Goal: Transaction & Acquisition: Purchase product/service

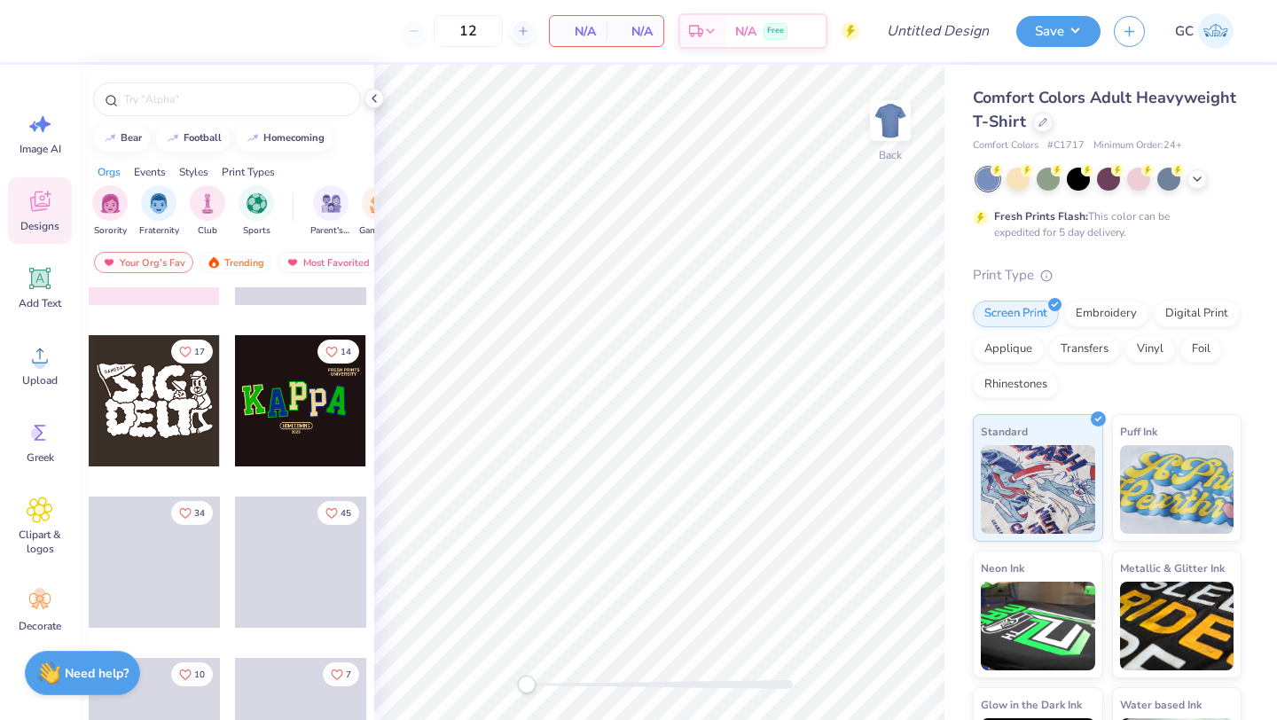
scroll to position [303, 0]
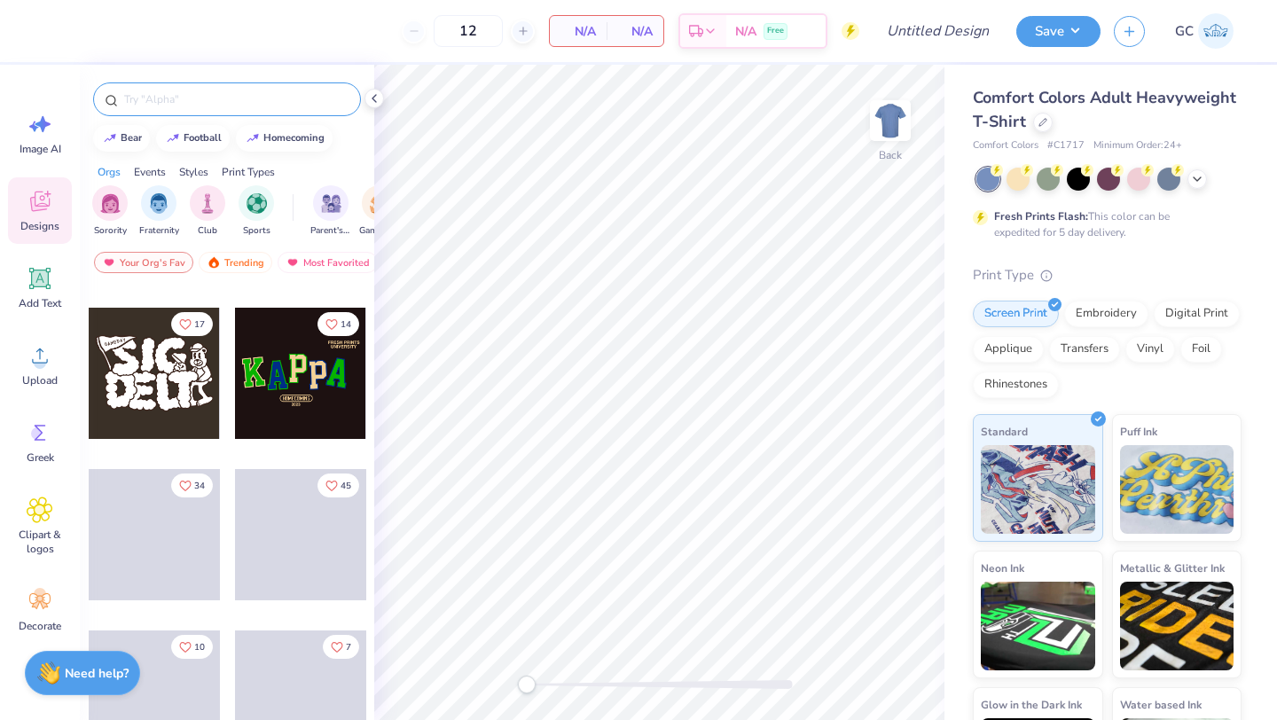
click at [252, 99] on input "text" at bounding box center [235, 99] width 227 height 18
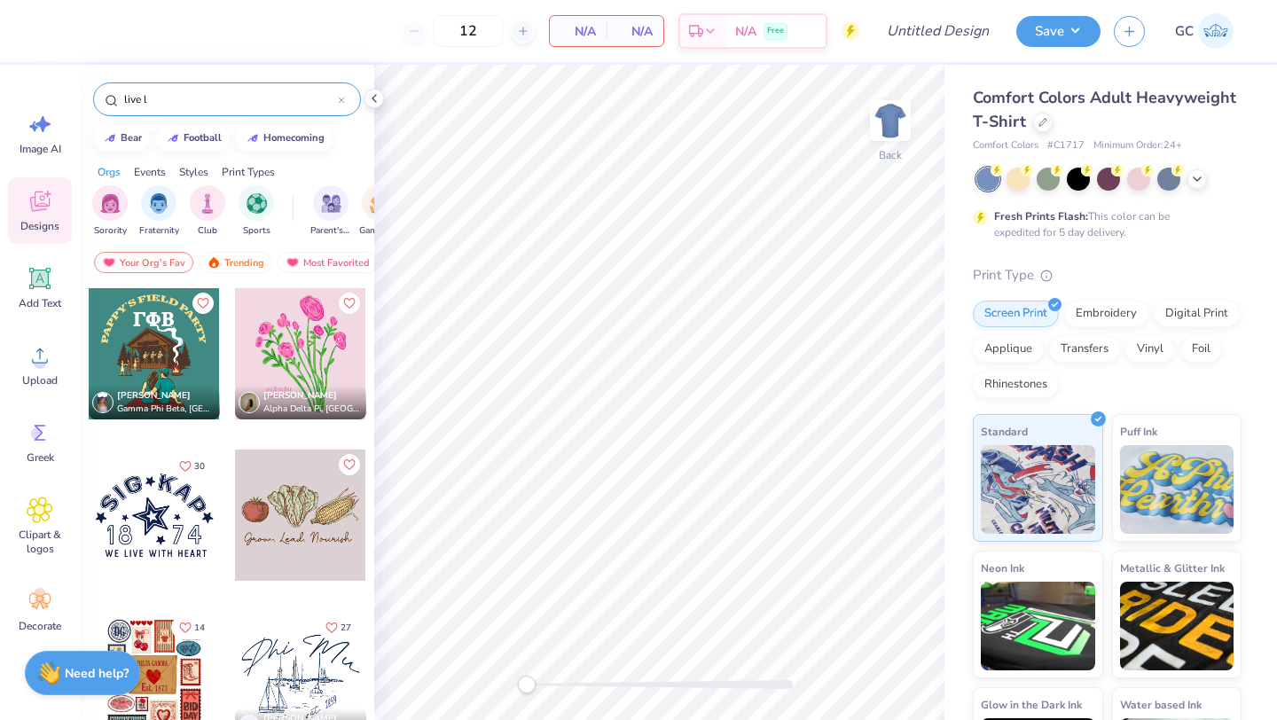
type input "live lo"
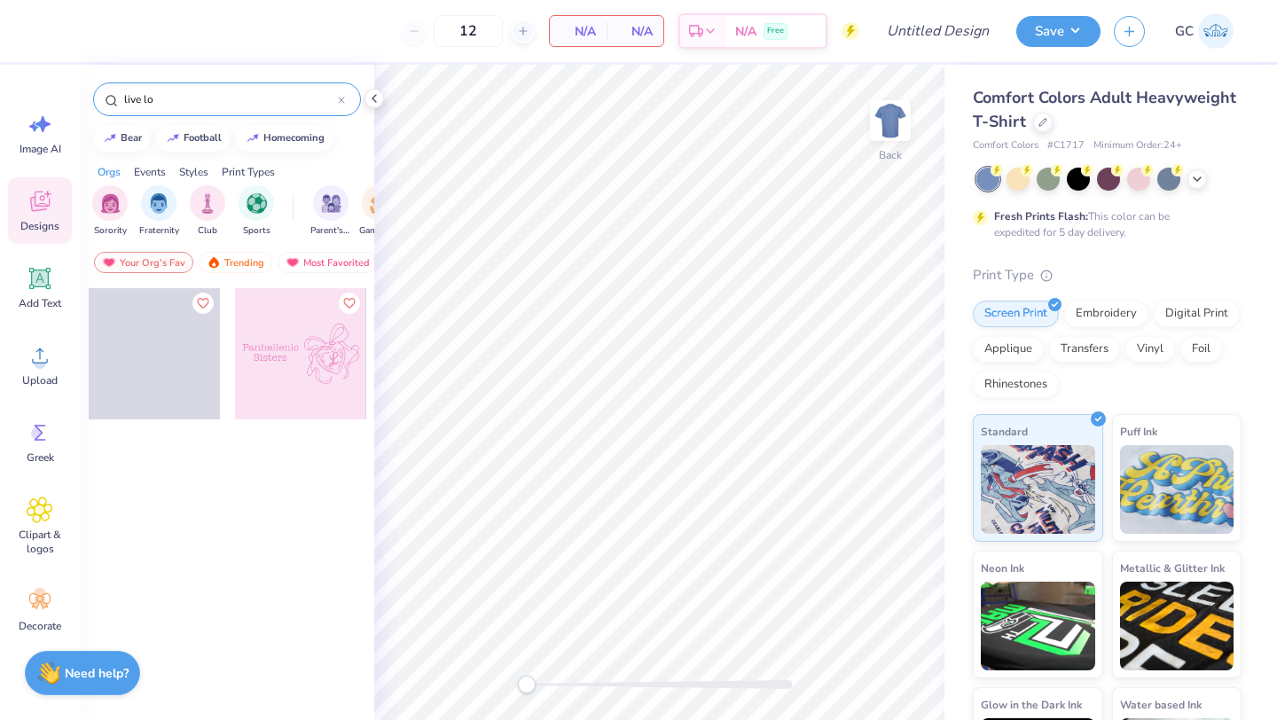
click at [341, 98] on icon at bounding box center [341, 100] width 5 height 5
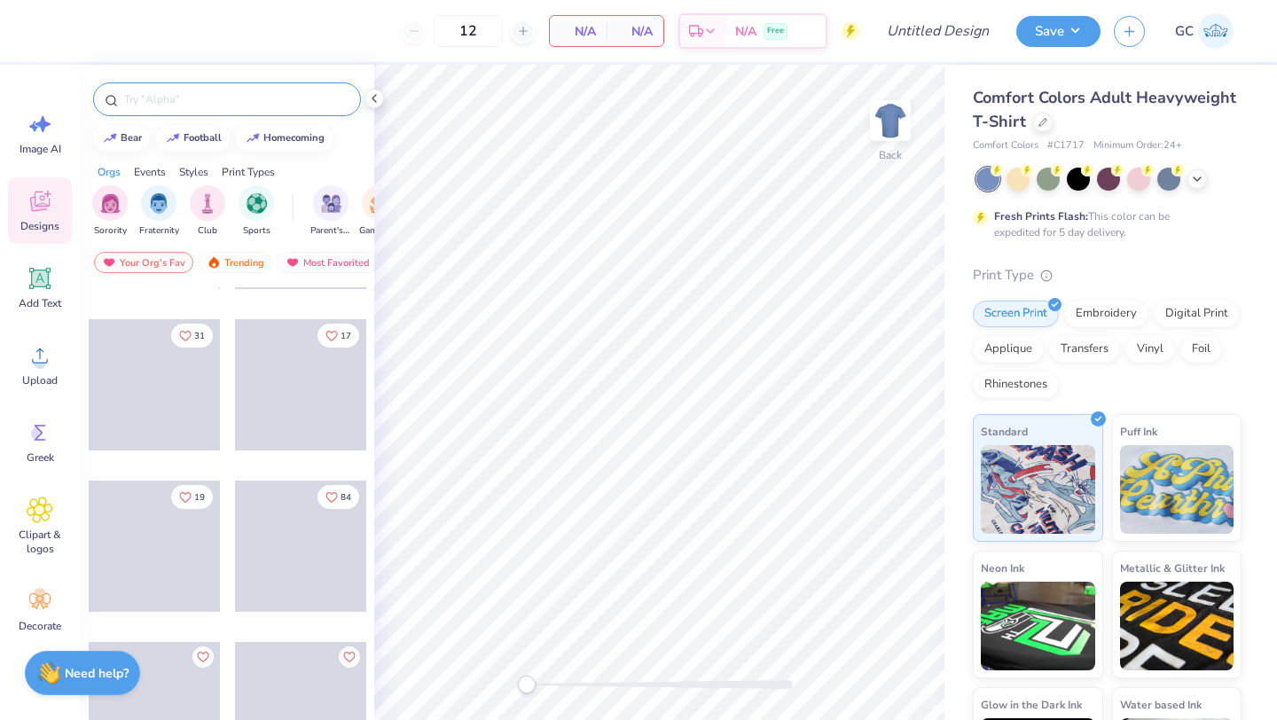
scroll to position [1101, 0]
click at [210, 201] on img "filter for Club" at bounding box center [208, 202] width 20 height 20
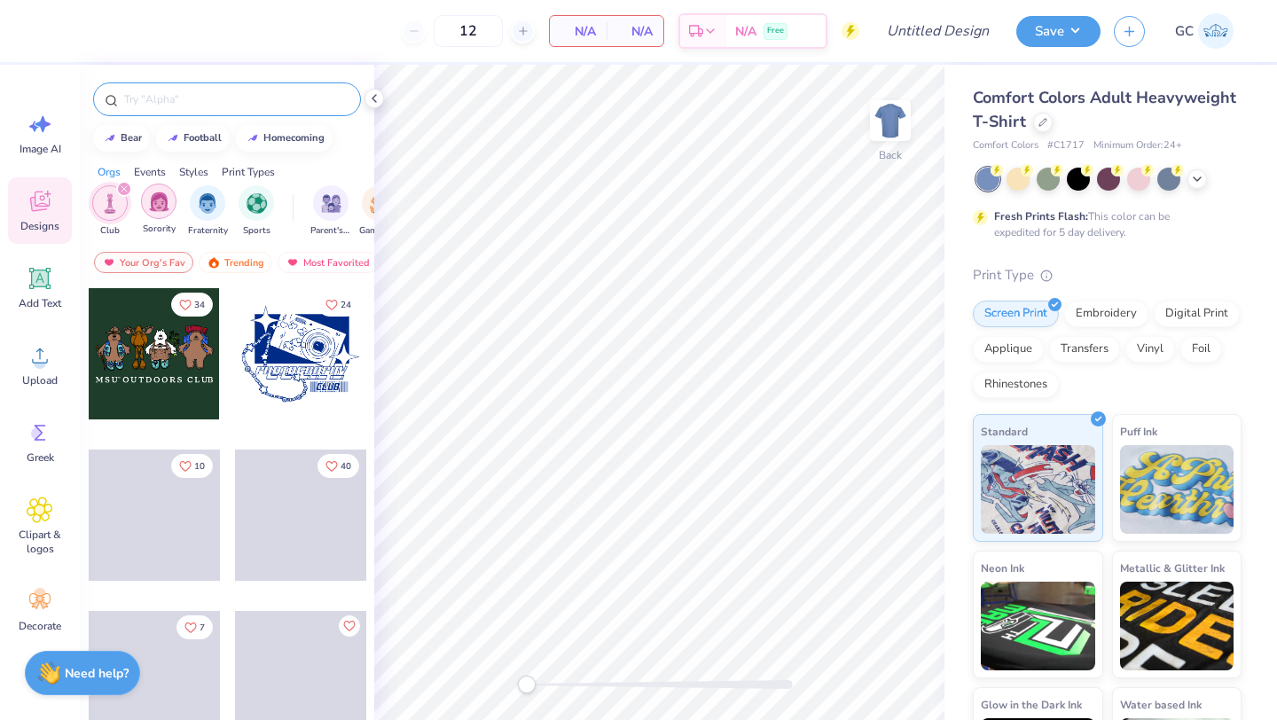
click at [164, 208] on img "filter for Sorority" at bounding box center [159, 202] width 20 height 20
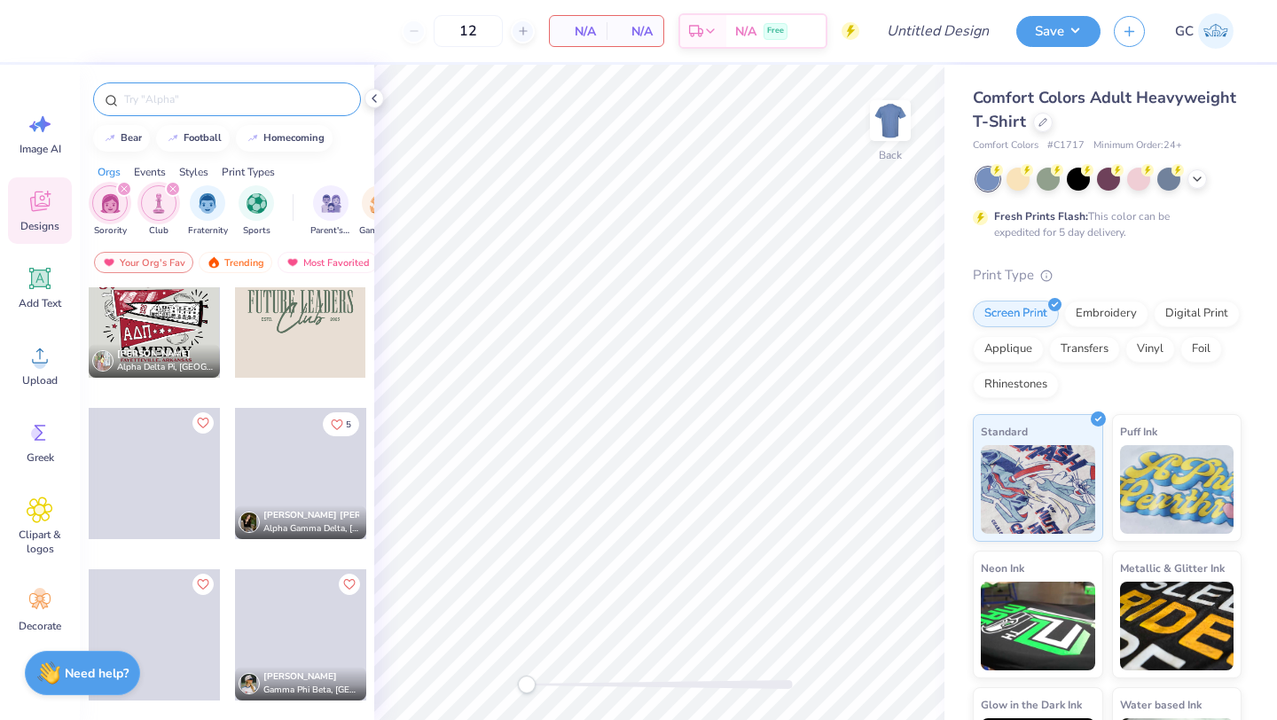
scroll to position [3128, 0]
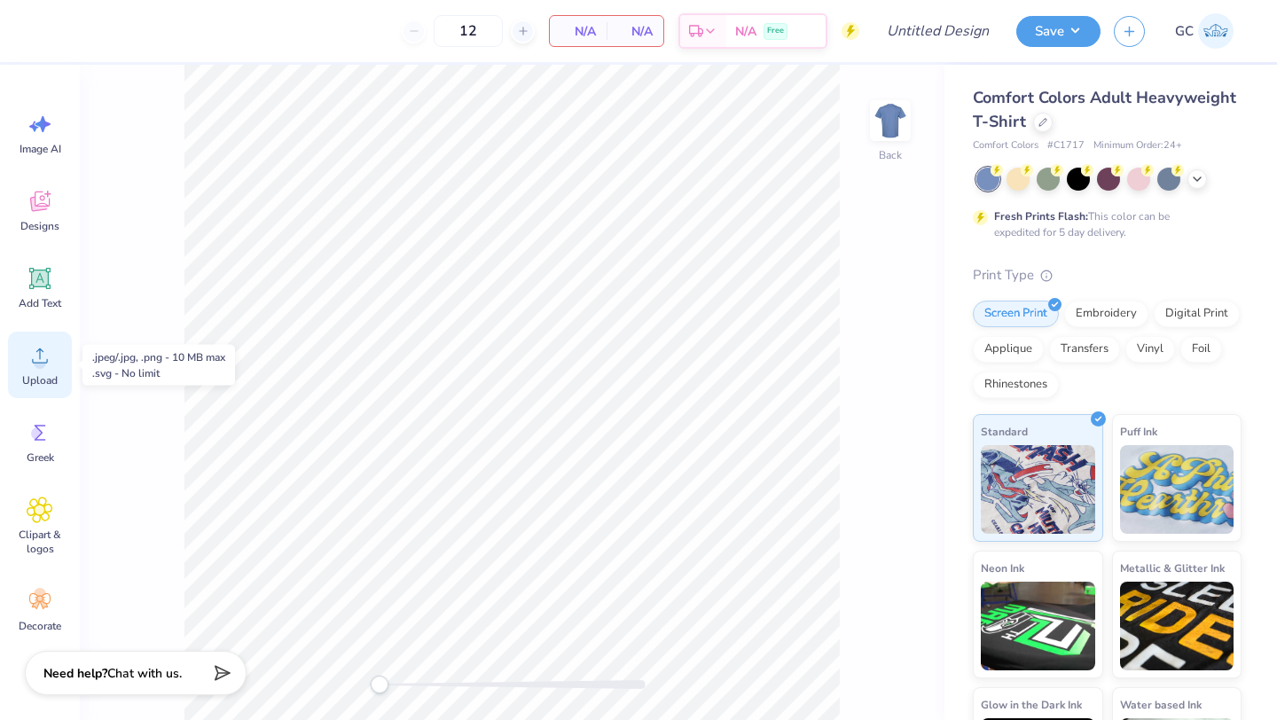
click at [44, 369] on div "Upload" at bounding box center [40, 365] width 64 height 67
click at [1202, 181] on icon at bounding box center [1197, 177] width 14 height 14
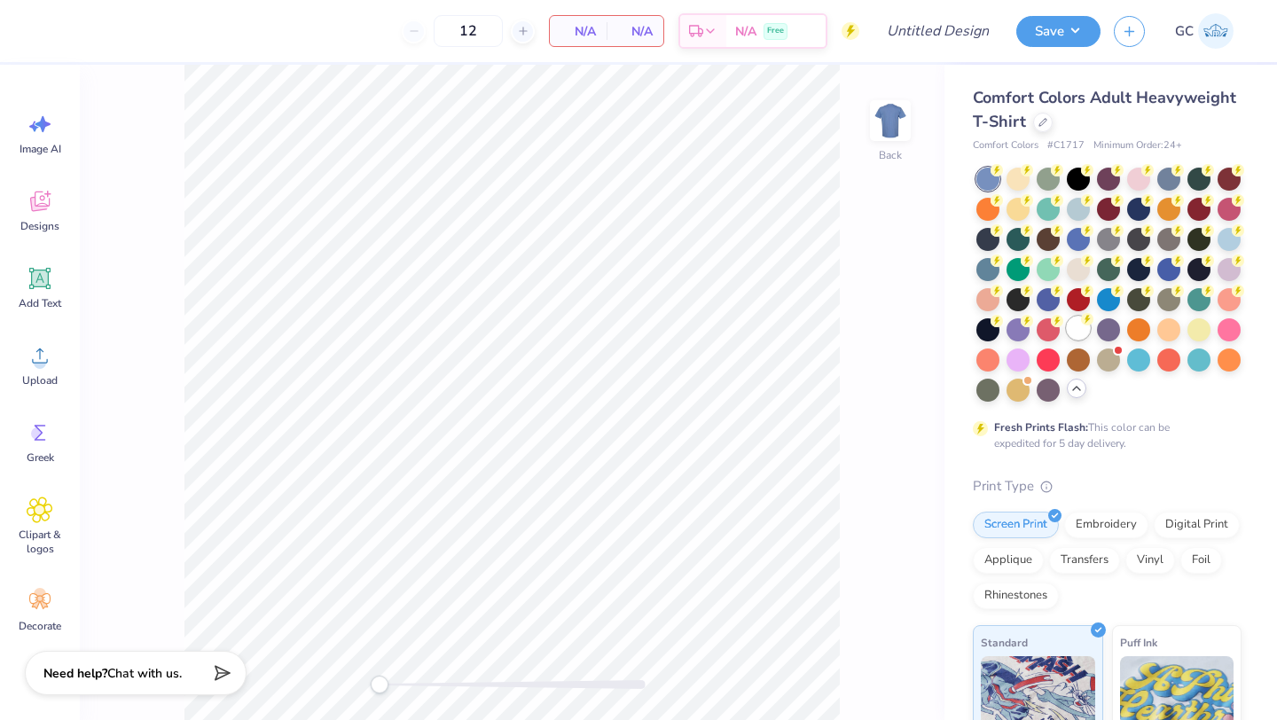
click at [1073, 332] on div at bounding box center [1078, 328] width 23 height 23
click at [39, 362] on circle at bounding box center [40, 362] width 12 height 12
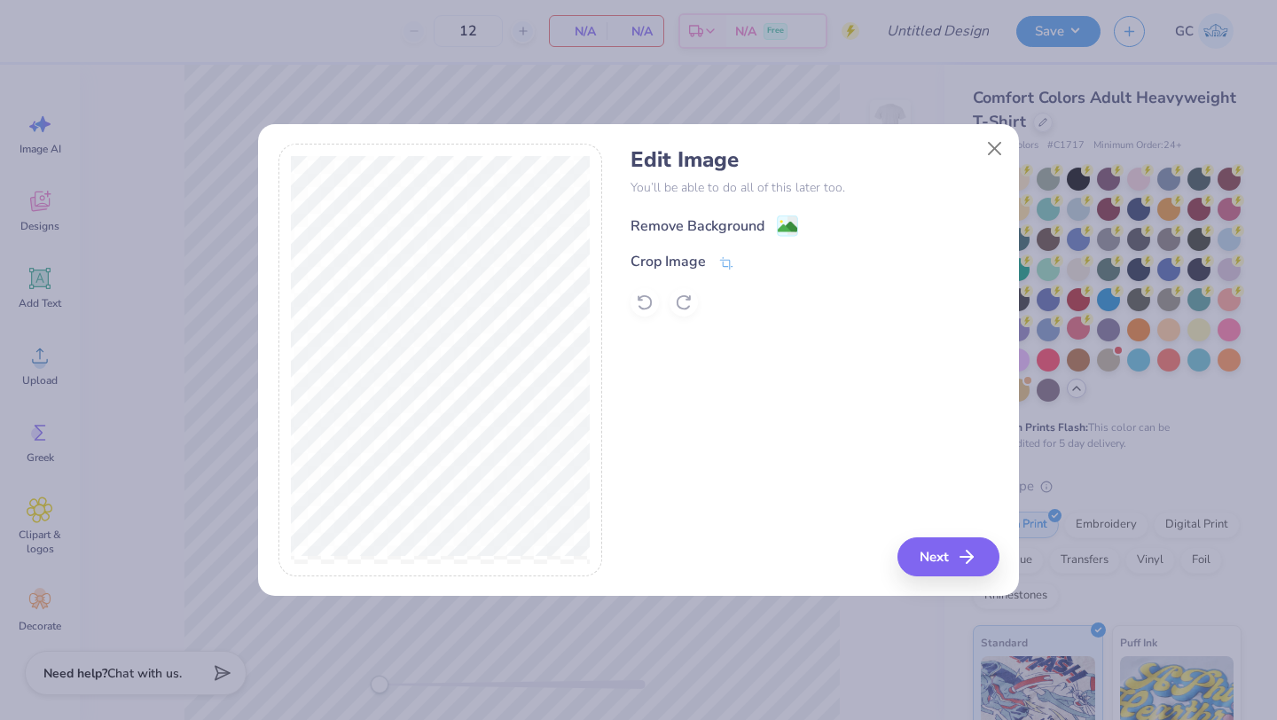
click at [779, 220] on image at bounding box center [788, 227] width 20 height 20
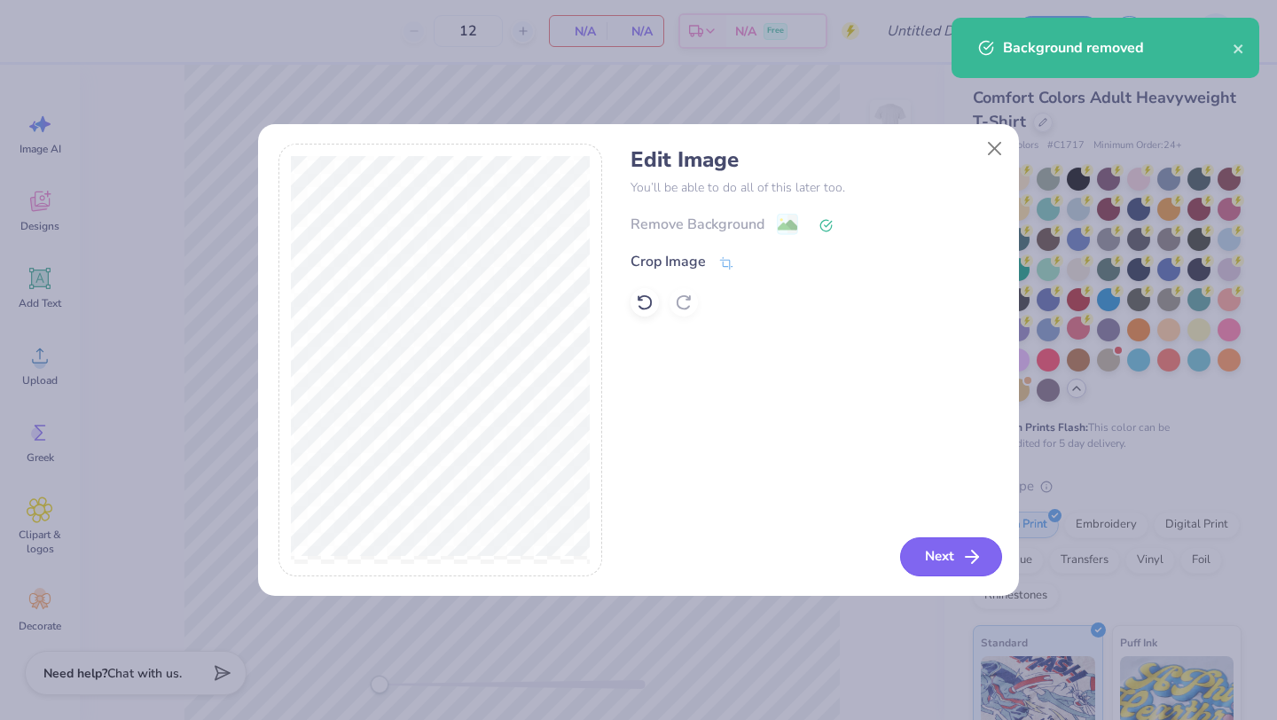
click at [930, 554] on button "Next" at bounding box center [951, 556] width 102 height 39
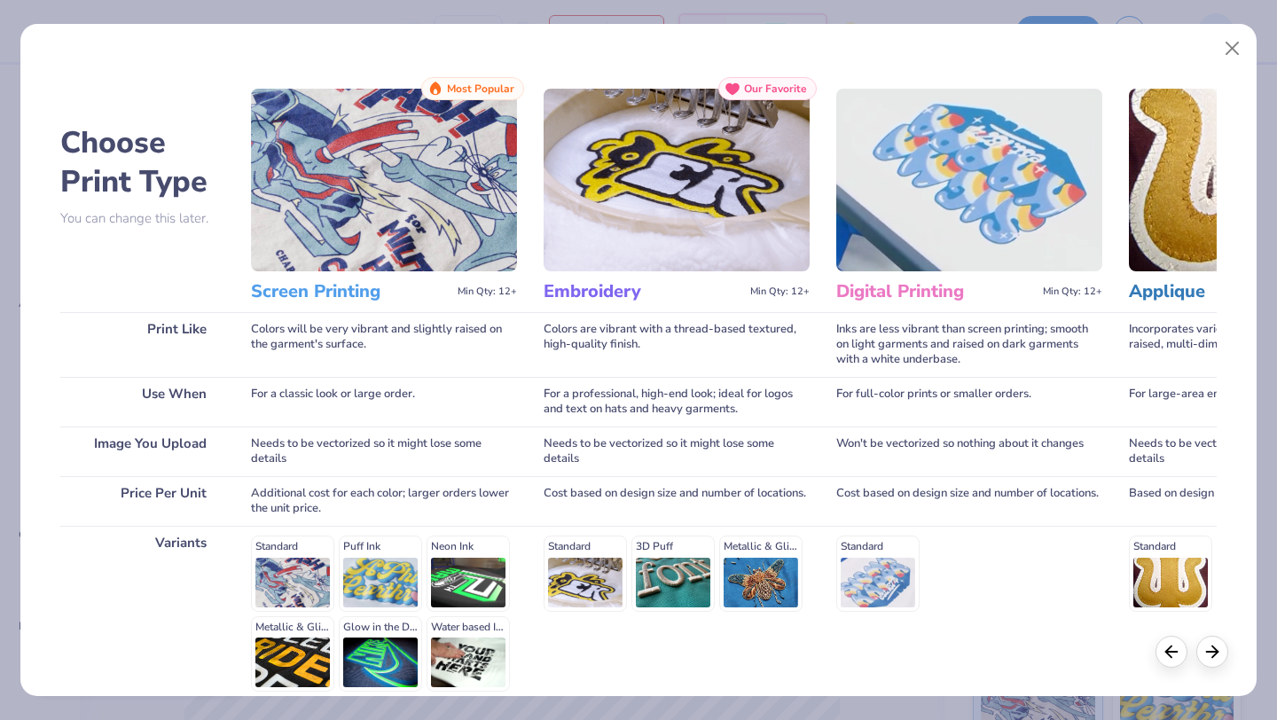
scroll to position [164, 0]
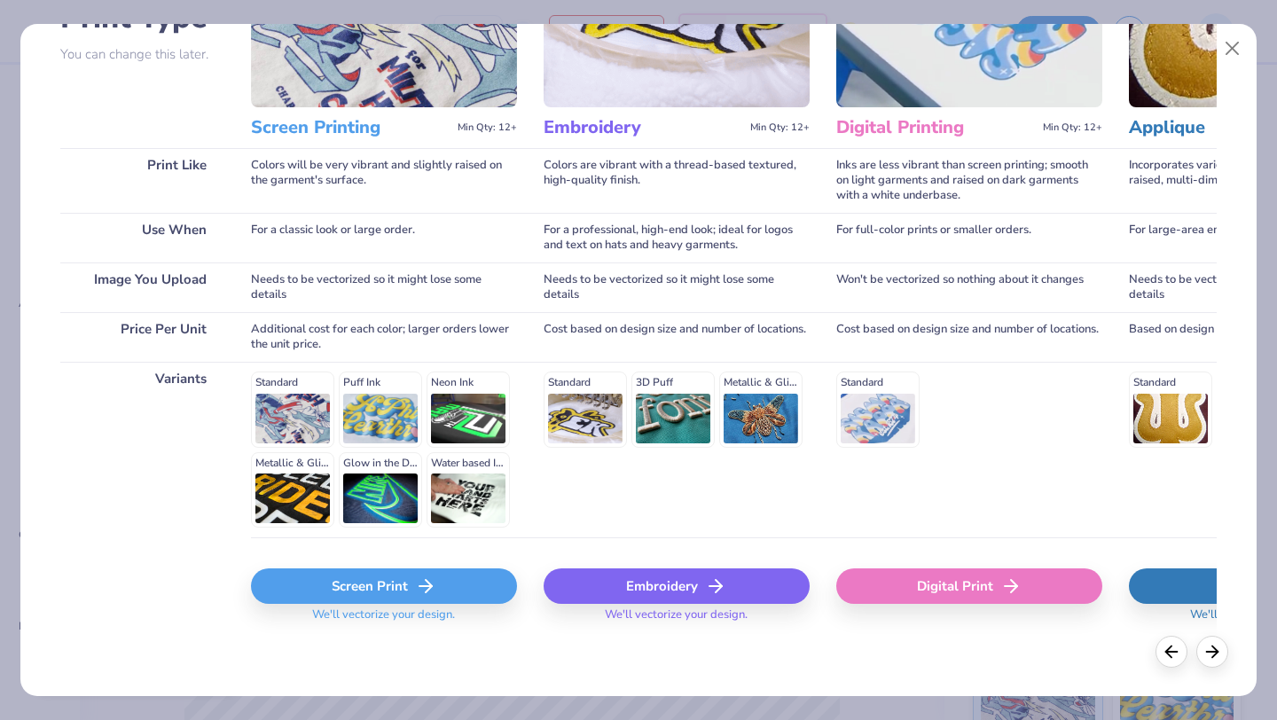
click at [426, 584] on icon at bounding box center [425, 586] width 21 height 21
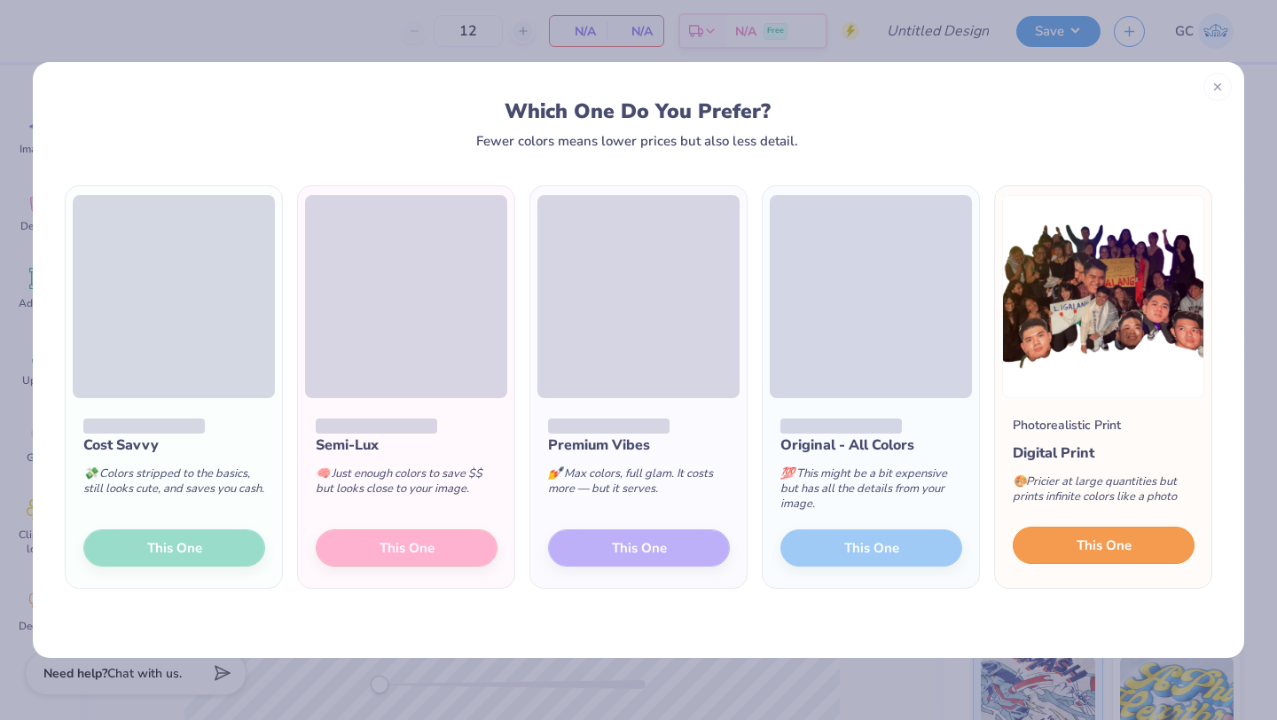
click at [1058, 546] on button "This One" at bounding box center [1104, 545] width 182 height 37
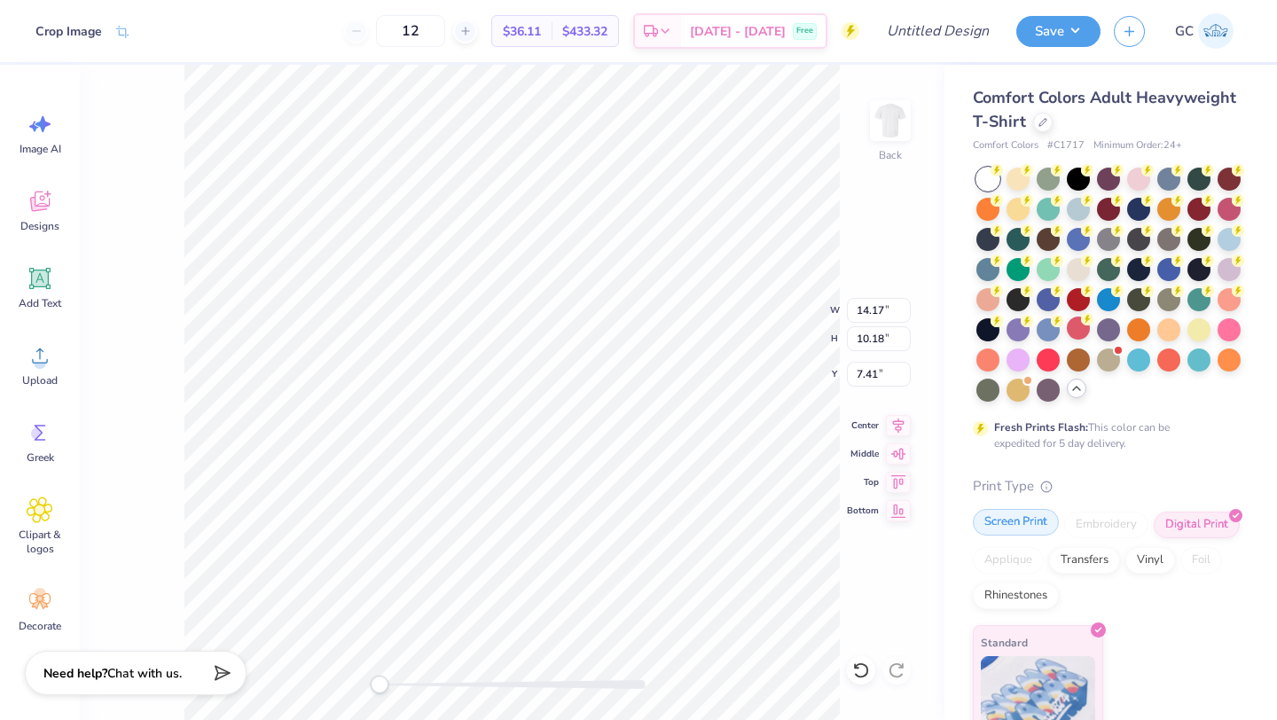
click at [1022, 516] on div "Screen Print" at bounding box center [1016, 522] width 86 height 27
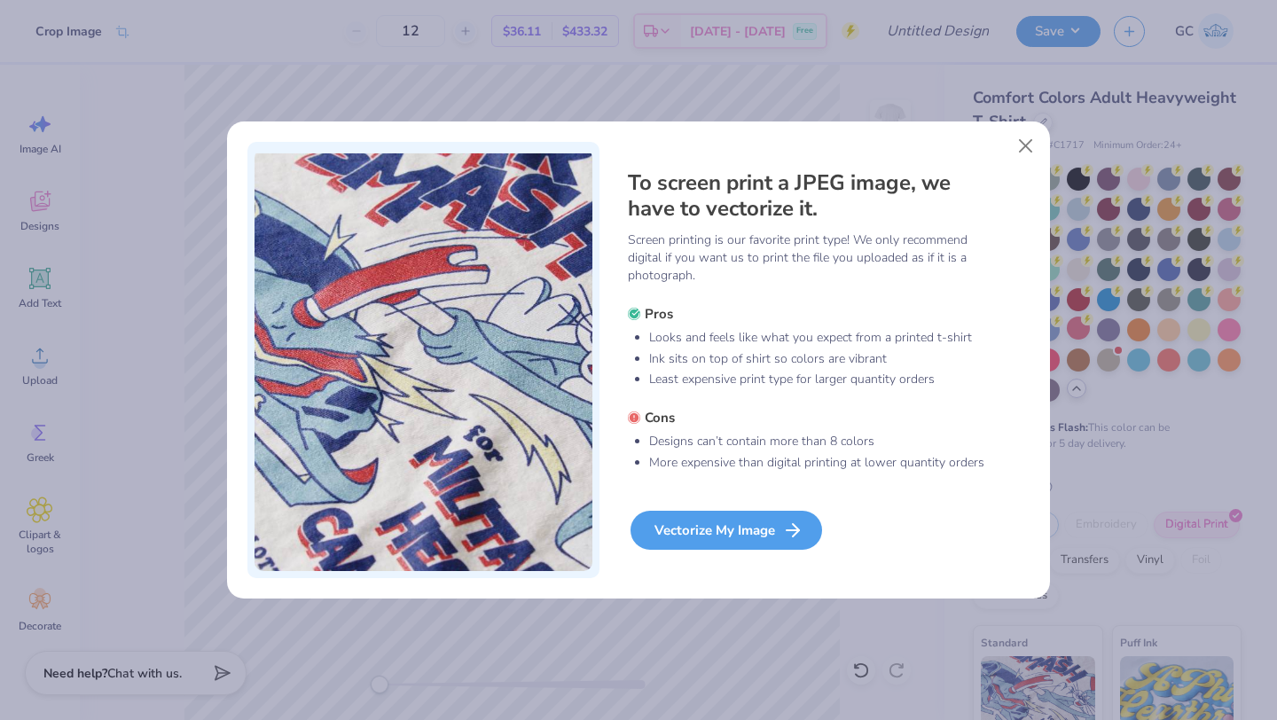
click at [722, 532] on div "Vectorize My Image" at bounding box center [727, 530] width 192 height 39
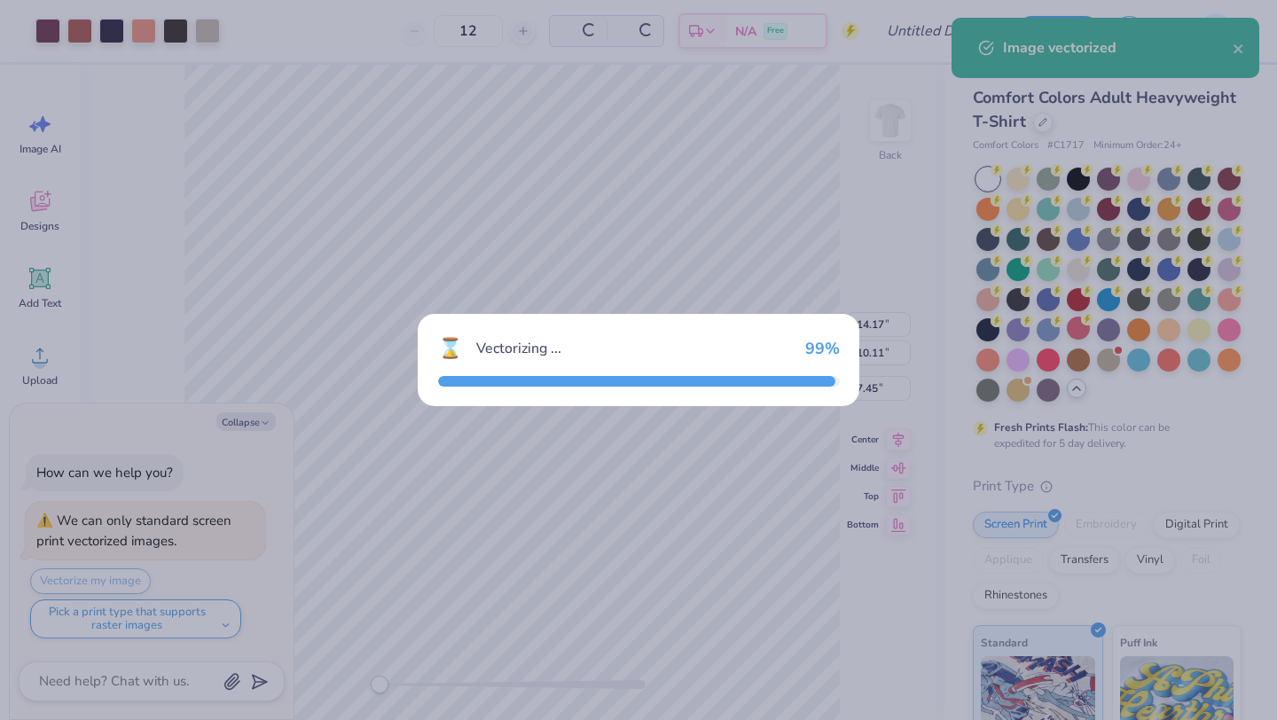
type input "10.11"
type input "7.45"
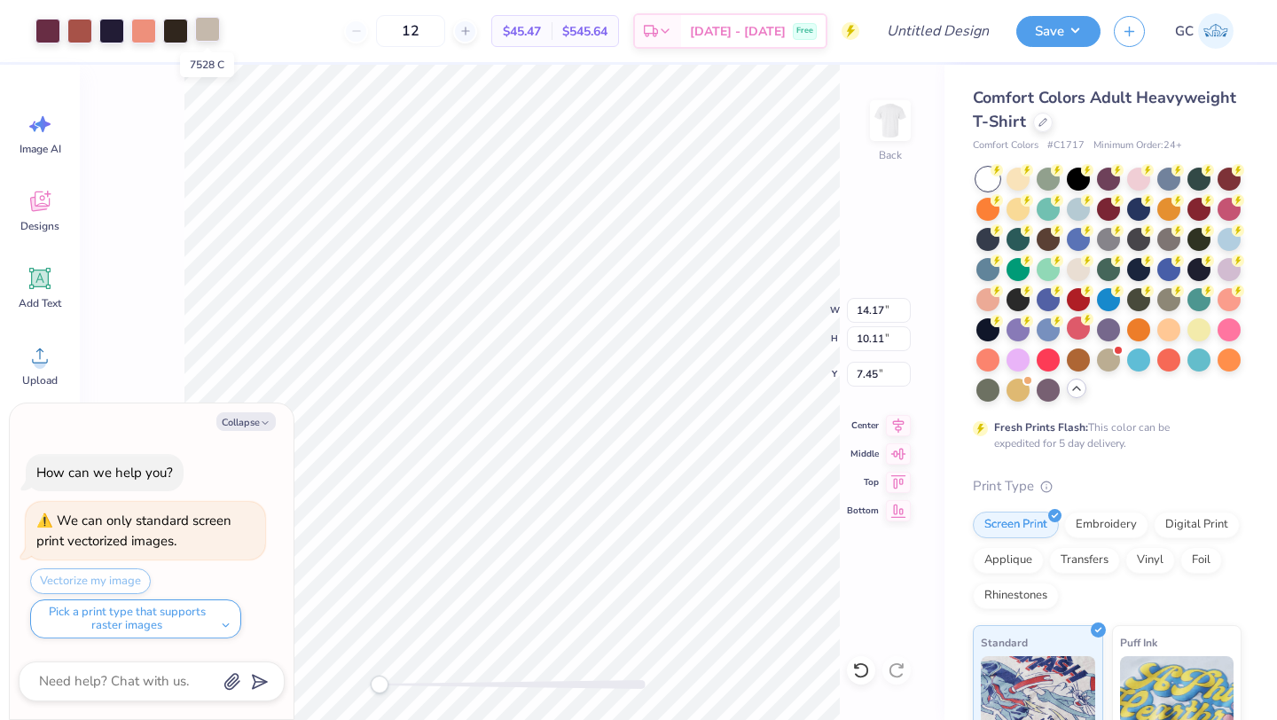
click at [213, 28] on div at bounding box center [207, 29] width 25 height 25
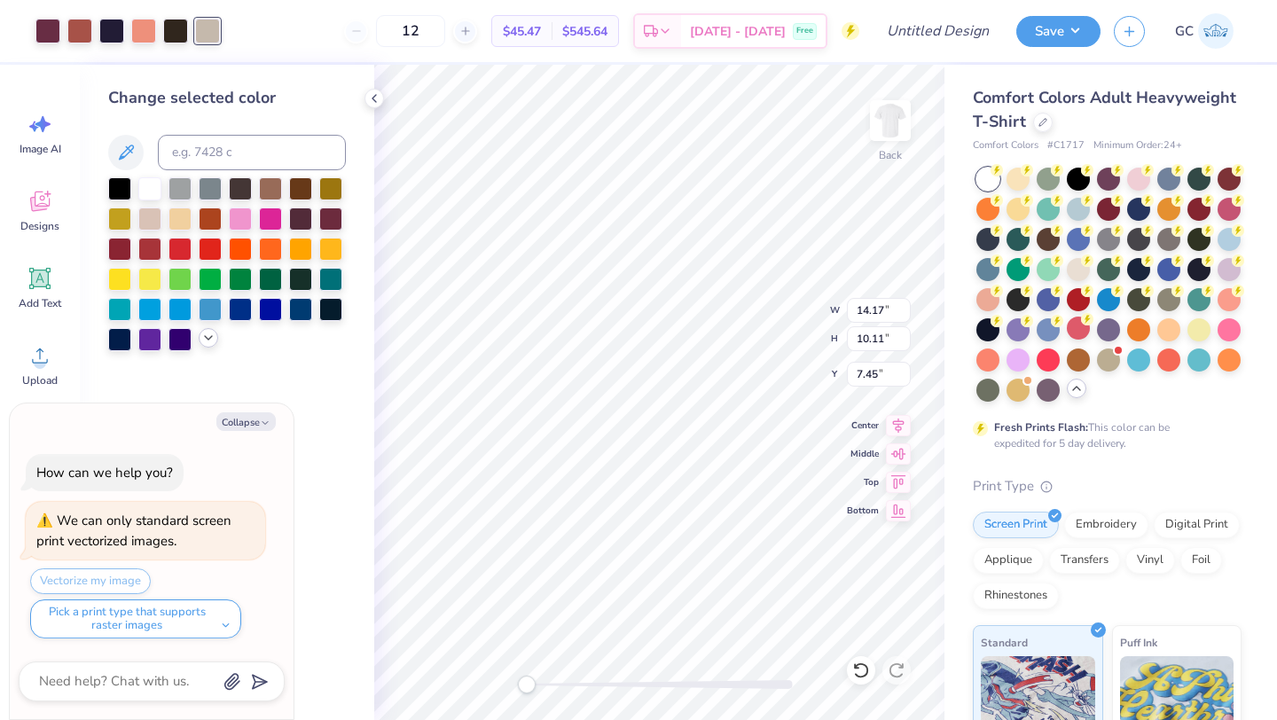
click at [205, 346] on div at bounding box center [209, 338] width 20 height 20
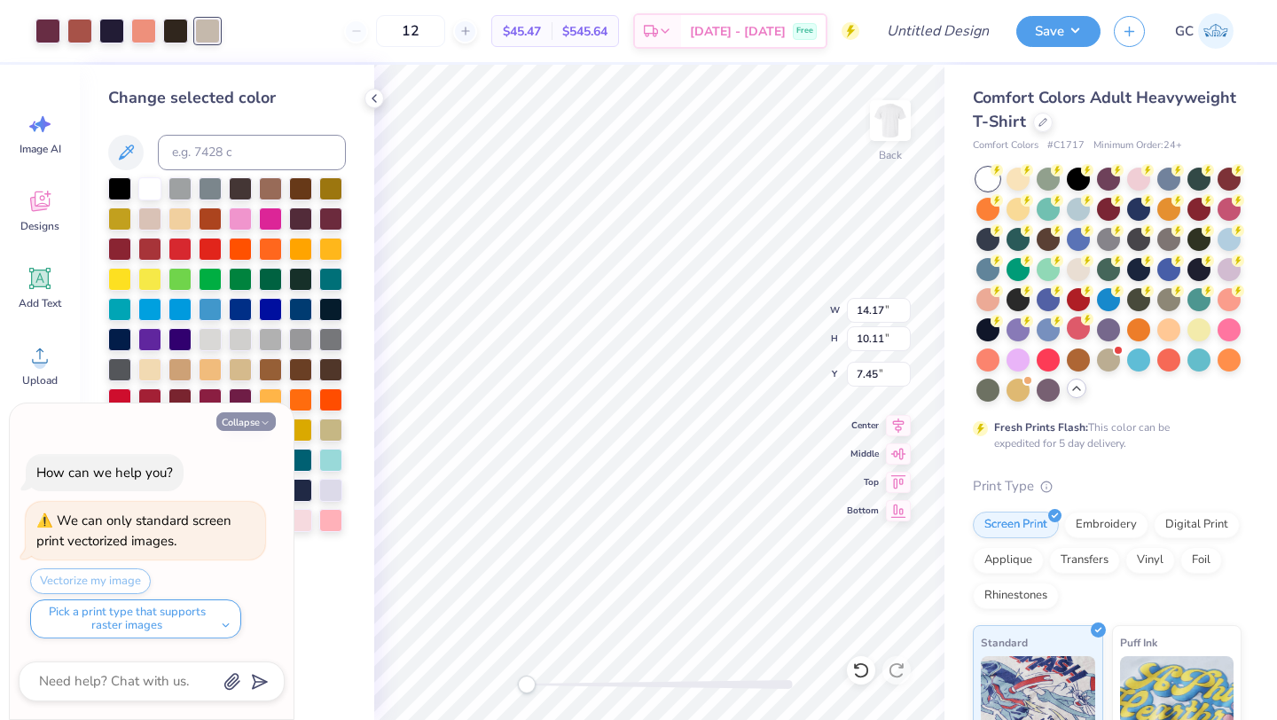
click at [260, 423] on icon "button" at bounding box center [265, 423] width 11 height 11
type textarea "x"
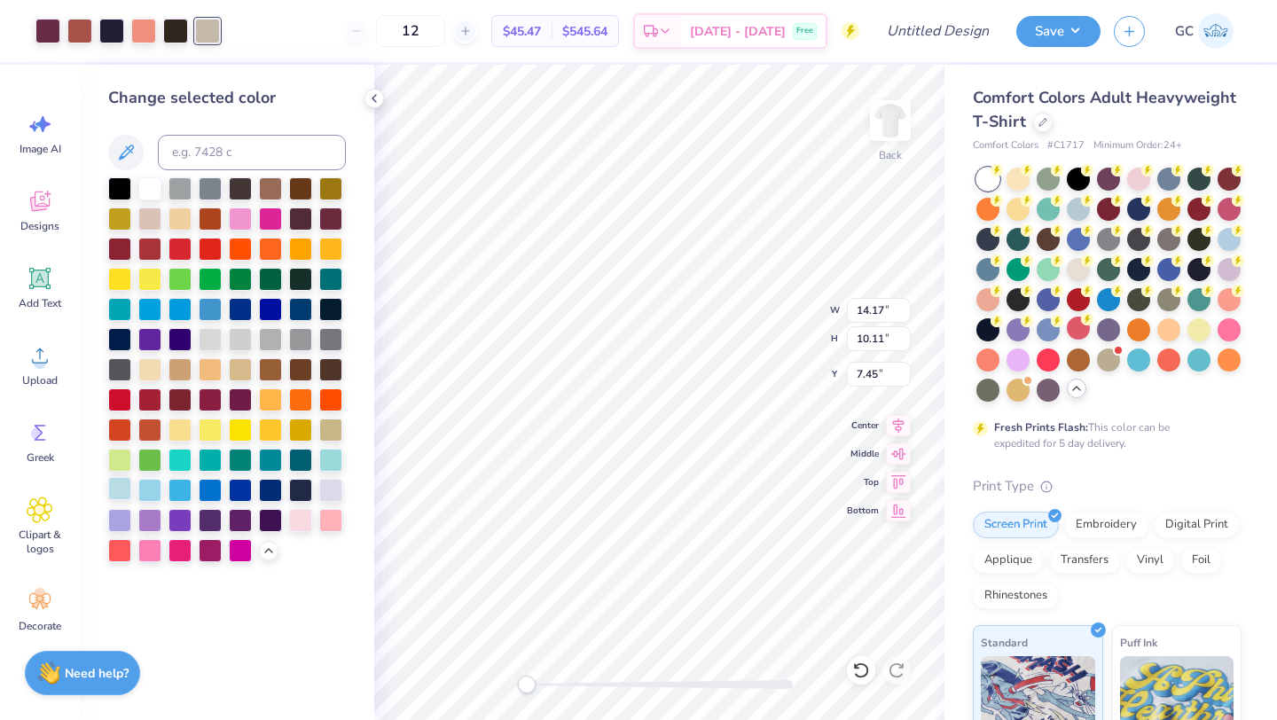
click at [121, 490] on div at bounding box center [119, 488] width 23 height 23
click at [172, 31] on div at bounding box center [175, 29] width 25 height 25
click at [301, 489] on div at bounding box center [300, 488] width 23 height 23
click at [110, 32] on div at bounding box center [111, 29] width 25 height 25
click at [300, 487] on div at bounding box center [300, 488] width 23 height 23
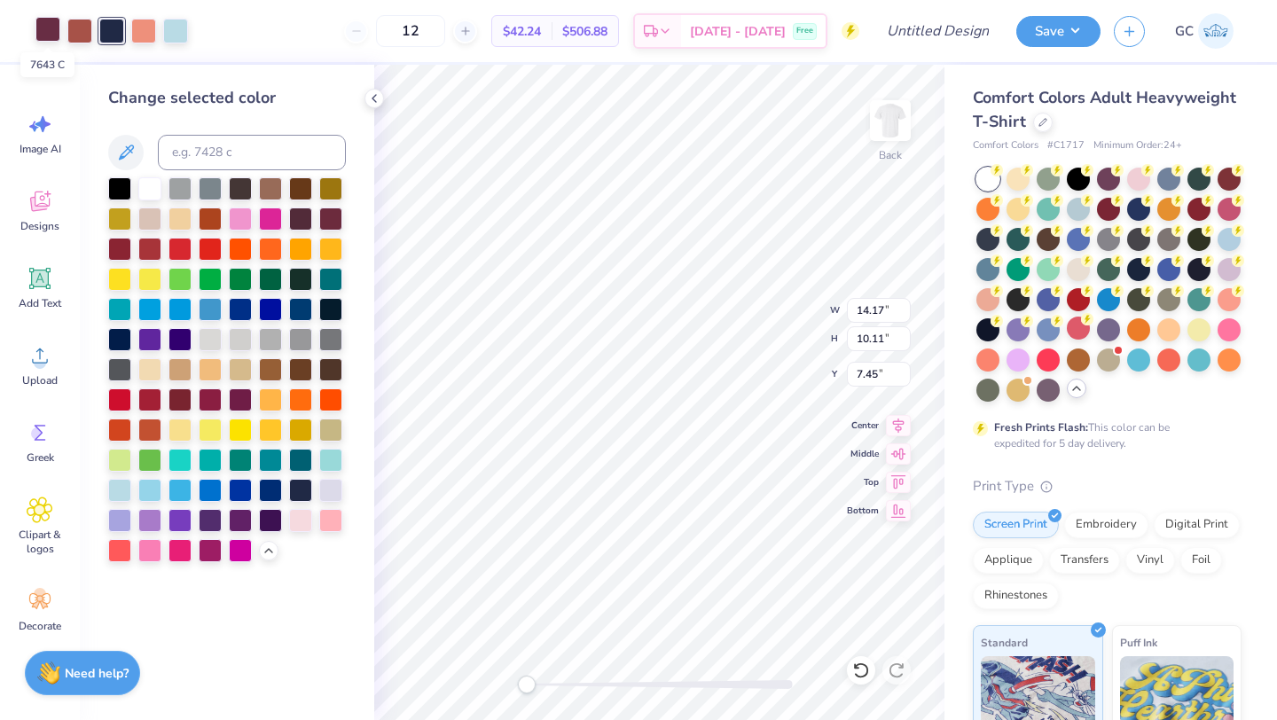
click at [51, 32] on div at bounding box center [47, 29] width 25 height 25
click at [192, 148] on input at bounding box center [252, 152] width 188 height 35
type input "486"
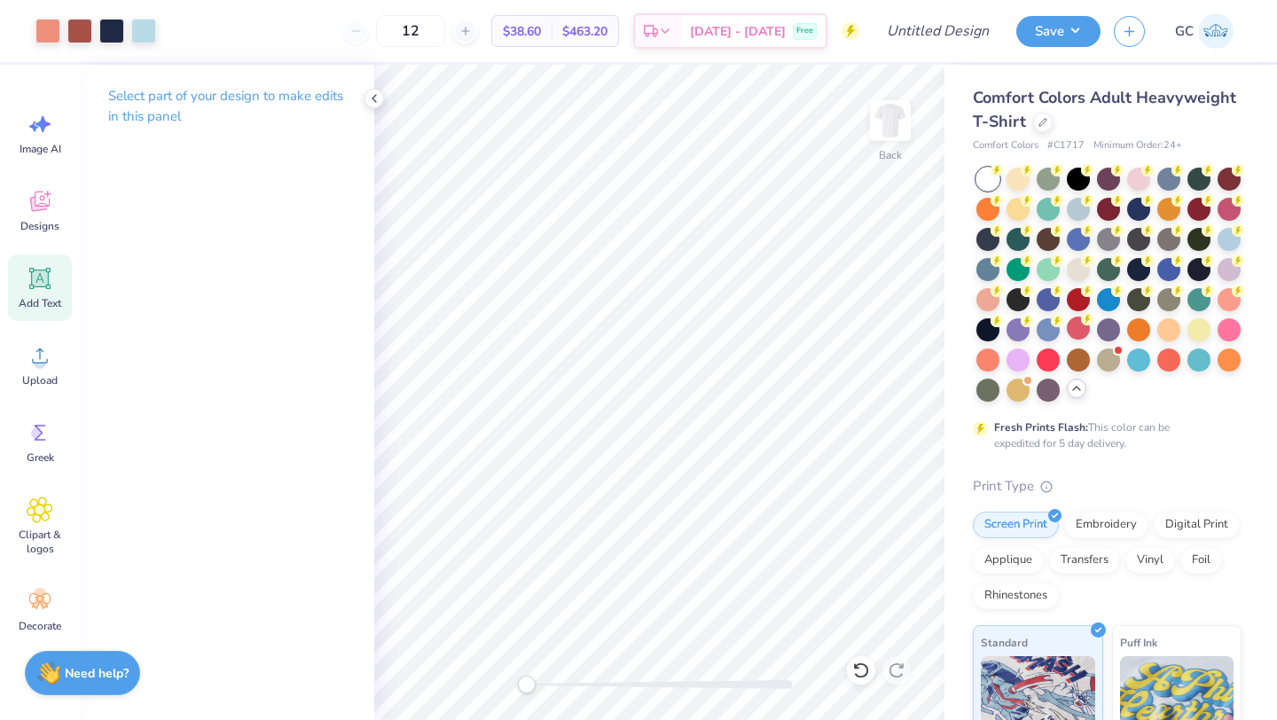
click at [38, 298] on span "Add Text" at bounding box center [40, 303] width 43 height 14
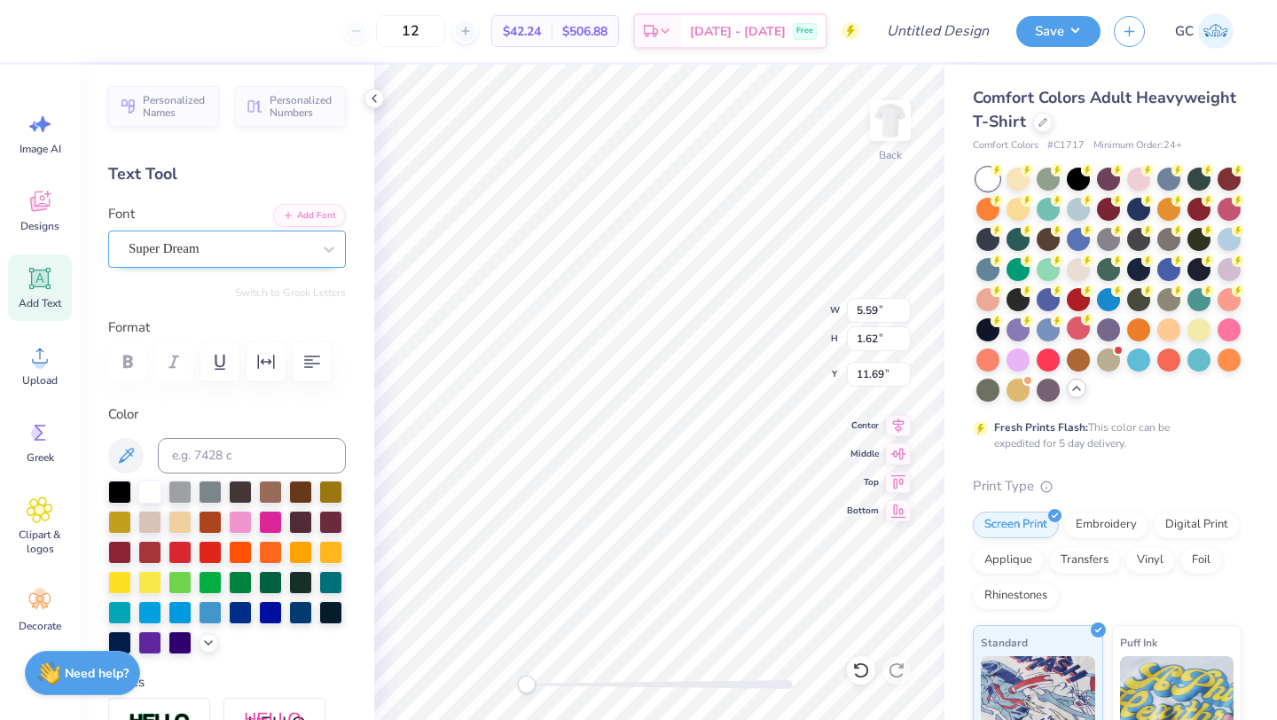
click at [223, 260] on div at bounding box center [220, 249] width 183 height 24
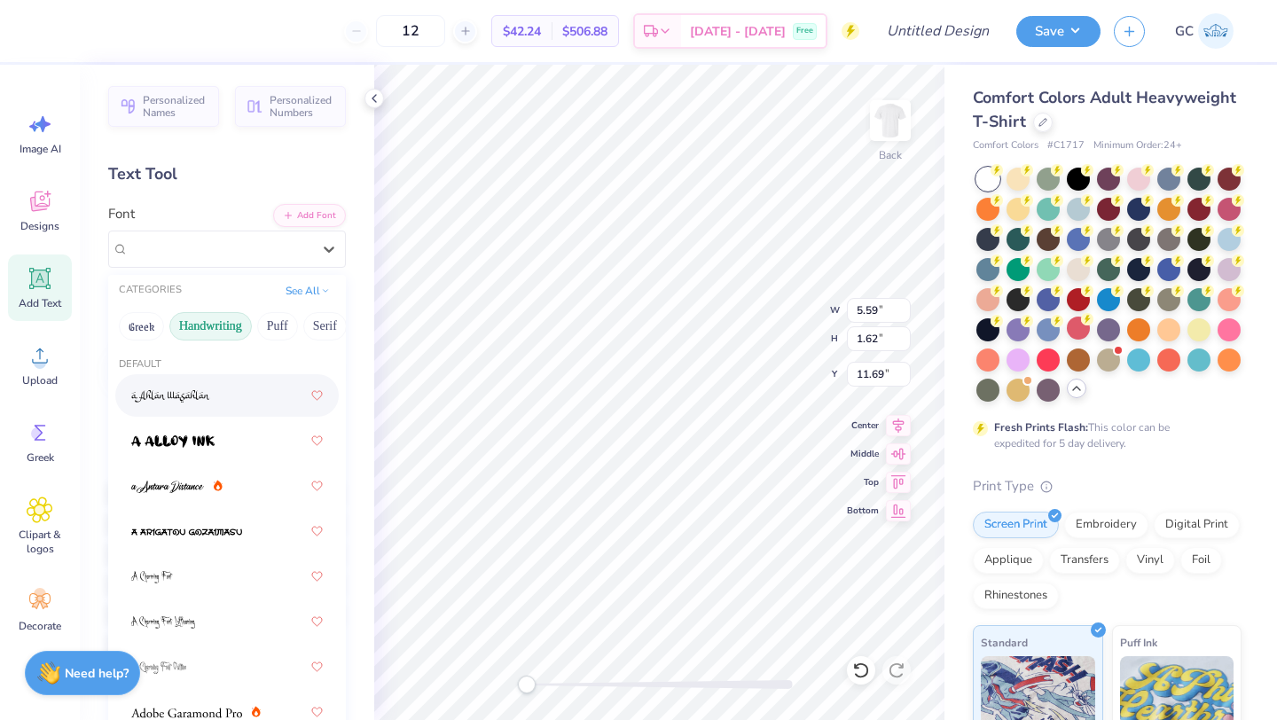
click at [202, 334] on button "Handwriting" at bounding box center [210, 326] width 82 height 28
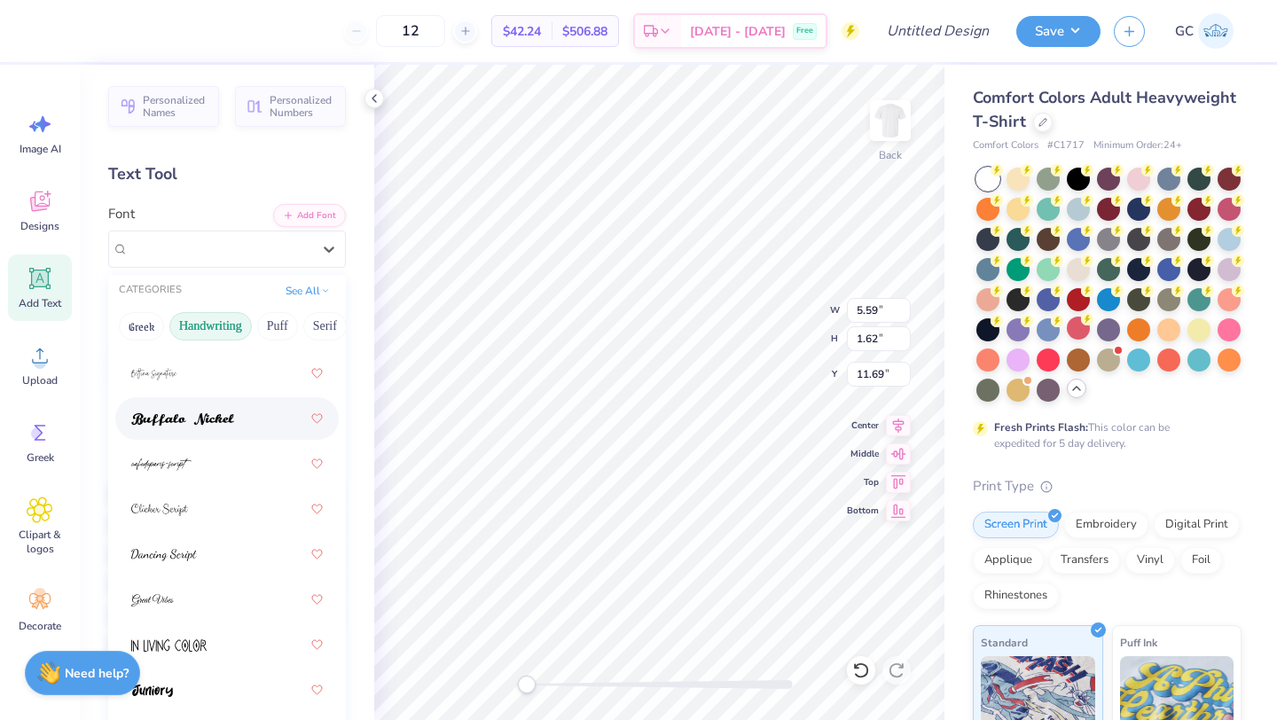
scroll to position [160, 0]
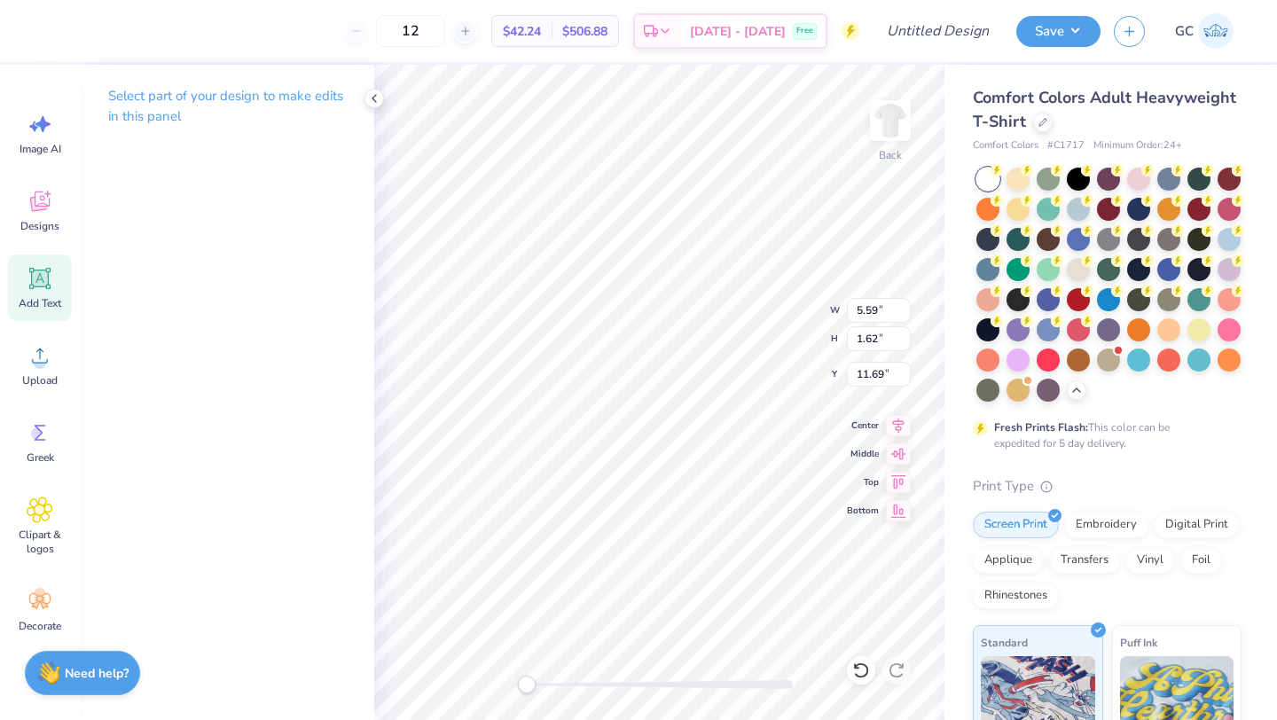
click at [51, 298] on span "Add Text" at bounding box center [40, 303] width 43 height 14
click at [372, 101] on icon at bounding box center [374, 98] width 14 height 14
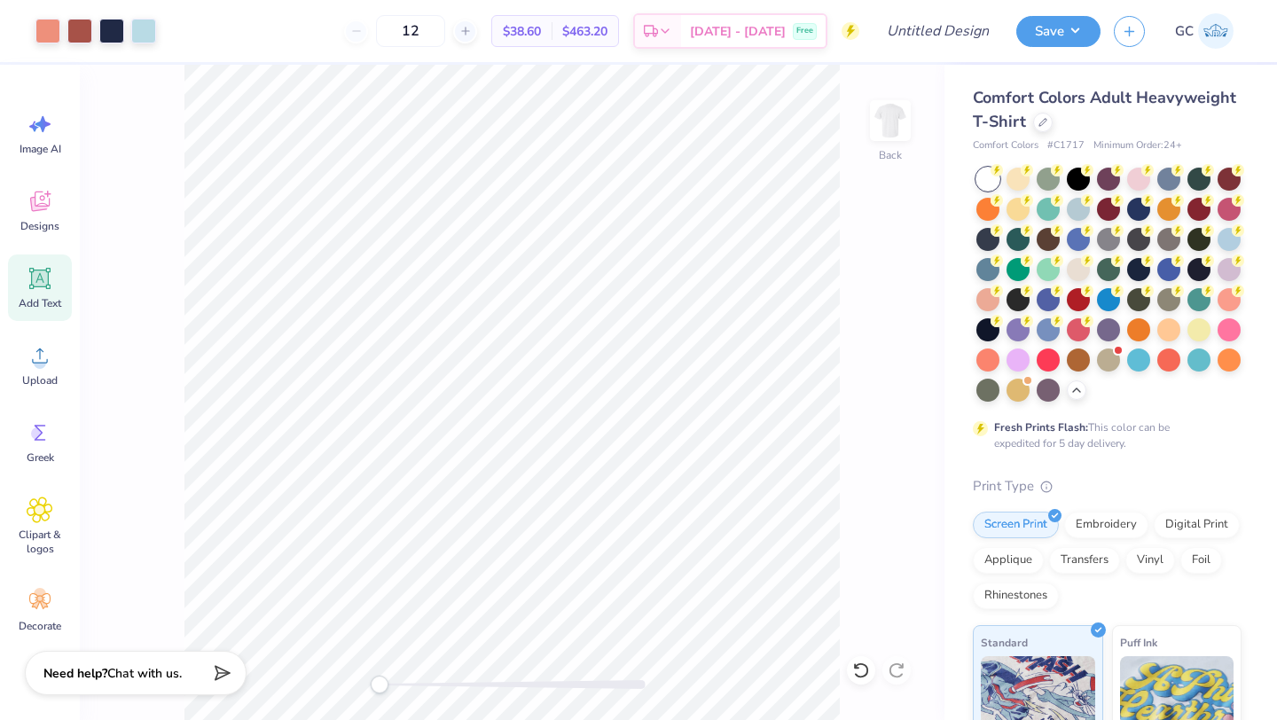
click at [34, 280] on icon at bounding box center [40, 278] width 17 height 17
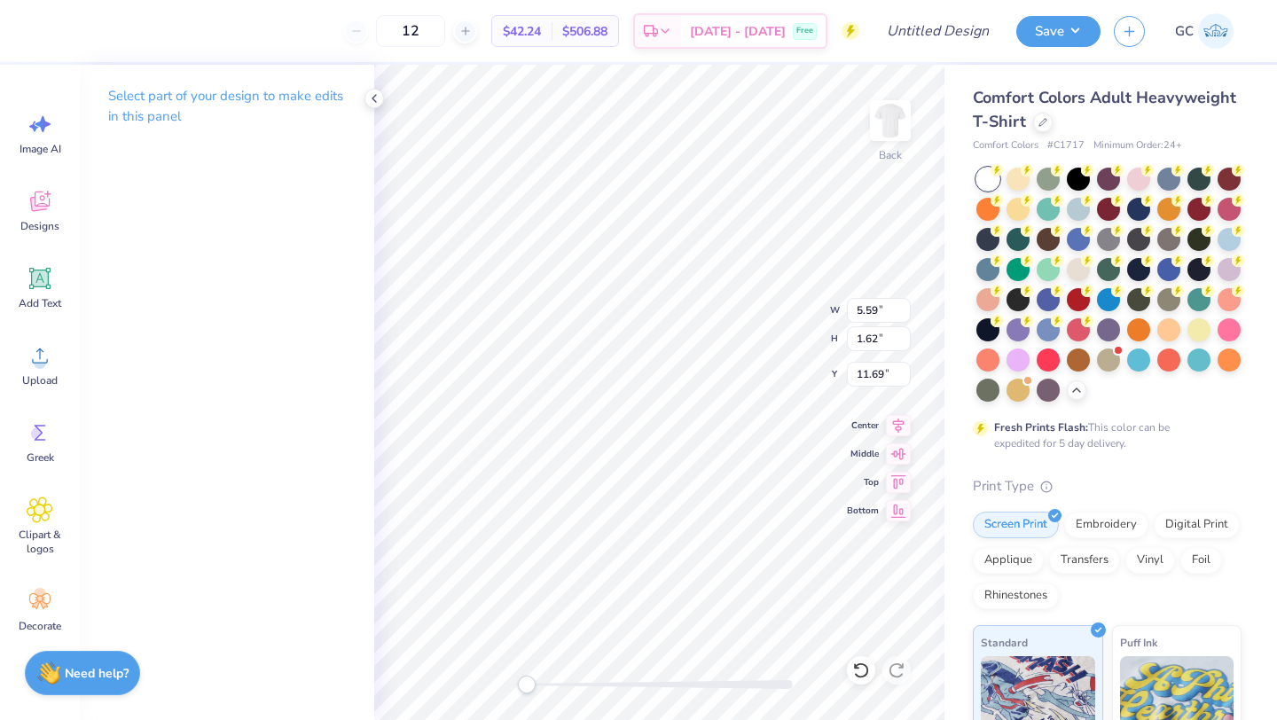
type textarea "liga"
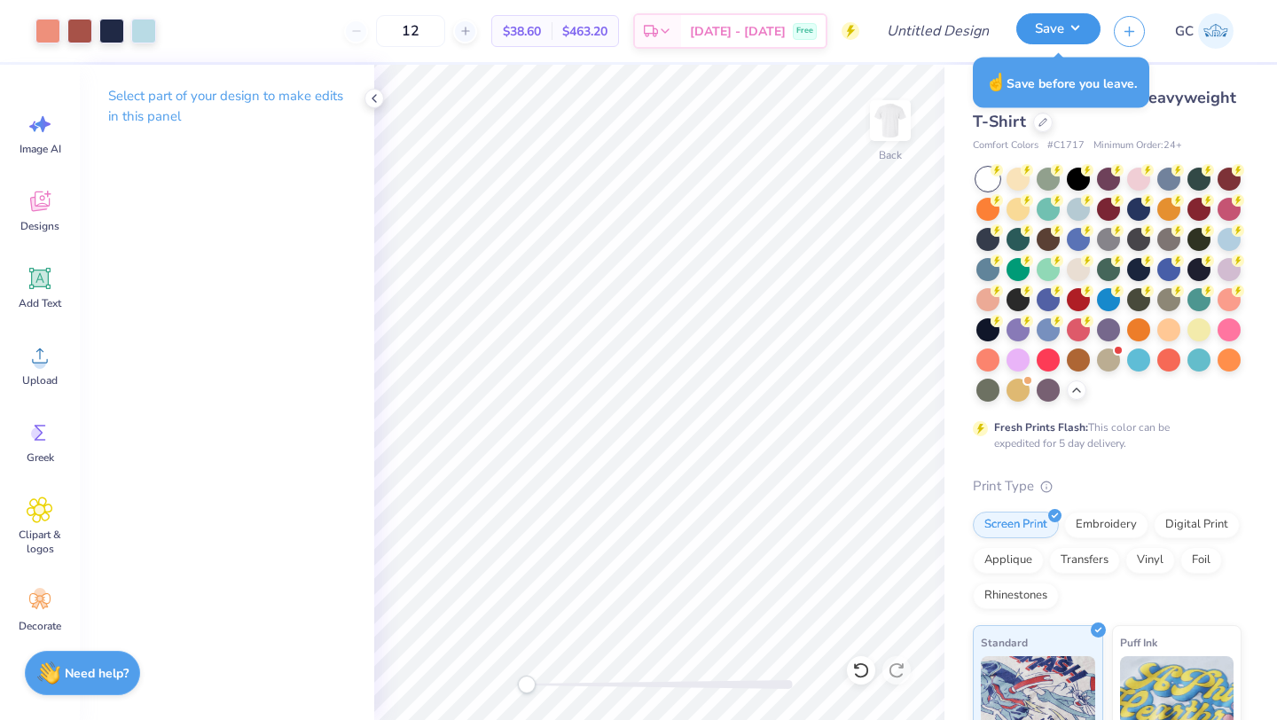
click at [1046, 42] on button "Save" at bounding box center [1058, 28] width 84 height 31
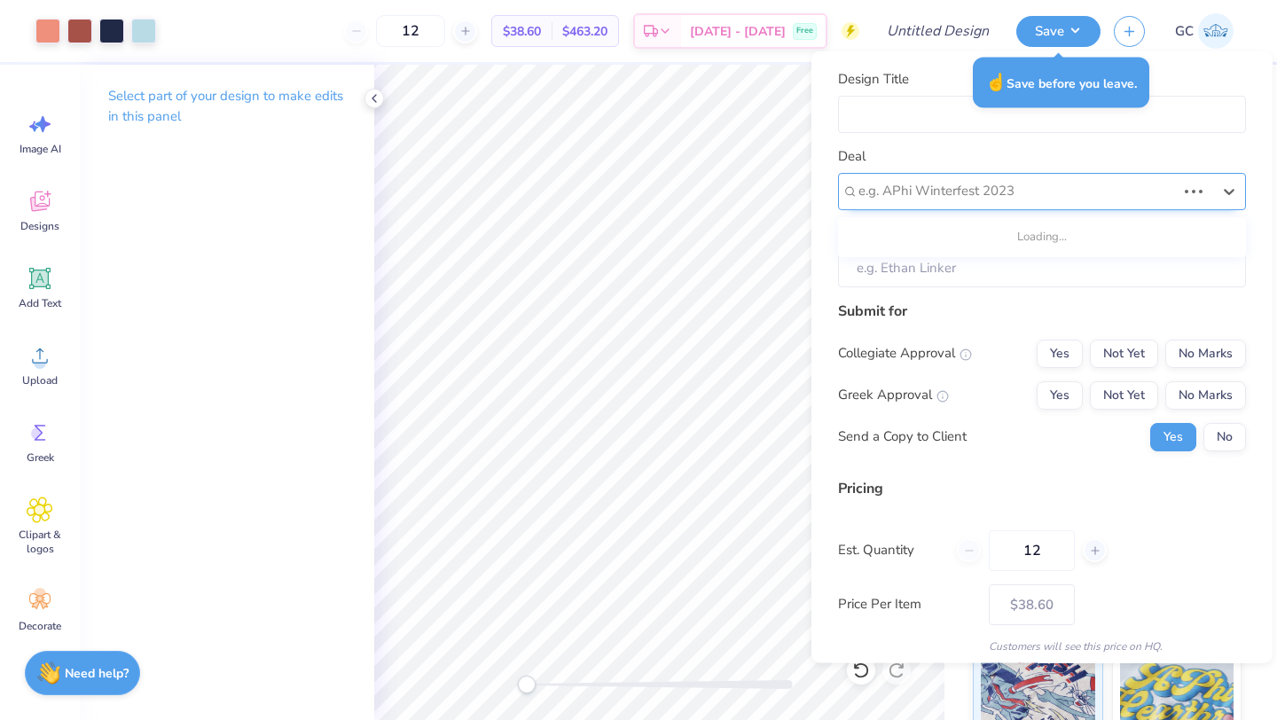
click at [1100, 192] on div at bounding box center [1016, 191] width 317 height 24
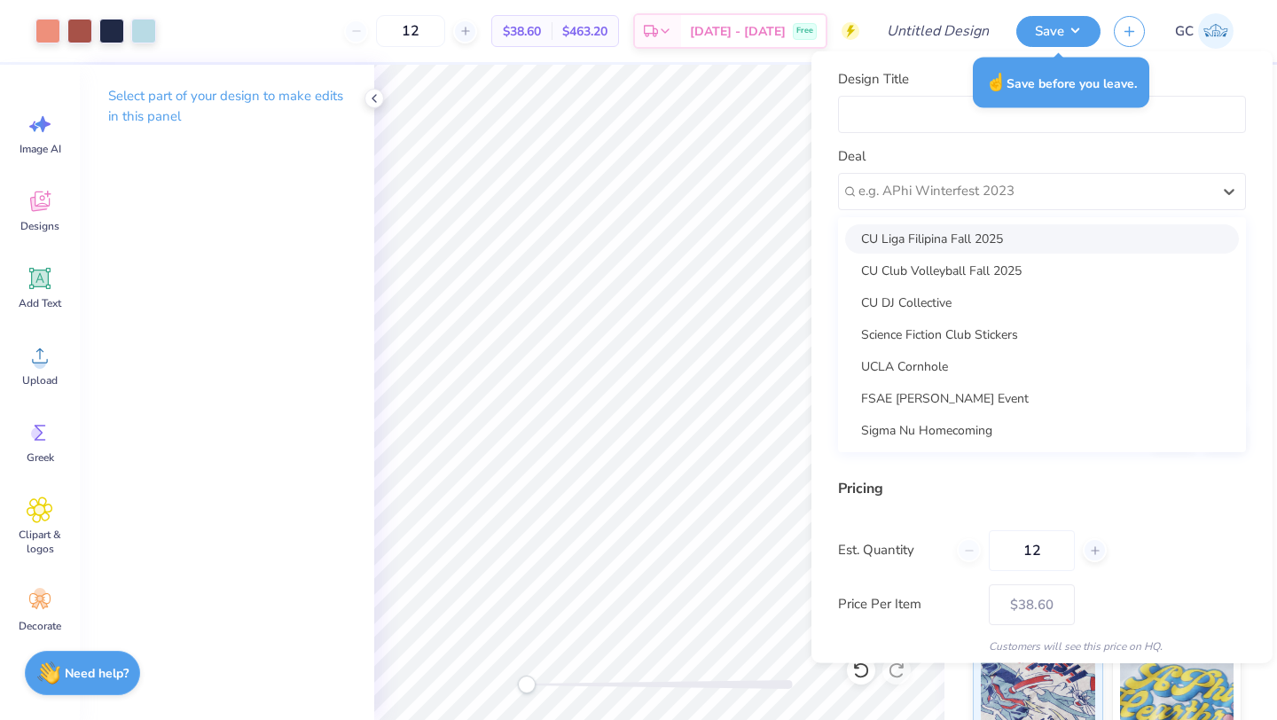
click at [953, 236] on div "CU Liga Filipina Fall 2025" at bounding box center [1042, 237] width 394 height 29
type input "Liga Filipina"
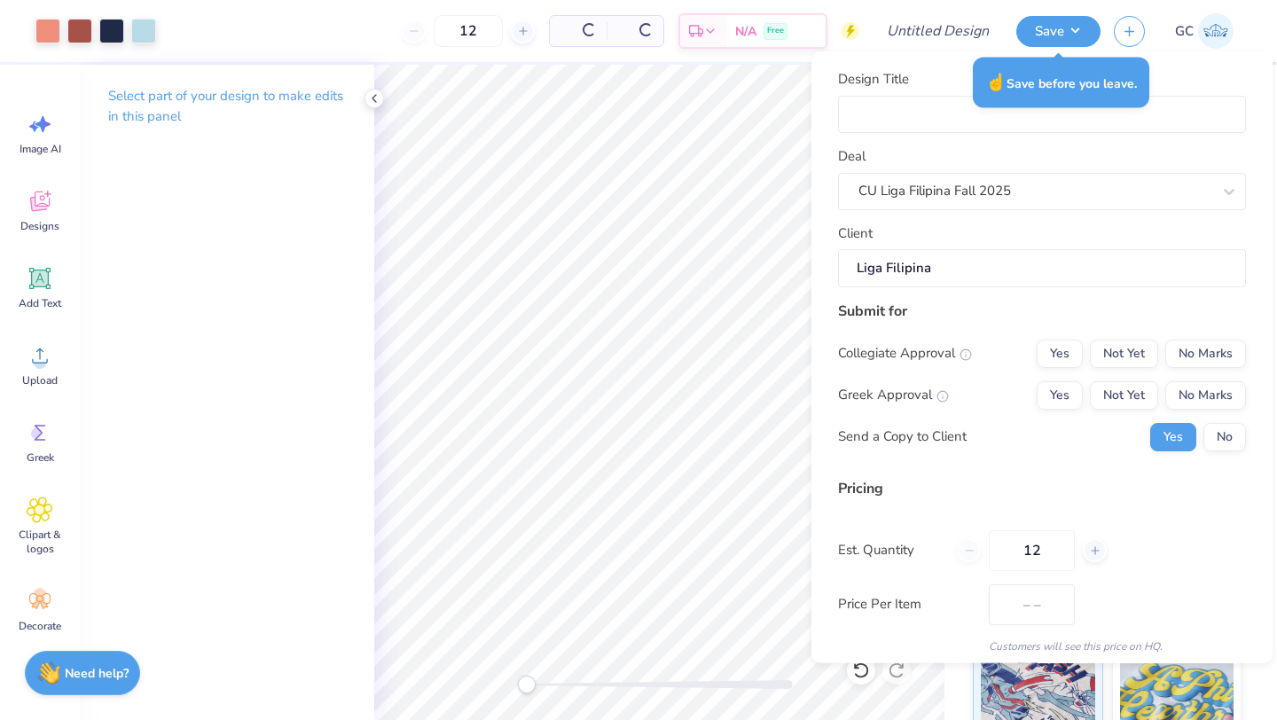
type input "$38.60"
click at [906, 106] on input "Design Title" at bounding box center [1042, 114] width 408 height 38
type input "L"
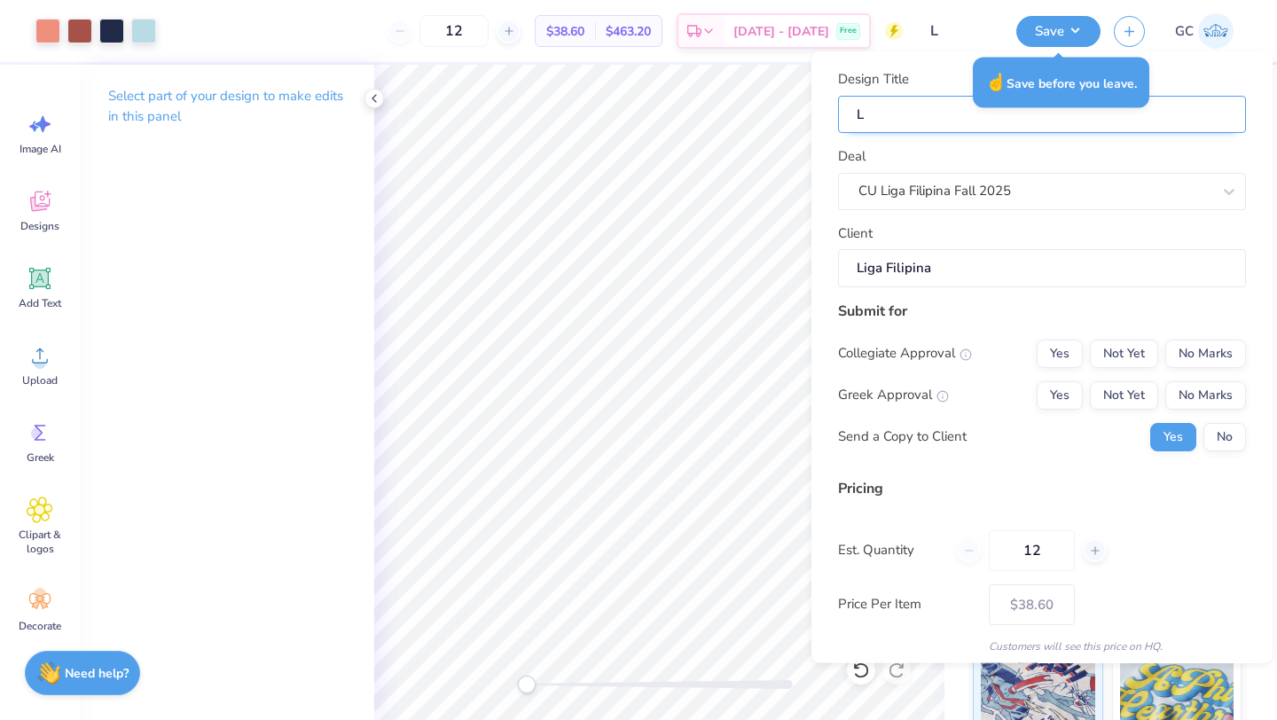
type input "Li"
type input "Lig"
type input "Liga"
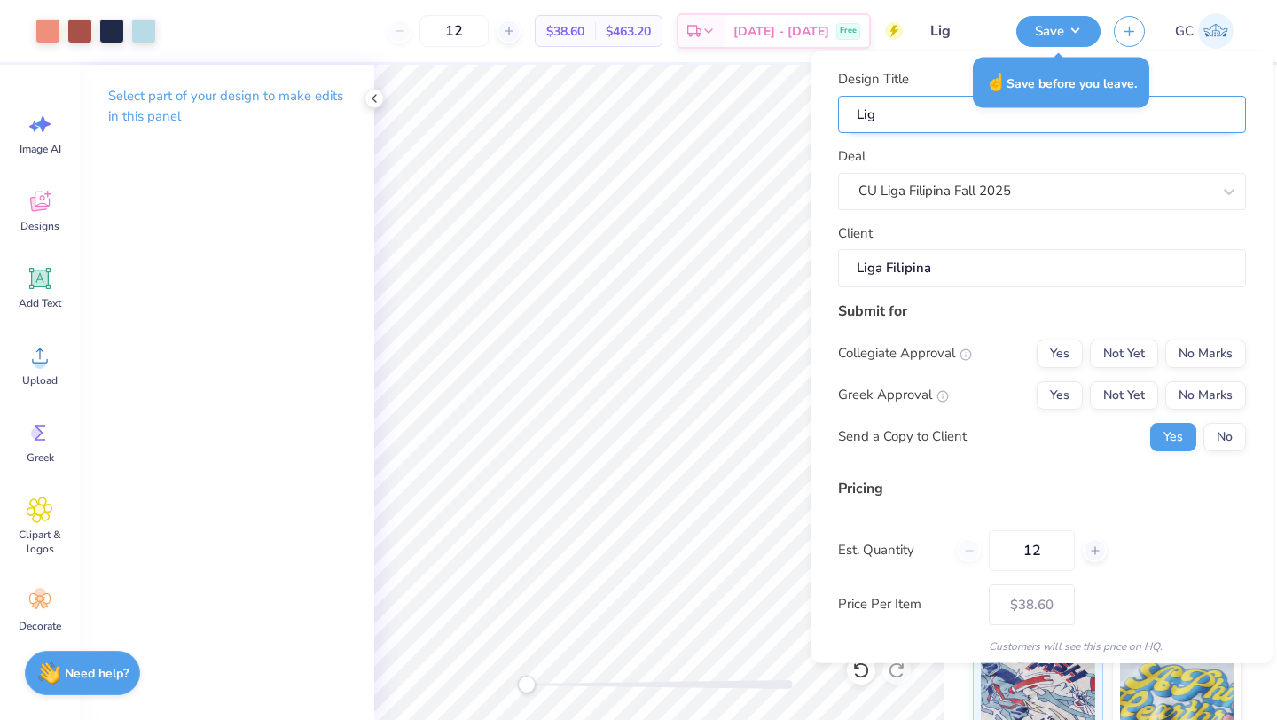
type input "Liga"
type input "Liga S"
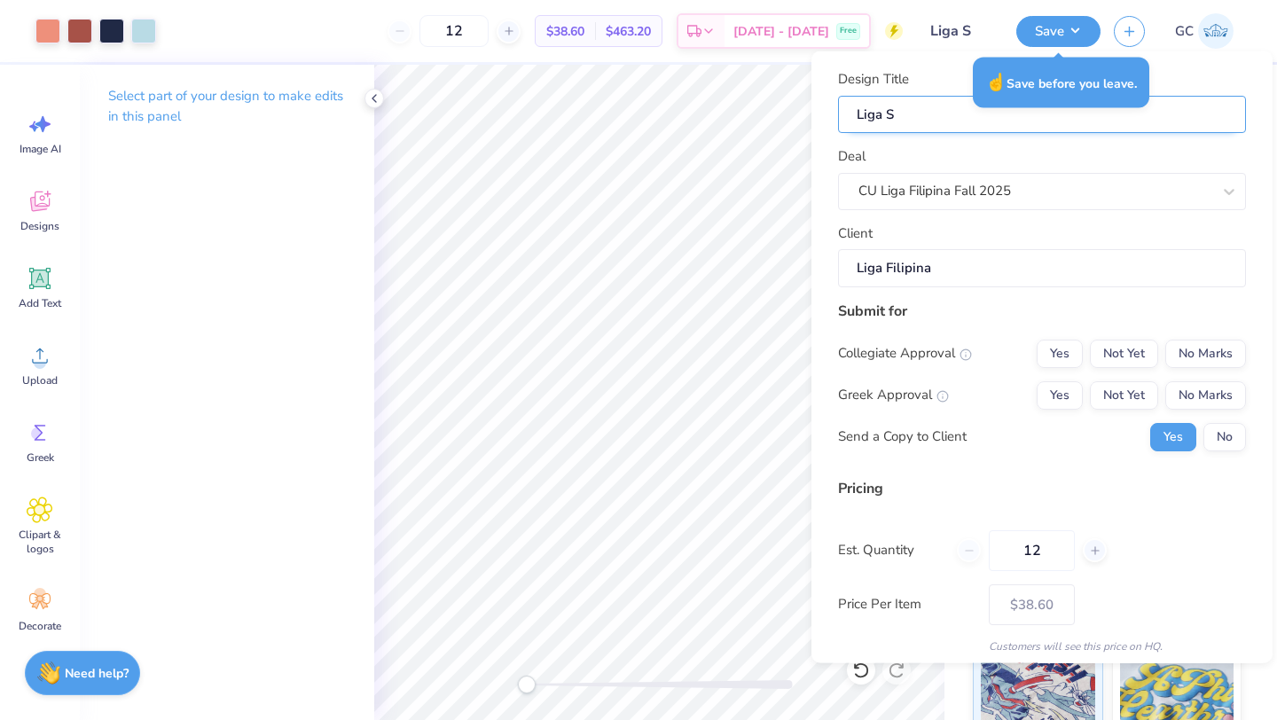
type input "Liga Sh"
type input "Liga Shi"
type input "Liga Shir"
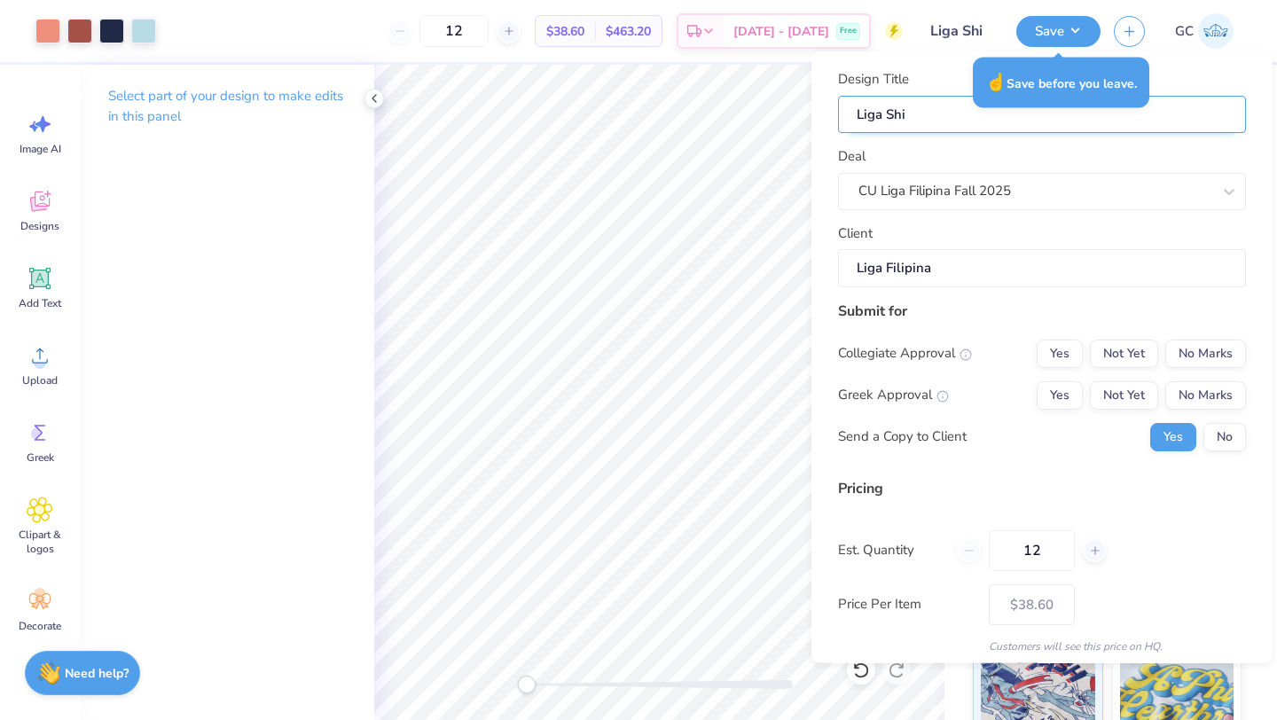
type input "Liga Shir"
type input "Liga Shirt"
click at [1184, 384] on button "No Marks" at bounding box center [1205, 394] width 81 height 28
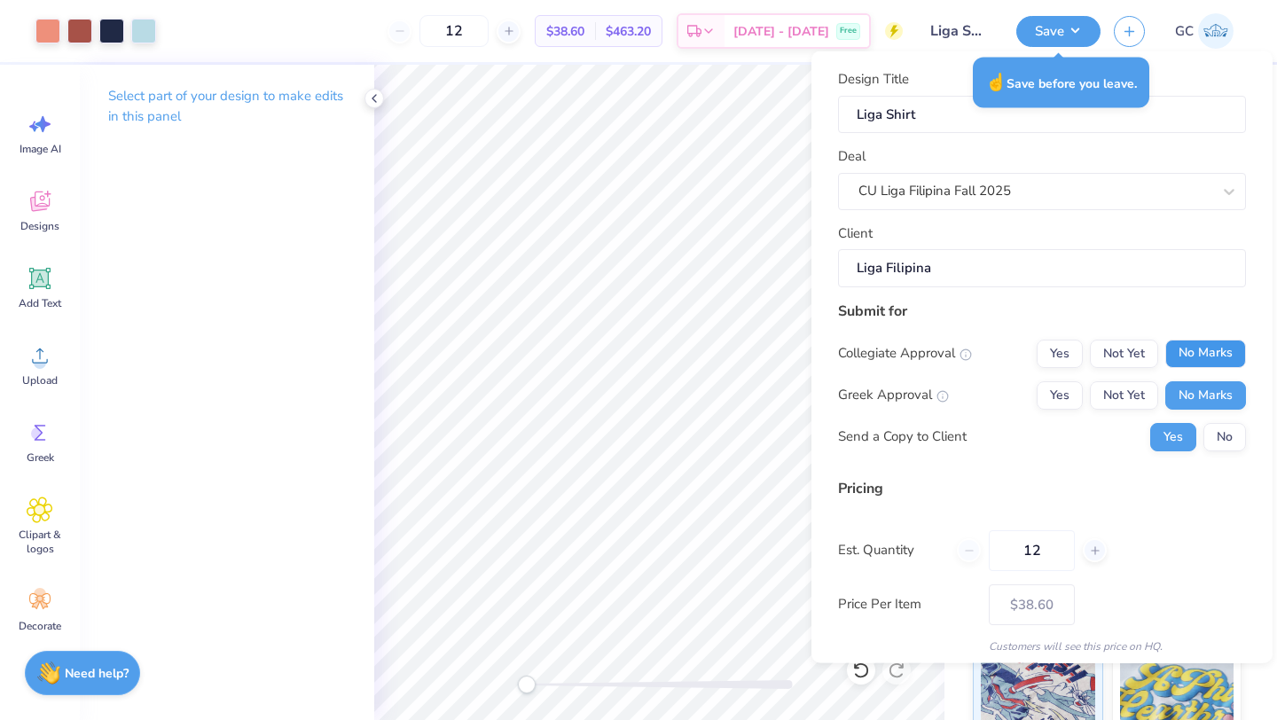
click at [1195, 350] on button "No Marks" at bounding box center [1205, 353] width 81 height 28
click at [1216, 424] on button "No" at bounding box center [1224, 436] width 43 height 28
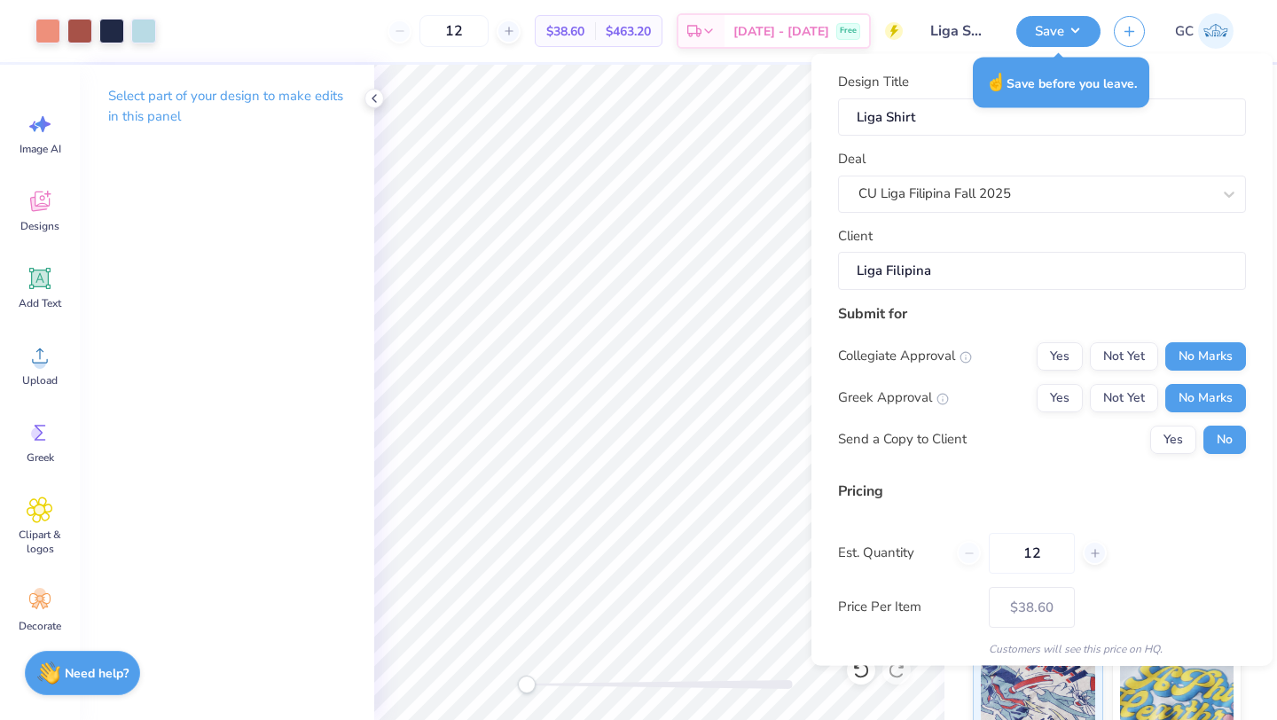
scroll to position [64, 0]
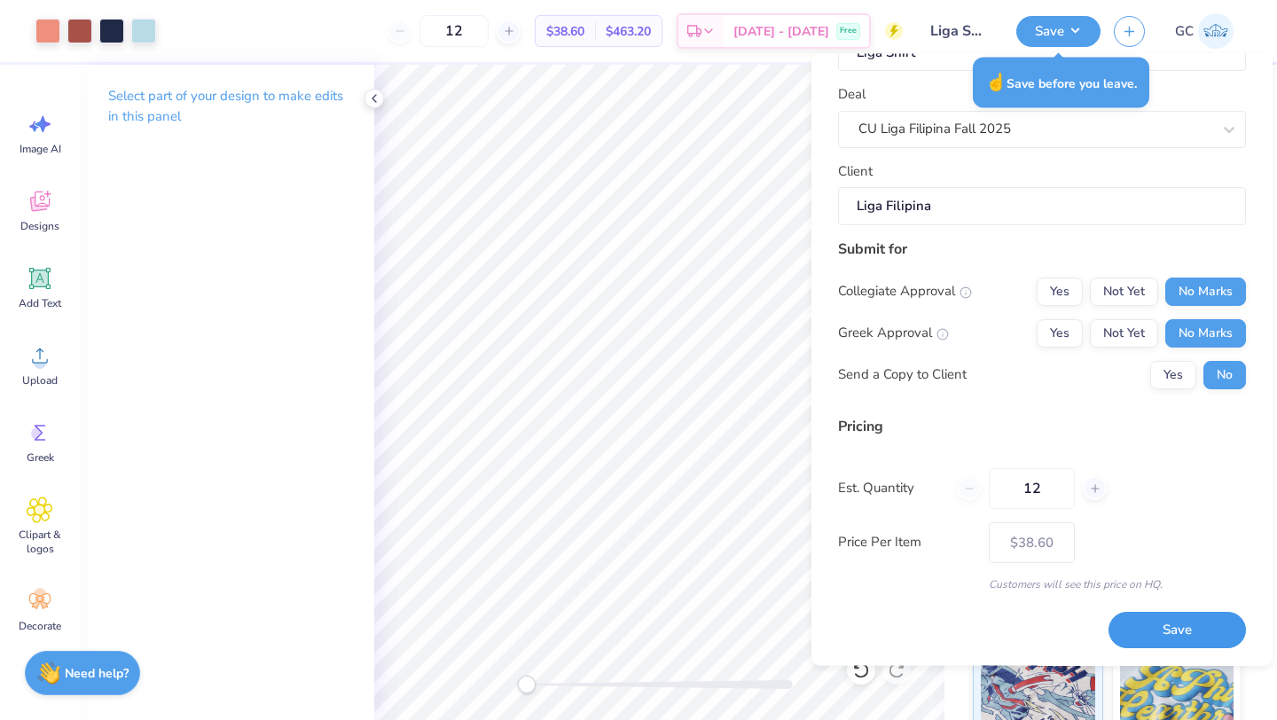
click at [1173, 635] on button "Save" at bounding box center [1177, 631] width 137 height 36
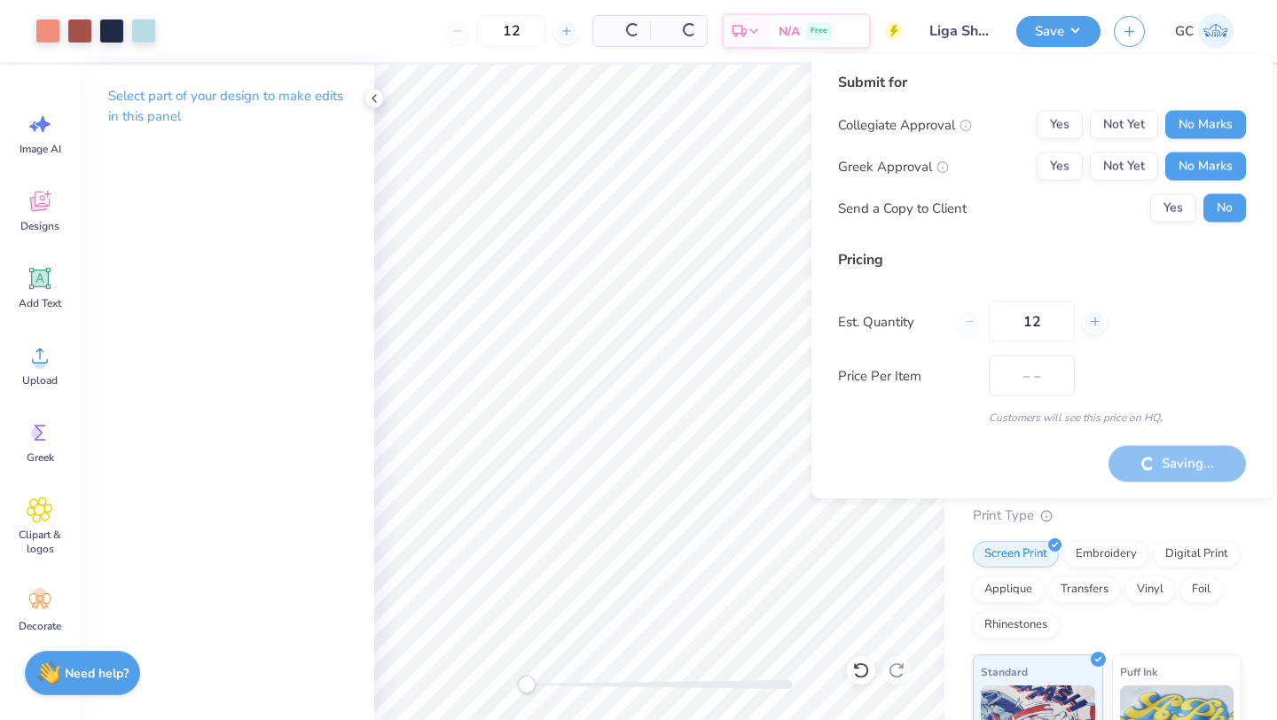
type input "$38.60"
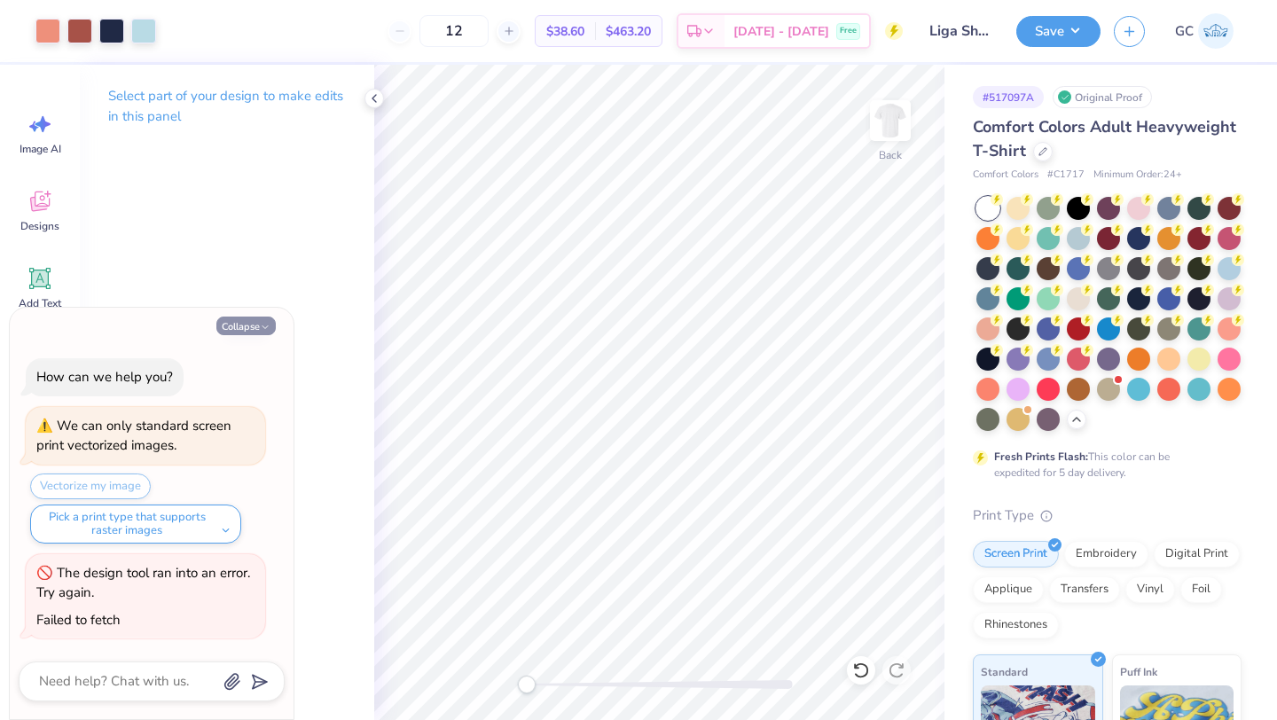
click at [241, 320] on button "Collapse" at bounding box center [245, 326] width 59 height 19
type textarea "x"
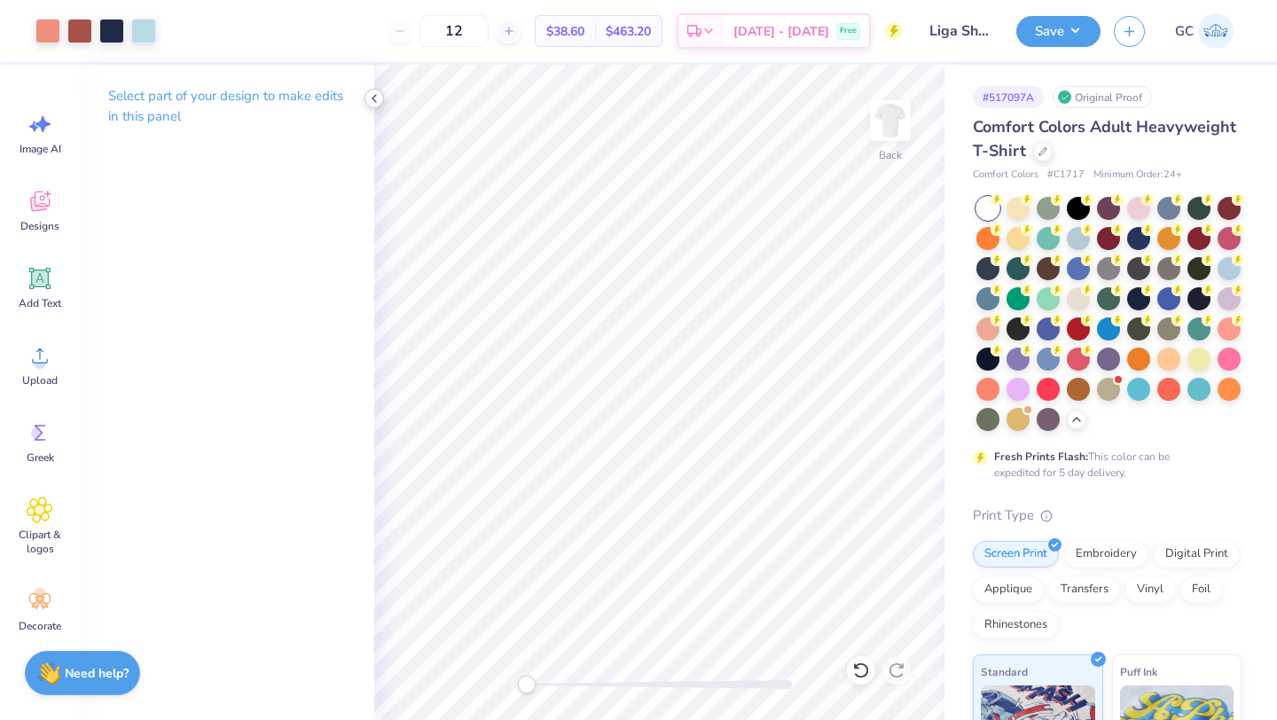
click at [375, 95] on polyline at bounding box center [374, 98] width 4 height 7
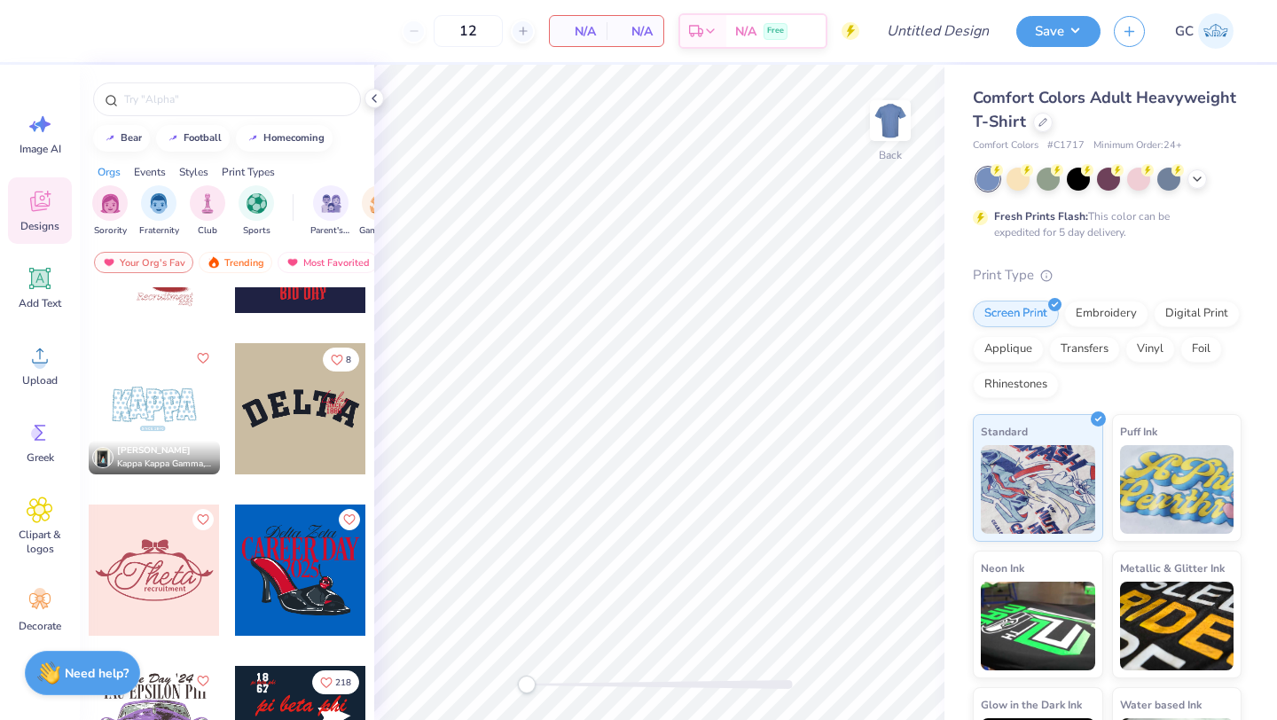
scroll to position [2937, 0]
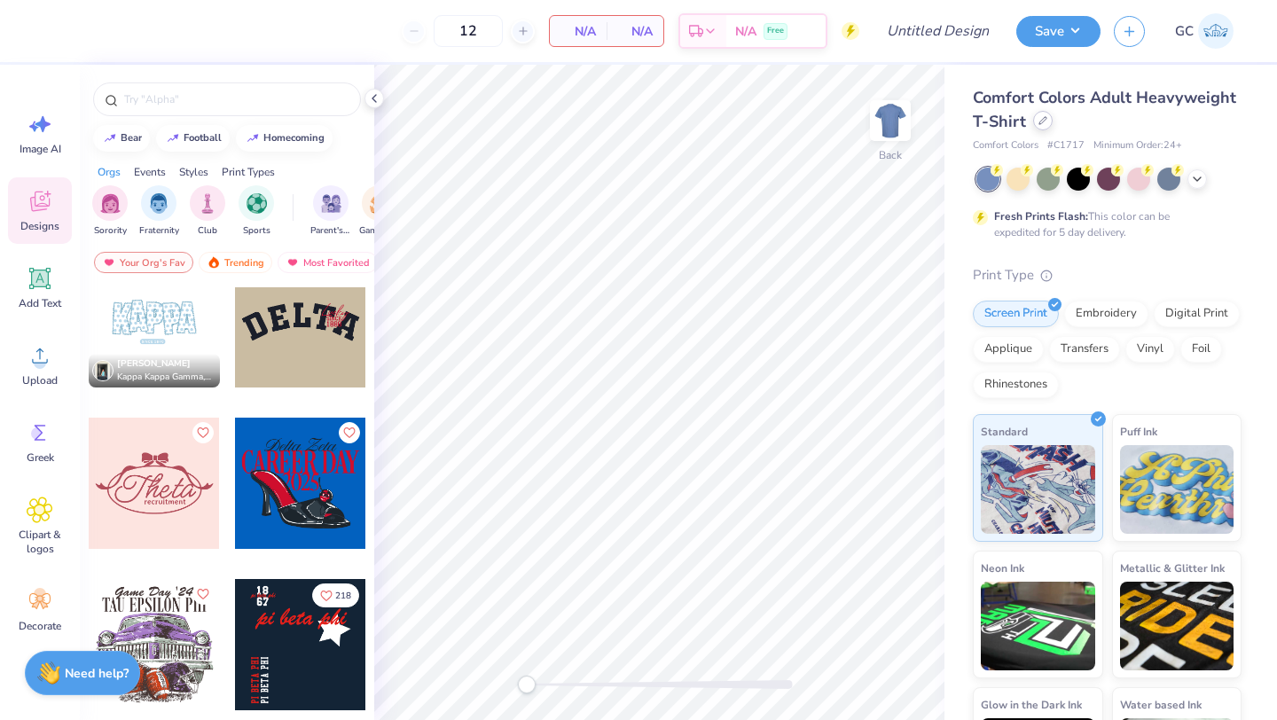
click at [1045, 127] on div at bounding box center [1043, 121] width 20 height 20
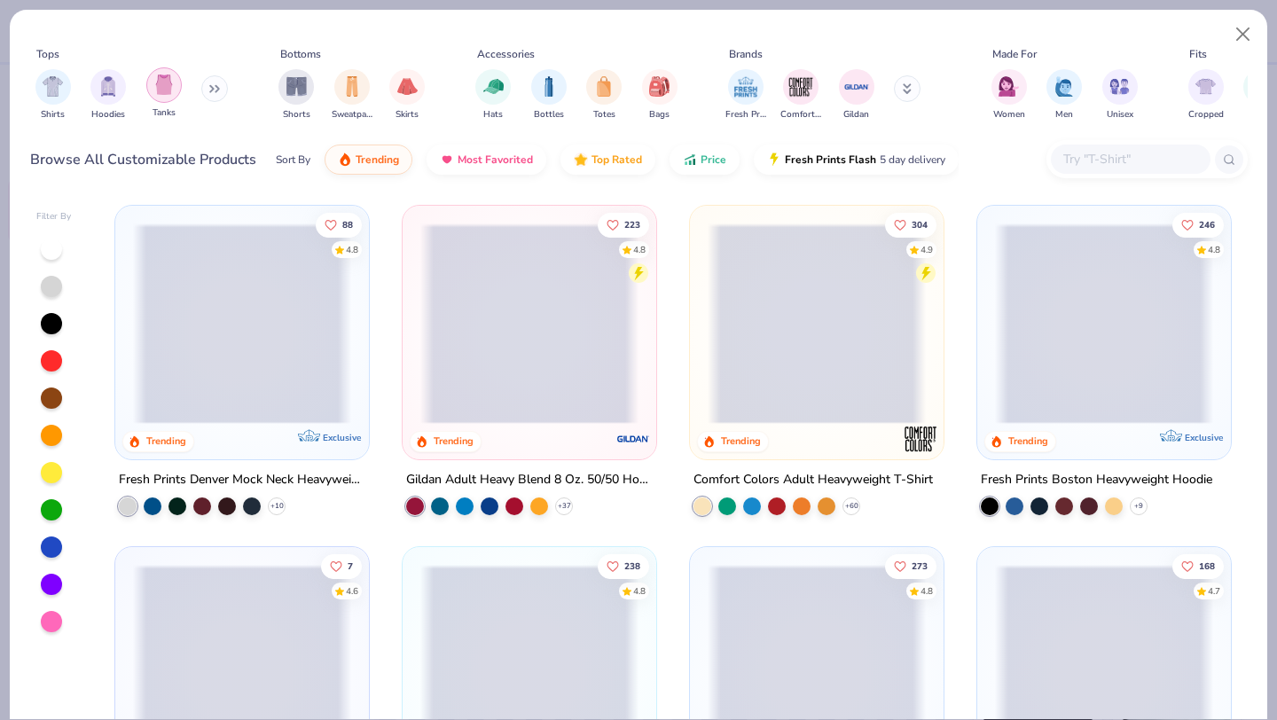
click at [164, 96] on div "filter for Tanks" at bounding box center [163, 84] width 35 height 35
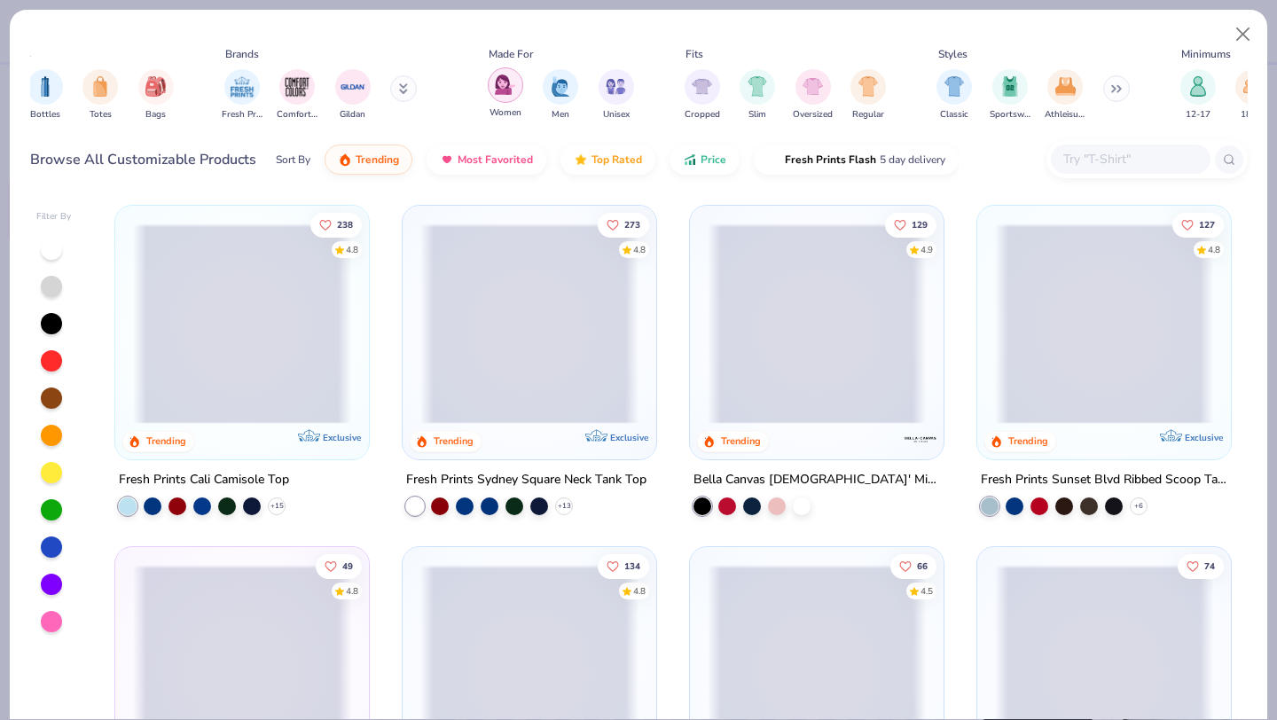
scroll to position [0, 878]
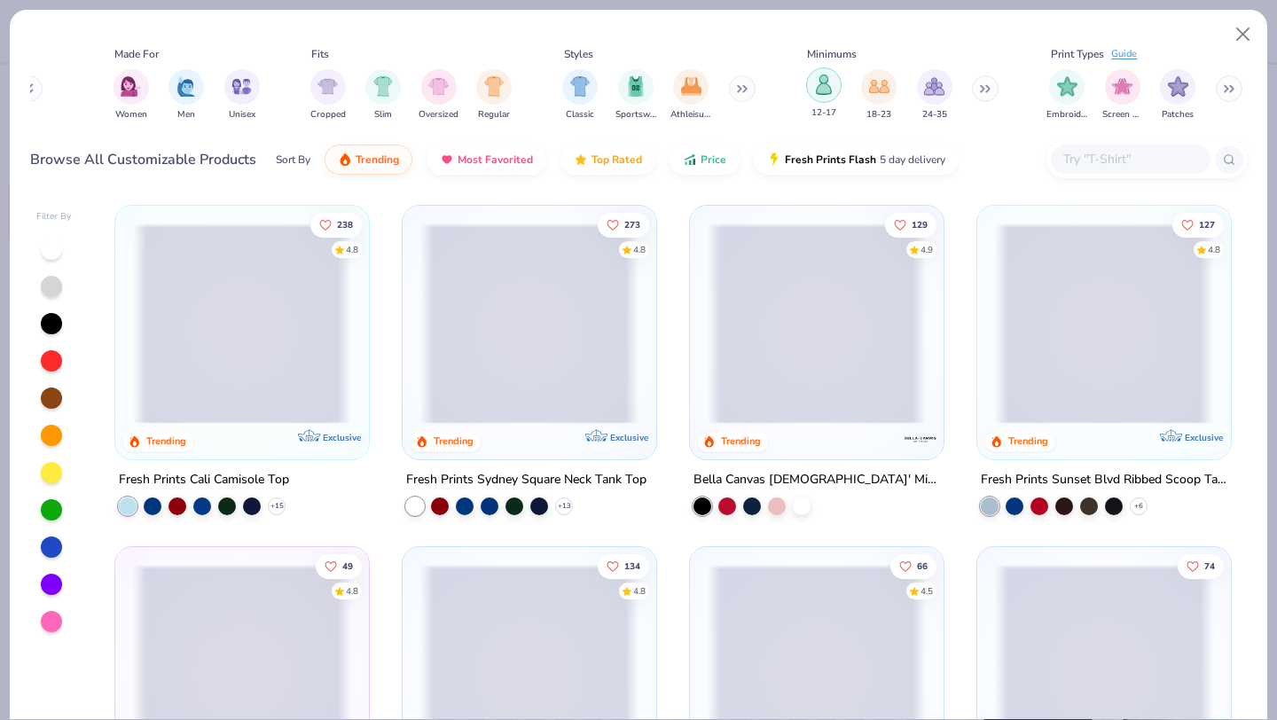
click at [818, 80] on img "filter for 12-17" at bounding box center [824, 84] width 20 height 20
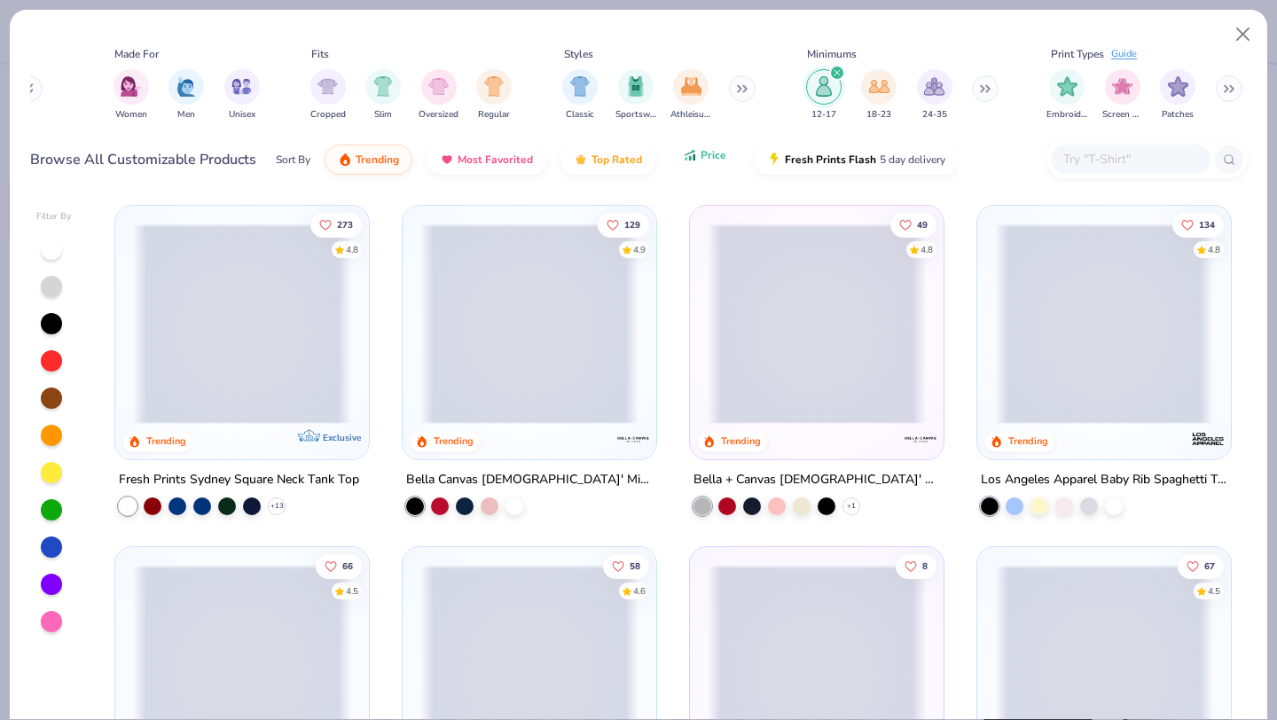
click at [707, 161] on button "Price" at bounding box center [705, 155] width 70 height 30
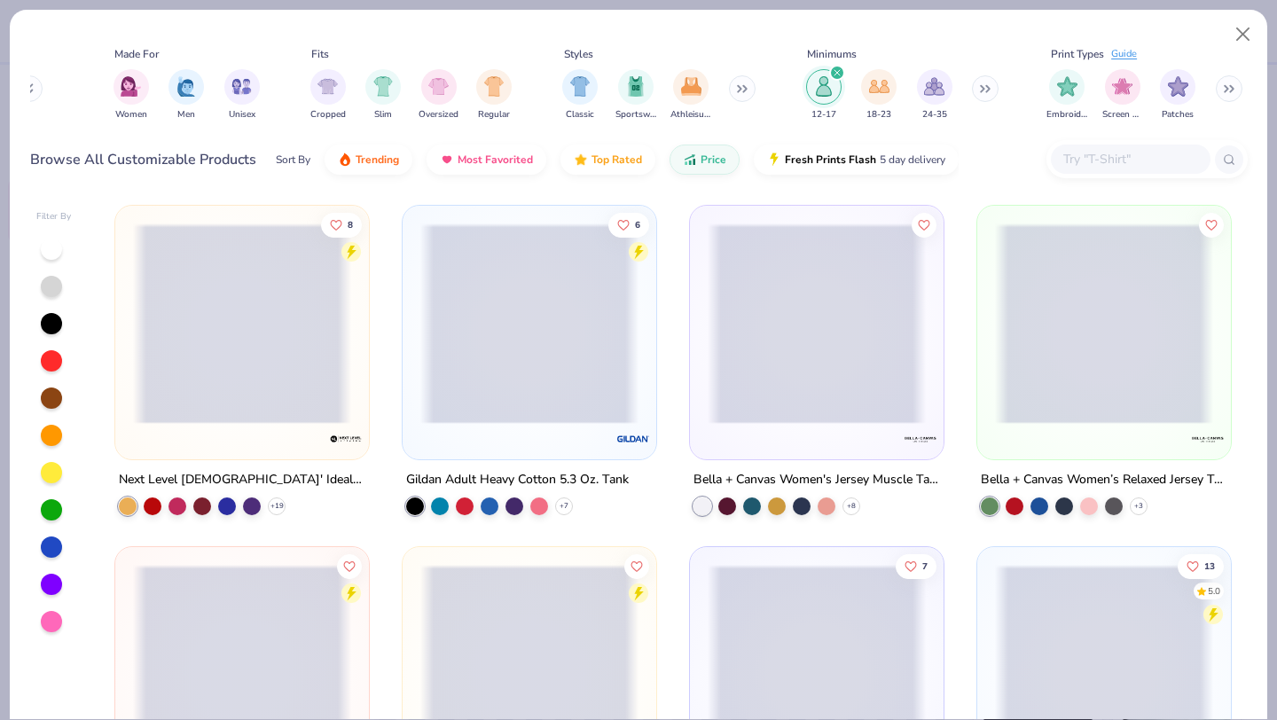
click at [349, 330] on span at bounding box center [242, 323] width 218 height 200
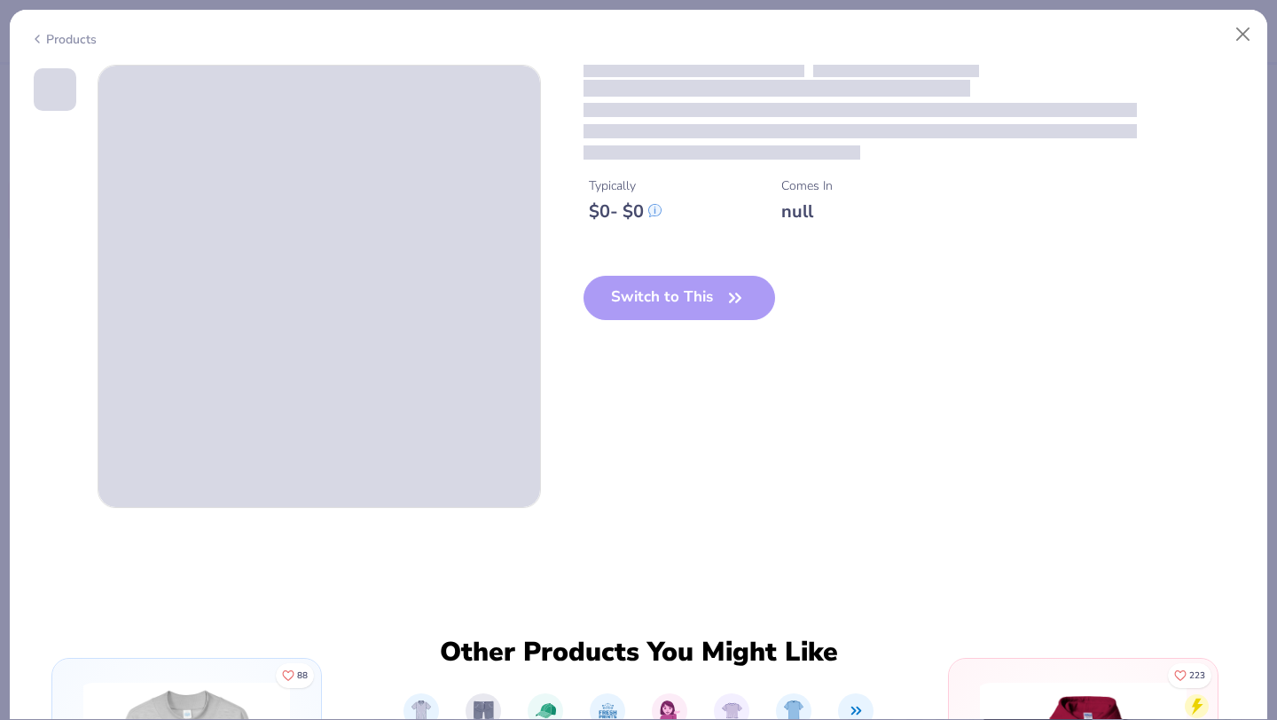
click at [642, 296] on div "Typically $ 0 - $ 0 Comes In null Switch to This" at bounding box center [916, 207] width 664 height 284
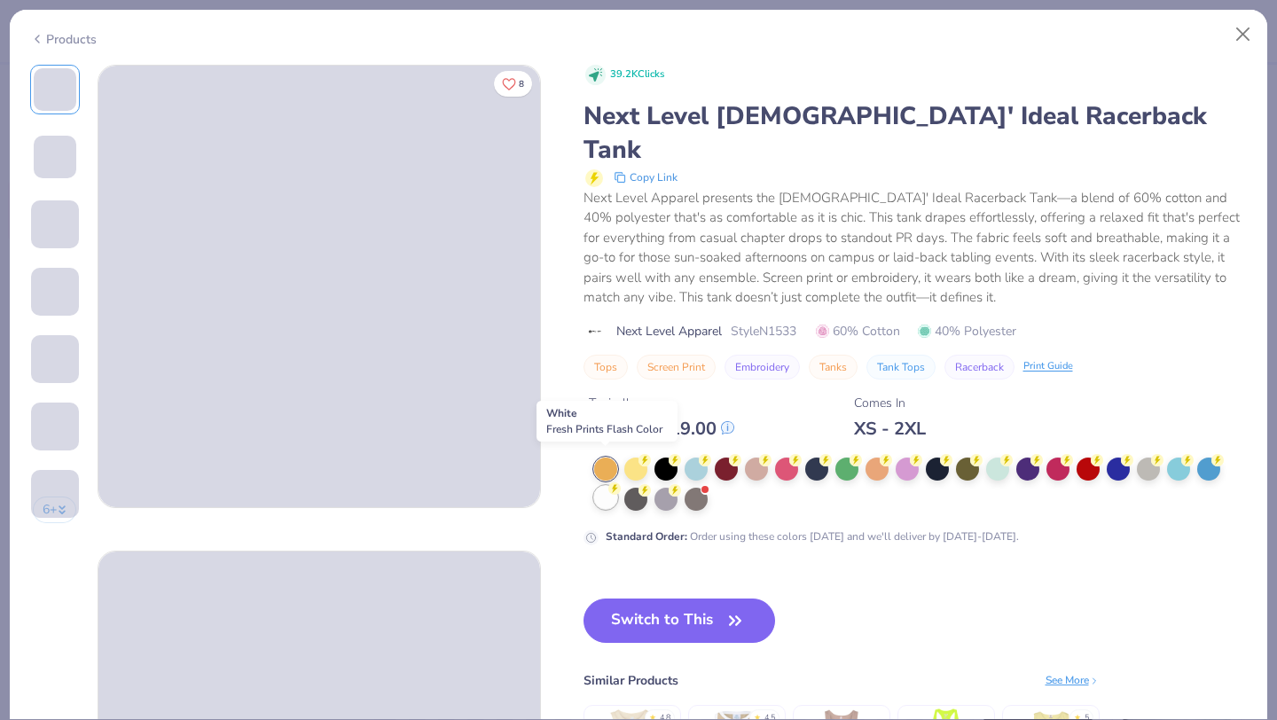
click at [613, 482] on circle at bounding box center [614, 488] width 12 height 12
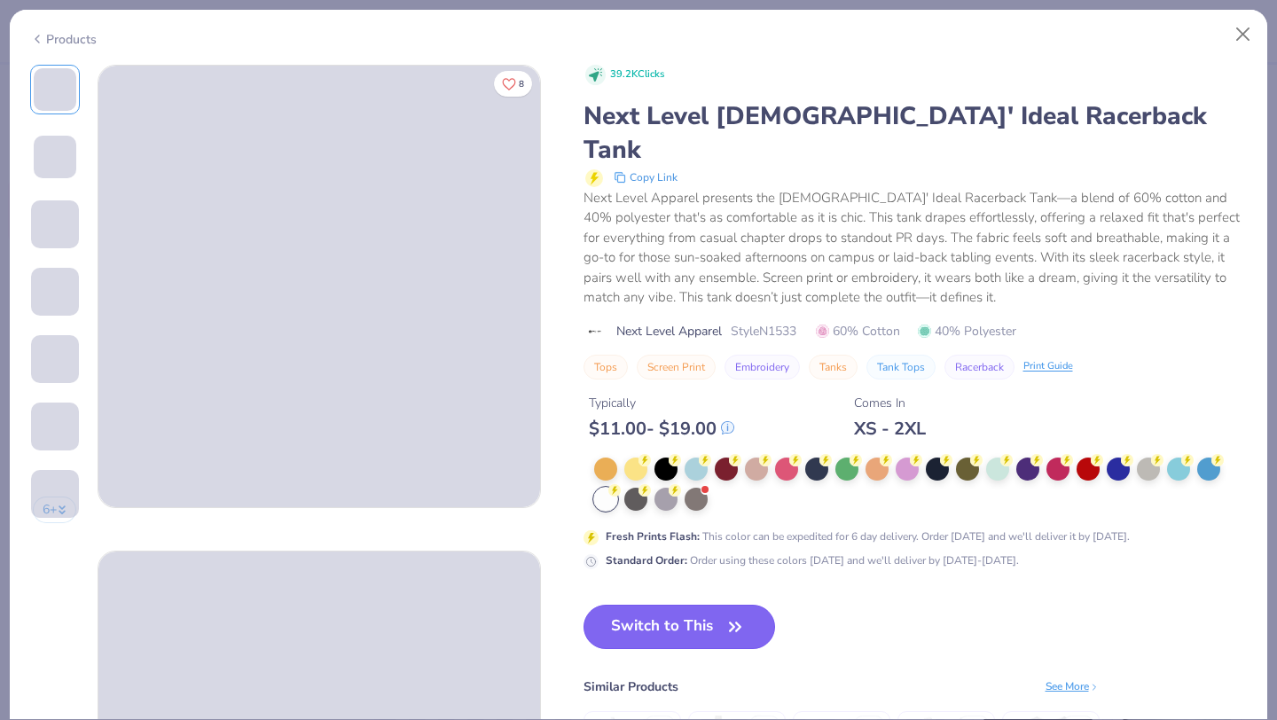
click at [633, 605] on button "Switch to This" at bounding box center [680, 627] width 192 height 44
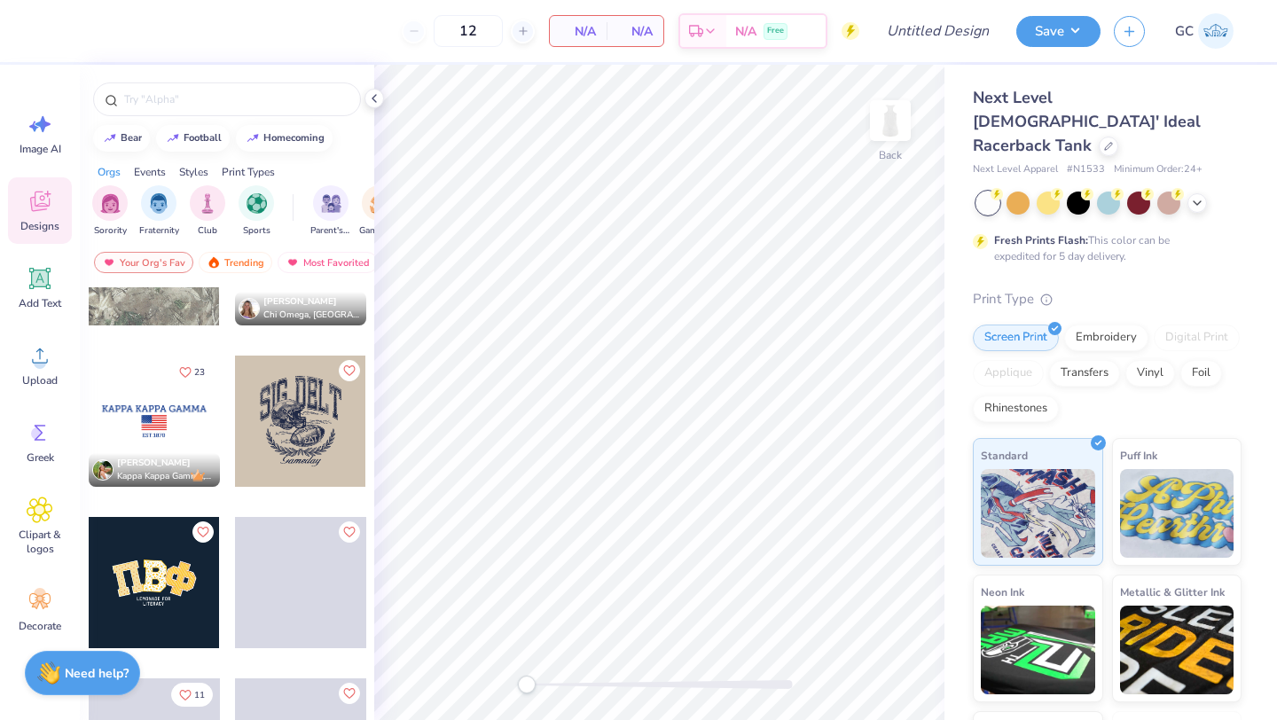
scroll to position [4349, 0]
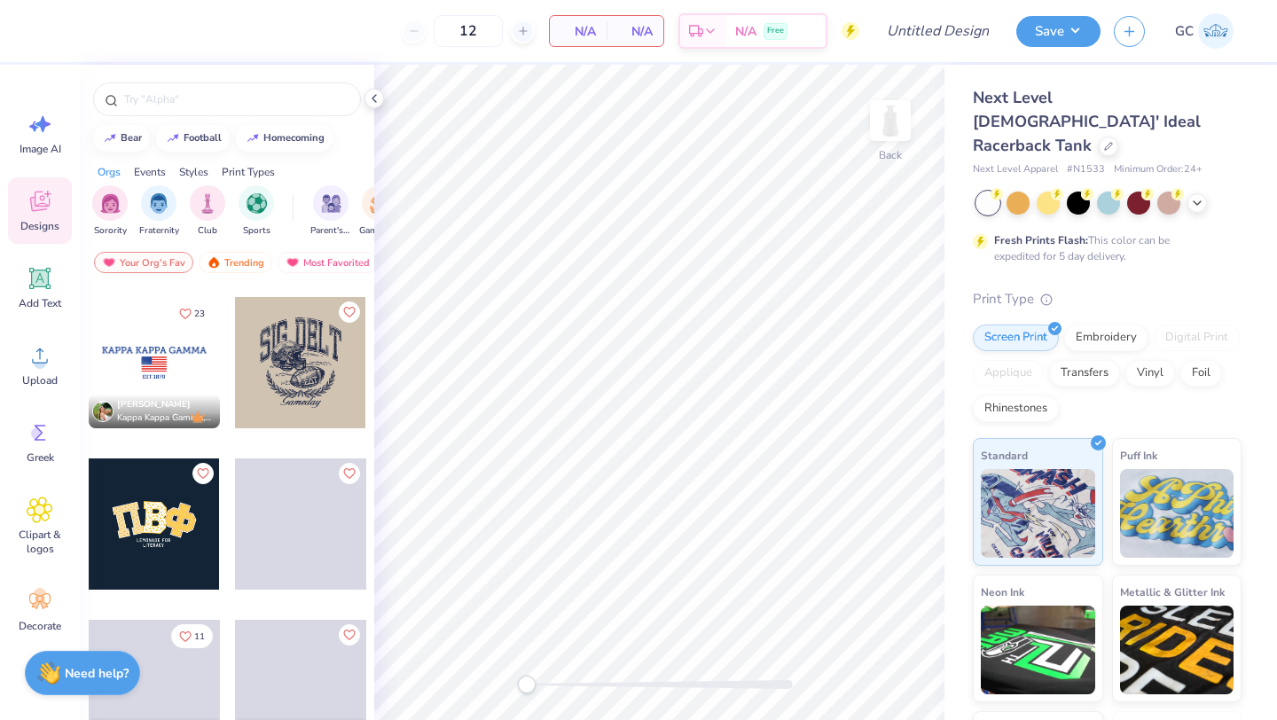
click at [188, 368] on div at bounding box center [154, 362] width 131 height 131
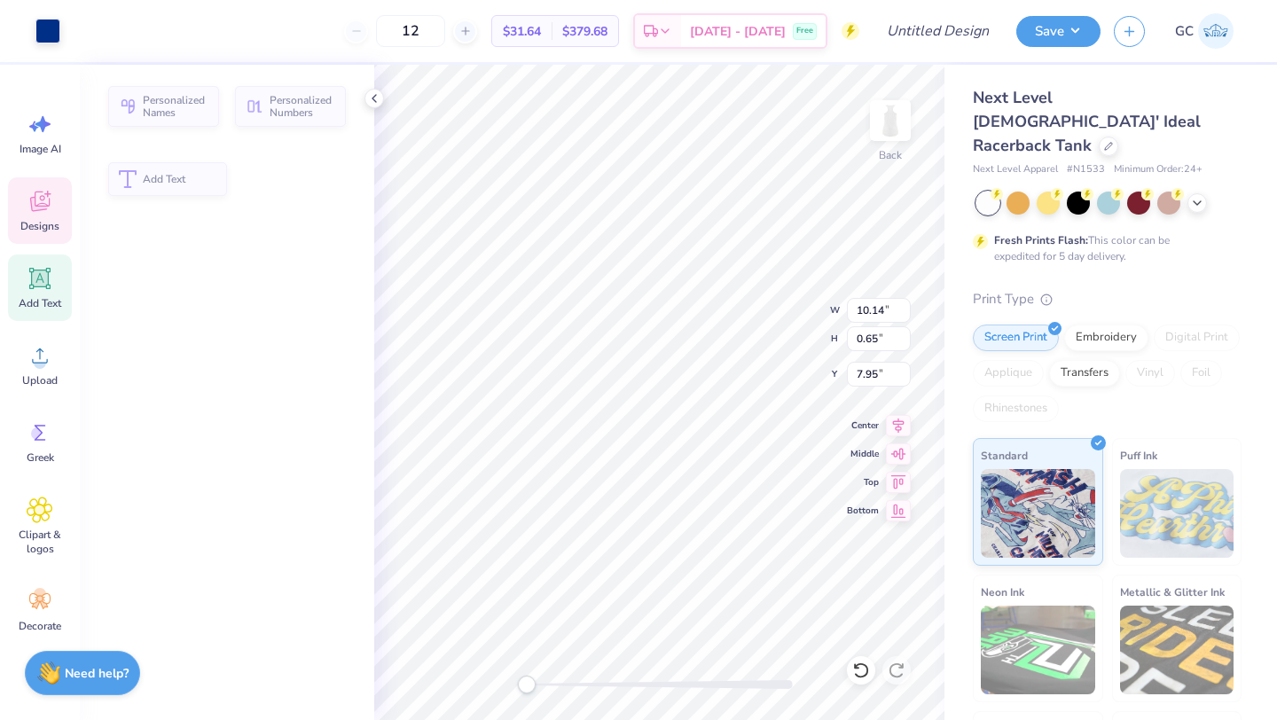
type input "0.65"
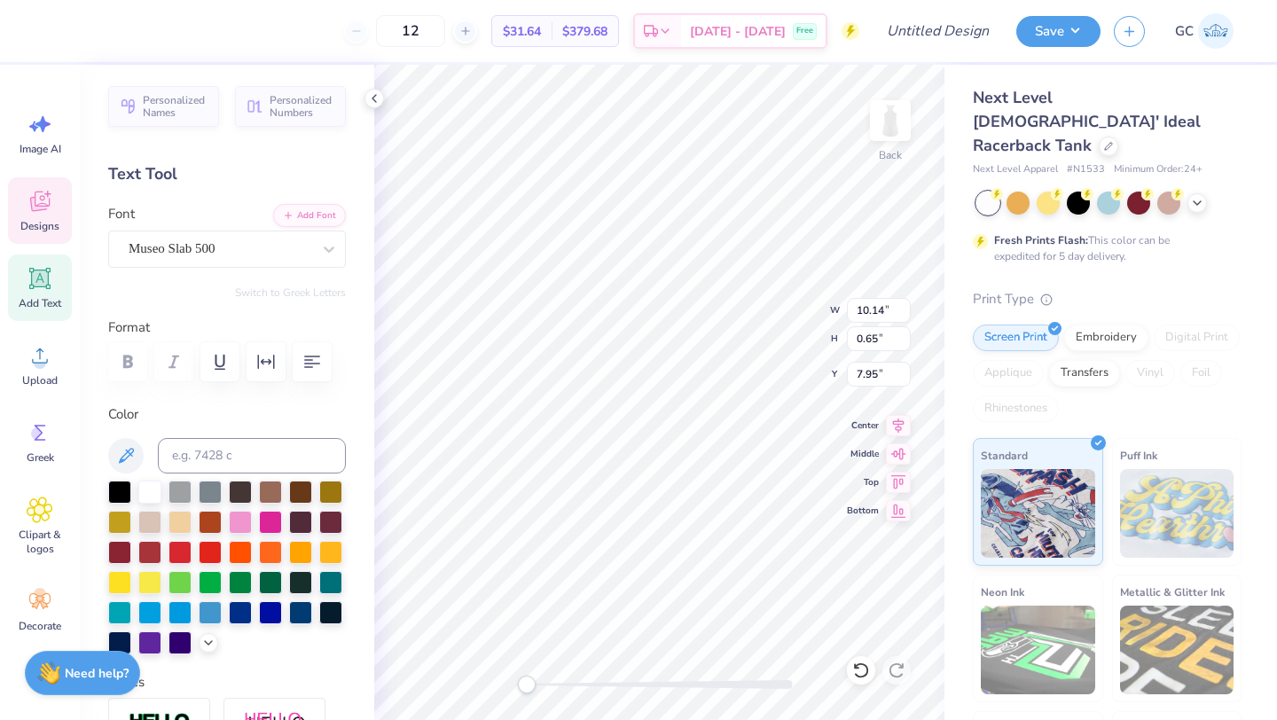
type textarea "L"
type textarea "LIGA FILIPINA"
type textarea "N"
type textarea "!"
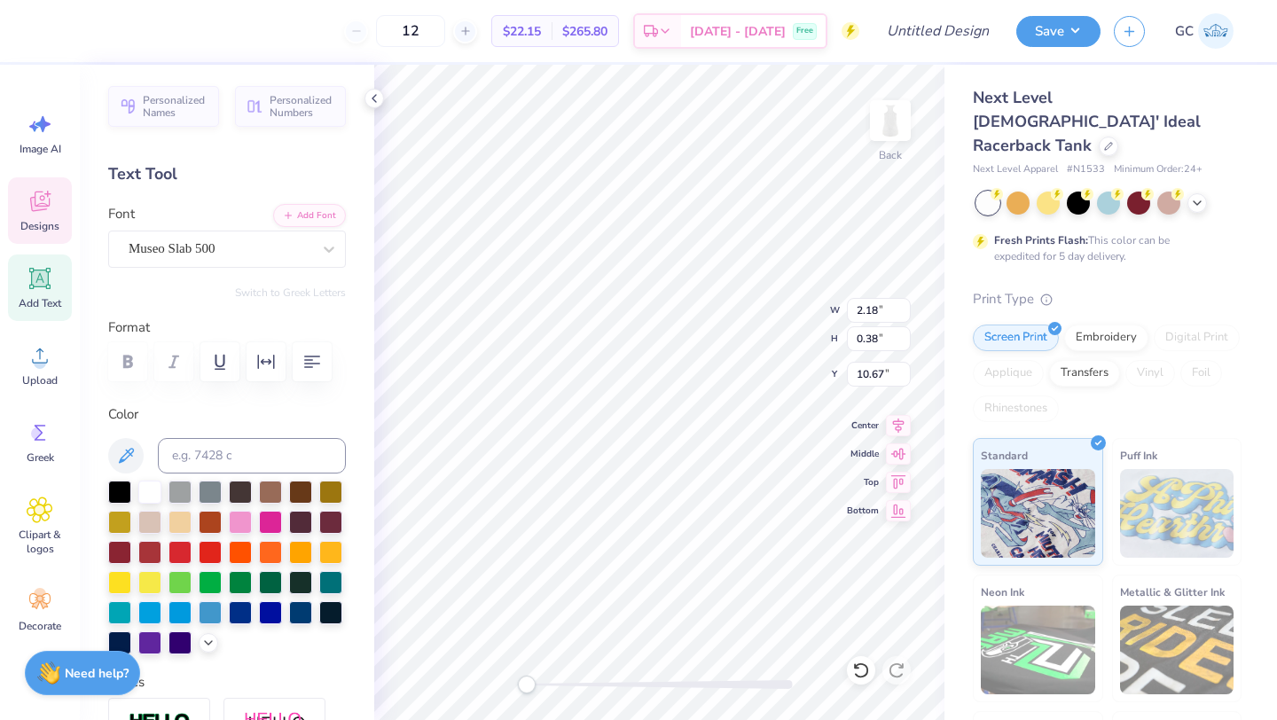
type textarea "116TH & BROADWAY"
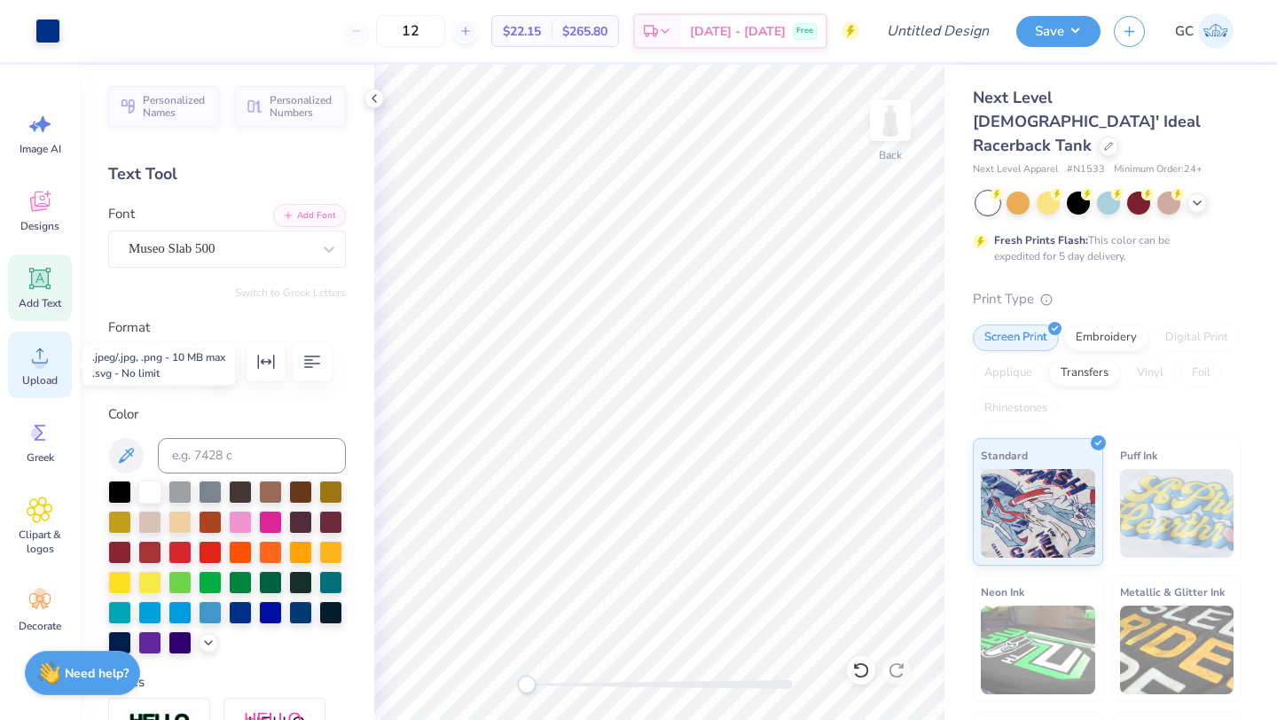
click at [30, 356] on icon at bounding box center [40, 355] width 27 height 27
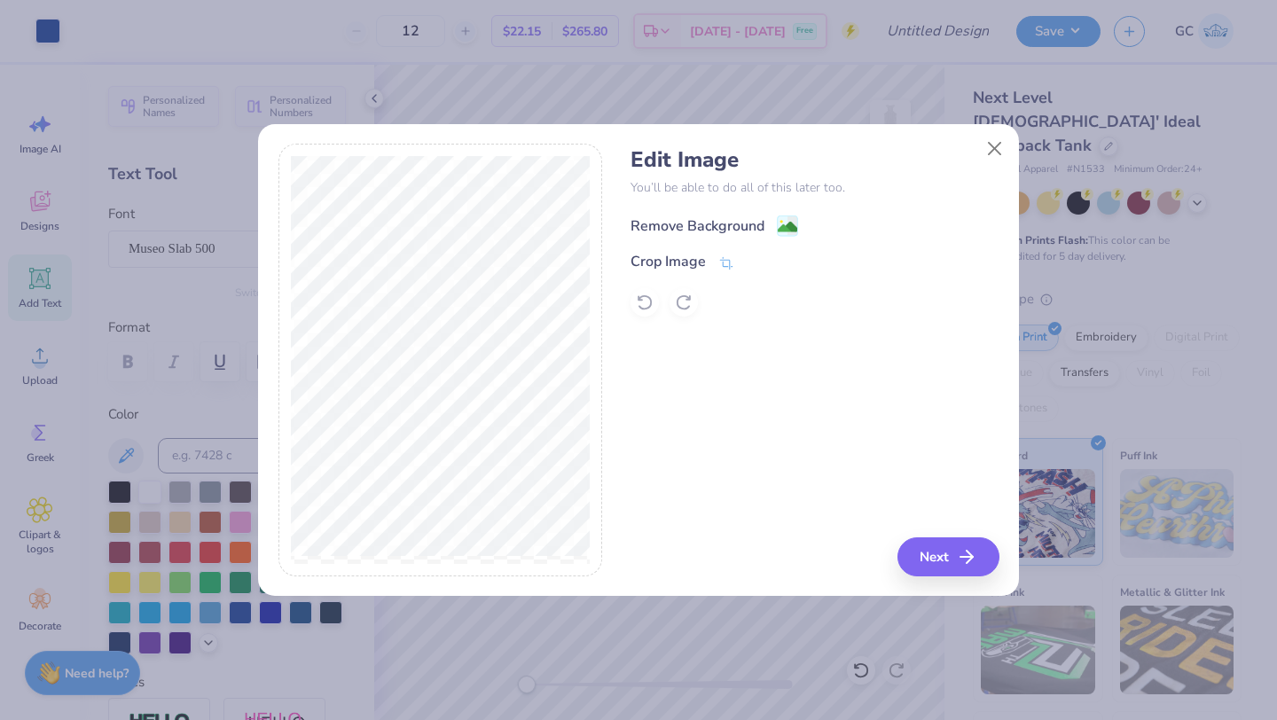
click at [778, 231] on image at bounding box center [788, 227] width 20 height 20
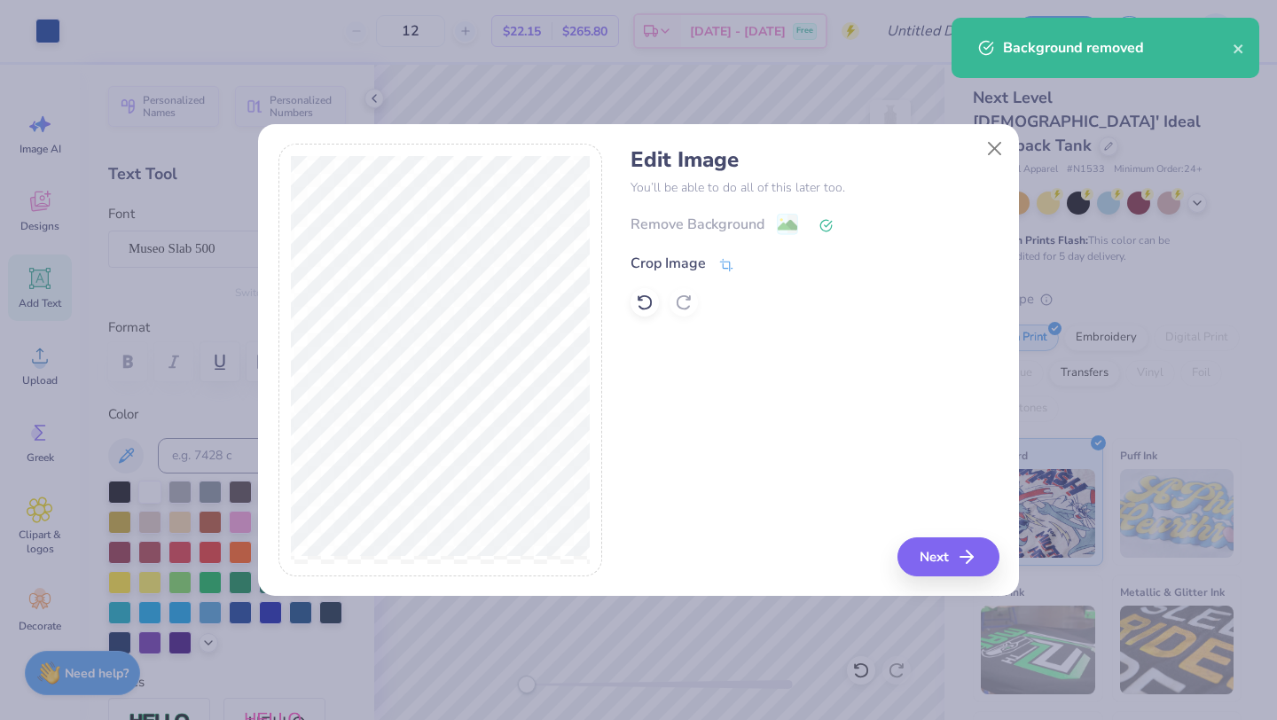
click at [721, 253] on span at bounding box center [726, 263] width 16 height 21
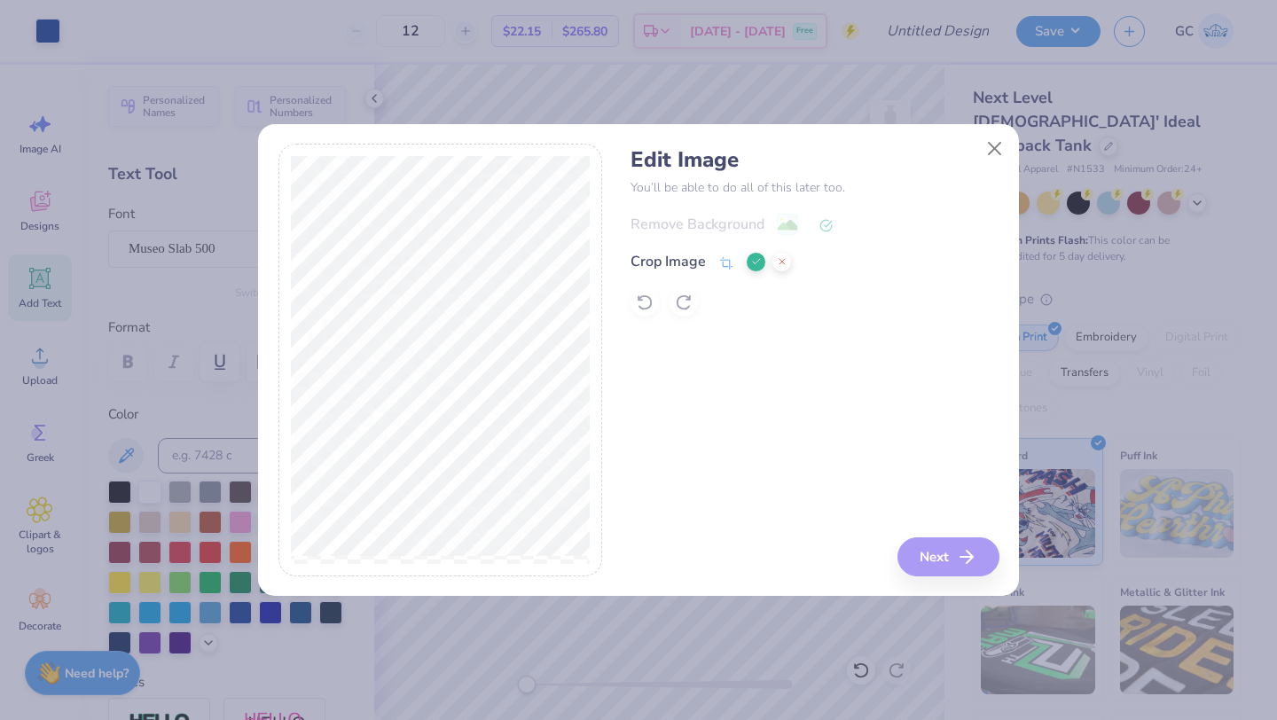
click at [757, 262] on icon at bounding box center [756, 261] width 11 height 11
click at [781, 219] on image at bounding box center [788, 227] width 20 height 20
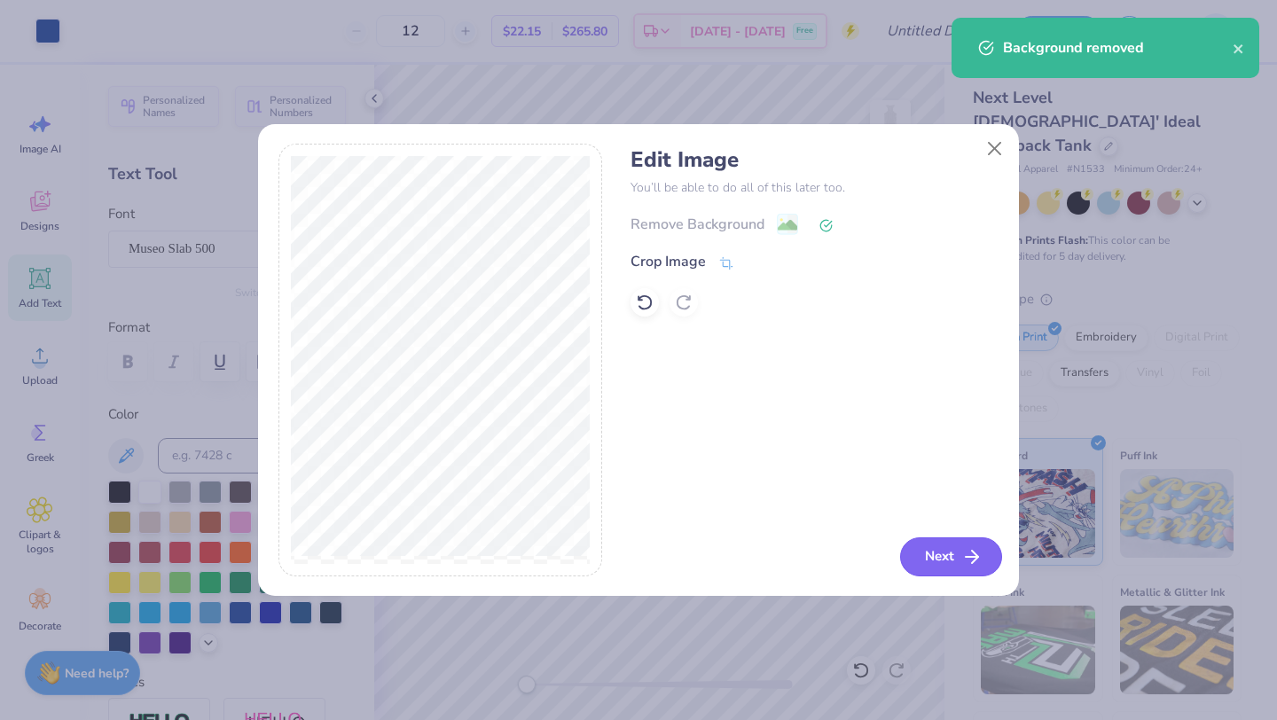
click at [948, 544] on button "Next" at bounding box center [951, 556] width 102 height 39
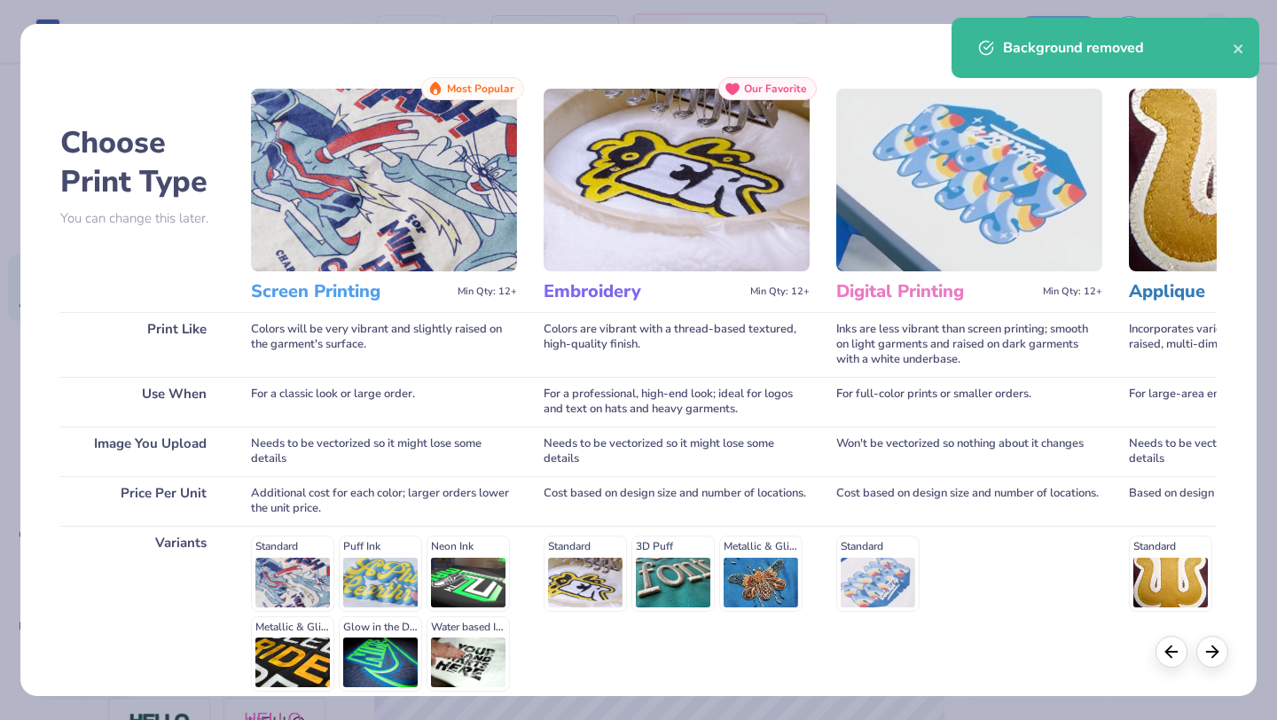
scroll to position [164, 0]
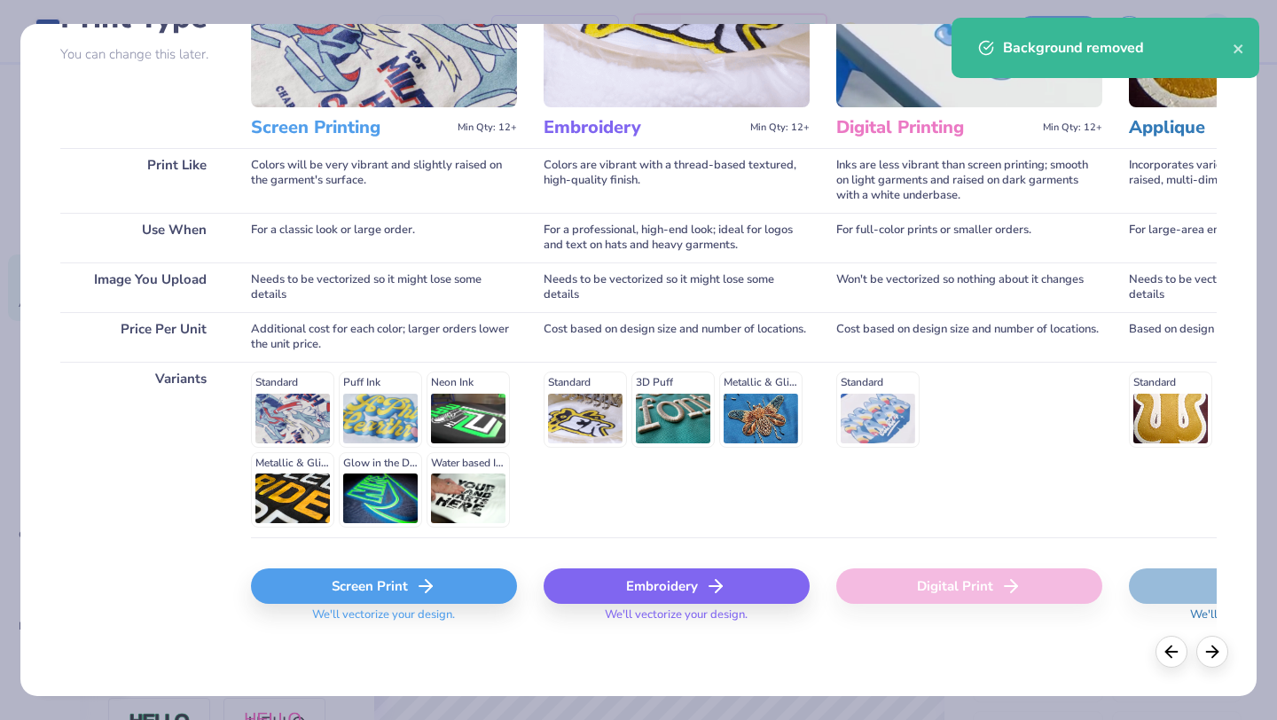
click at [362, 592] on div "Screen Print" at bounding box center [384, 585] width 266 height 35
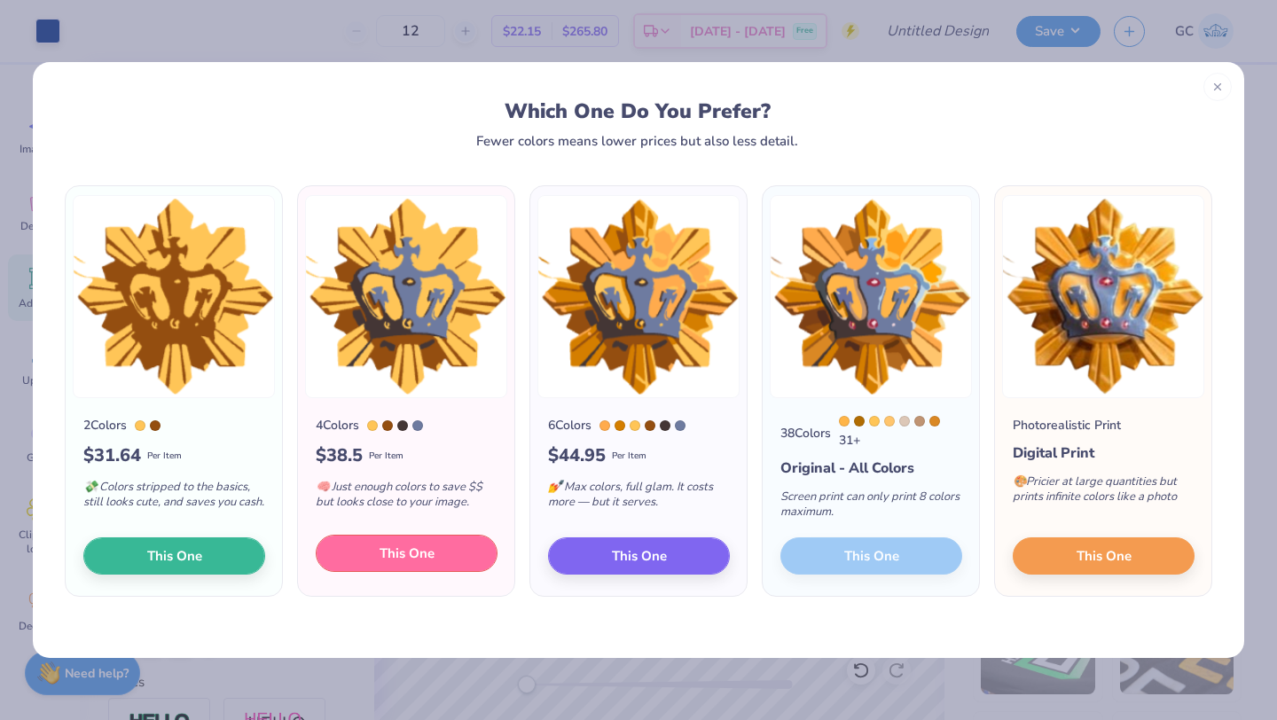
click at [430, 560] on span "This One" at bounding box center [407, 554] width 55 height 20
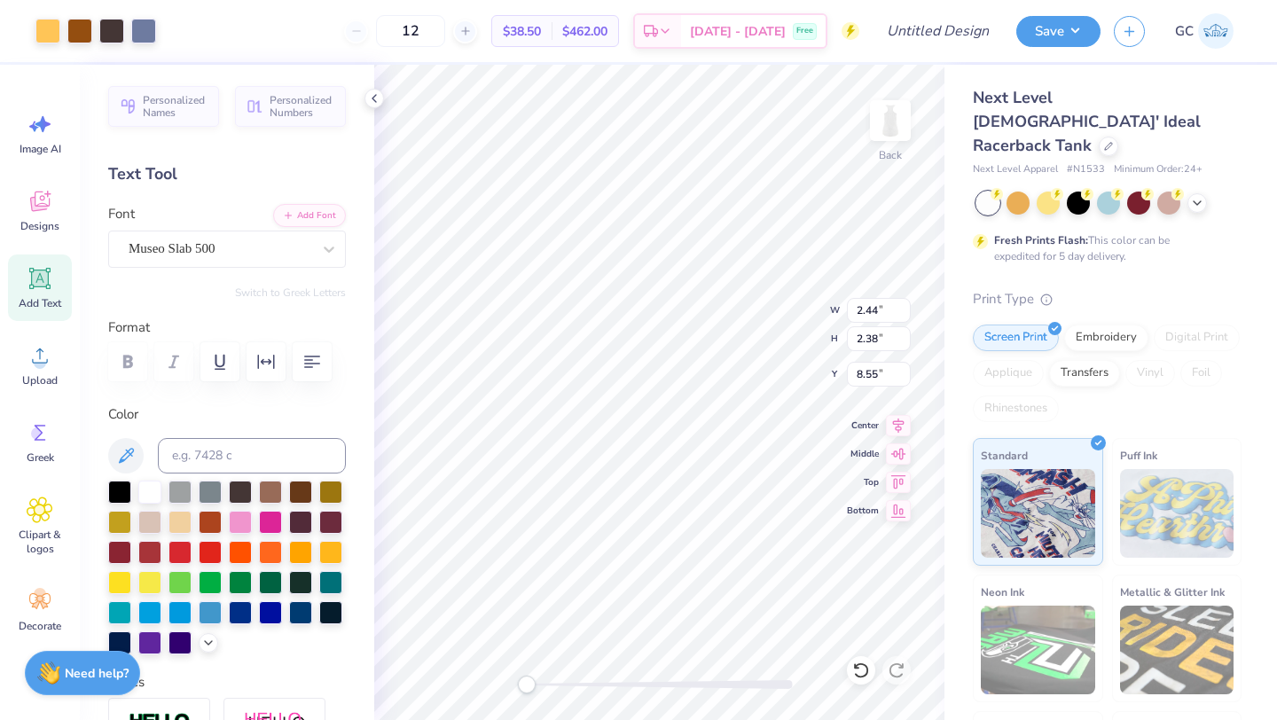
click at [663, 690] on div at bounding box center [660, 685] width 266 height 18
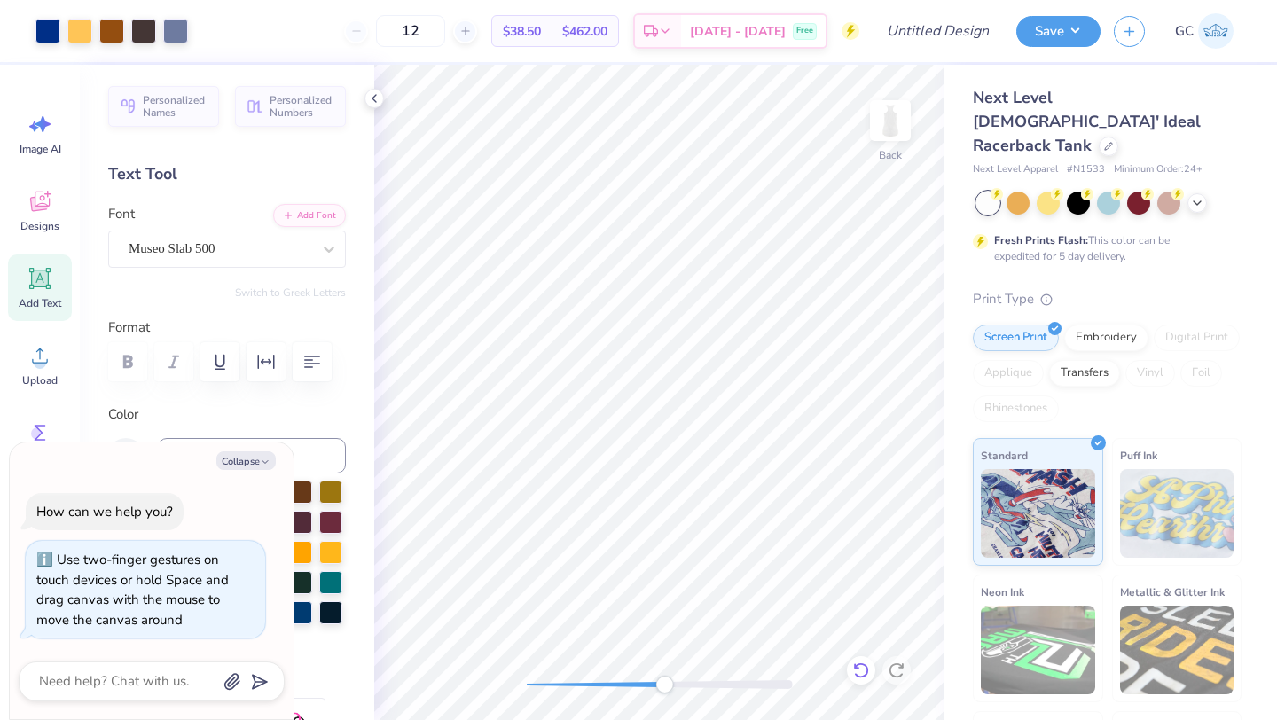
click at [858, 670] on icon at bounding box center [861, 671] width 18 height 18
click at [176, 27] on div at bounding box center [175, 29] width 25 height 25
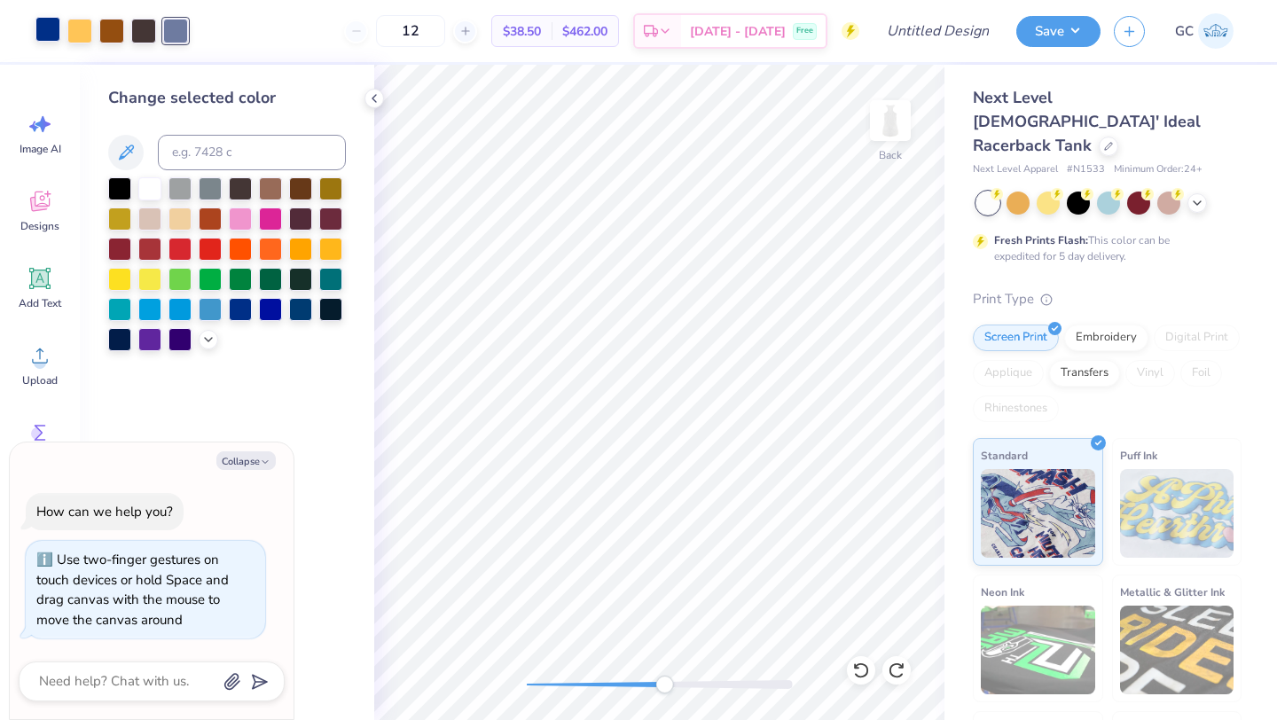
click at [43, 33] on div at bounding box center [47, 29] width 25 height 25
click at [206, 342] on icon at bounding box center [208, 338] width 14 height 14
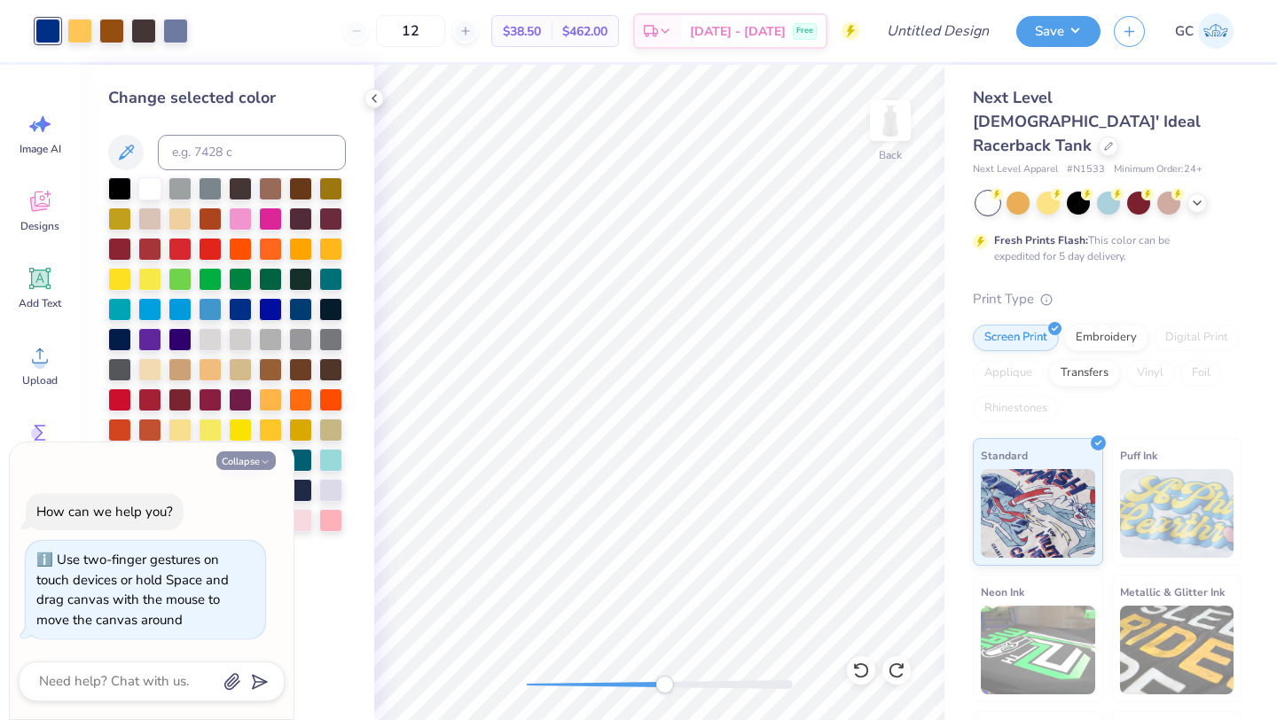
click at [248, 459] on button "Collapse" at bounding box center [245, 460] width 59 height 19
type textarea "x"
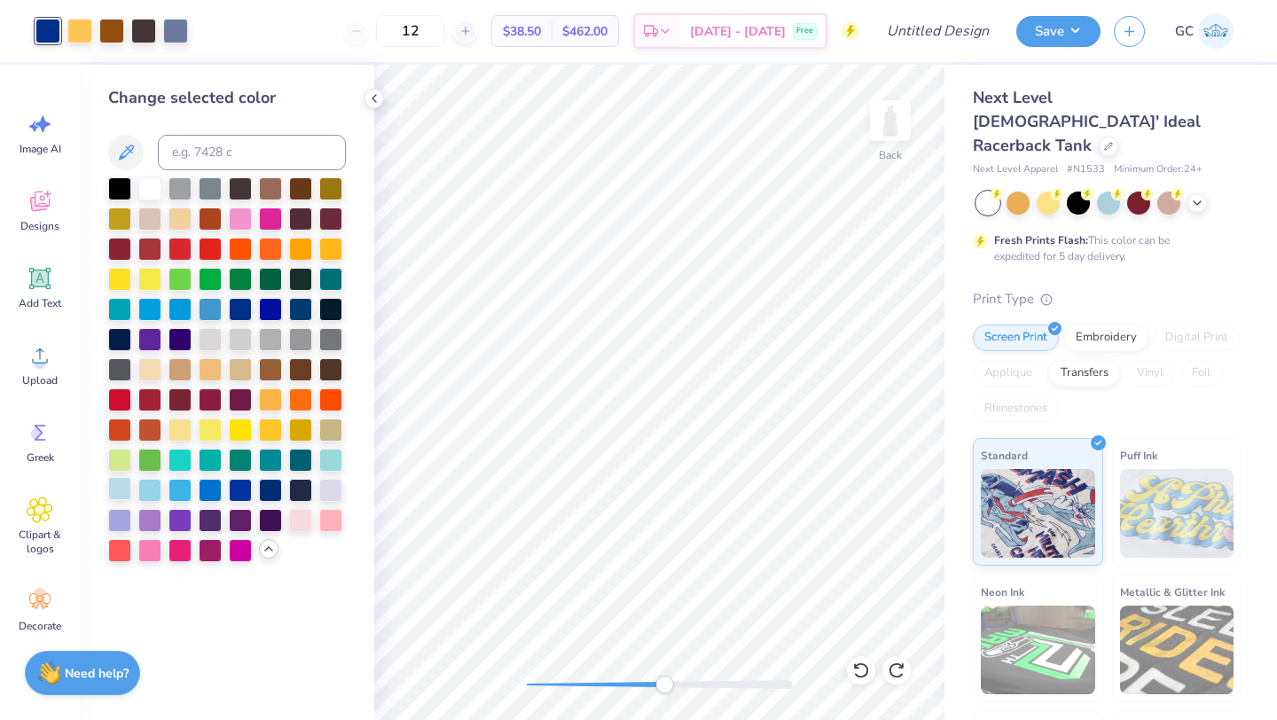
click at [114, 482] on div at bounding box center [119, 488] width 23 height 23
click at [229, 497] on div at bounding box center [240, 488] width 23 height 23
click at [278, 493] on div at bounding box center [270, 488] width 23 height 23
click at [170, 29] on div at bounding box center [175, 29] width 25 height 25
click at [299, 497] on div at bounding box center [300, 488] width 23 height 23
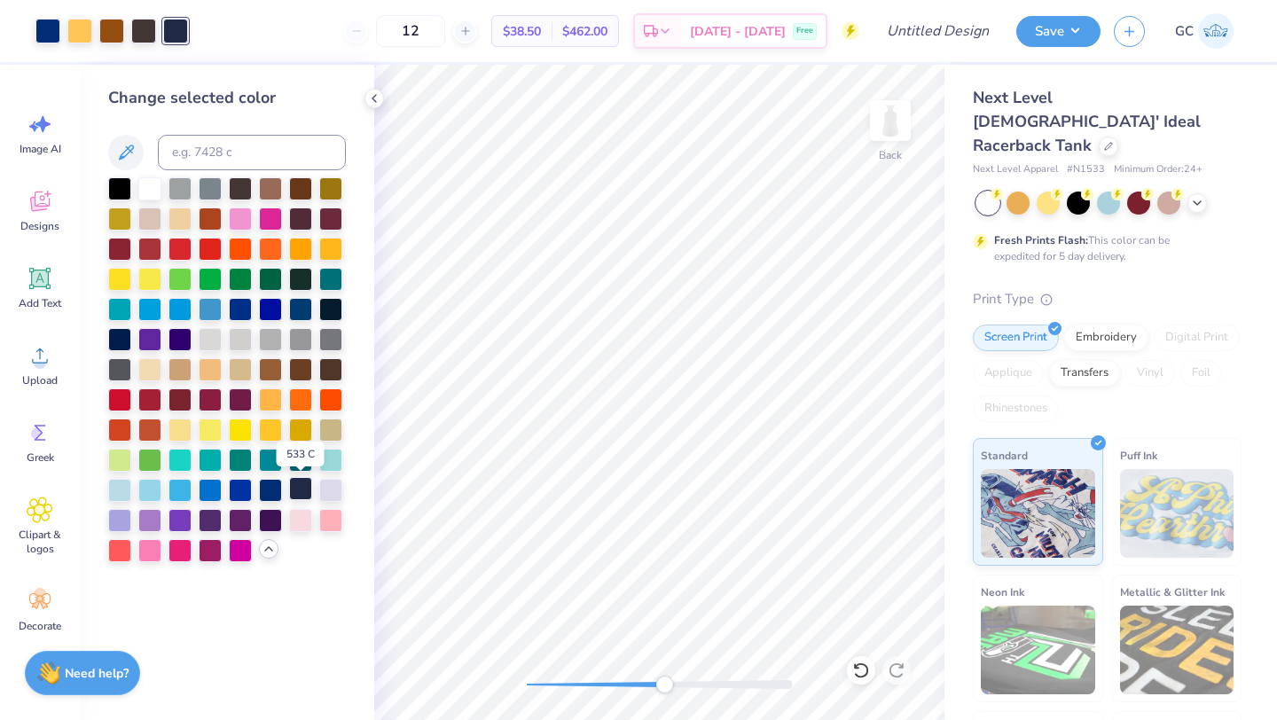
click at [302, 490] on div at bounding box center [300, 488] width 23 height 23
click at [269, 497] on div at bounding box center [270, 488] width 23 height 23
click at [148, 32] on div at bounding box center [143, 29] width 25 height 25
click at [266, 491] on div at bounding box center [270, 488] width 23 height 23
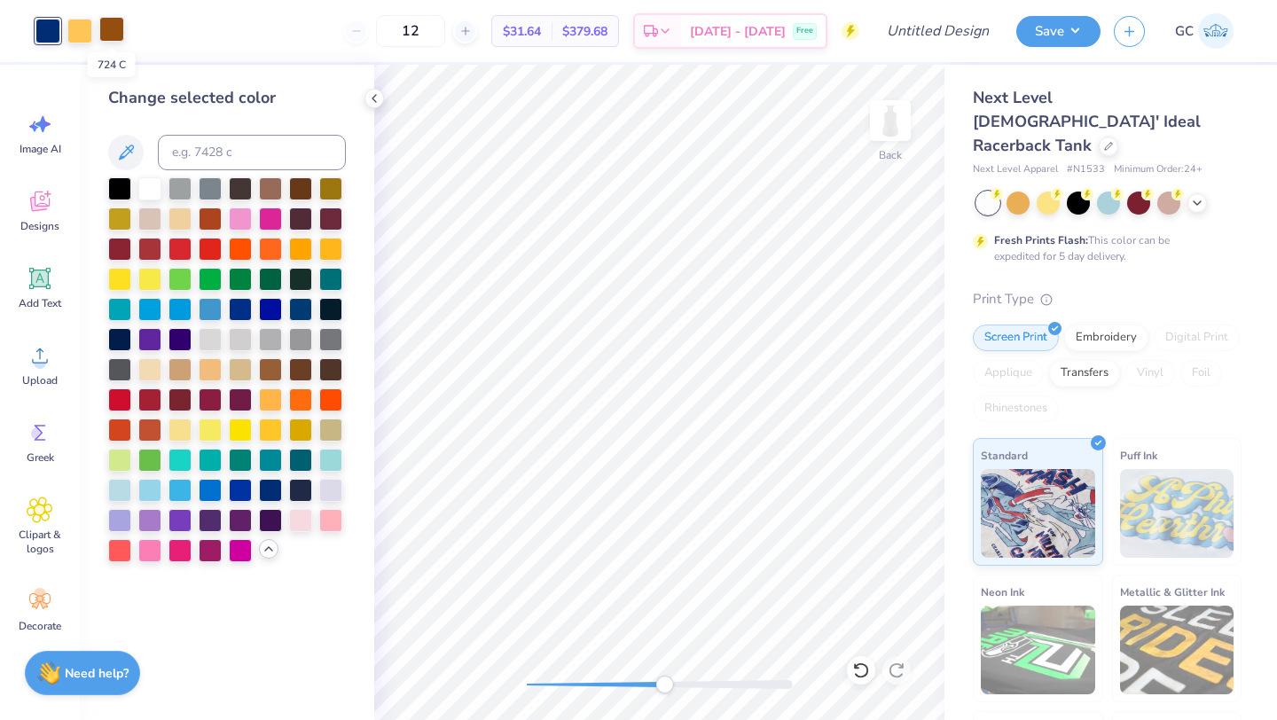
click at [108, 32] on div at bounding box center [111, 29] width 25 height 25
click at [268, 398] on div at bounding box center [270, 398] width 23 height 23
click at [265, 429] on div at bounding box center [270, 428] width 23 height 23
click at [84, 20] on div at bounding box center [79, 29] width 25 height 25
click at [275, 438] on div at bounding box center [270, 428] width 23 height 23
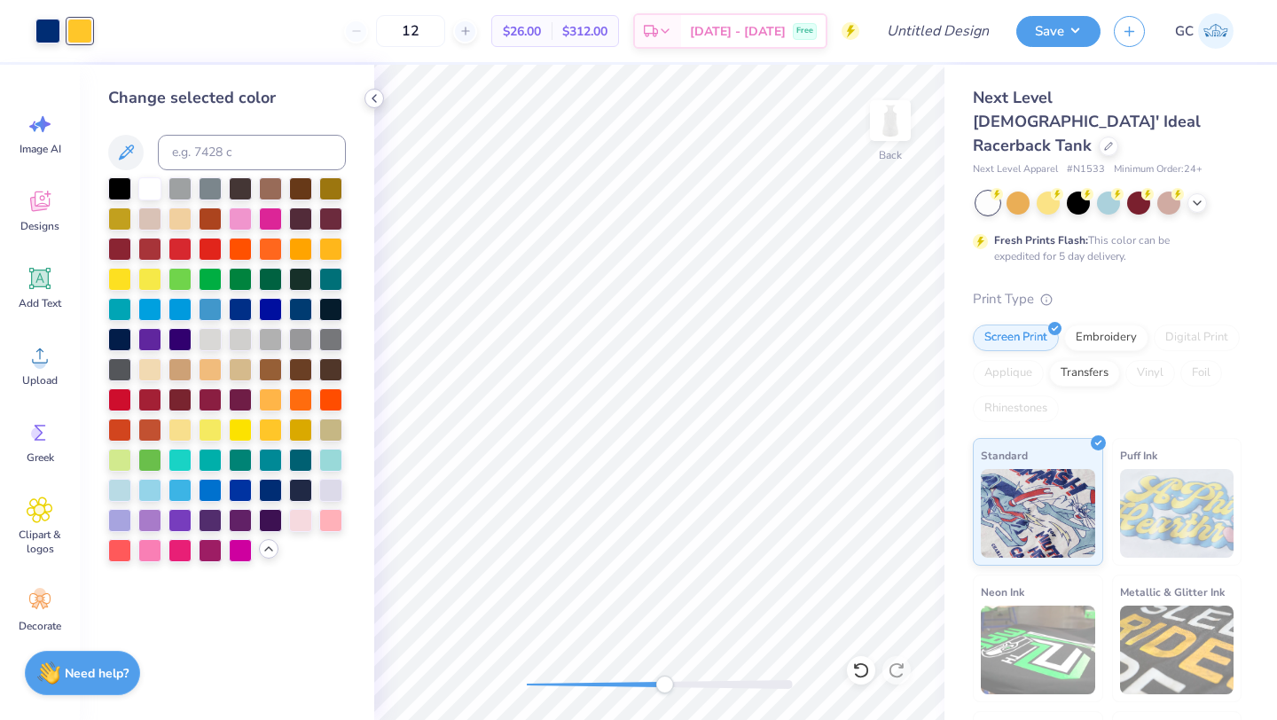
click at [372, 102] on icon at bounding box center [374, 98] width 14 height 14
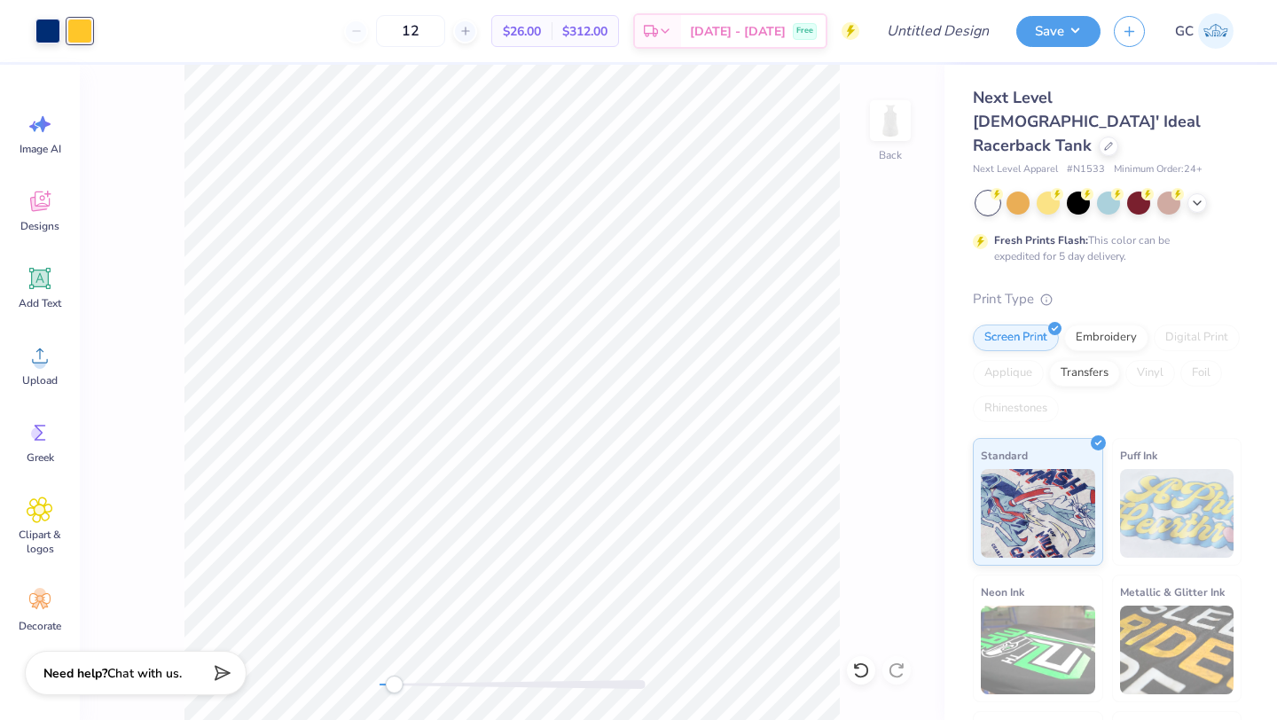
drag, startPoint x: 516, startPoint y: 690, endPoint x: 394, endPoint y: 686, distance: 122.5
click at [393, 686] on div "Accessibility label" at bounding box center [394, 685] width 18 height 18
type input "0.71"
click at [36, 352] on icon at bounding box center [40, 355] width 27 height 27
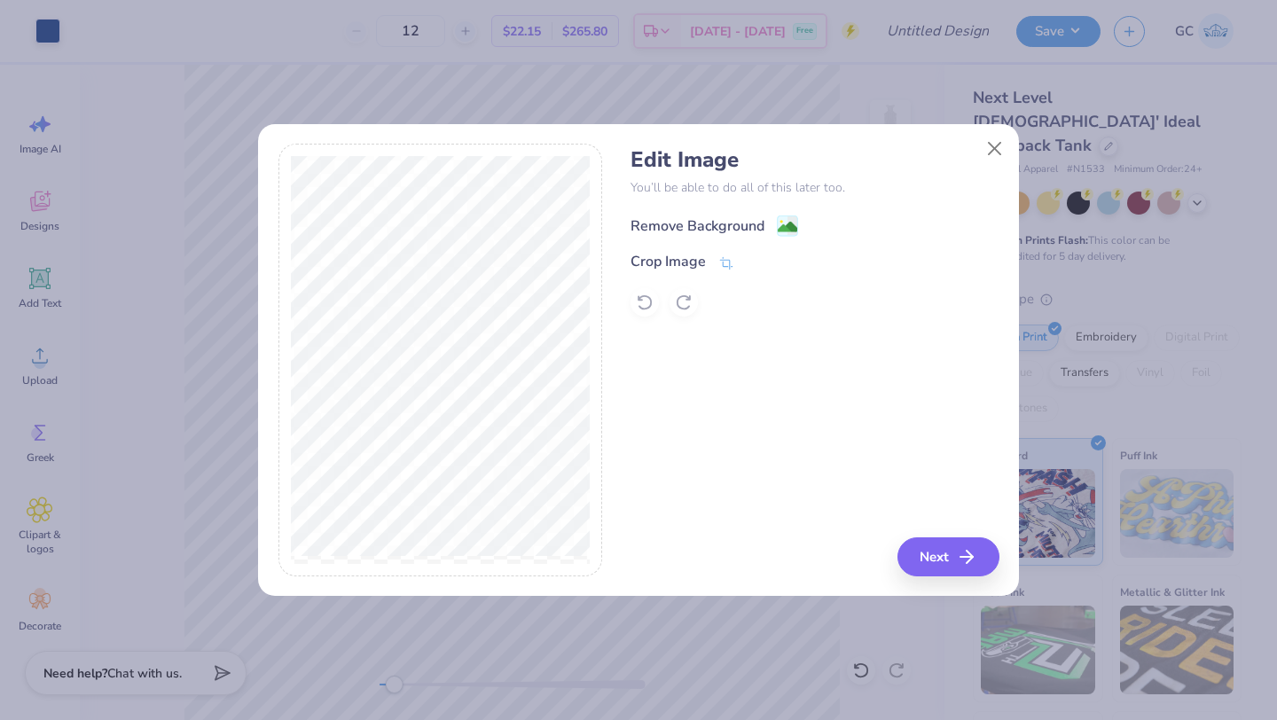
click at [790, 227] on image at bounding box center [788, 227] width 20 height 20
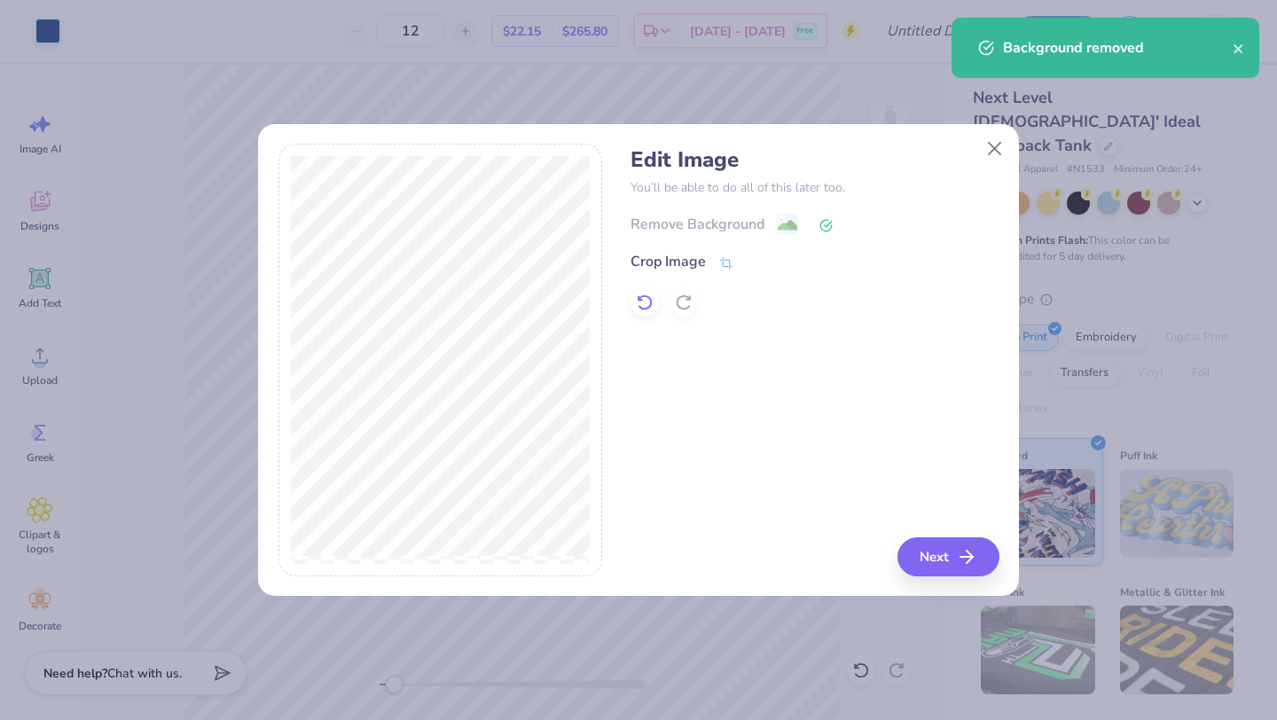
click at [644, 300] on icon at bounding box center [645, 303] width 18 height 18
click at [725, 262] on icon at bounding box center [726, 265] width 16 height 16
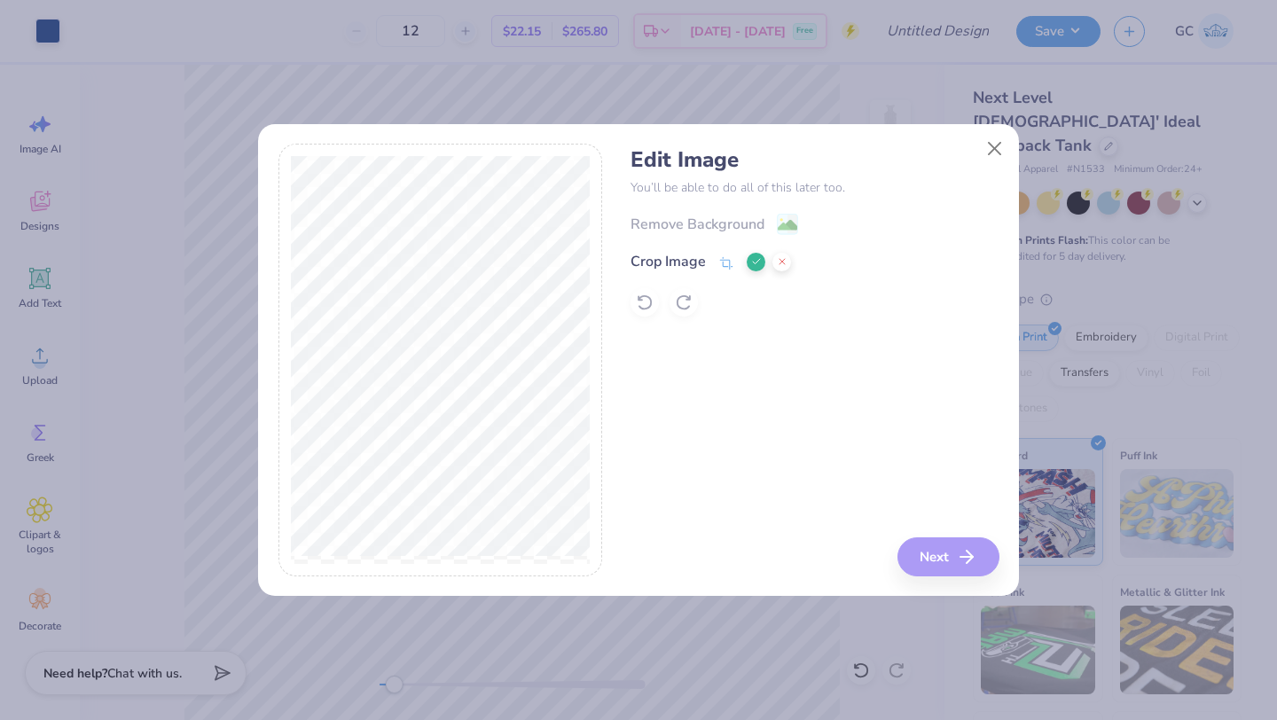
click at [752, 263] on icon at bounding box center [756, 261] width 11 height 11
click at [939, 569] on button "Next" at bounding box center [951, 556] width 102 height 39
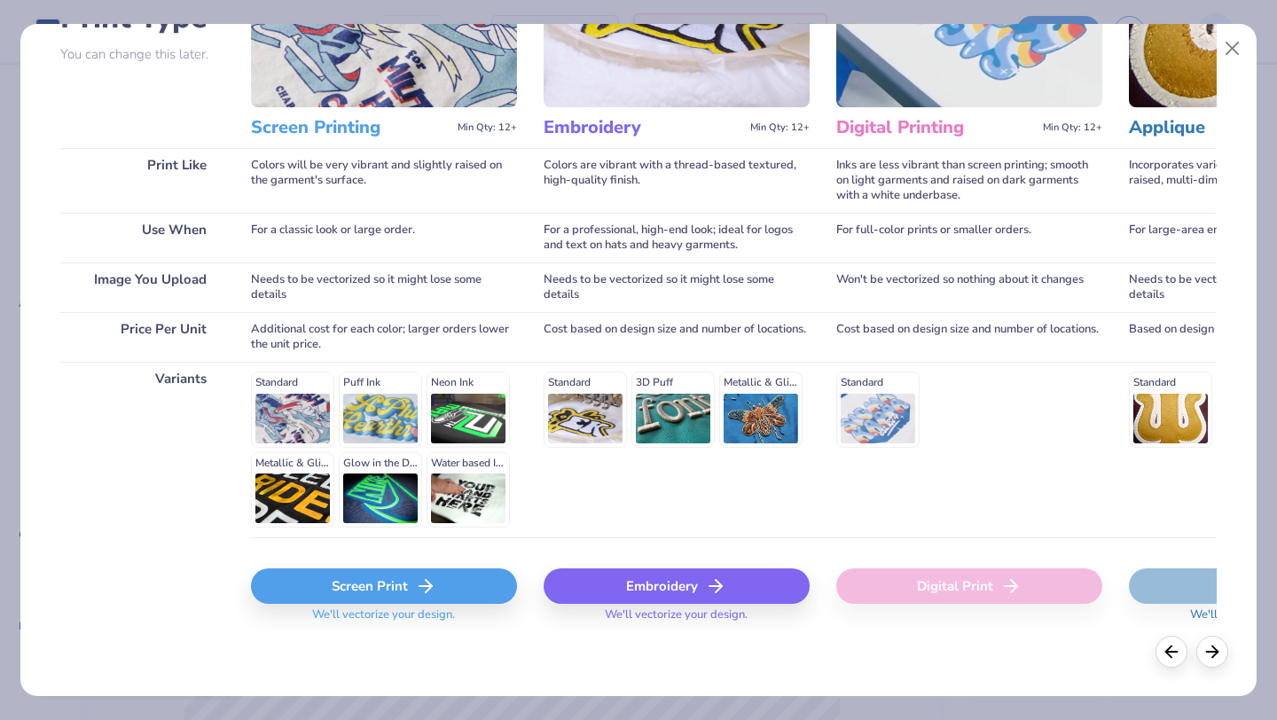
click at [392, 581] on div "Screen Print" at bounding box center [384, 585] width 266 height 35
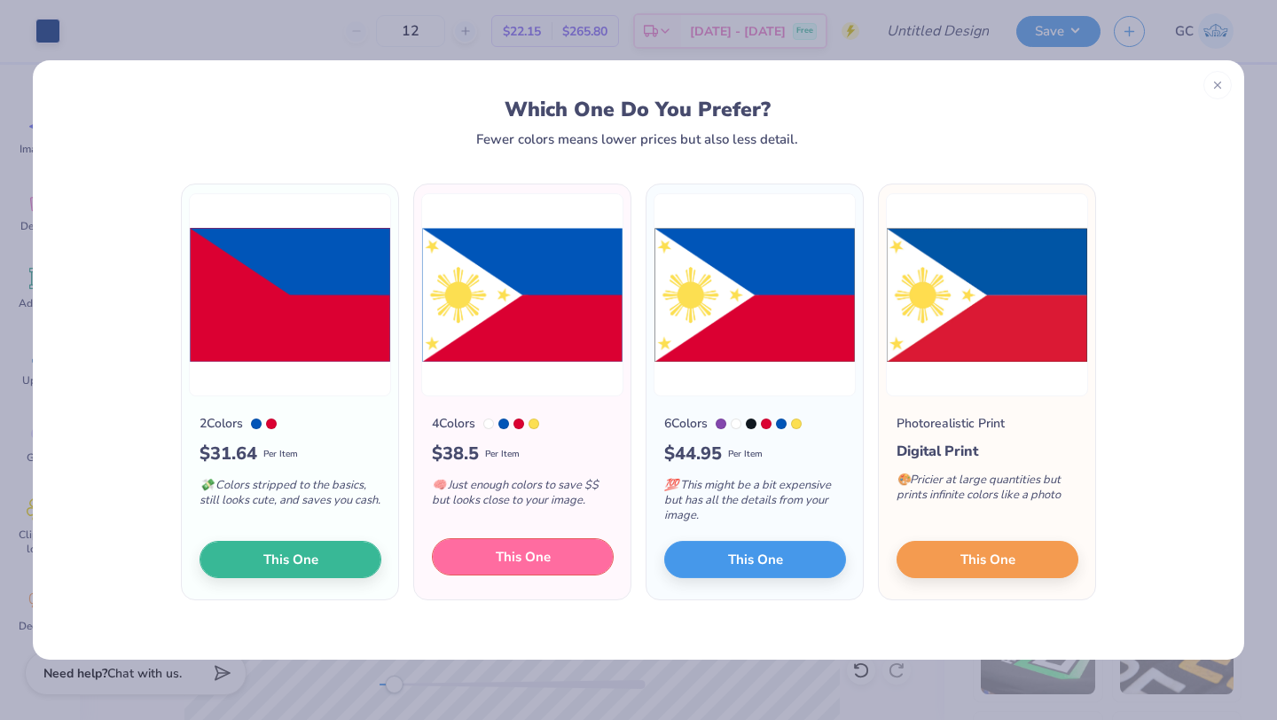
click at [524, 561] on span "This One" at bounding box center [523, 557] width 55 height 20
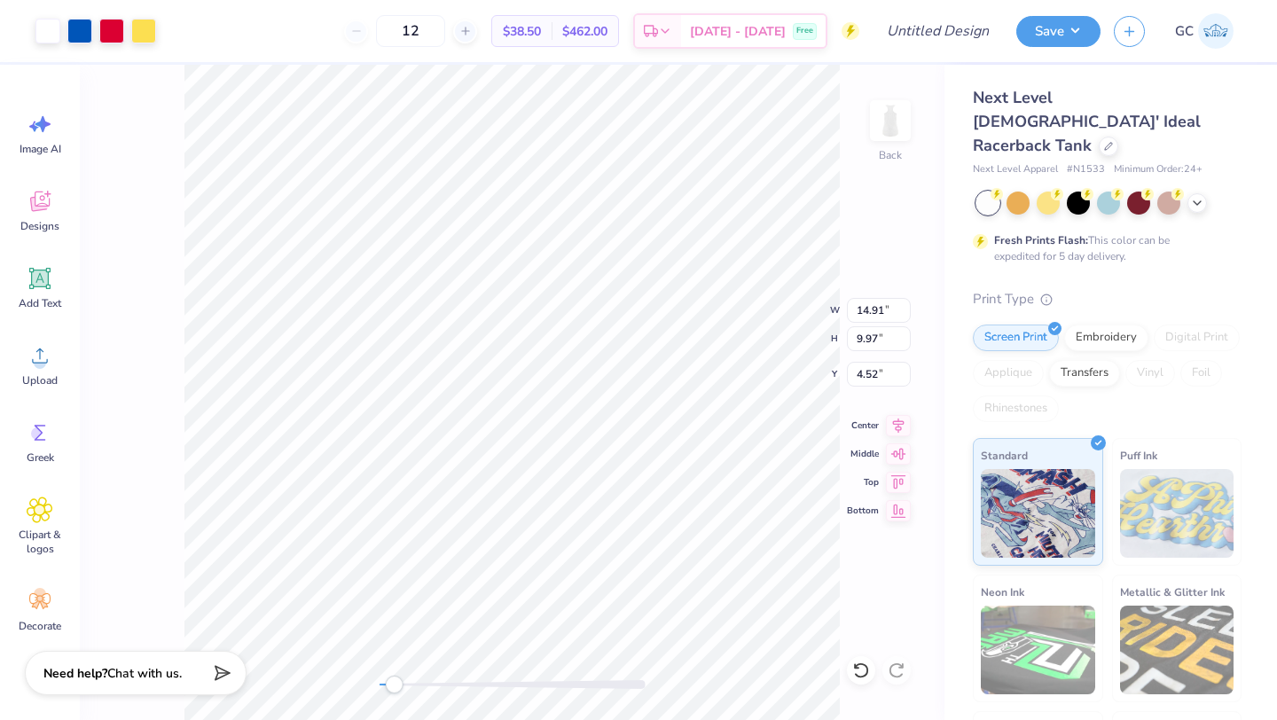
type input "6.41"
type input "0.65"
type input "0.71"
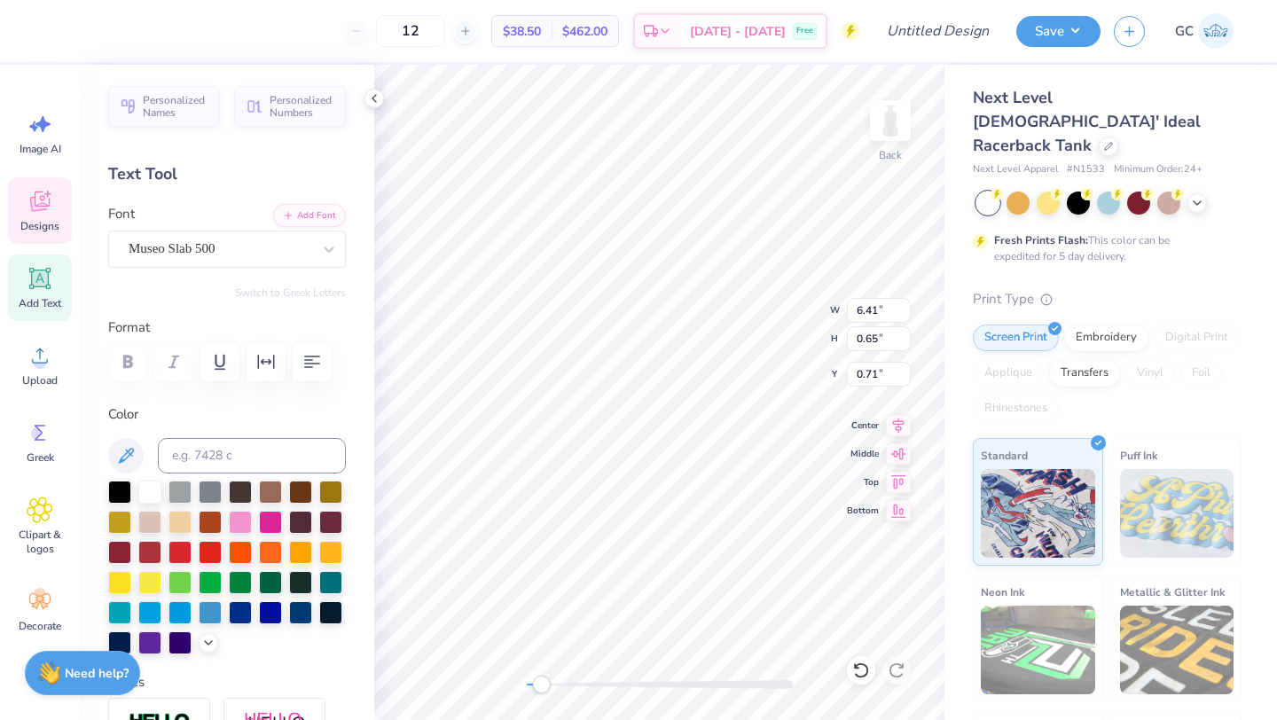
type input "2.19"
type input "1.46"
type input "1.67"
type input "5.22"
type input "0.38"
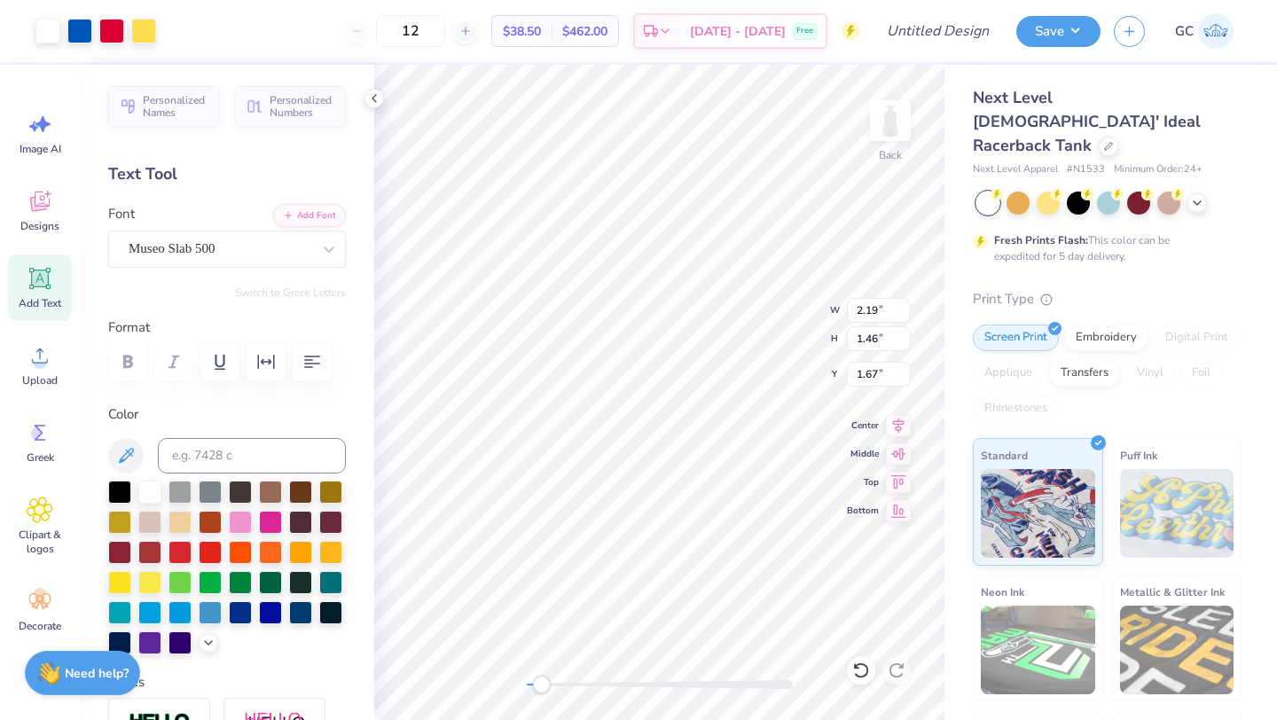
type input "3.75"
type input "2.81"
type input "1.89"
type input "0.76"
type input "3.97"
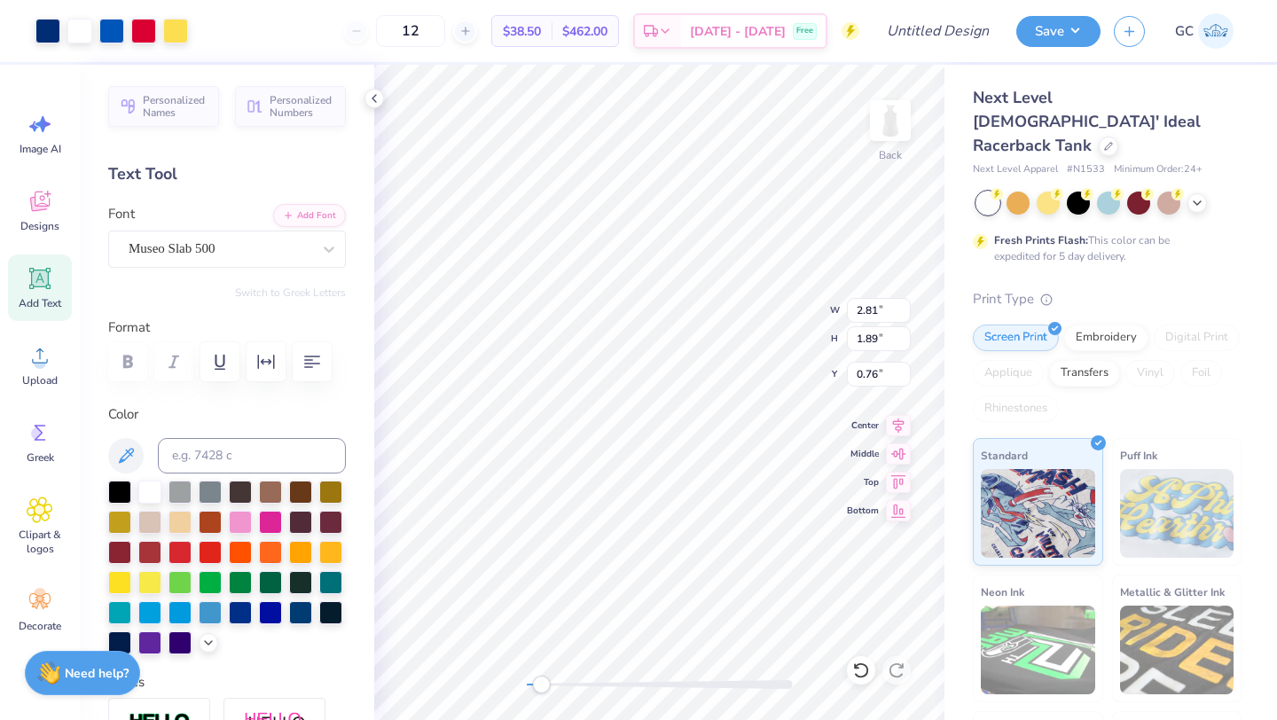
type input "2.29"
click at [658, 684] on div at bounding box center [660, 684] width 266 height 9
type input "3.24"
type input "0.23"
type input "2.82"
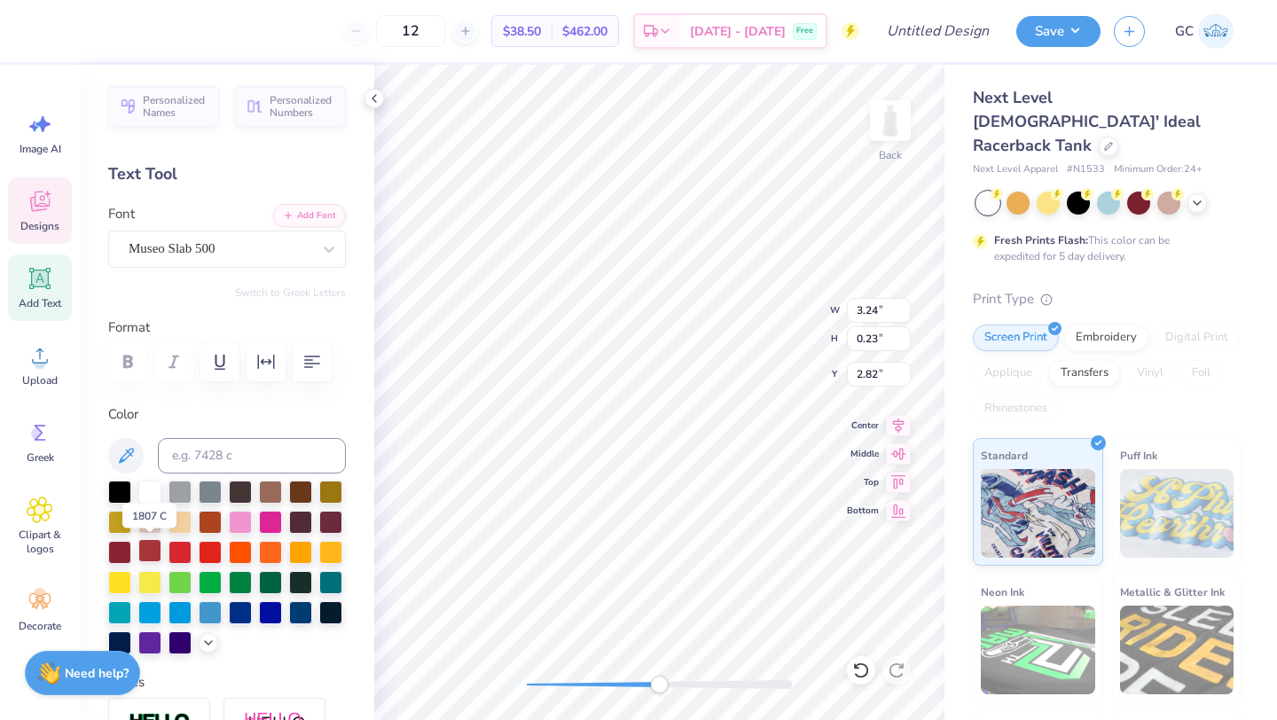
click at [155, 545] on div at bounding box center [149, 550] width 23 height 23
click at [189, 551] on div at bounding box center [179, 550] width 23 height 23
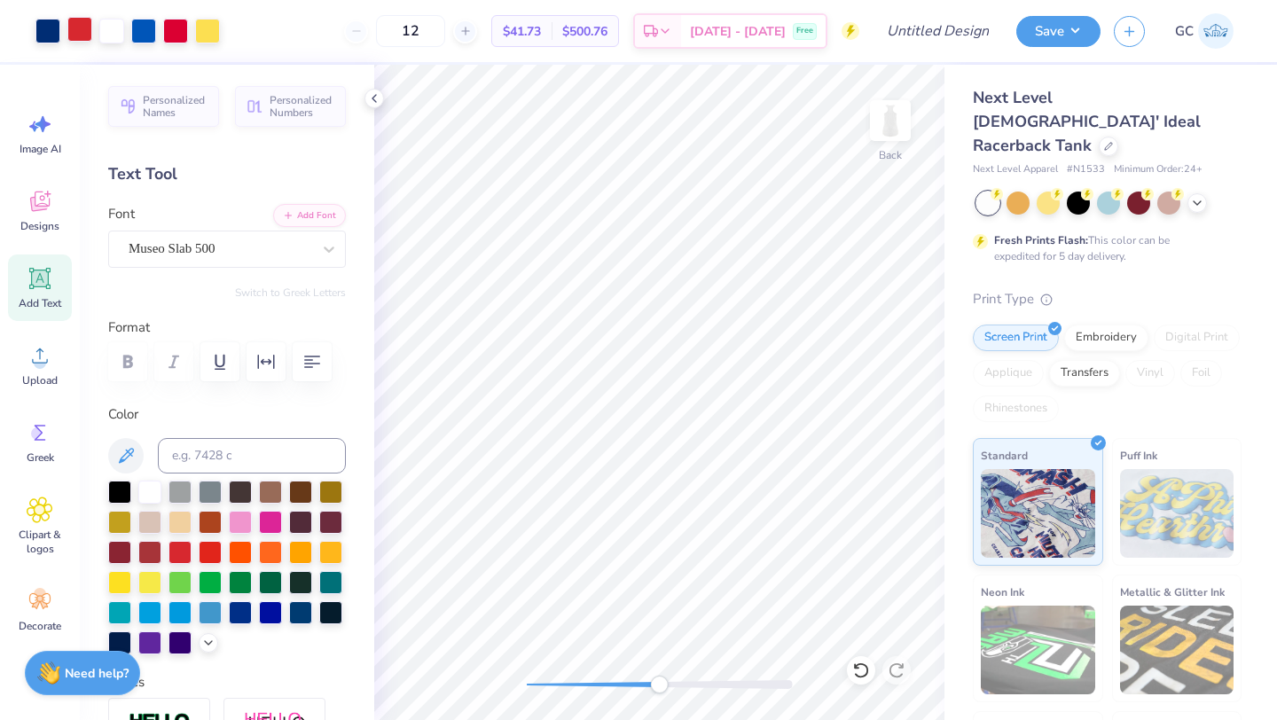
click at [80, 24] on div at bounding box center [79, 29] width 25 height 25
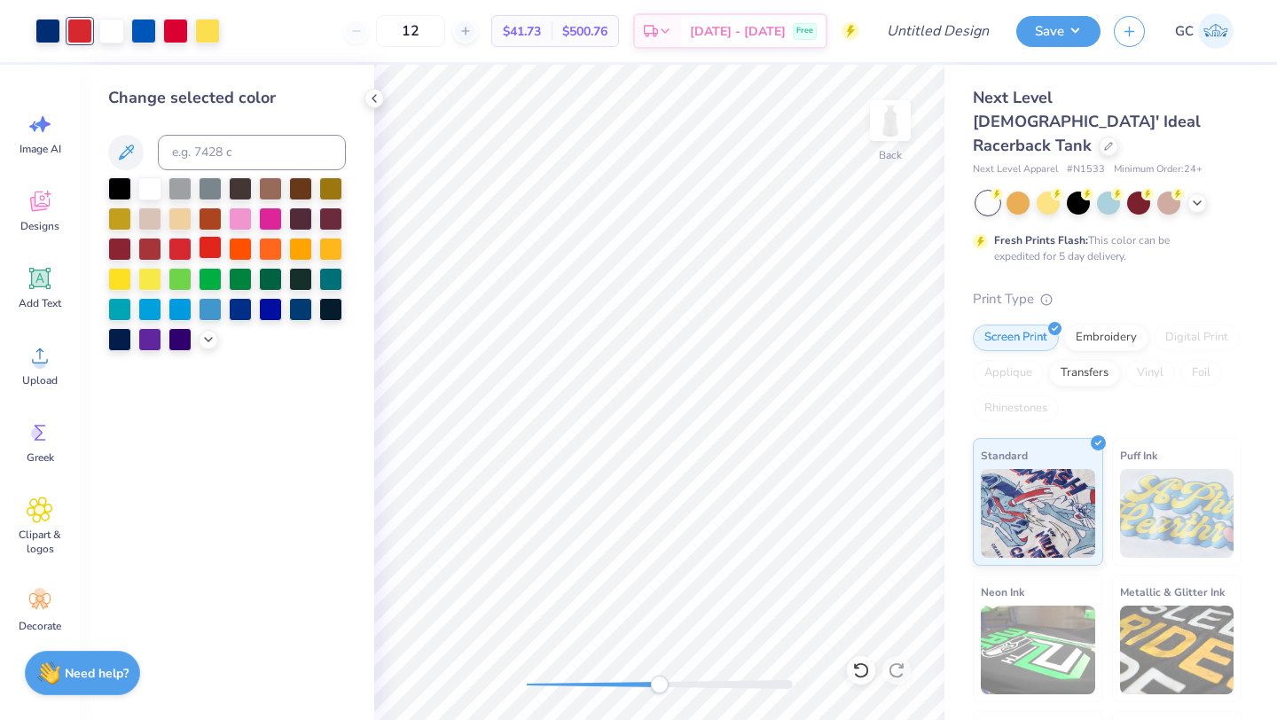
click at [208, 248] on div at bounding box center [210, 247] width 23 height 23
click at [183, 249] on div at bounding box center [179, 247] width 23 height 23
click at [170, 31] on div at bounding box center [175, 29] width 25 height 25
click at [182, 249] on div at bounding box center [179, 247] width 23 height 23
click at [141, 33] on div at bounding box center [143, 29] width 25 height 25
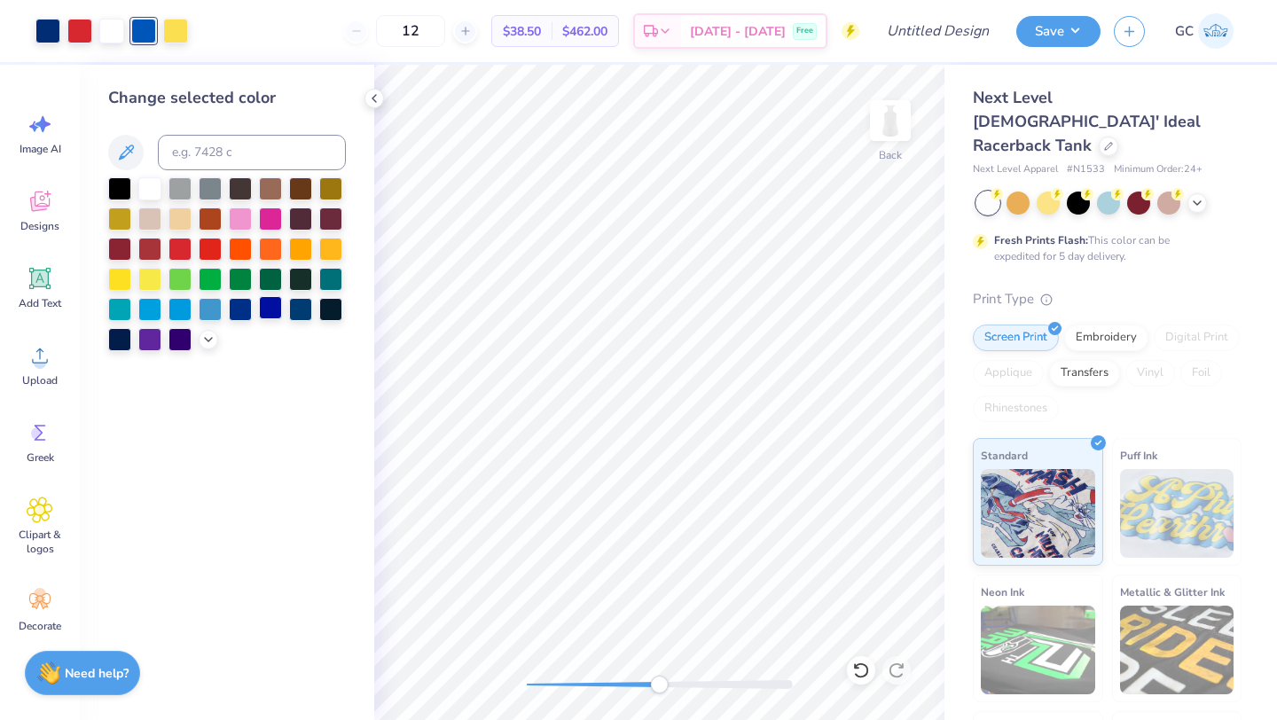
click at [259, 307] on div at bounding box center [270, 307] width 23 height 23
click at [49, 20] on div at bounding box center [47, 29] width 25 height 25
click at [262, 313] on div at bounding box center [270, 307] width 23 height 23
click at [112, 20] on div at bounding box center [111, 29] width 25 height 25
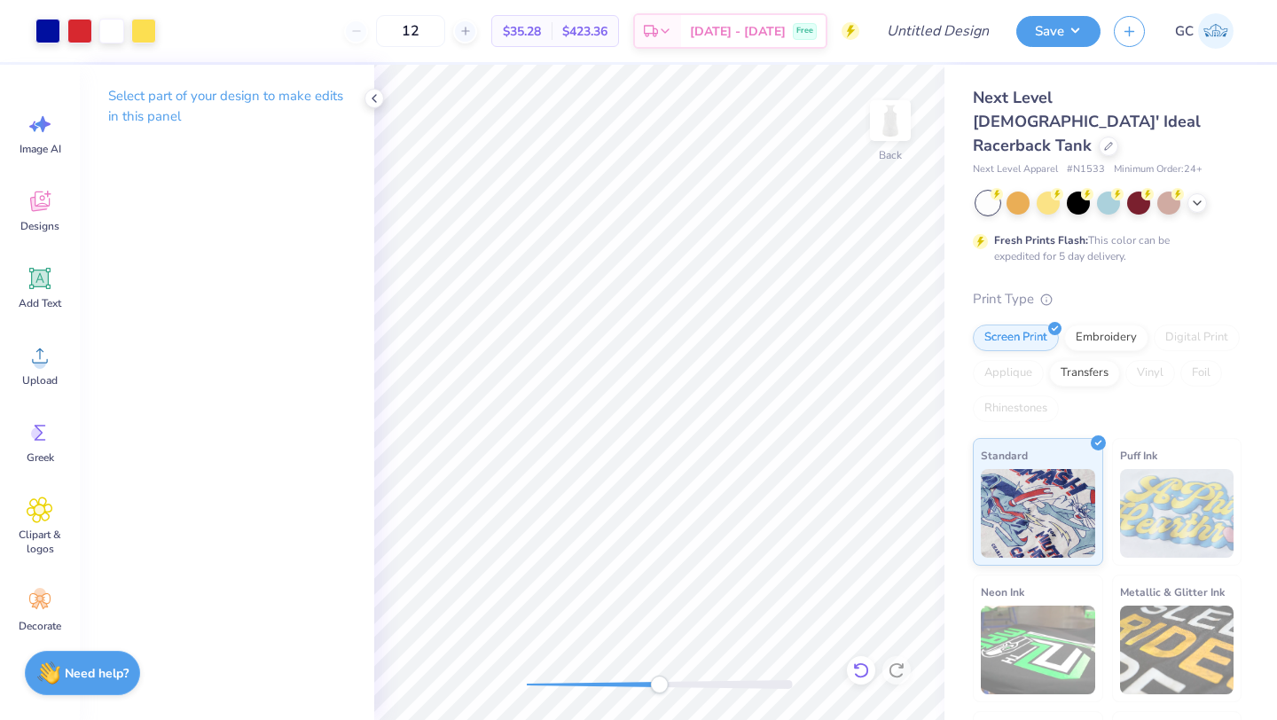
click at [858, 659] on div at bounding box center [861, 670] width 28 height 28
click at [502, 674] on div "Back" at bounding box center [659, 392] width 570 height 655
click at [607, 661] on div "Back" at bounding box center [659, 392] width 570 height 655
drag, startPoint x: 607, startPoint y: 681, endPoint x: 993, endPoint y: 648, distance: 388.0
click at [994, 649] on div "Art colors 12 $35.28 Per Item $423.36 Total Est. Delivery [DATE] - [DATE] Free …" at bounding box center [638, 360] width 1277 height 720
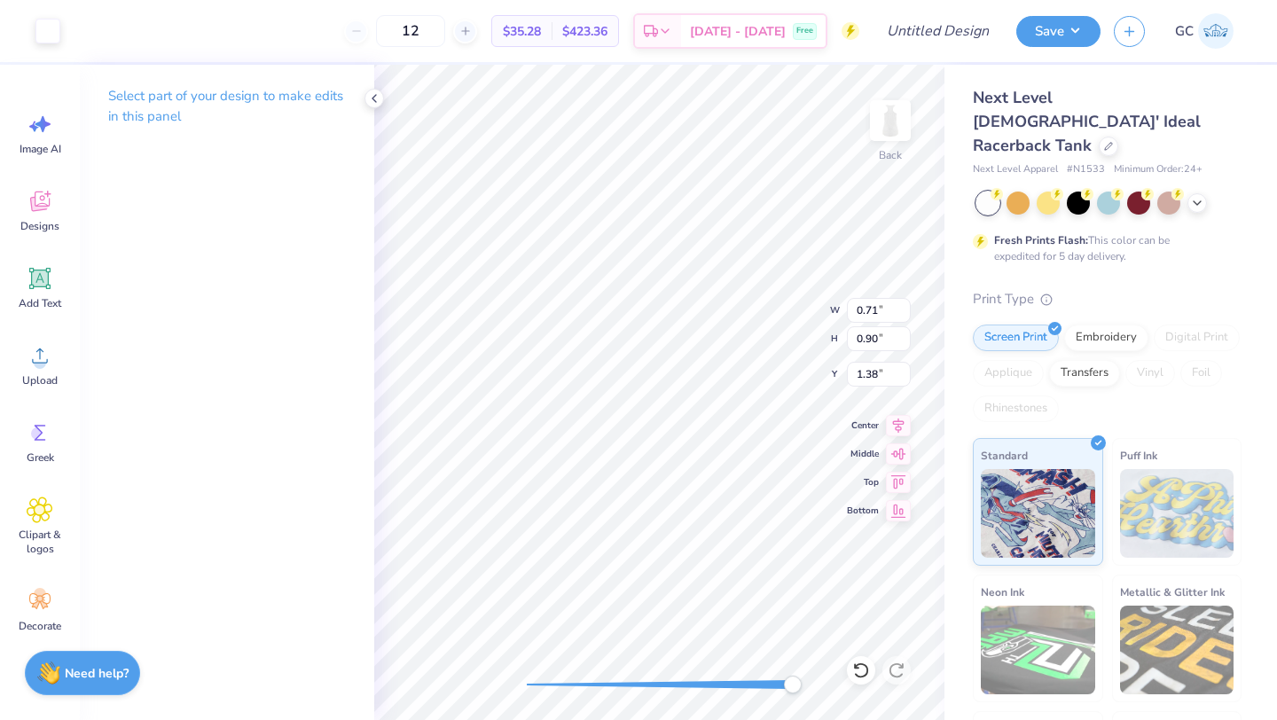
type input "1.35"
click at [865, 672] on icon at bounding box center [861, 671] width 18 height 18
click at [866, 672] on icon at bounding box center [861, 671] width 18 height 18
type input "1.35"
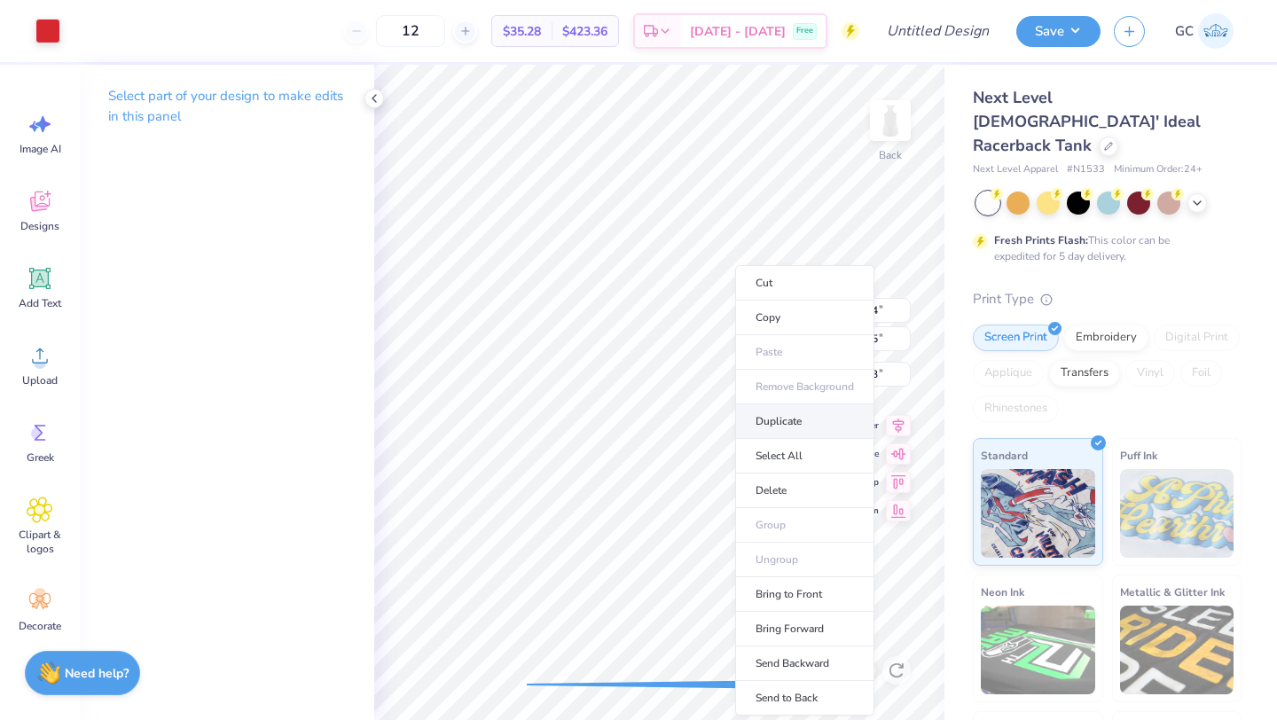
click at [782, 422] on li "Duplicate" at bounding box center [804, 421] width 139 height 35
click at [766, 322] on li "Copy" at bounding box center [793, 318] width 139 height 35
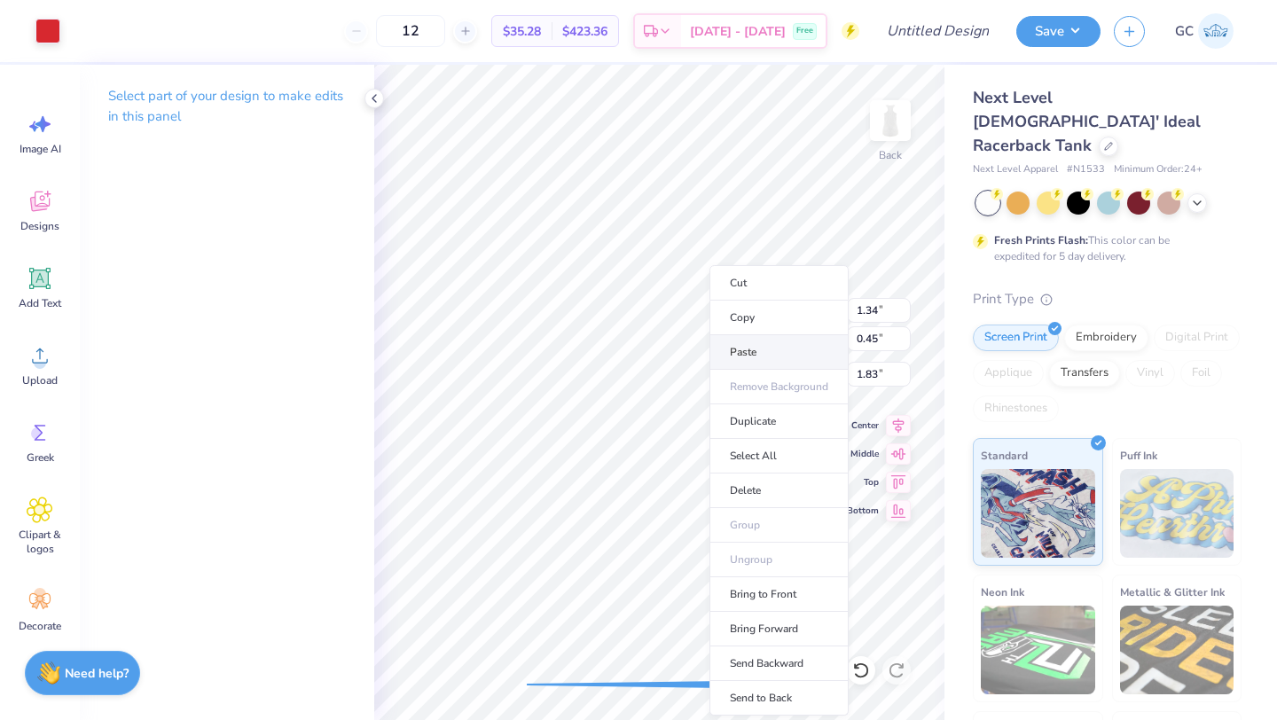
click at [776, 343] on li "Paste" at bounding box center [778, 352] width 139 height 35
type input "1.73"
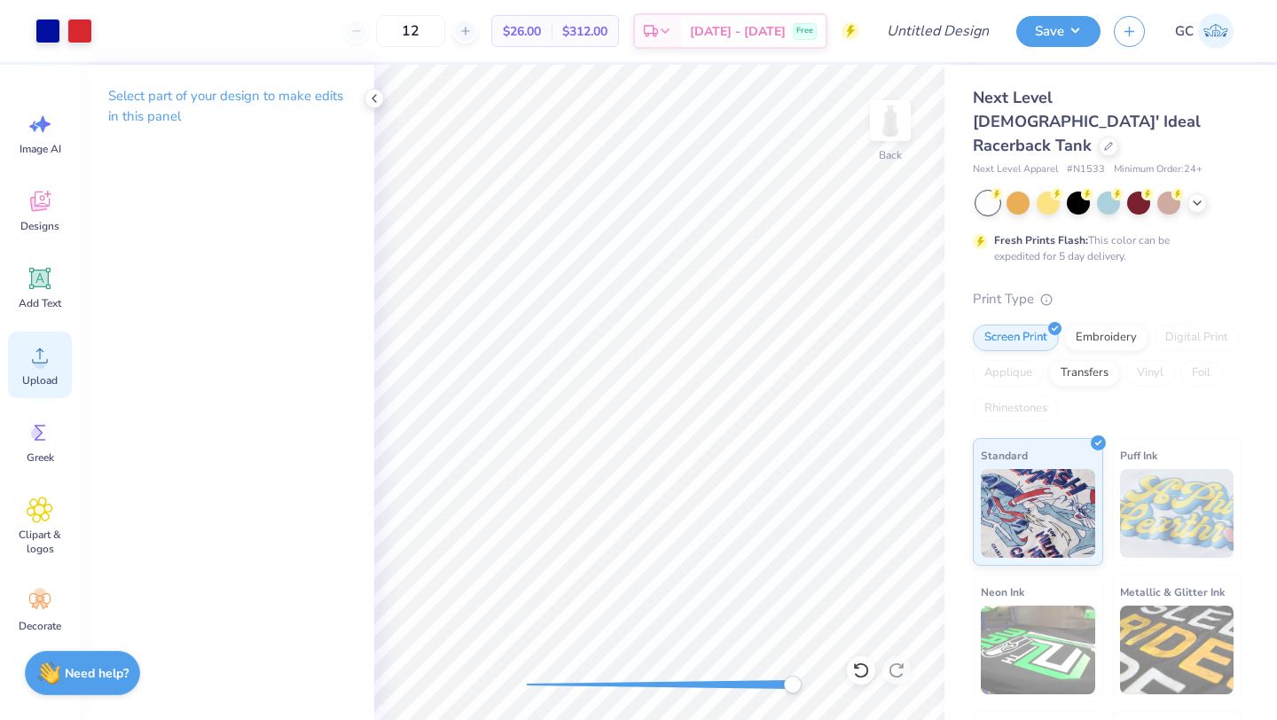
click at [47, 353] on icon at bounding box center [40, 355] width 27 height 27
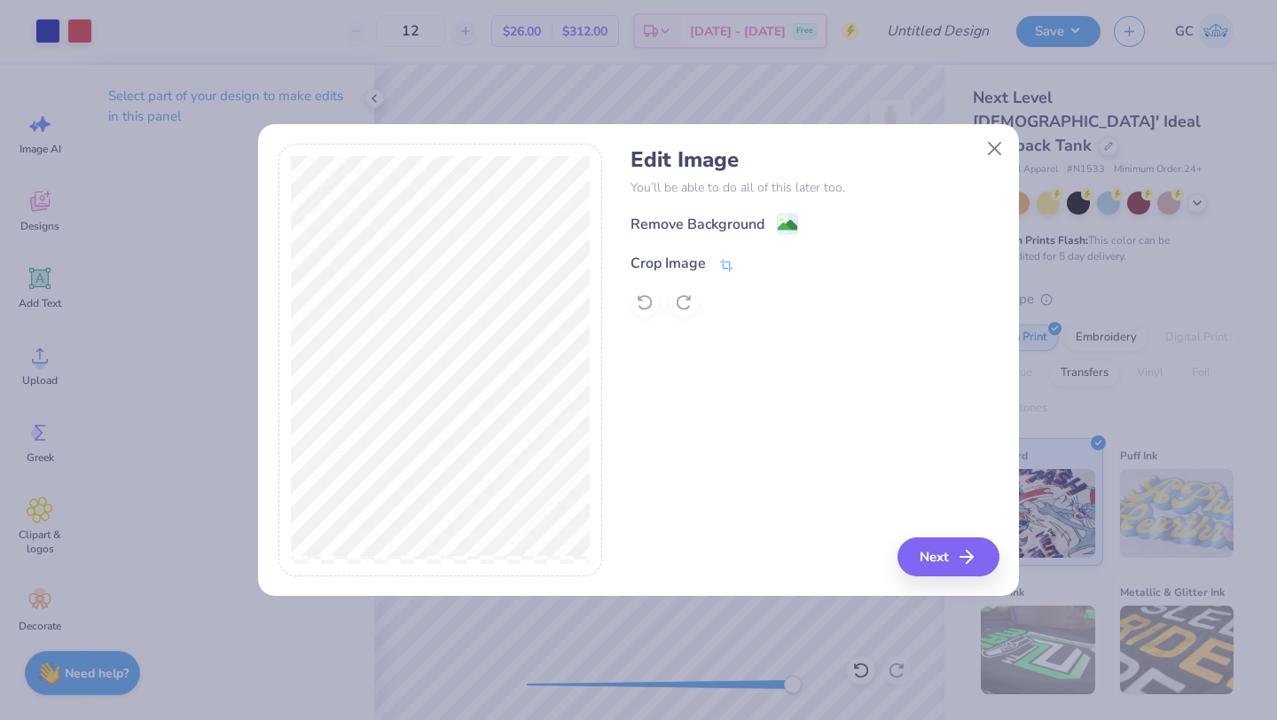
click at [730, 262] on icon at bounding box center [726, 265] width 16 height 16
click at [752, 269] on button at bounding box center [756, 262] width 19 height 19
click at [775, 218] on div "Remove Background" at bounding box center [715, 226] width 168 height 22
click at [941, 544] on button "Next" at bounding box center [951, 556] width 102 height 39
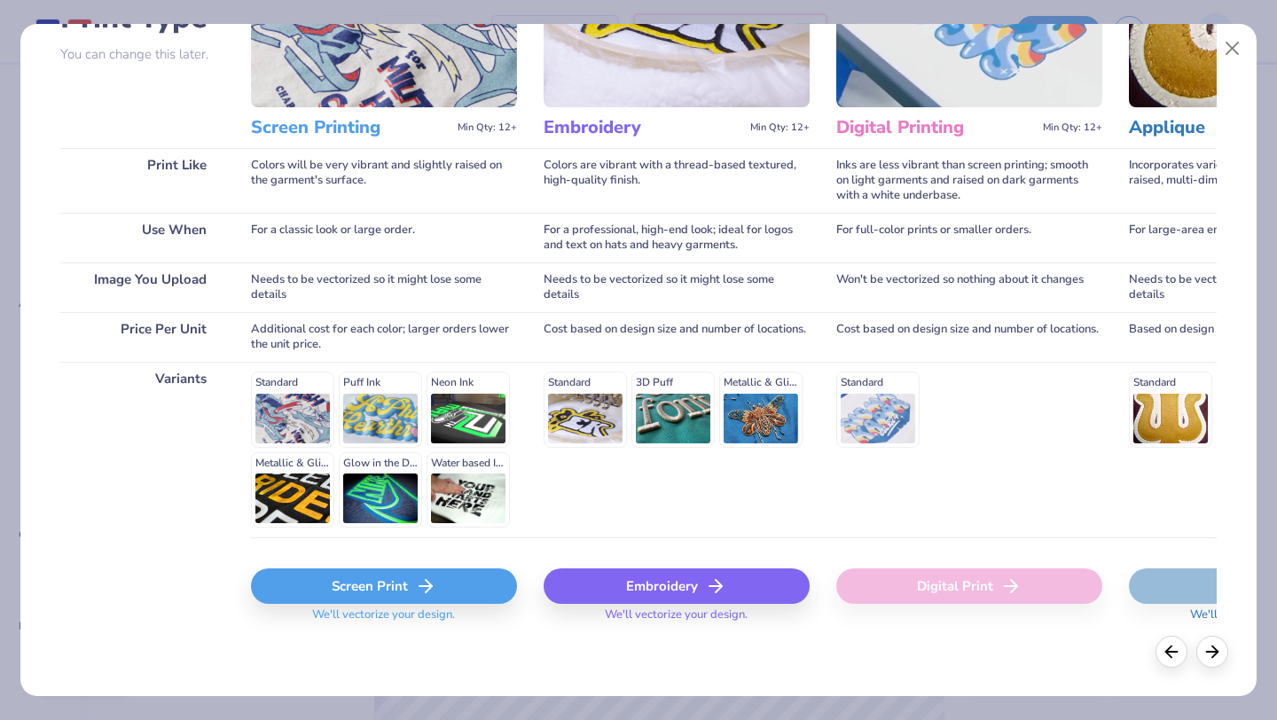
click at [377, 594] on div "Screen Print" at bounding box center [384, 585] width 266 height 35
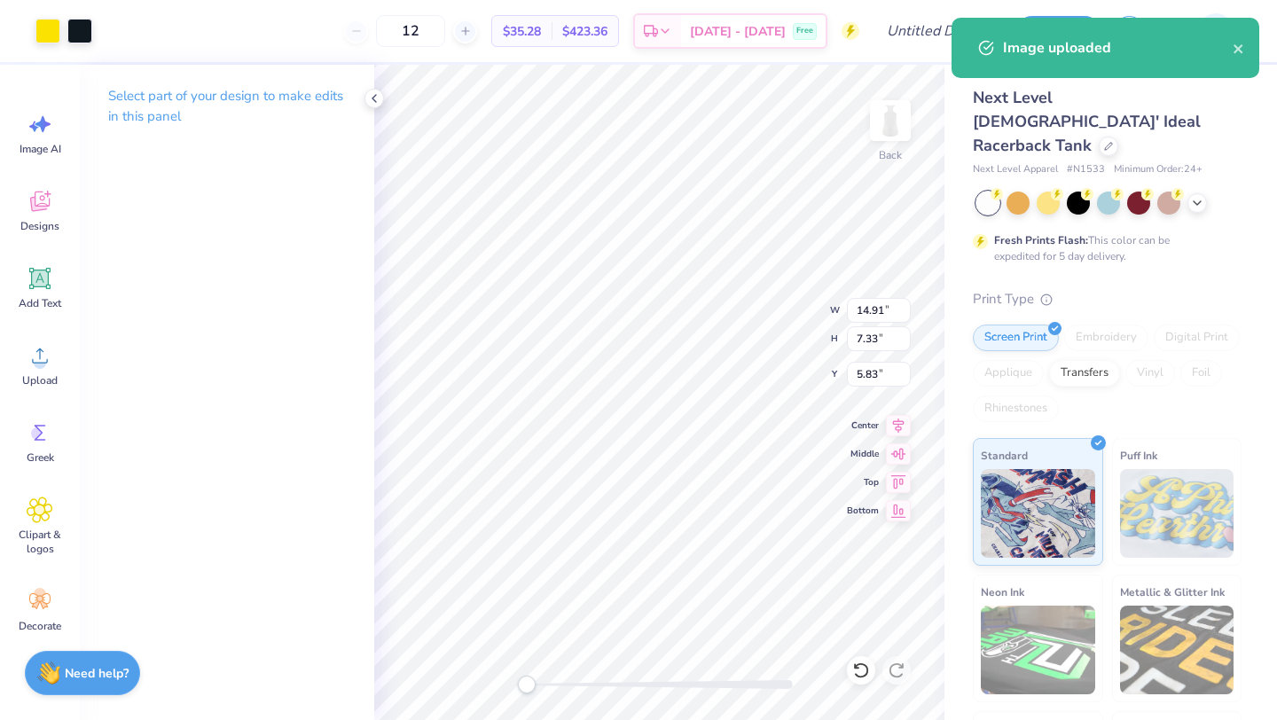
click at [494, 645] on div "Back W 14.91 14.91 " H 7.33 7.33 " Y 5.83 5.83 " Center [GEOGRAPHIC_DATA]" at bounding box center [659, 392] width 570 height 655
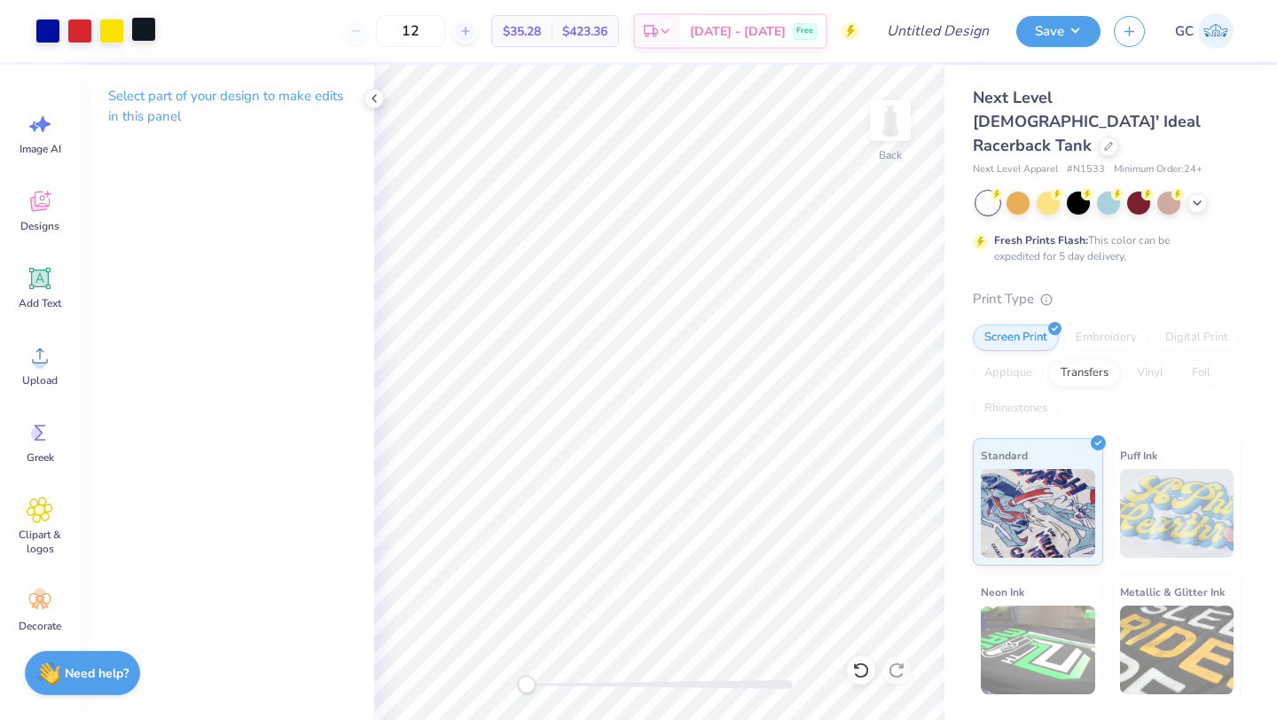
click at [140, 28] on div at bounding box center [143, 29] width 25 height 25
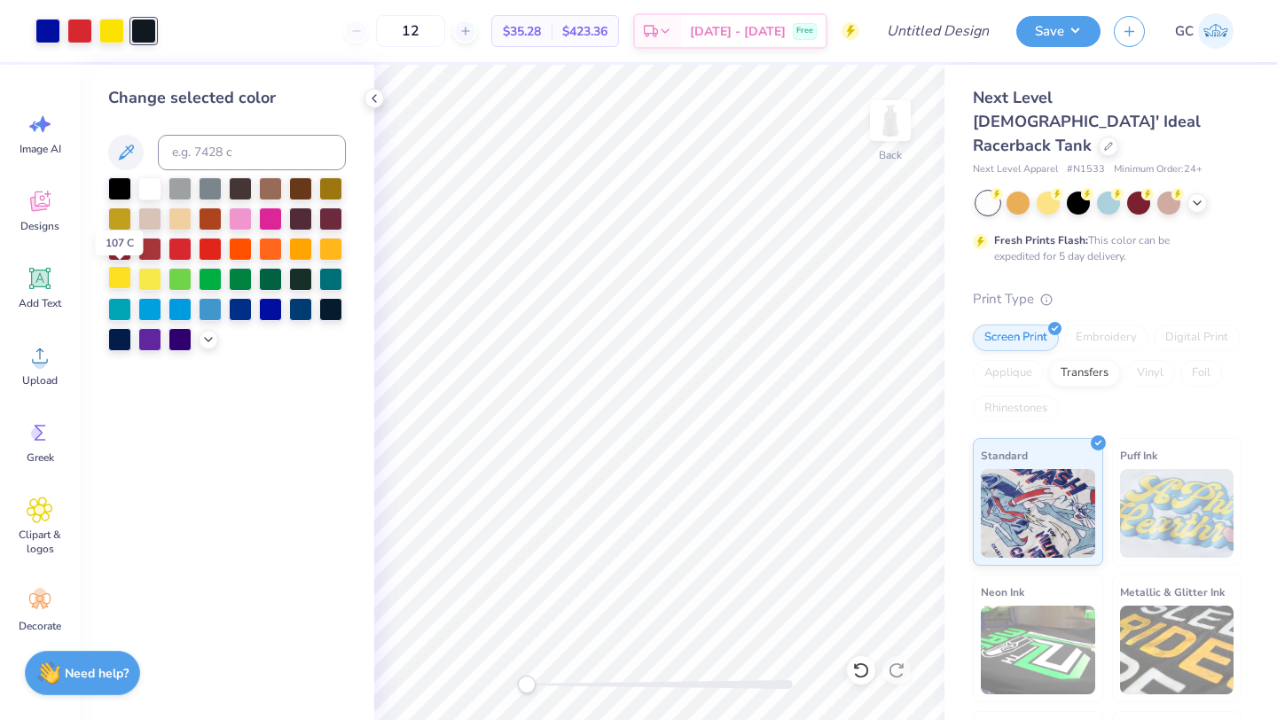
click at [131, 278] on div at bounding box center [119, 277] width 23 height 23
click at [158, 278] on div at bounding box center [149, 277] width 23 height 23
click at [113, 34] on div at bounding box center [111, 29] width 25 height 25
click at [144, 277] on div at bounding box center [149, 277] width 23 height 23
click at [1060, 536] on div "Art colors 12 $31.64 Per Item $379.68 Total Est. Delivery [DATE] - [DATE] Free …" at bounding box center [638, 360] width 1277 height 720
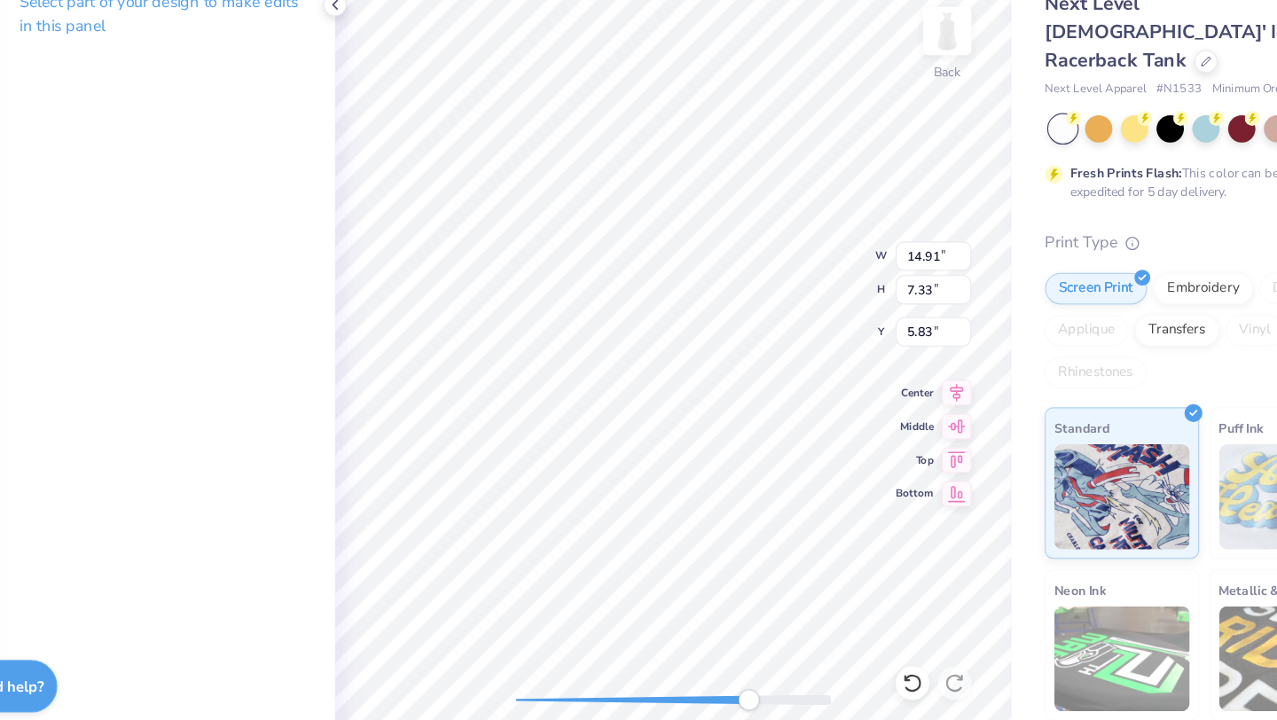
click at [723, 683] on div at bounding box center [660, 684] width 266 height 9
click at [606, 681] on div at bounding box center [660, 684] width 266 height 9
click at [571, 686] on div at bounding box center [660, 684] width 266 height 9
click at [560, 28] on div "Art colors 12 $31.64 Per Item $379.68 Total Est. Delivery [DATE] - [DATE] Free …" at bounding box center [638, 360] width 1277 height 720
type input "1.34"
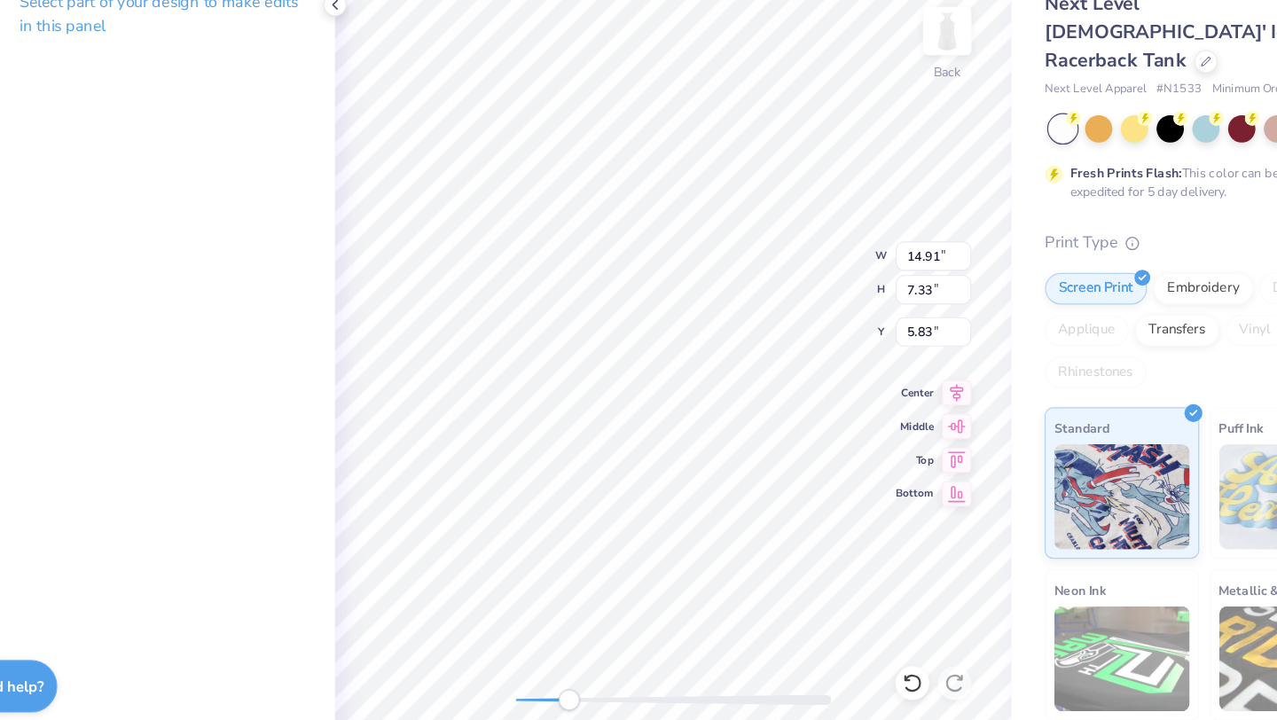
type input "0.45"
type input "2.83"
type input "3.34"
type input "0.34"
type input "0.84"
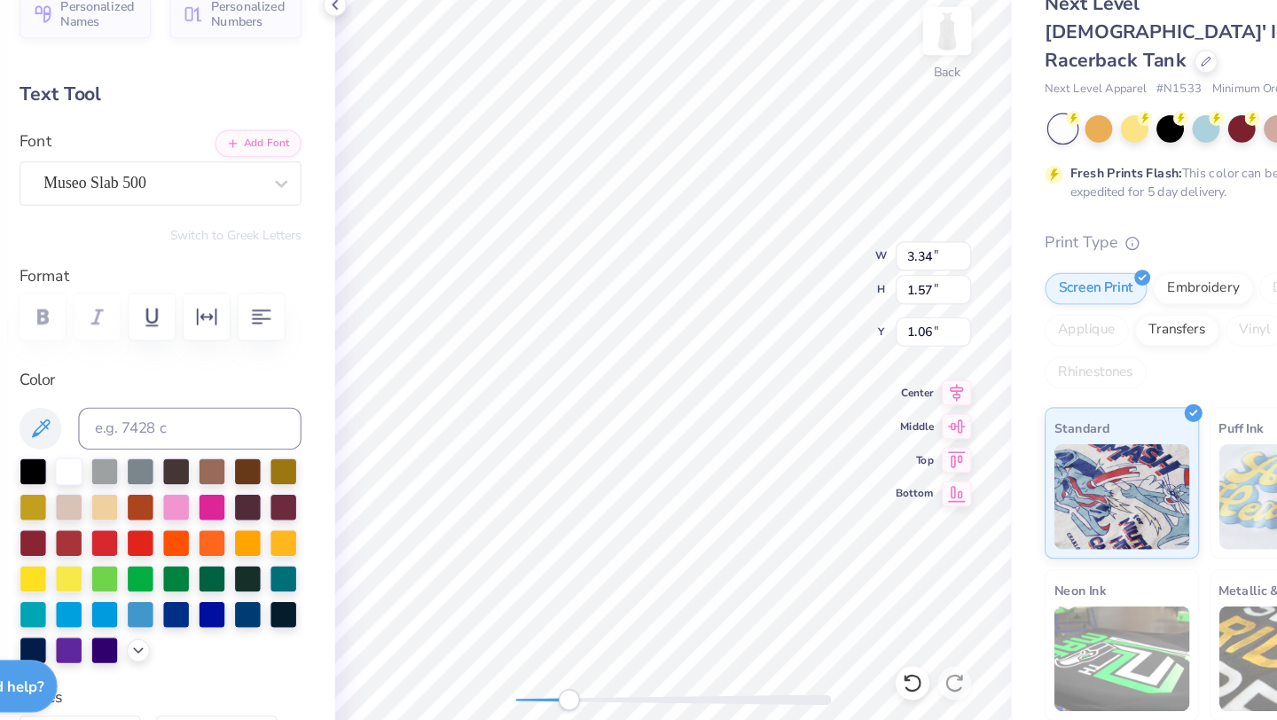
type input "0.59"
click at [489, 686] on div "Back" at bounding box center [659, 392] width 570 height 655
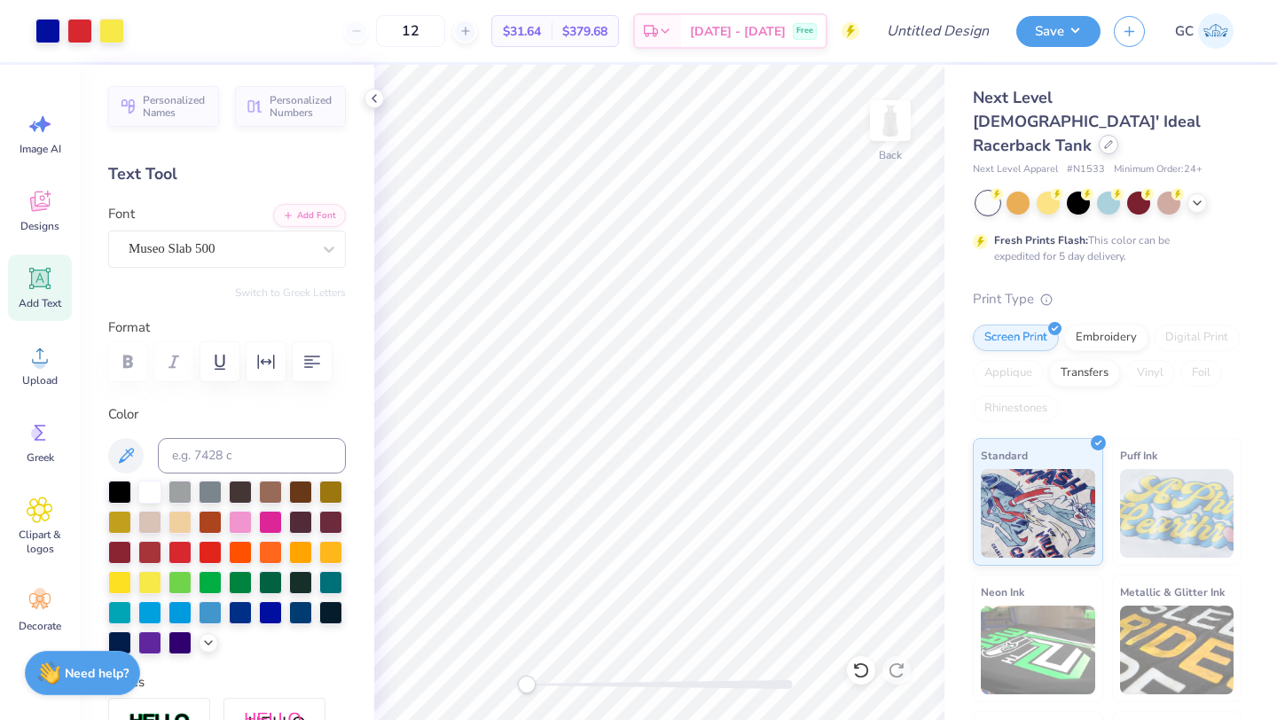
click at [1105, 141] on icon at bounding box center [1108, 144] width 7 height 7
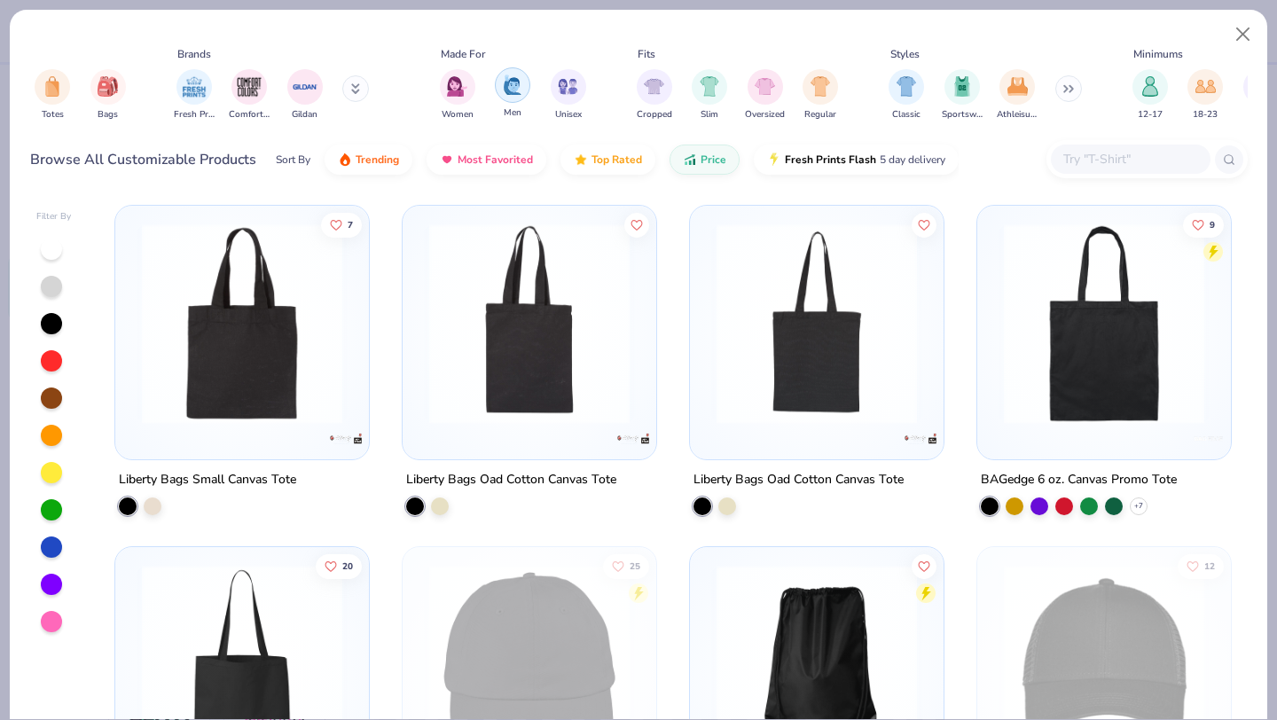
scroll to position [0, 878]
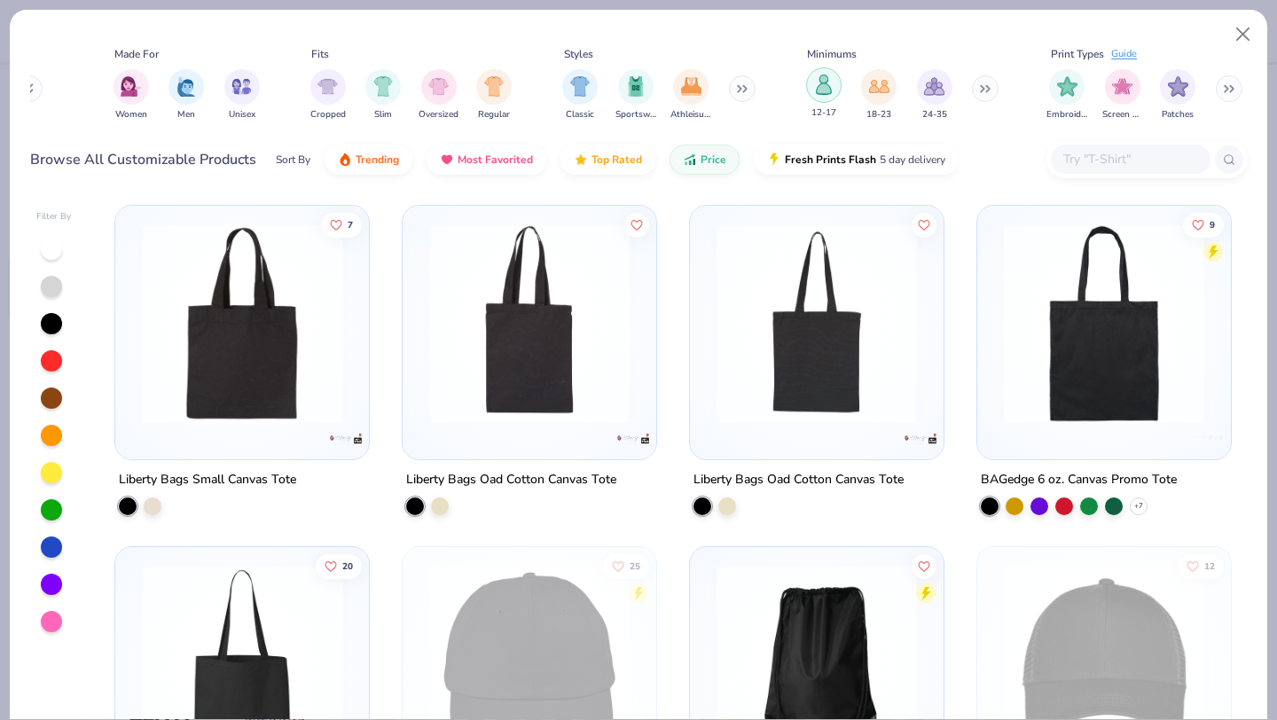
click at [831, 89] on img "filter for 12-17" at bounding box center [824, 84] width 20 height 20
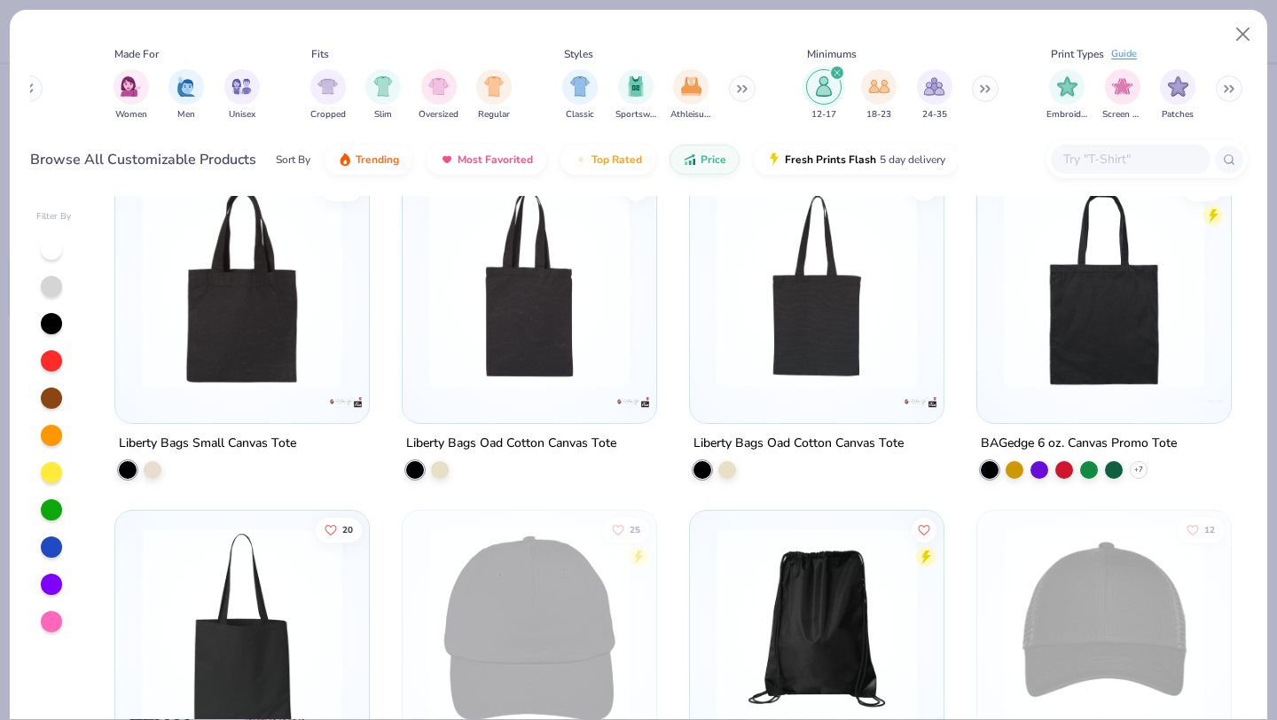
scroll to position [35, 0]
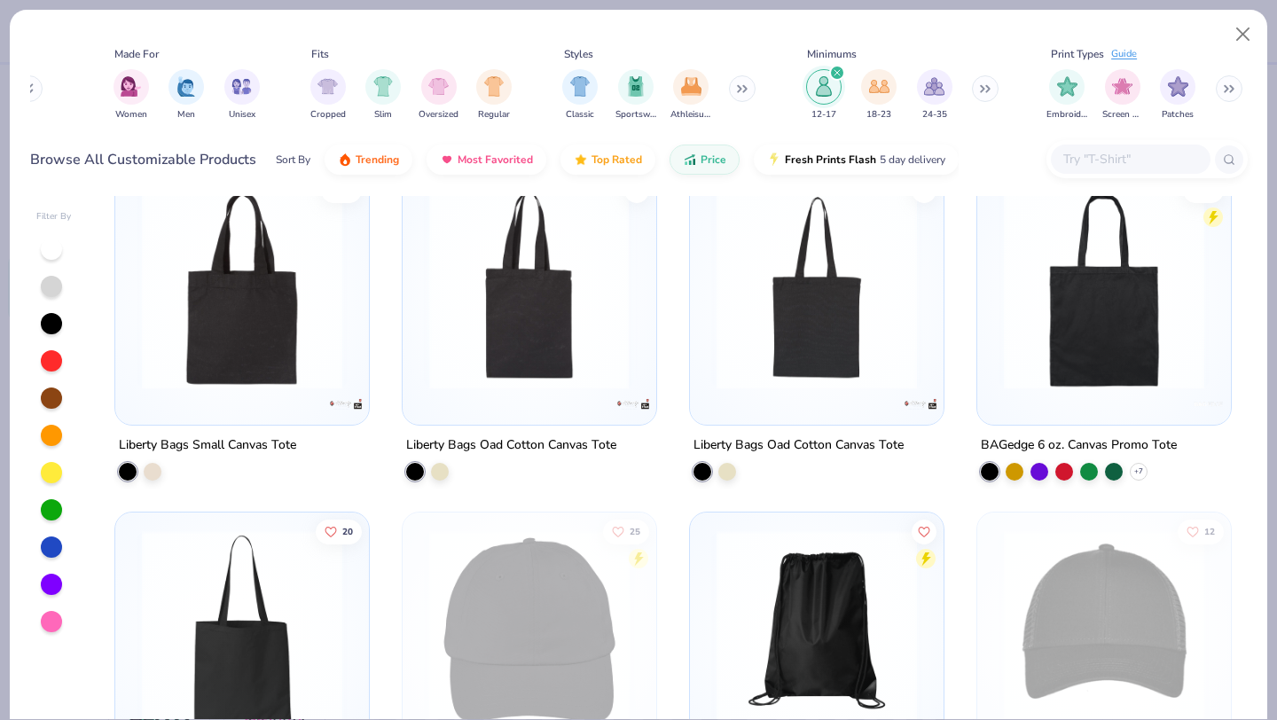
click at [586, 354] on div at bounding box center [529, 289] width 654 height 200
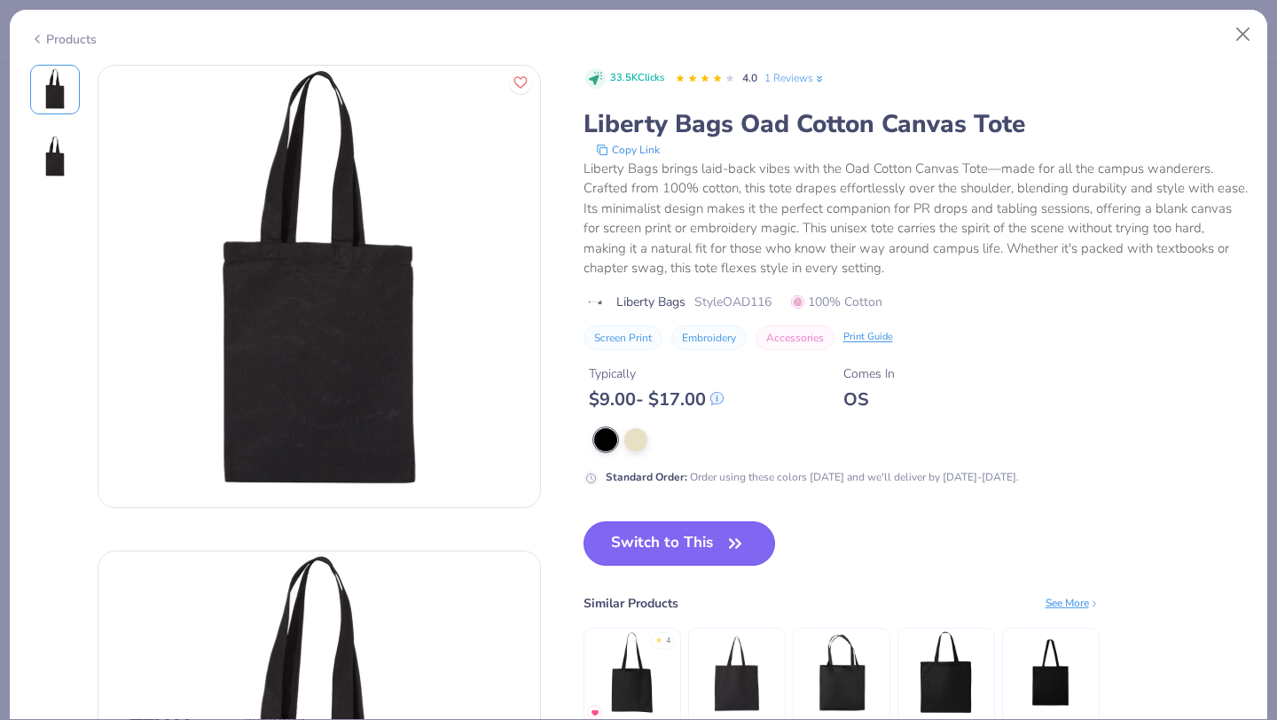
click at [670, 551] on button "Switch to This" at bounding box center [680, 543] width 192 height 44
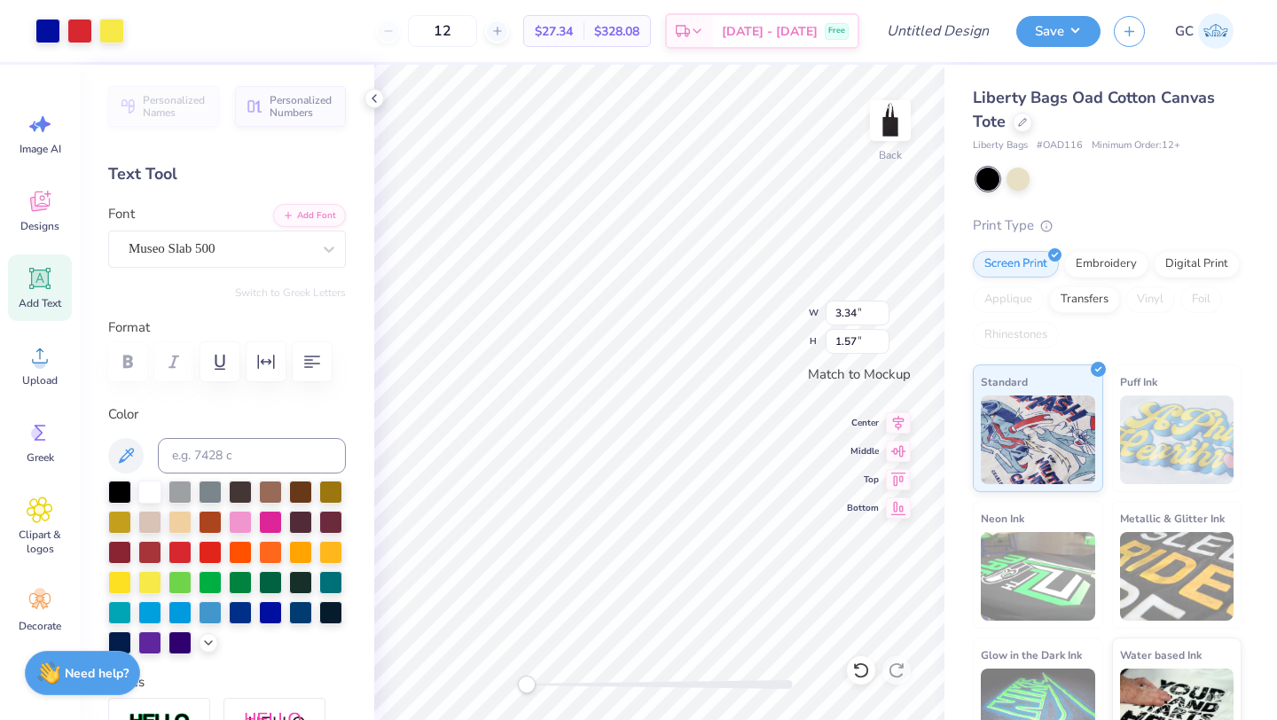
type input "1.60"
type input "0.79"
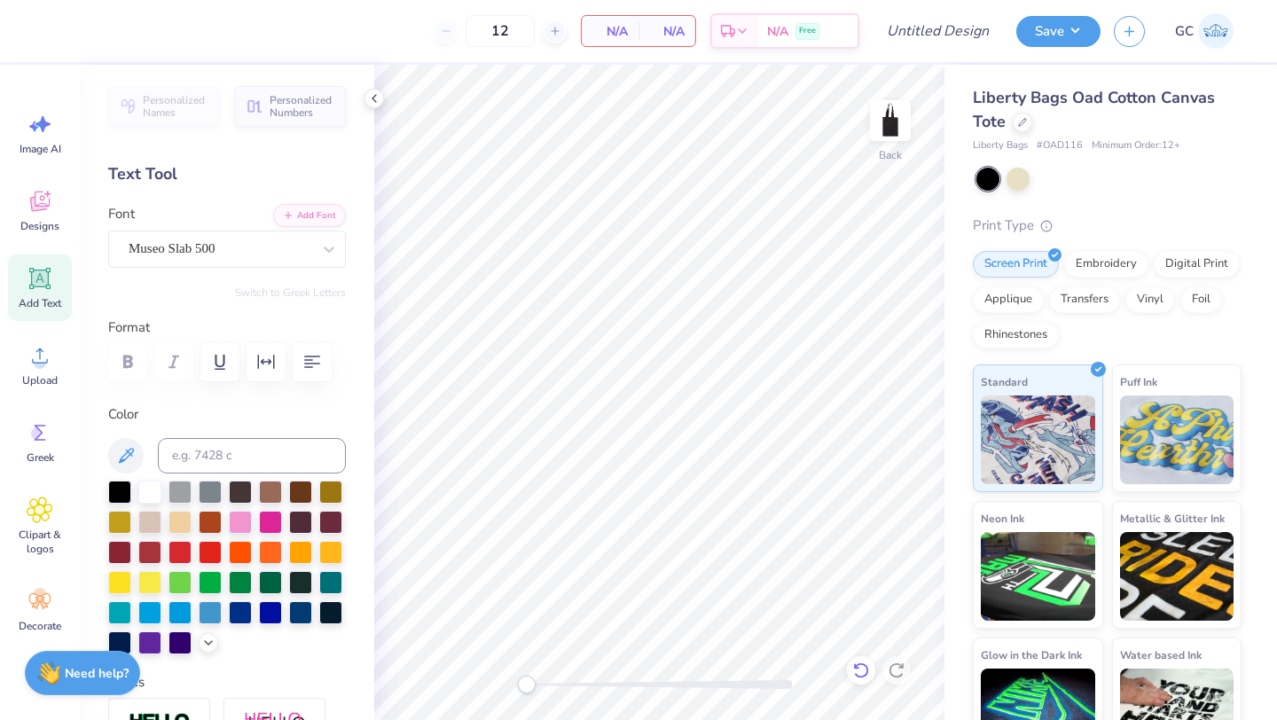
click at [860, 668] on icon at bounding box center [861, 671] width 18 height 18
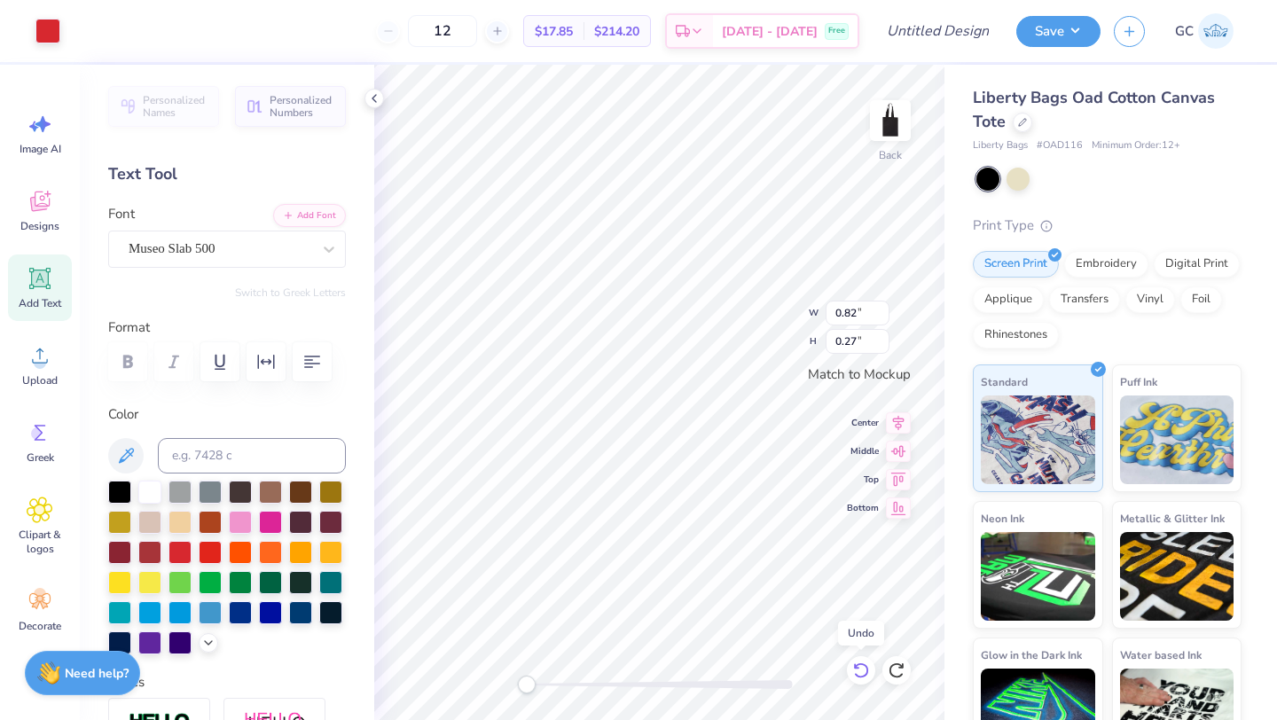
click at [860, 668] on icon at bounding box center [861, 671] width 18 height 18
click at [857, 669] on icon at bounding box center [861, 671] width 18 height 18
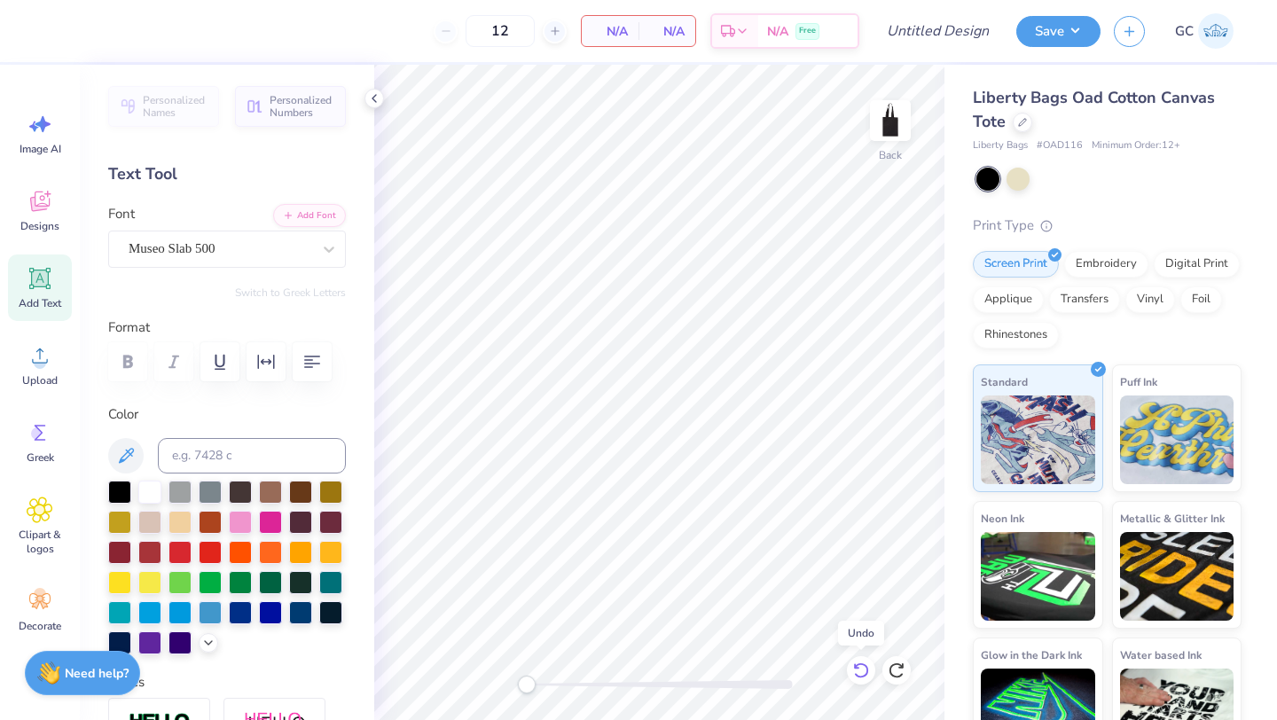
click at [856, 670] on icon at bounding box center [861, 671] width 18 height 18
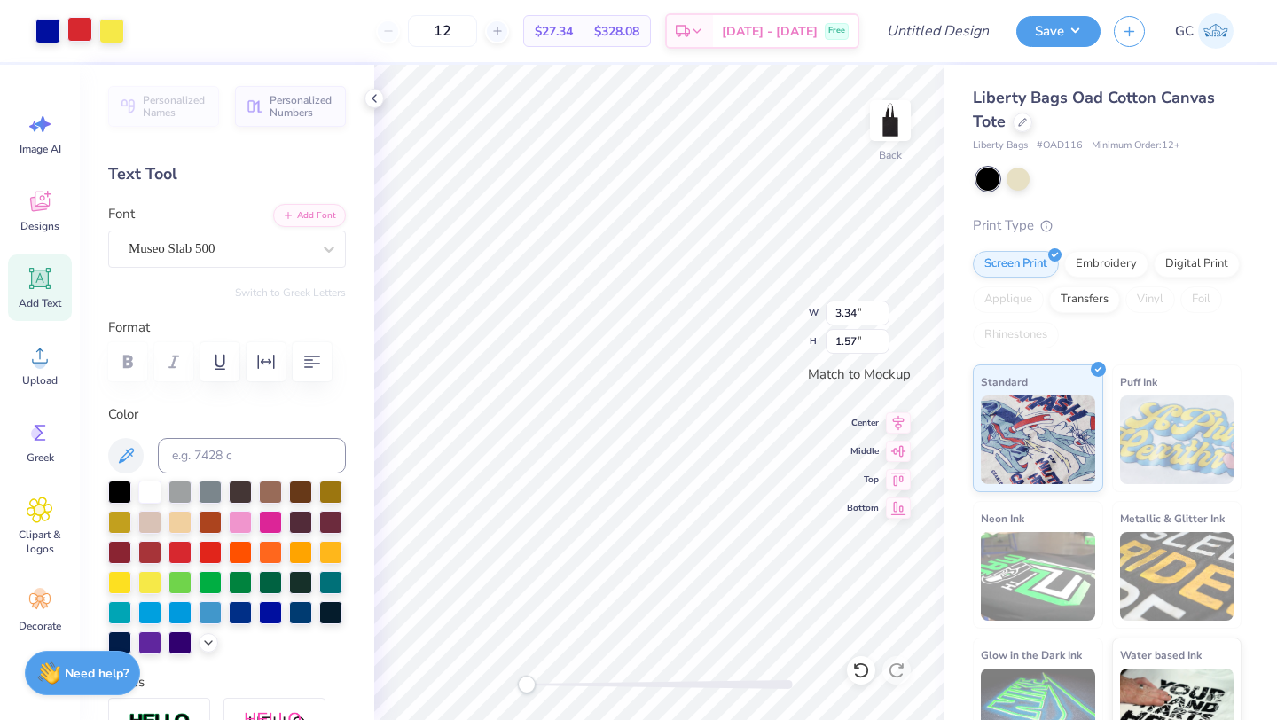
click at [82, 27] on div at bounding box center [79, 29] width 25 height 25
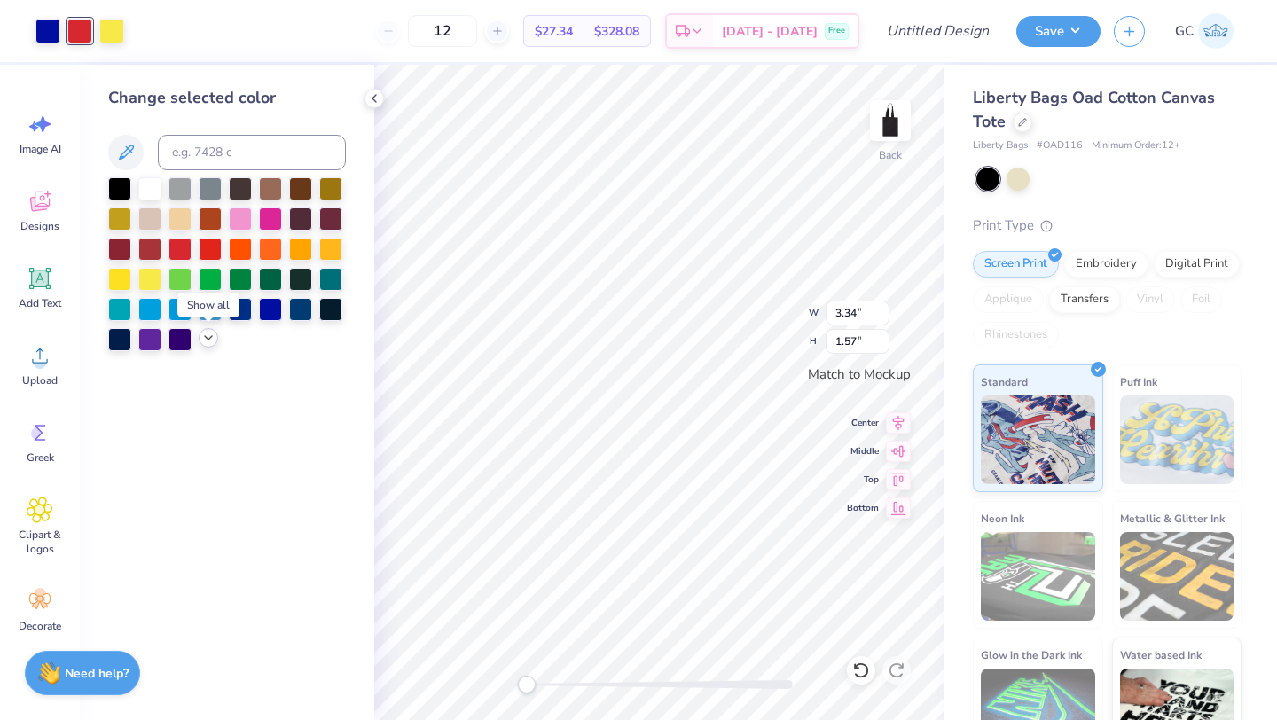
click at [203, 344] on icon at bounding box center [208, 338] width 14 height 14
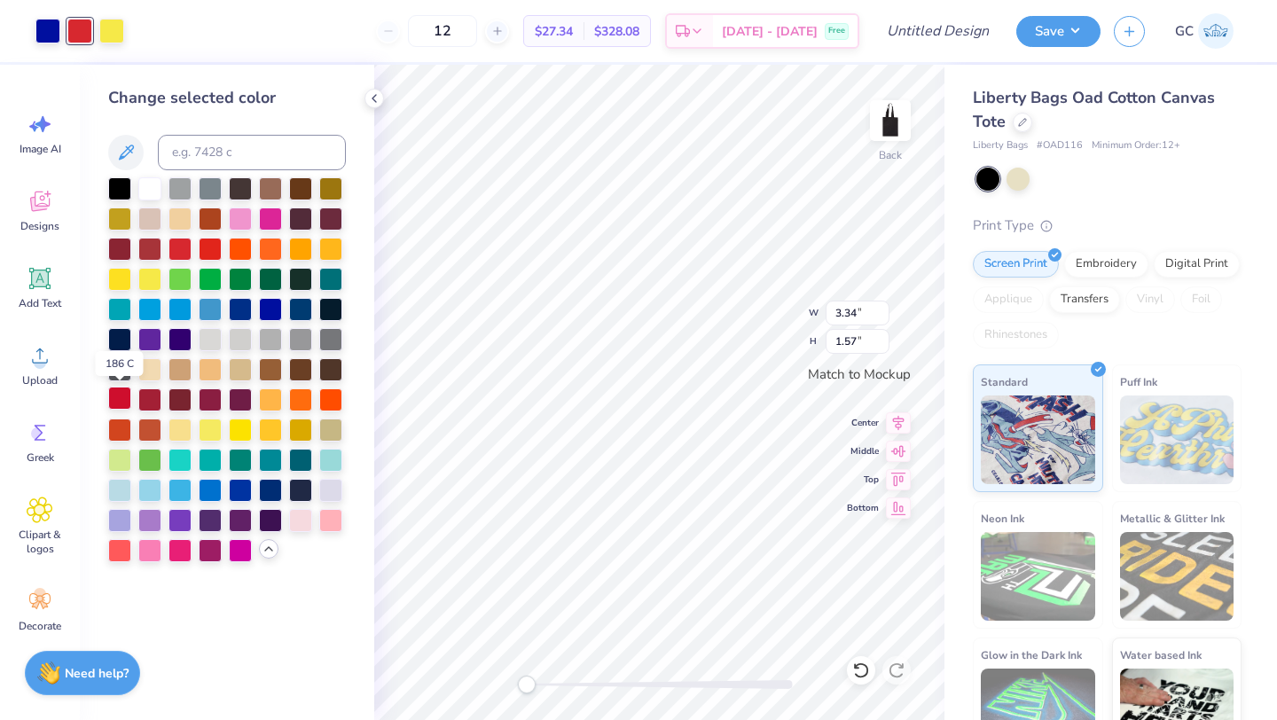
click at [117, 401] on div at bounding box center [119, 398] width 23 height 23
click at [50, 35] on div at bounding box center [47, 29] width 25 height 25
click at [114, 491] on div at bounding box center [119, 488] width 23 height 23
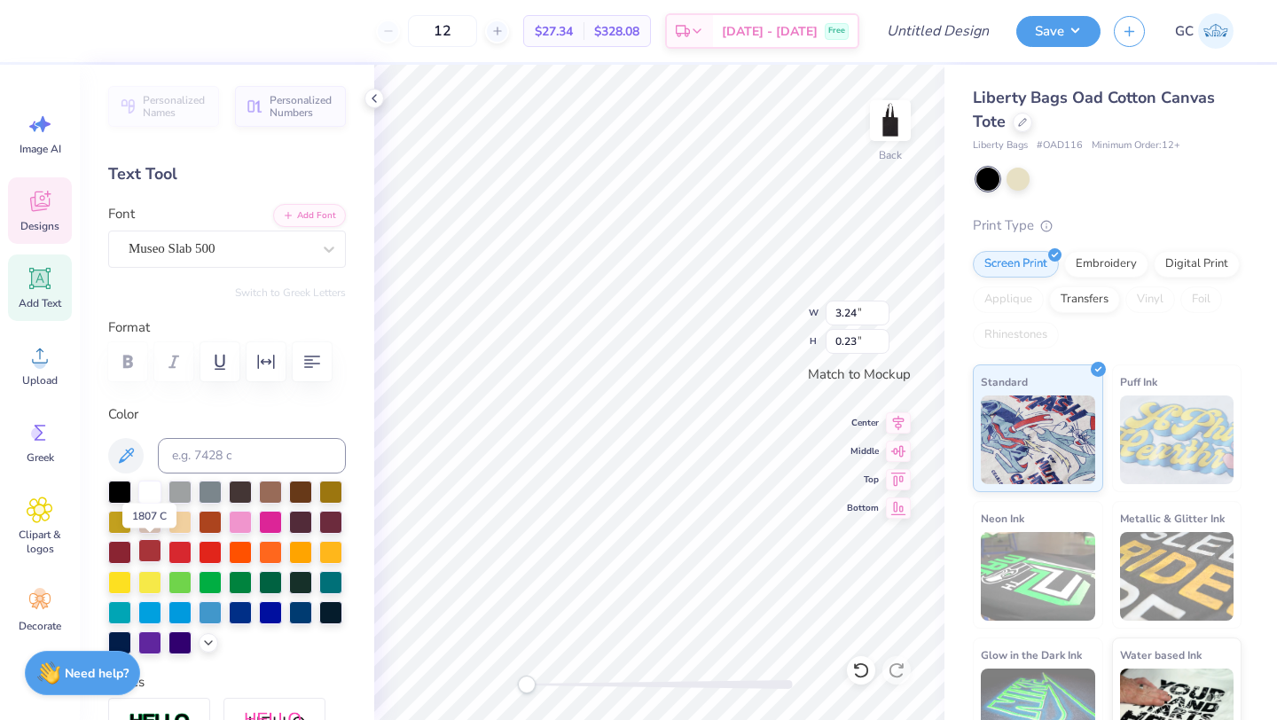
click at [144, 545] on div at bounding box center [149, 550] width 23 height 23
click at [212, 551] on div at bounding box center [210, 550] width 23 height 23
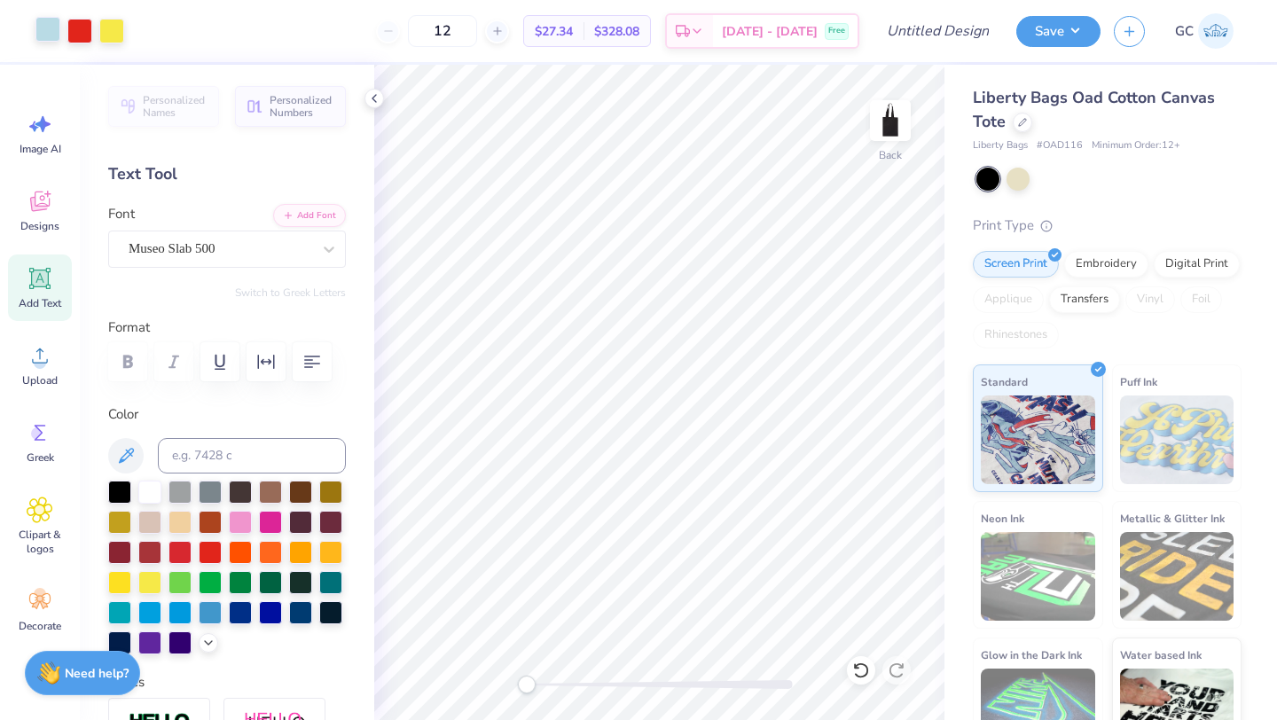
click at [48, 41] on div at bounding box center [47, 29] width 25 height 25
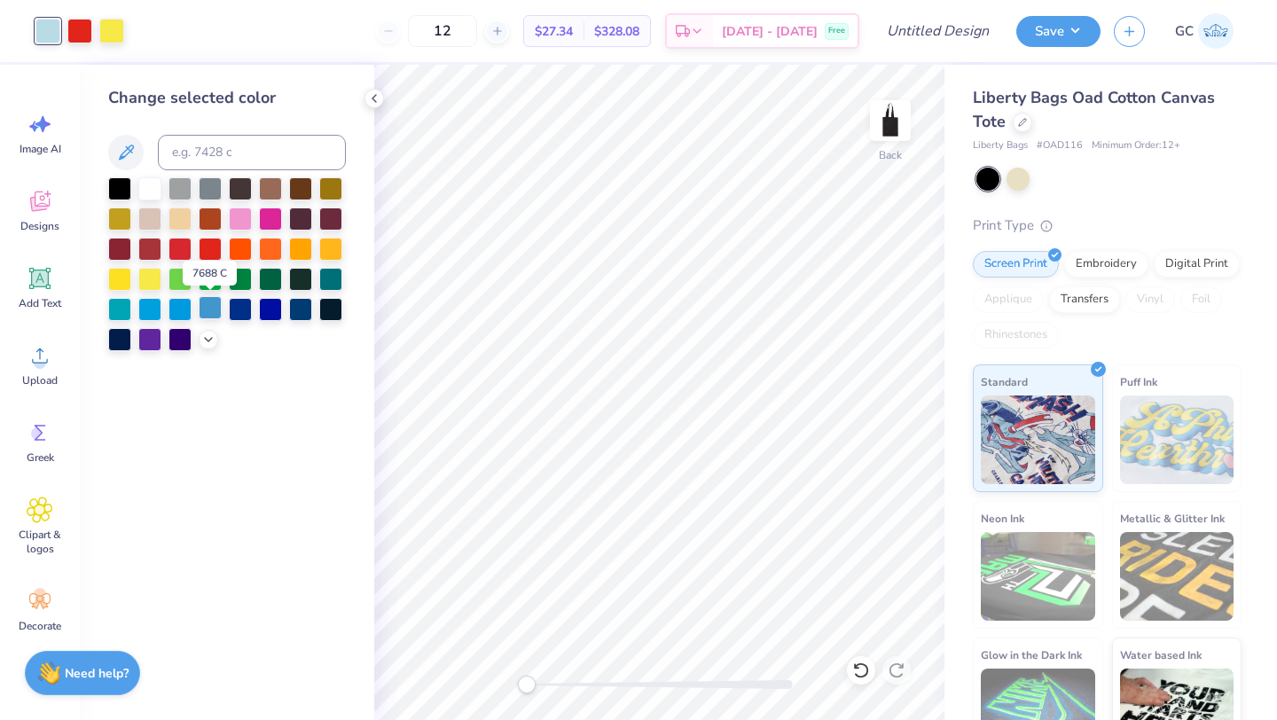
click at [213, 309] on div at bounding box center [210, 307] width 23 height 23
click at [983, 26] on input "Design Title" at bounding box center [959, 30] width 87 height 35
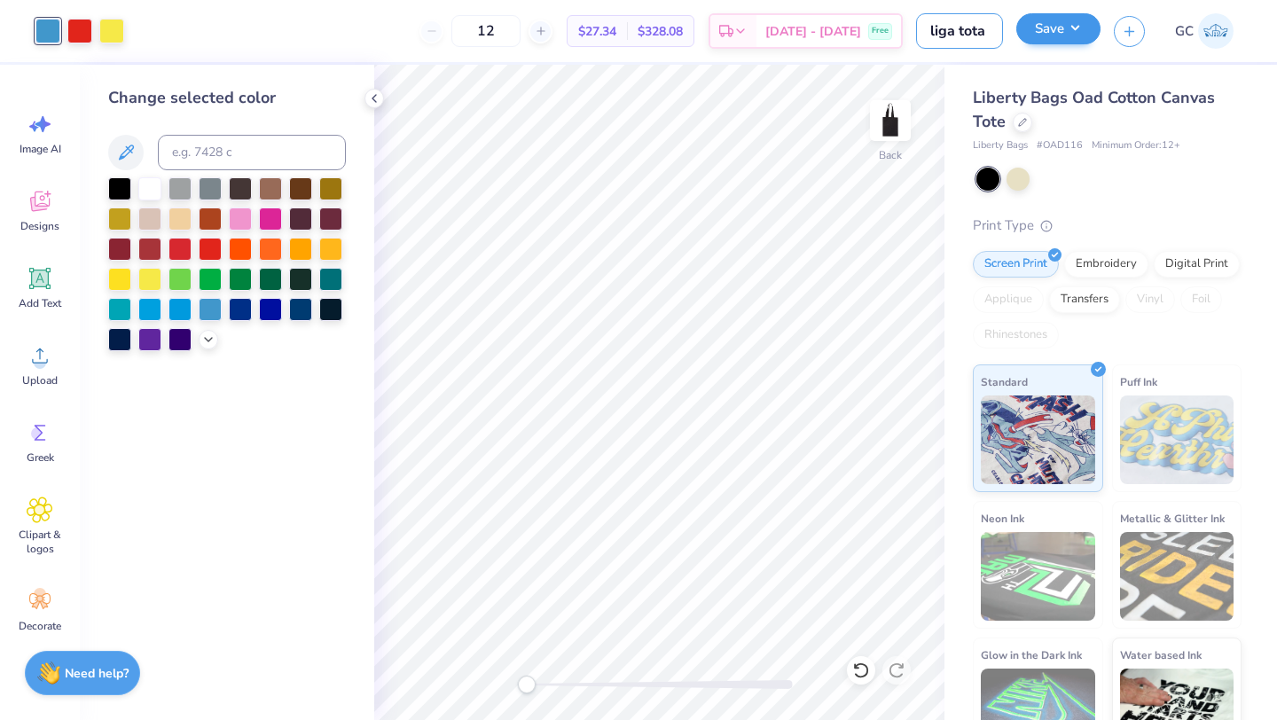
type input "liga tota"
click at [1069, 21] on button "Save" at bounding box center [1058, 28] width 84 height 31
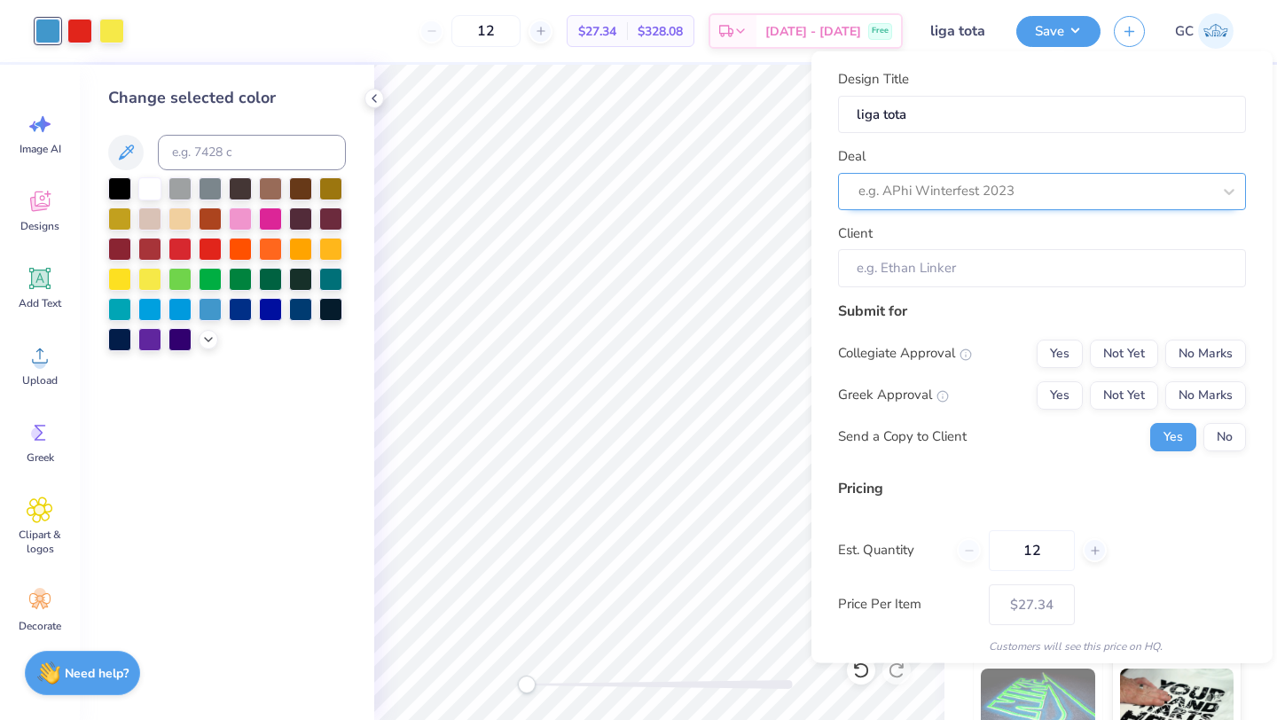
click at [1024, 187] on div at bounding box center [1034, 191] width 353 height 24
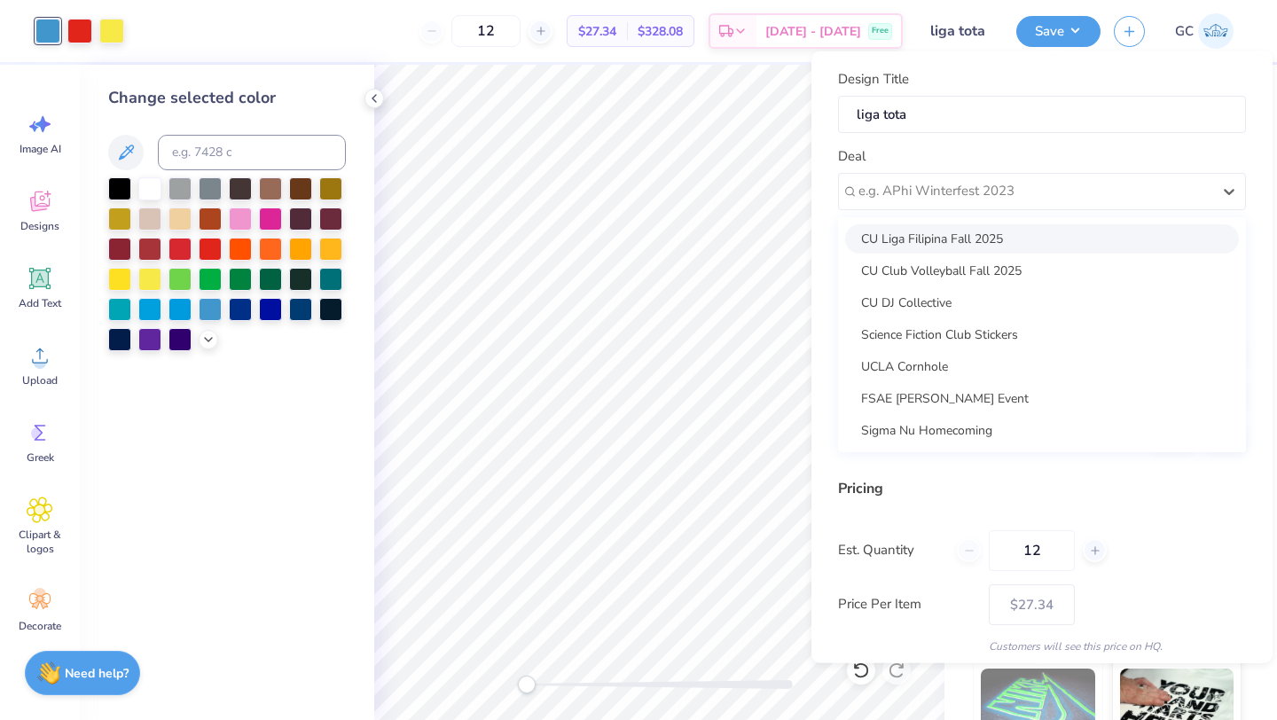
click at [977, 240] on div "CU Liga Filipina Fall 2025" at bounding box center [1042, 237] width 394 height 29
type input "Liga Filipina"
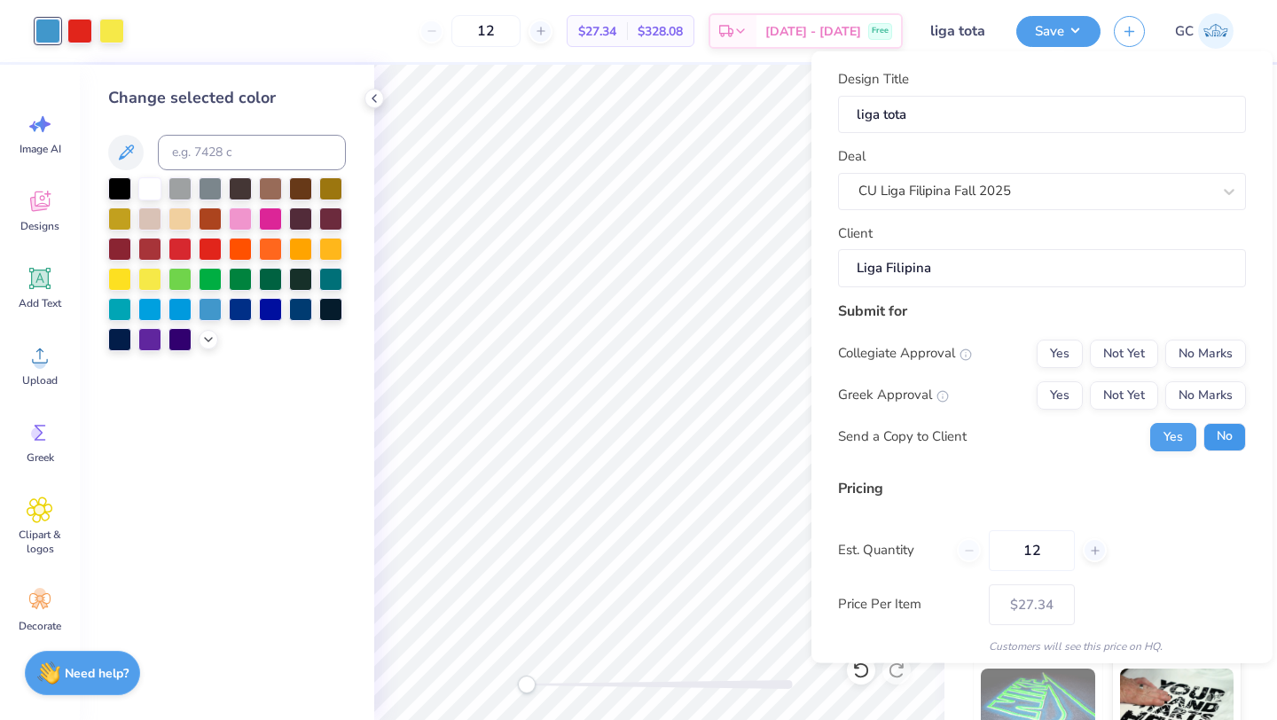
click at [1214, 442] on button "No" at bounding box center [1224, 436] width 43 height 28
click at [1198, 375] on div "Collegiate Approval Yes Not Yet No Marks Greek Approval Yes Not Yet No Marks Se…" at bounding box center [1042, 395] width 408 height 112
click at [1197, 388] on button "No Marks" at bounding box center [1205, 394] width 81 height 28
click at [1197, 352] on button "No Marks" at bounding box center [1205, 353] width 81 height 28
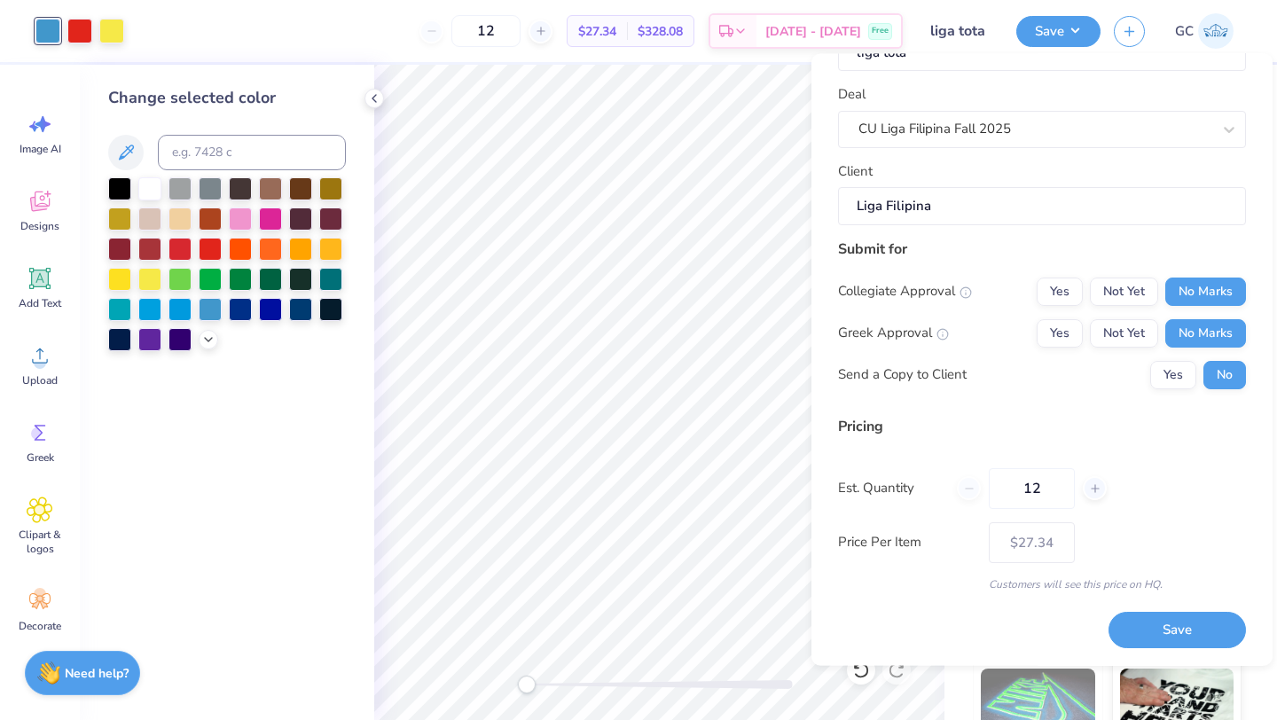
click at [1158, 630] on button "Save" at bounding box center [1177, 631] width 137 height 36
type input "$27.34"
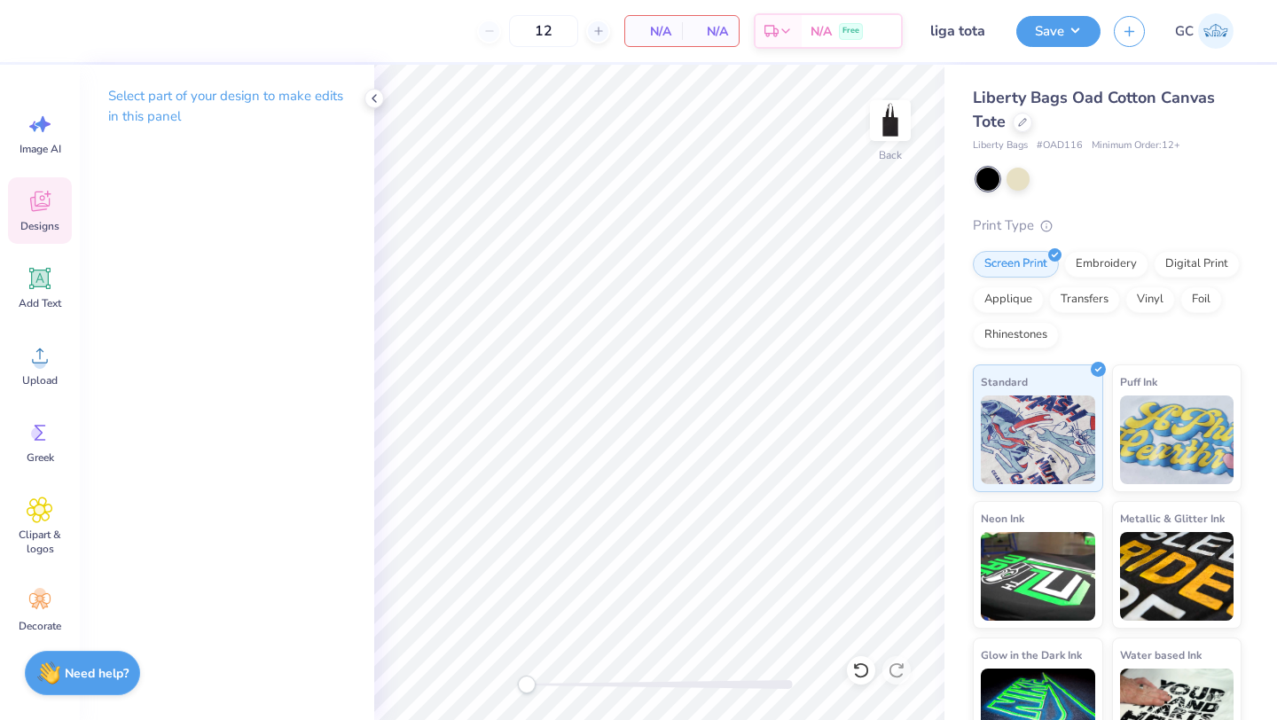
click at [39, 209] on icon at bounding box center [39, 204] width 17 height 14
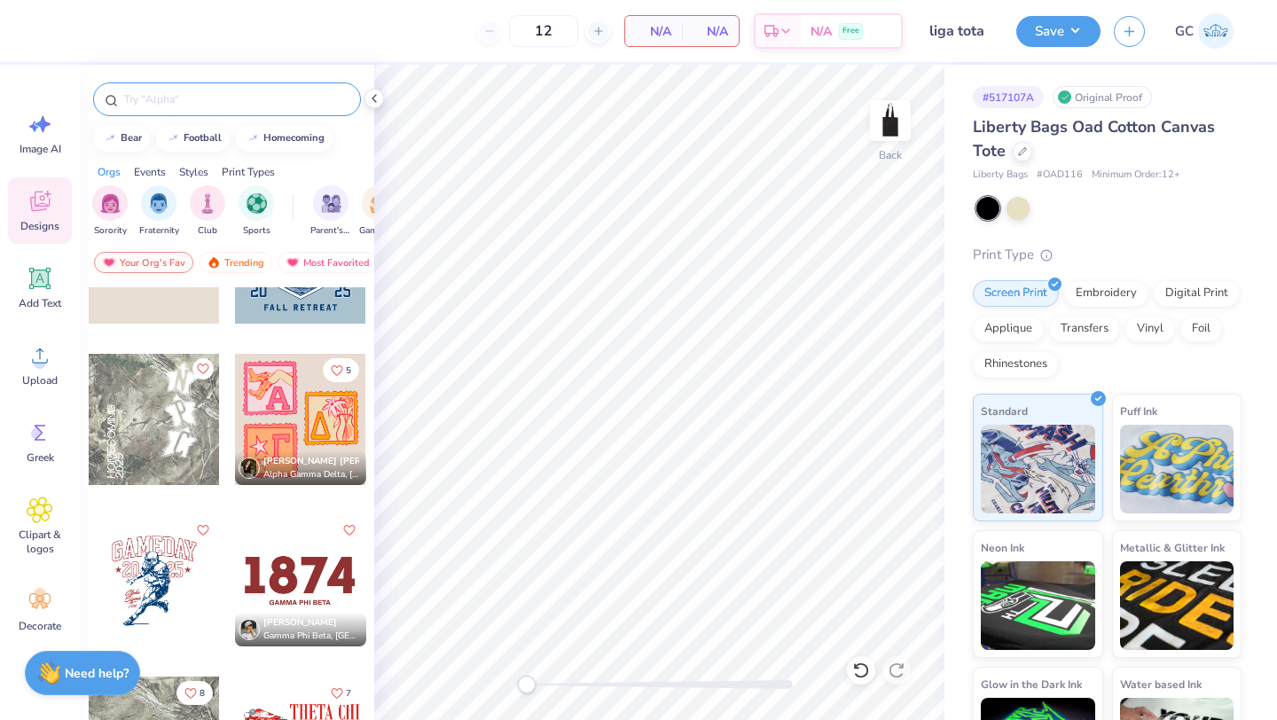
scroll to position [3672, 0]
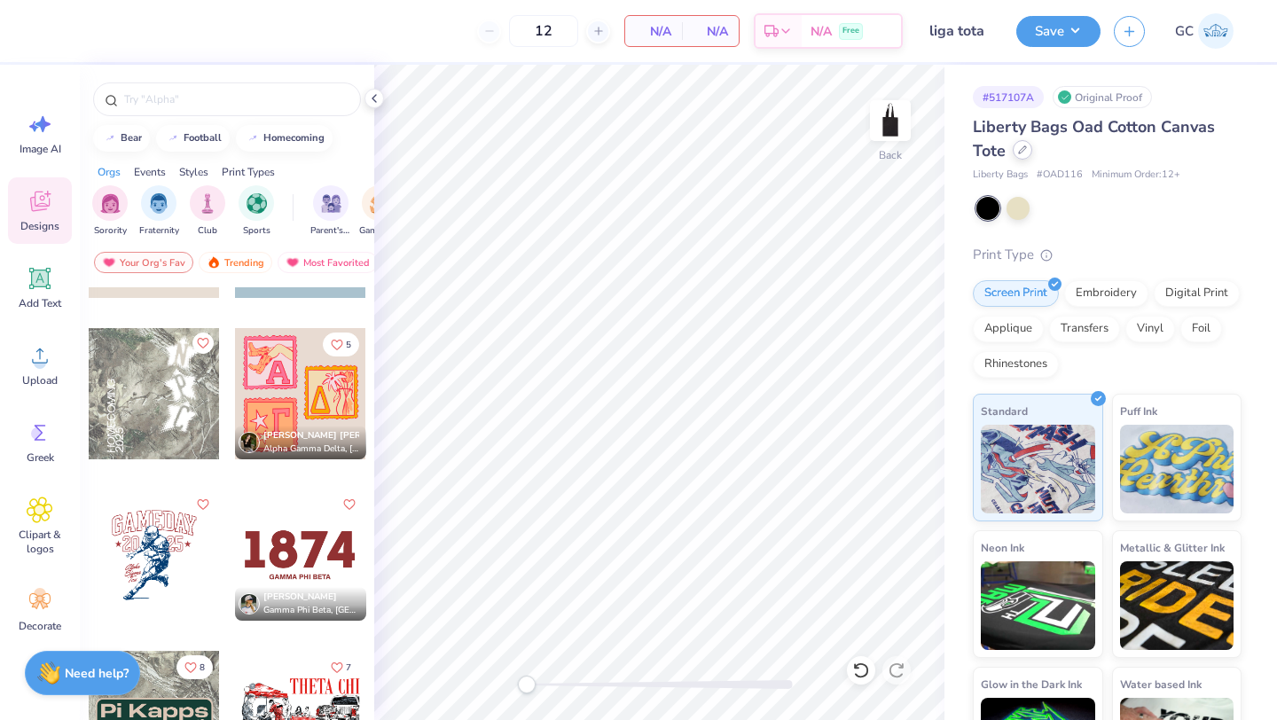
click at [1022, 152] on icon at bounding box center [1022, 149] width 9 height 9
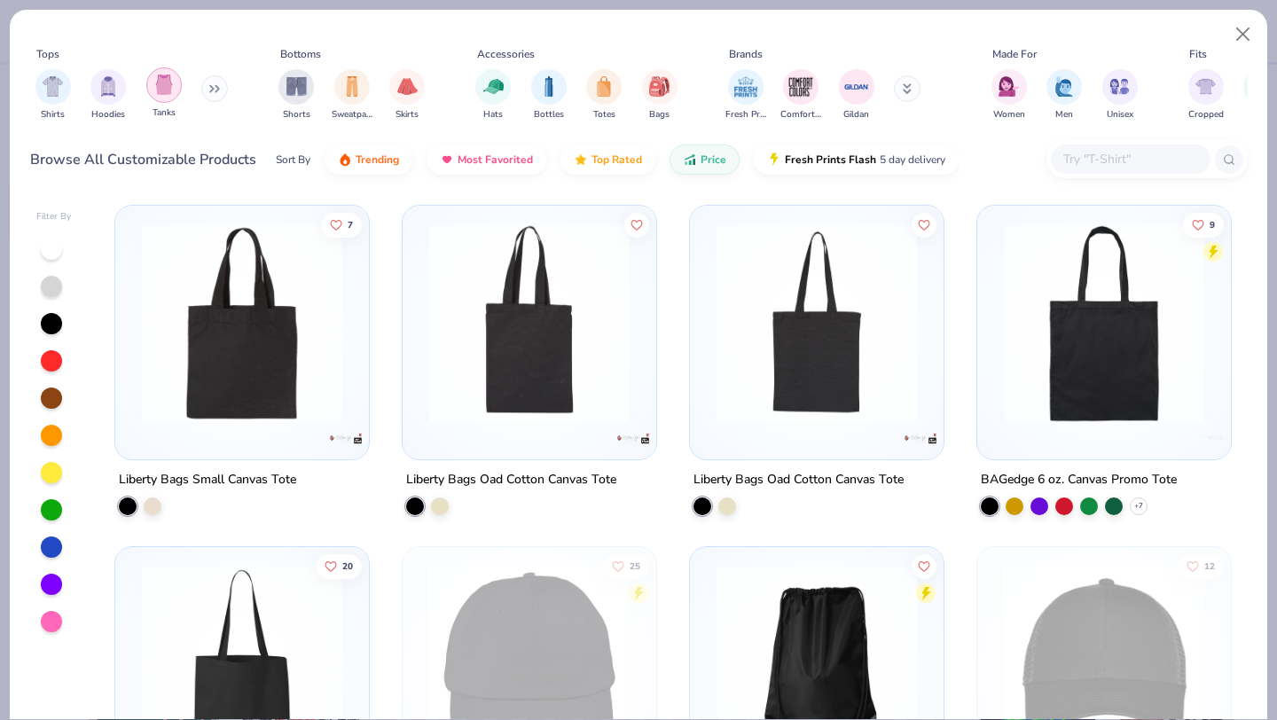
click at [166, 84] on img "filter for Tanks" at bounding box center [164, 84] width 20 height 20
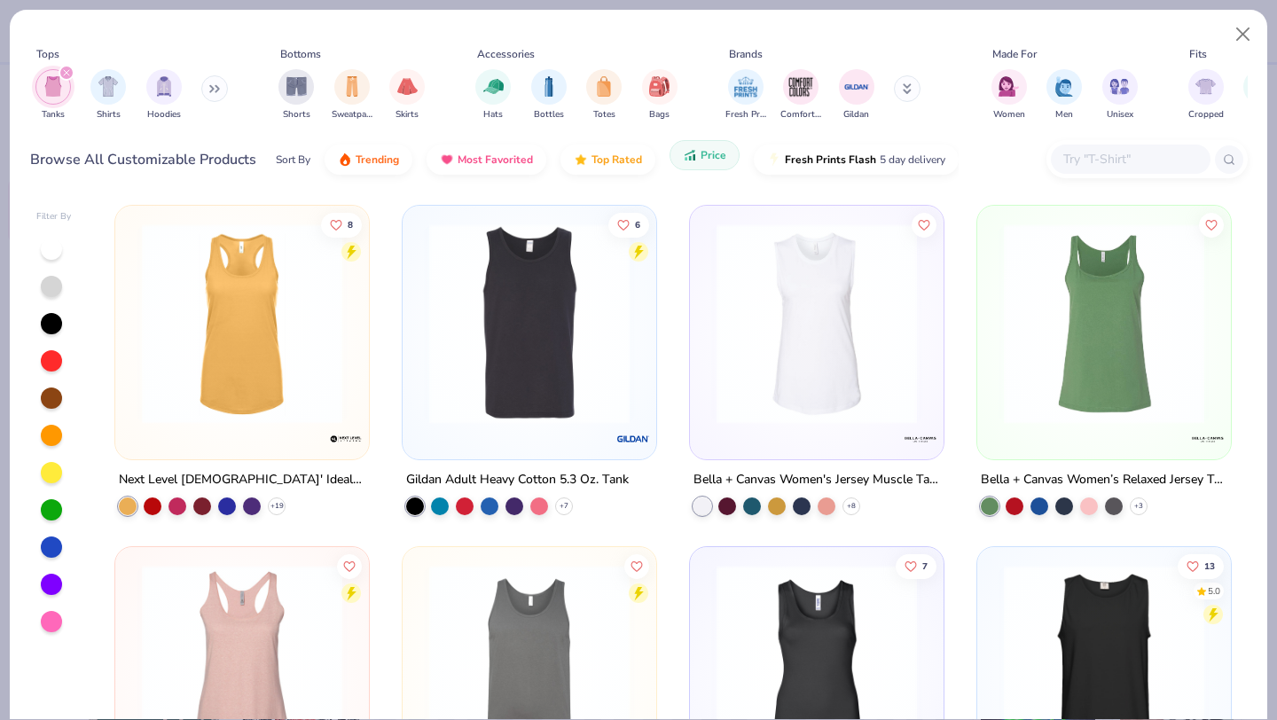
click at [715, 161] on span "Price" at bounding box center [714, 155] width 26 height 14
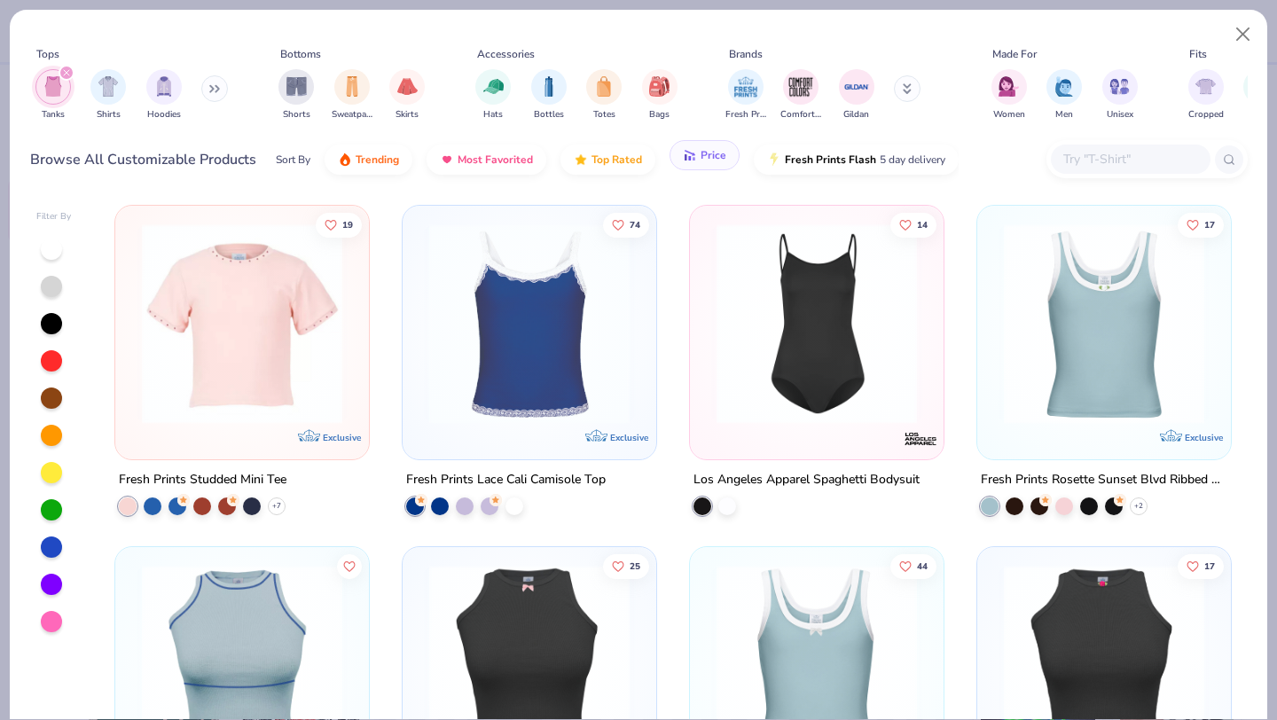
click at [714, 161] on span "Price" at bounding box center [714, 155] width 26 height 14
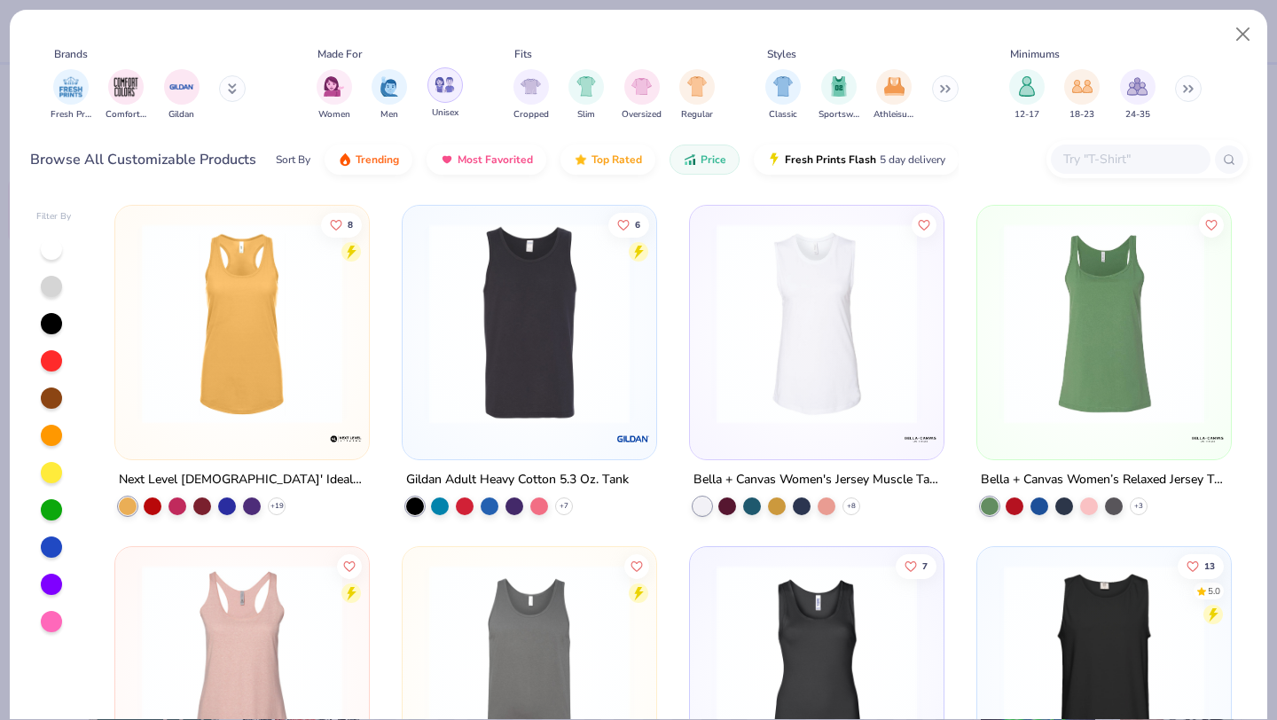
scroll to position [0, 878]
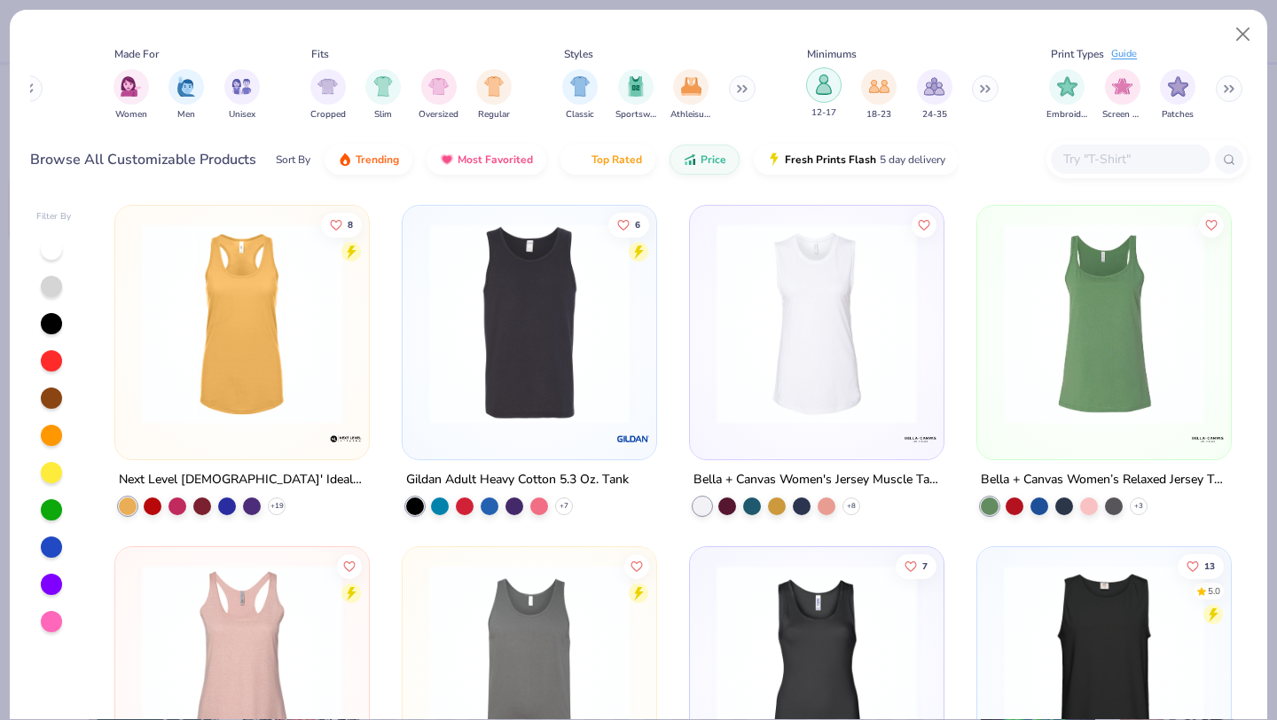
click at [836, 92] on div "filter for 12-17" at bounding box center [823, 84] width 35 height 35
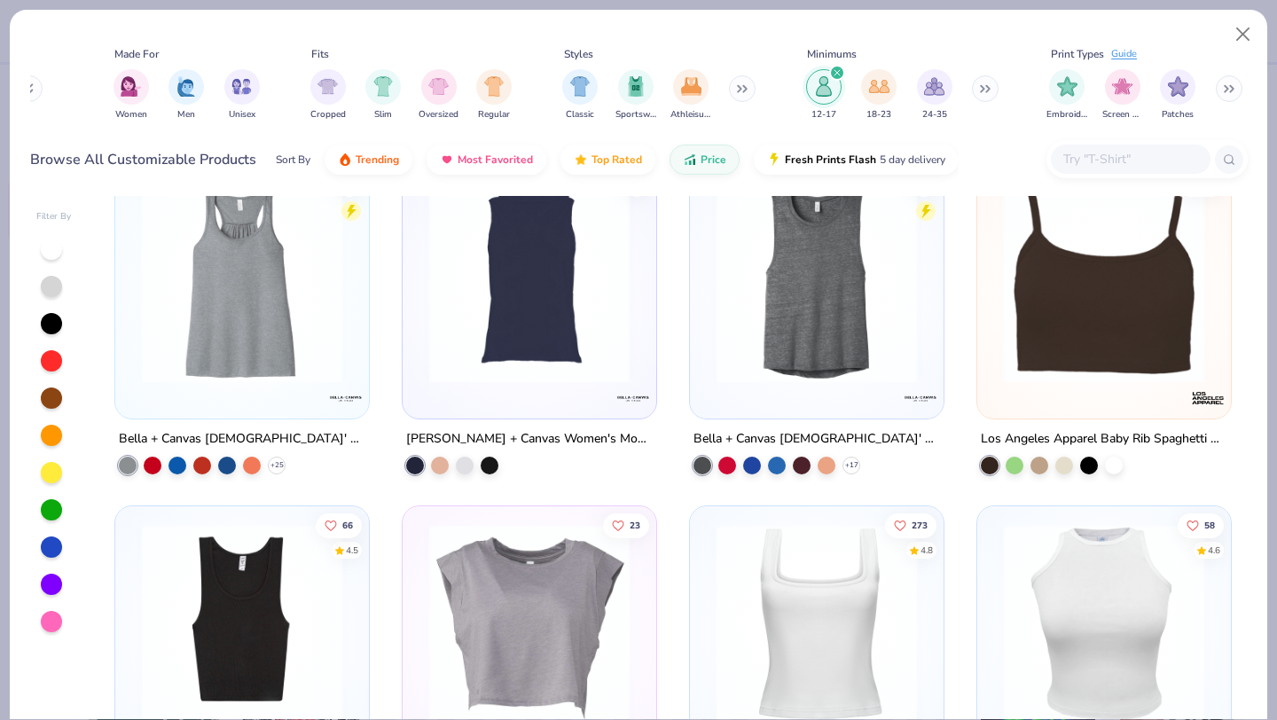
scroll to position [1675, 0]
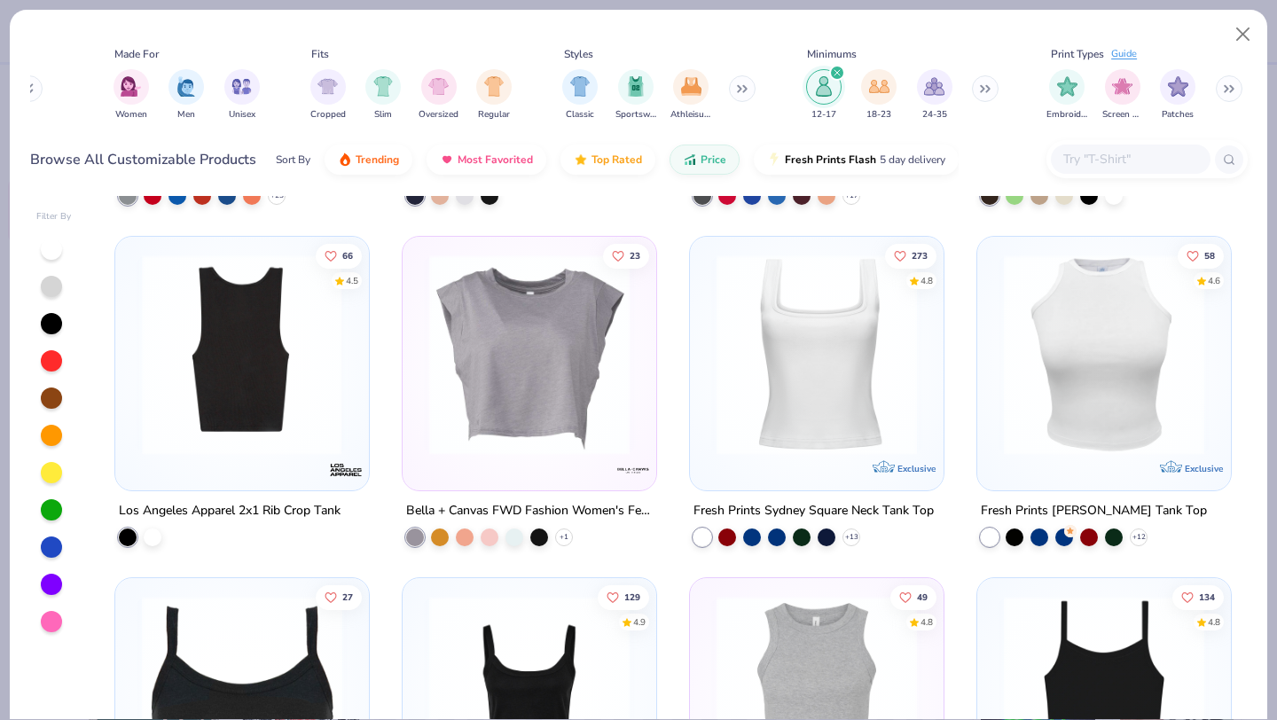
click at [306, 375] on div at bounding box center [243, 355] width 654 height 200
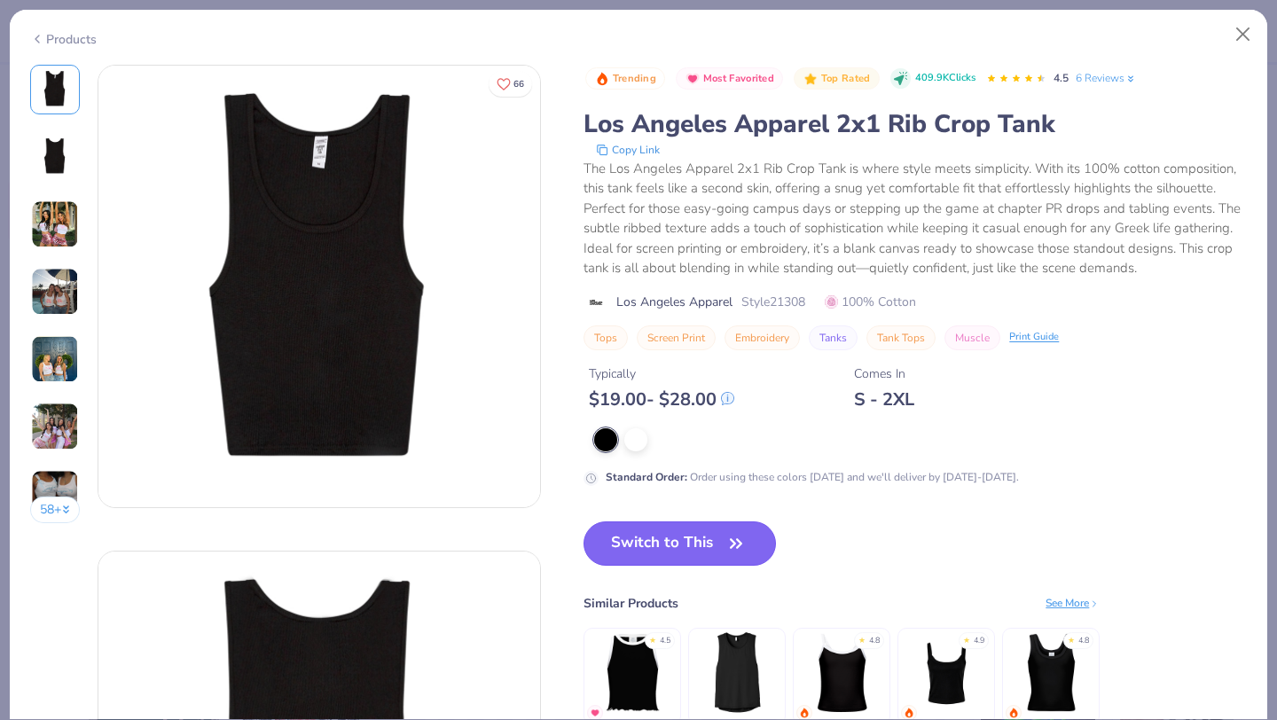
click at [690, 544] on button "Switch to This" at bounding box center [680, 543] width 192 height 44
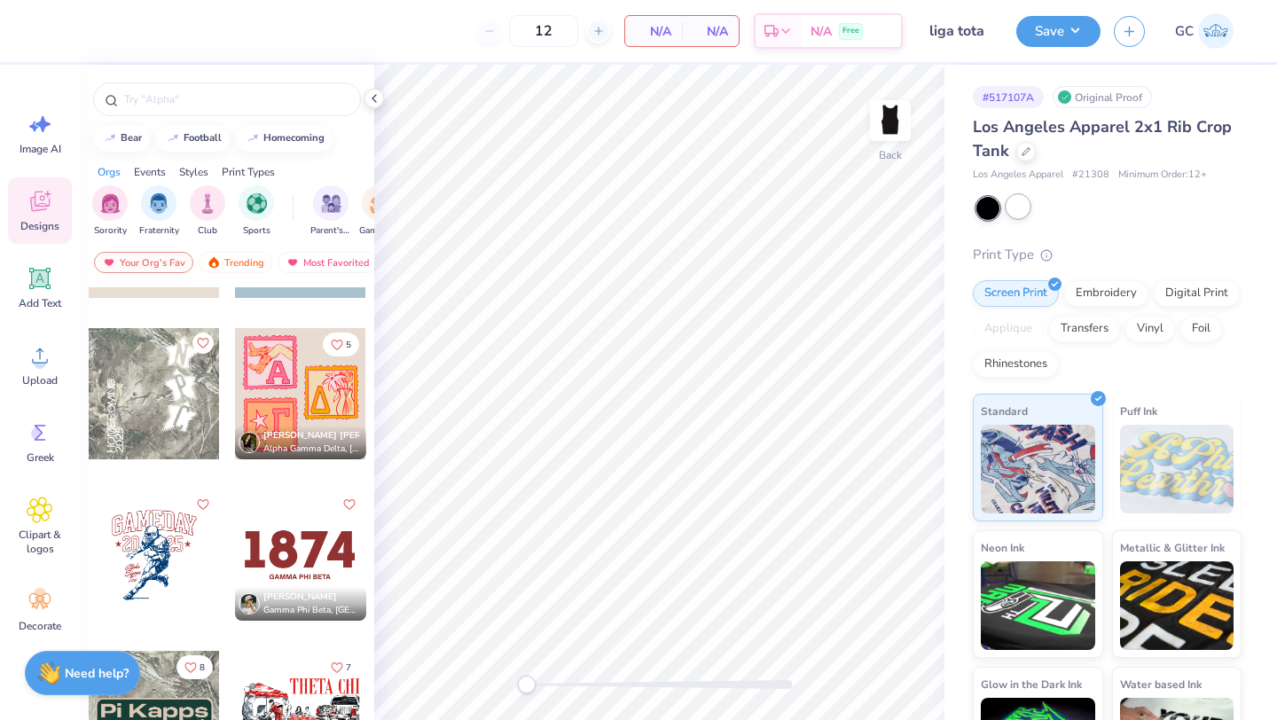
click at [1027, 201] on div at bounding box center [1018, 206] width 23 height 23
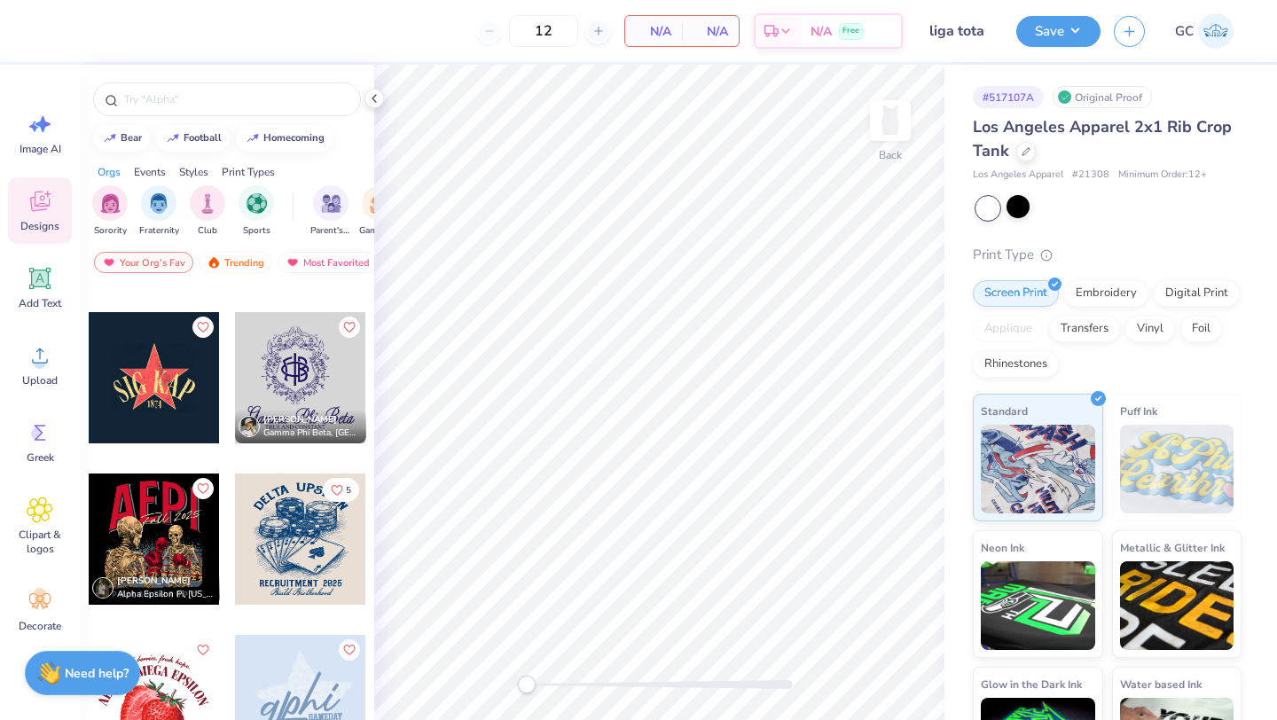
scroll to position [5626, 0]
click at [160, 396] on div at bounding box center [154, 376] width 131 height 131
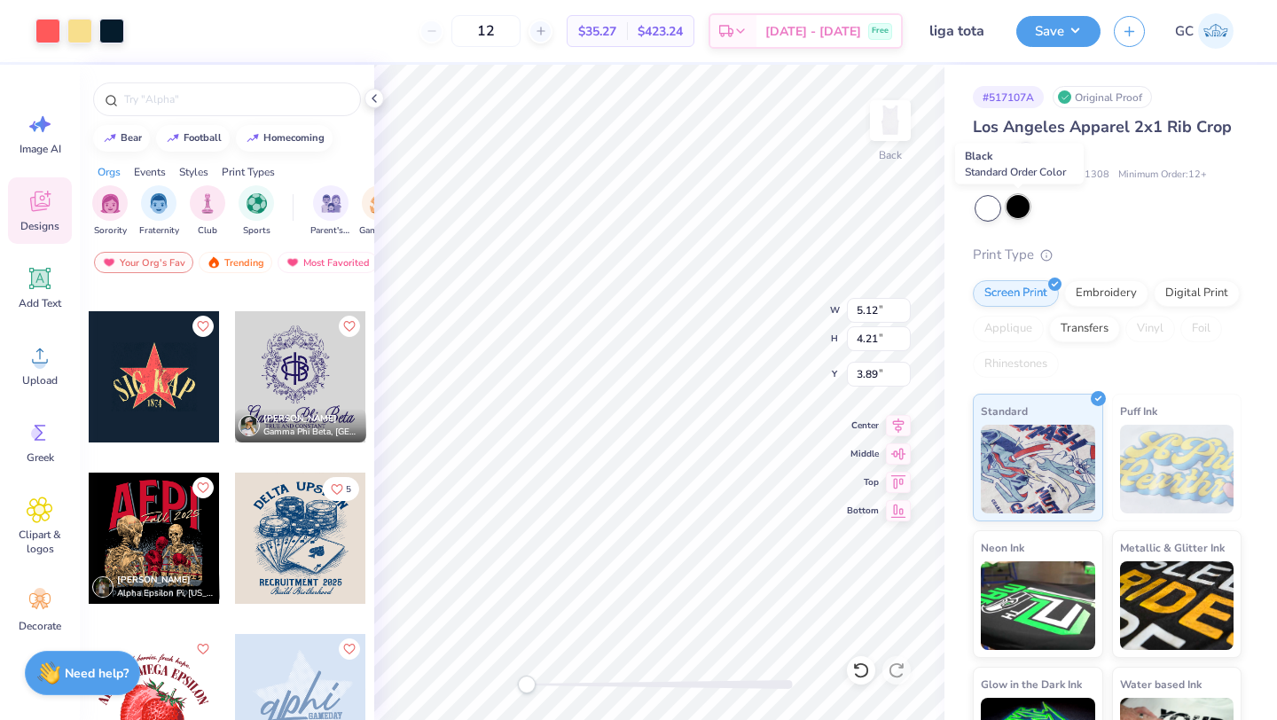
click at [1023, 210] on div at bounding box center [1018, 206] width 23 height 23
click at [103, 25] on div at bounding box center [111, 29] width 25 height 25
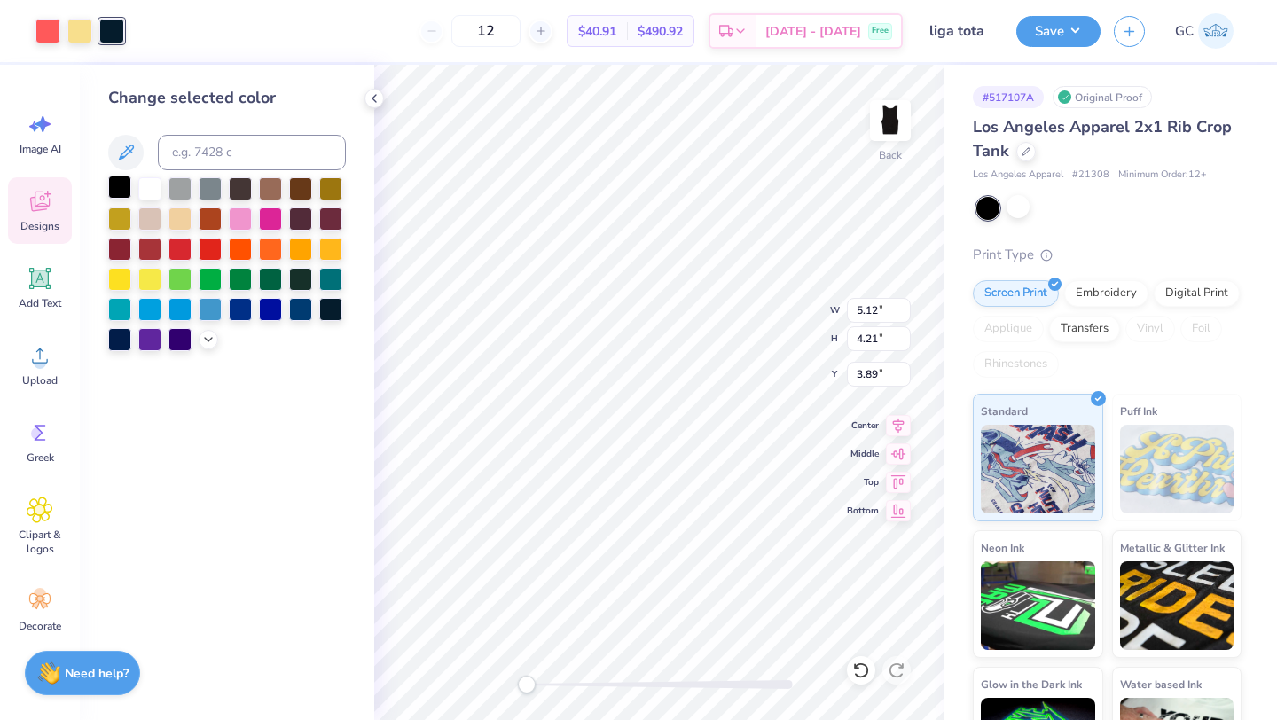
click at [121, 191] on div at bounding box center [119, 187] width 23 height 23
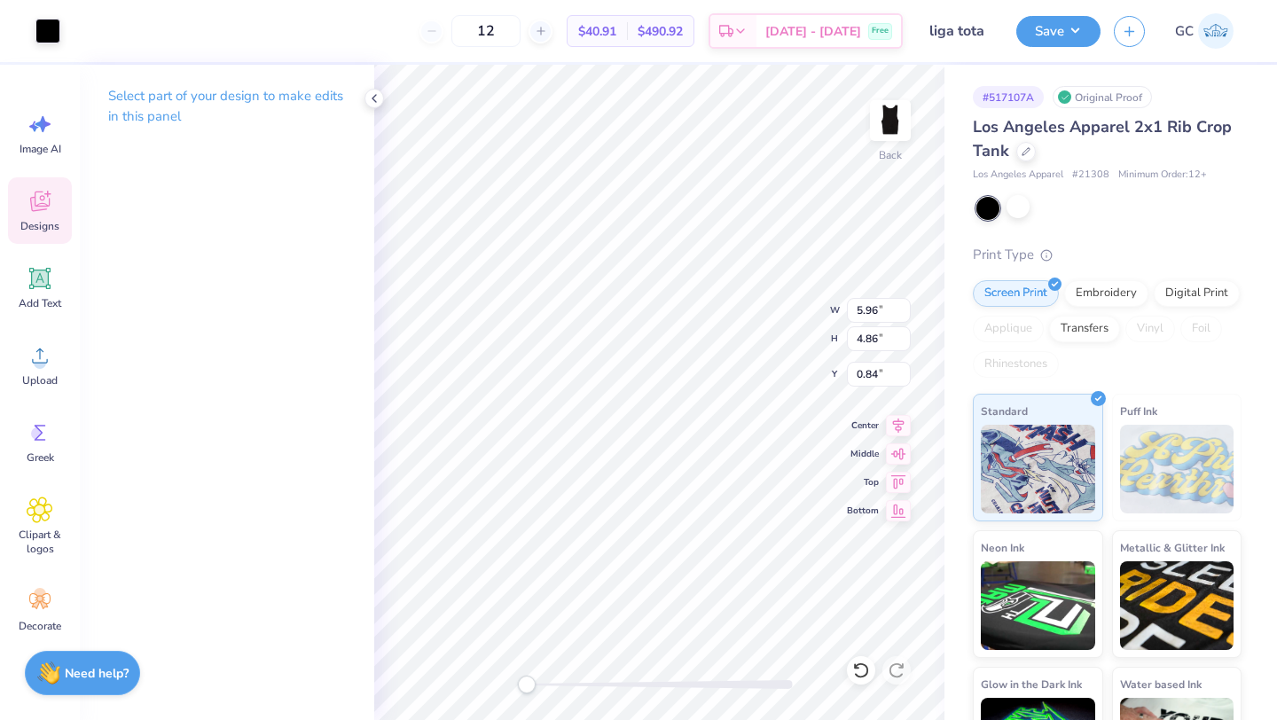
type input "5.96"
type input "4.86"
type input "0.84"
type input "5.96"
type input "4.86"
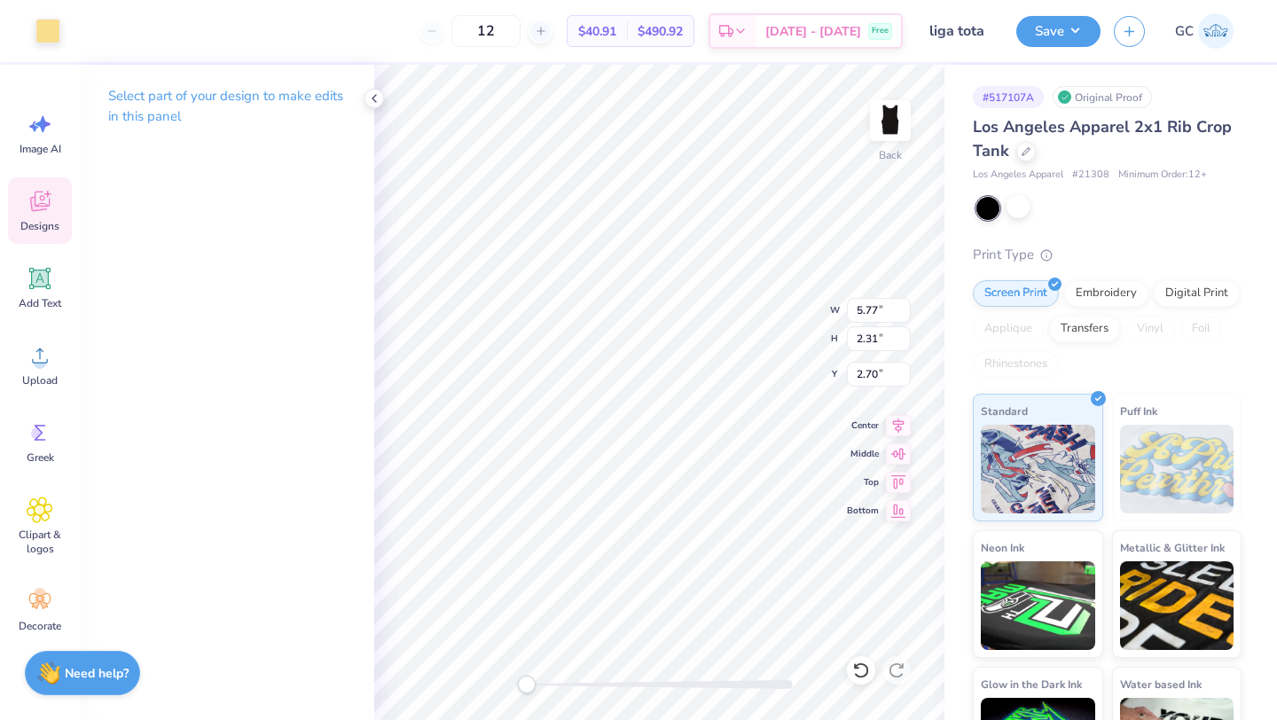
type input "0.84"
type input "5.77"
type input "2.31"
type input "2.79"
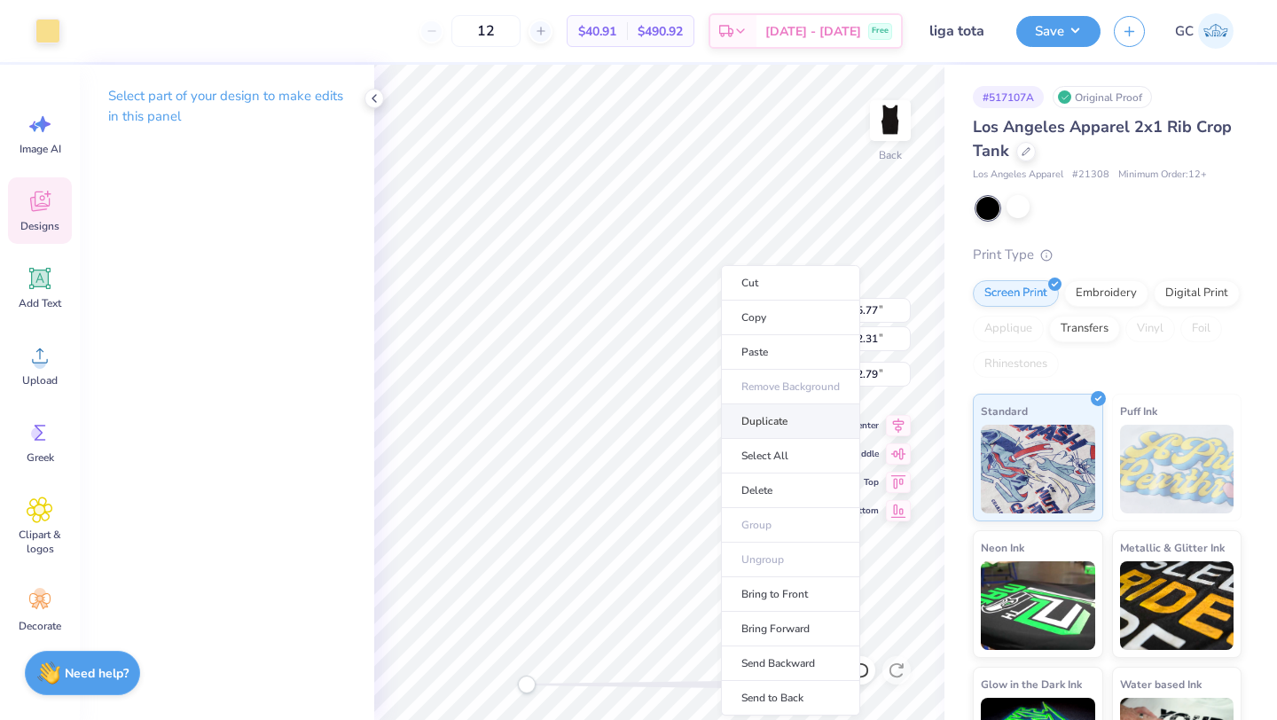
type input "4.71"
type input "4.48"
type input "0.93"
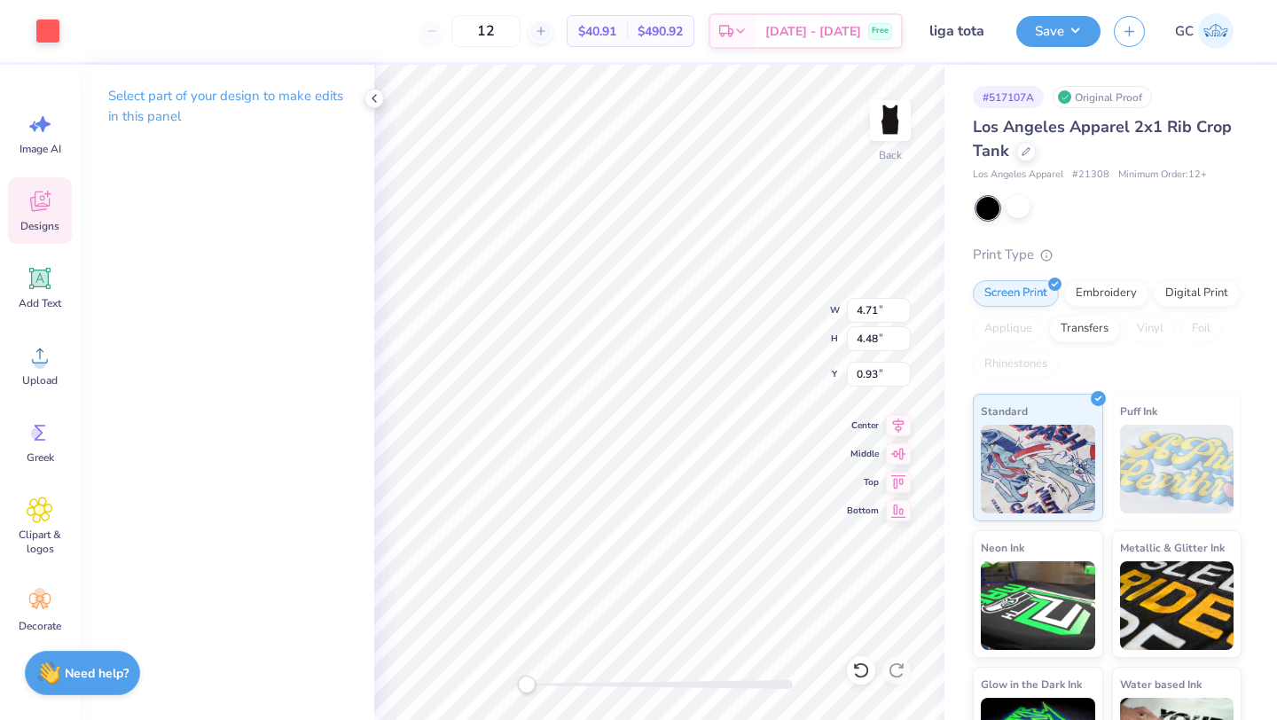
type input "5.77"
type input "2.31"
type input "6.52"
click at [858, 664] on icon at bounding box center [860, 670] width 15 height 16
click at [859, 665] on icon at bounding box center [861, 671] width 18 height 18
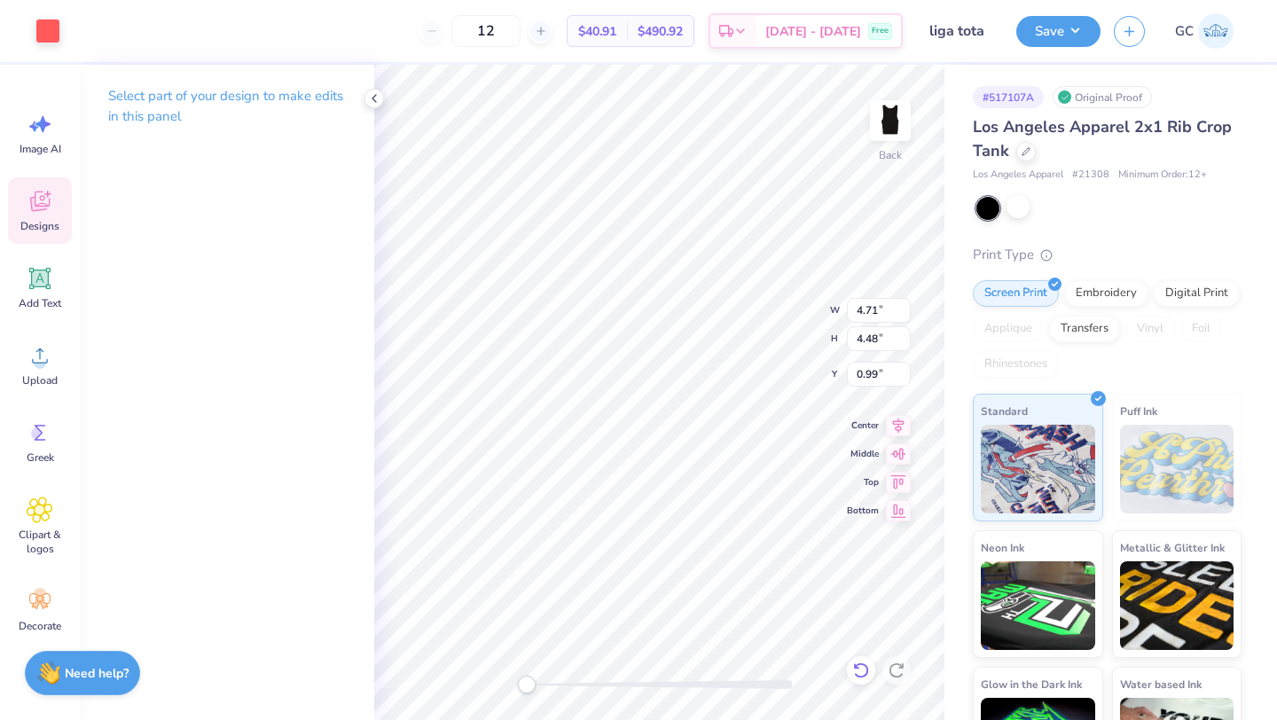
click at [859, 665] on icon at bounding box center [861, 671] width 18 height 18
click at [858, 665] on icon at bounding box center [861, 671] width 18 height 18
click at [855, 665] on icon at bounding box center [857, 666] width 4 height 4
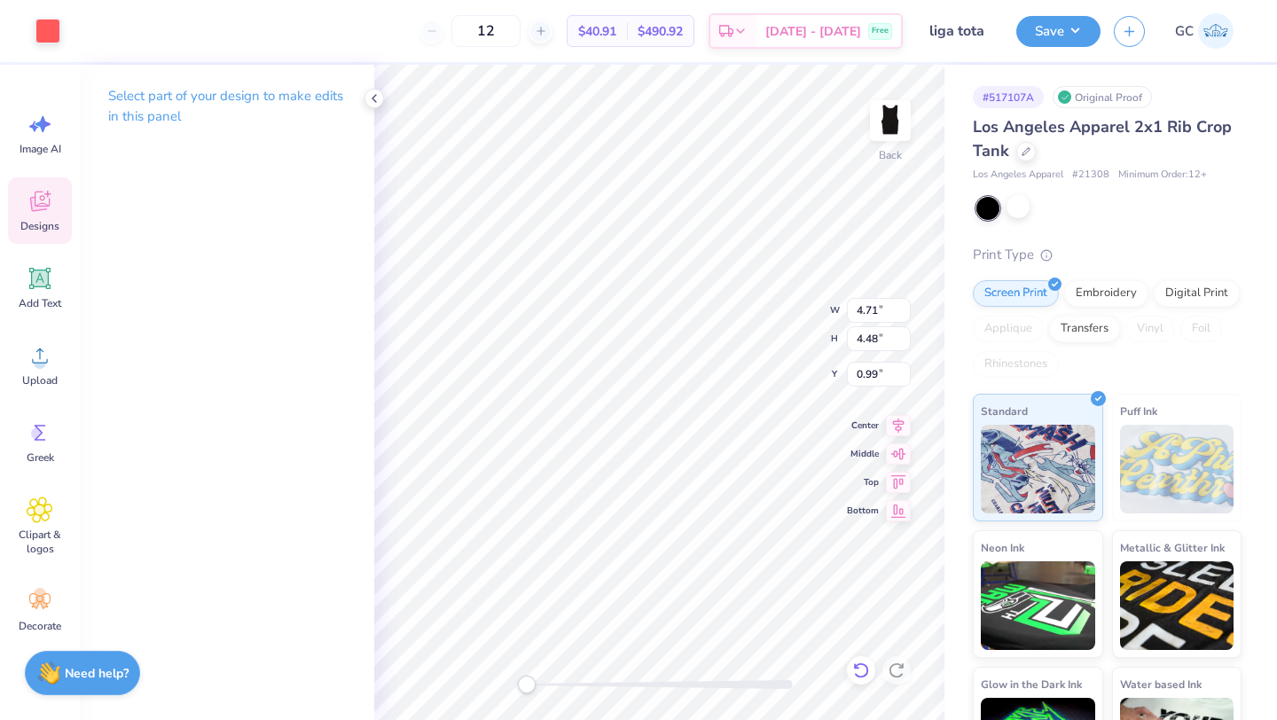
click at [854, 665] on icon at bounding box center [861, 671] width 18 height 18
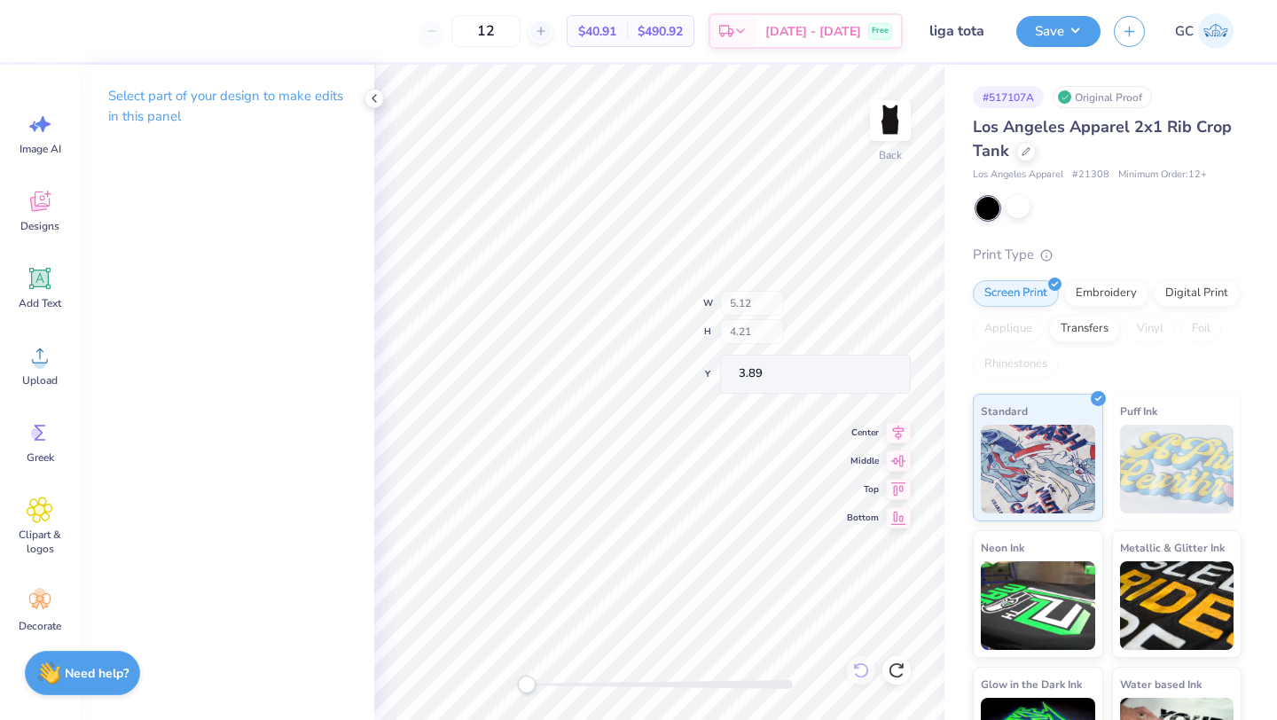
type input "5.12"
type input "4.21"
type input "3.89"
click at [35, 204] on icon at bounding box center [40, 201] width 27 height 27
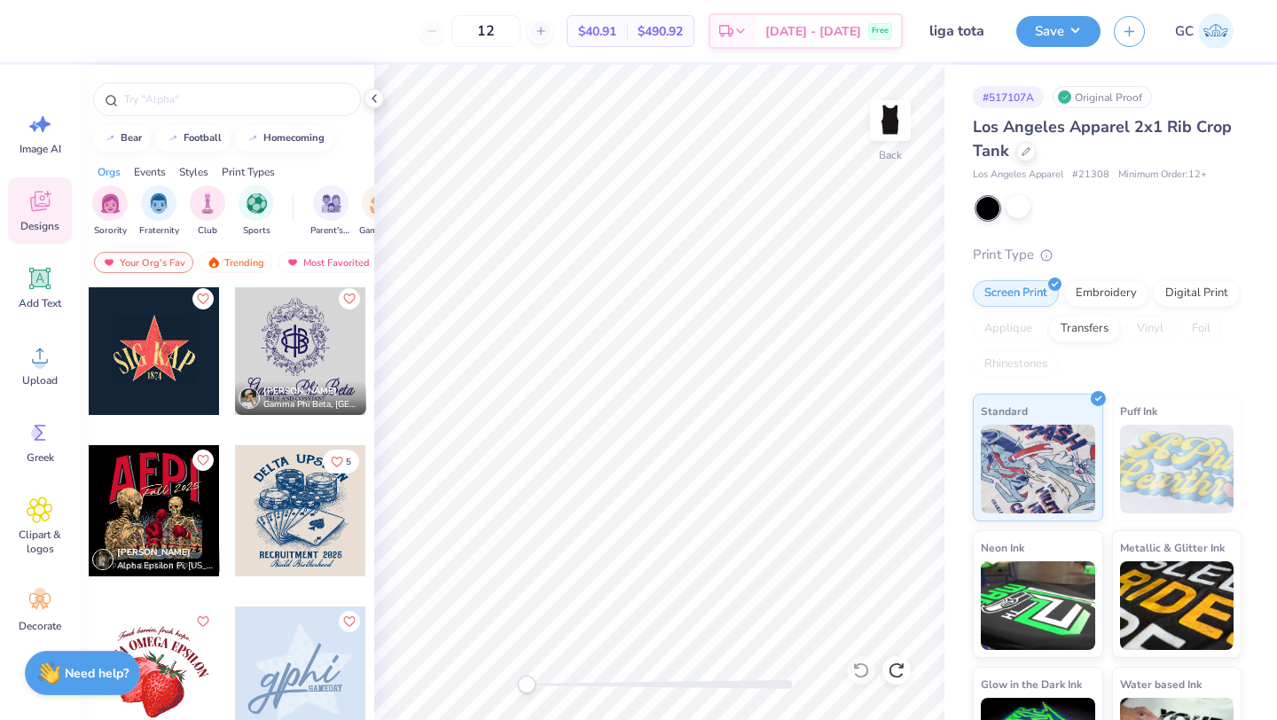
scroll to position [5646, 0]
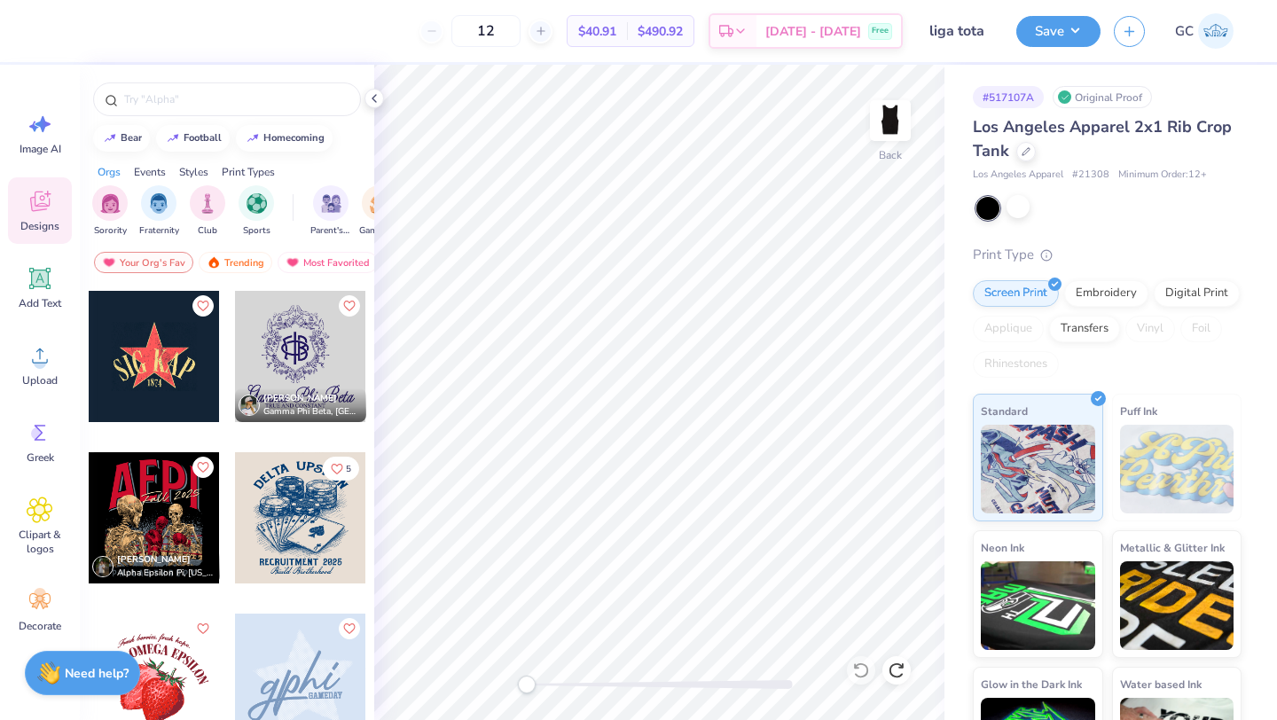
click at [155, 365] on div at bounding box center [154, 356] width 131 height 131
click at [114, 35] on div at bounding box center [111, 29] width 25 height 25
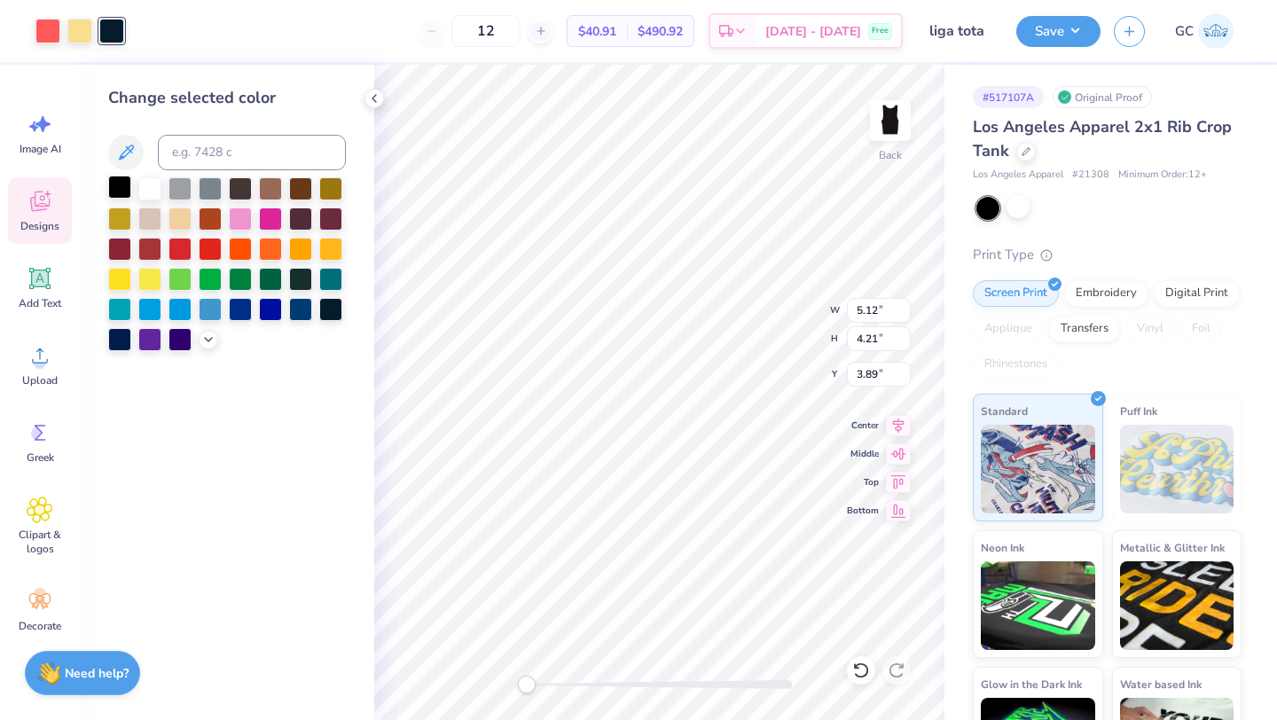
click at [116, 184] on div at bounding box center [119, 187] width 23 height 23
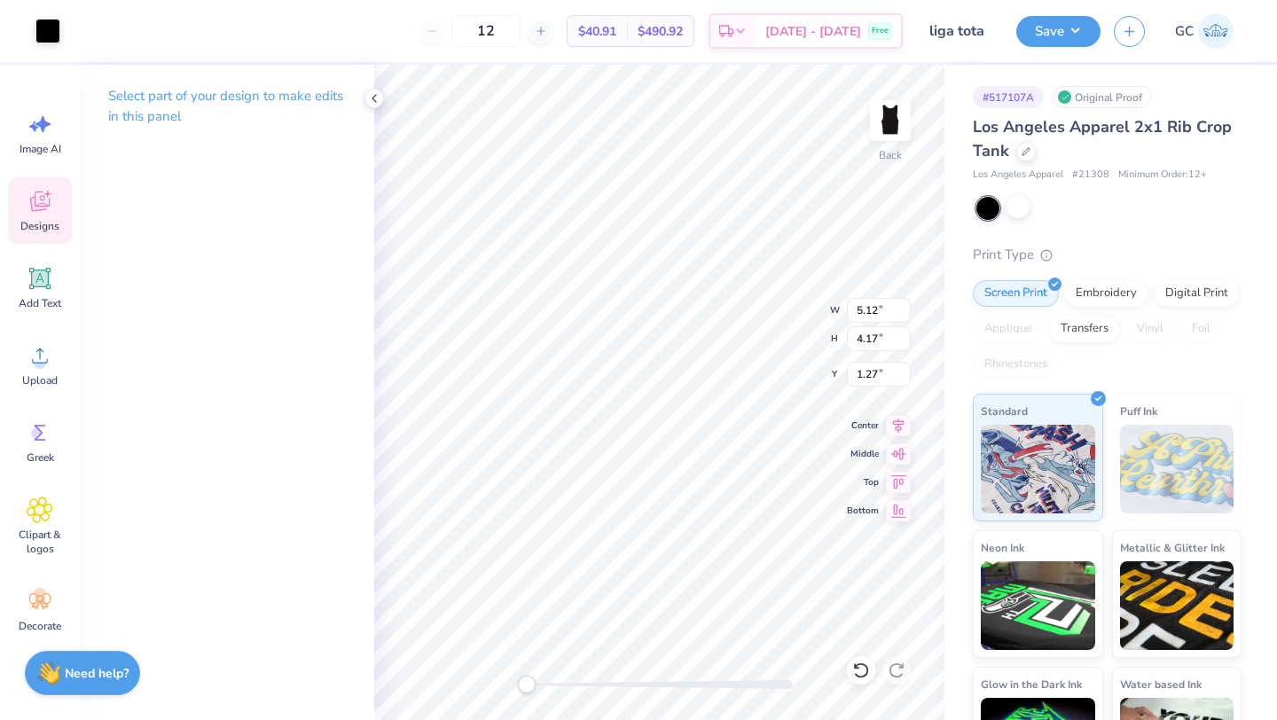
type input "4.17"
type input "1.27"
type input "7.54"
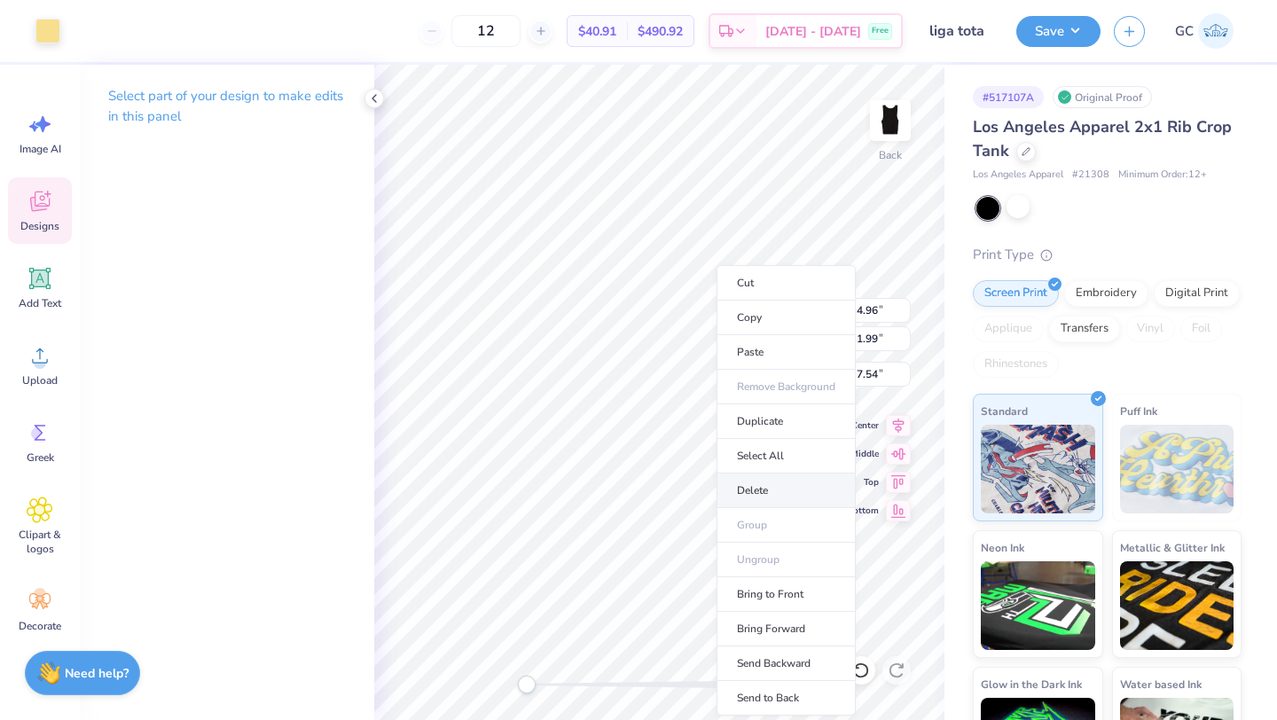
click at [751, 496] on li "Delete" at bounding box center [786, 491] width 139 height 35
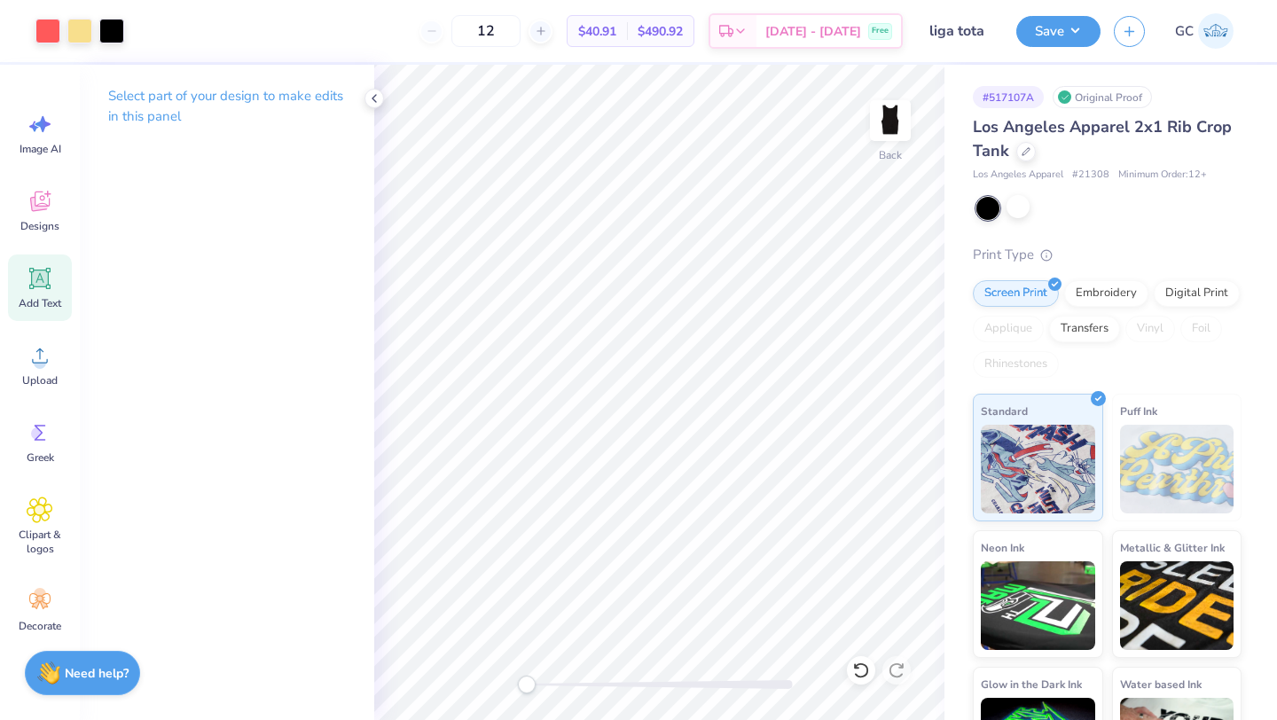
click at [33, 298] on span "Add Text" at bounding box center [40, 303] width 43 height 14
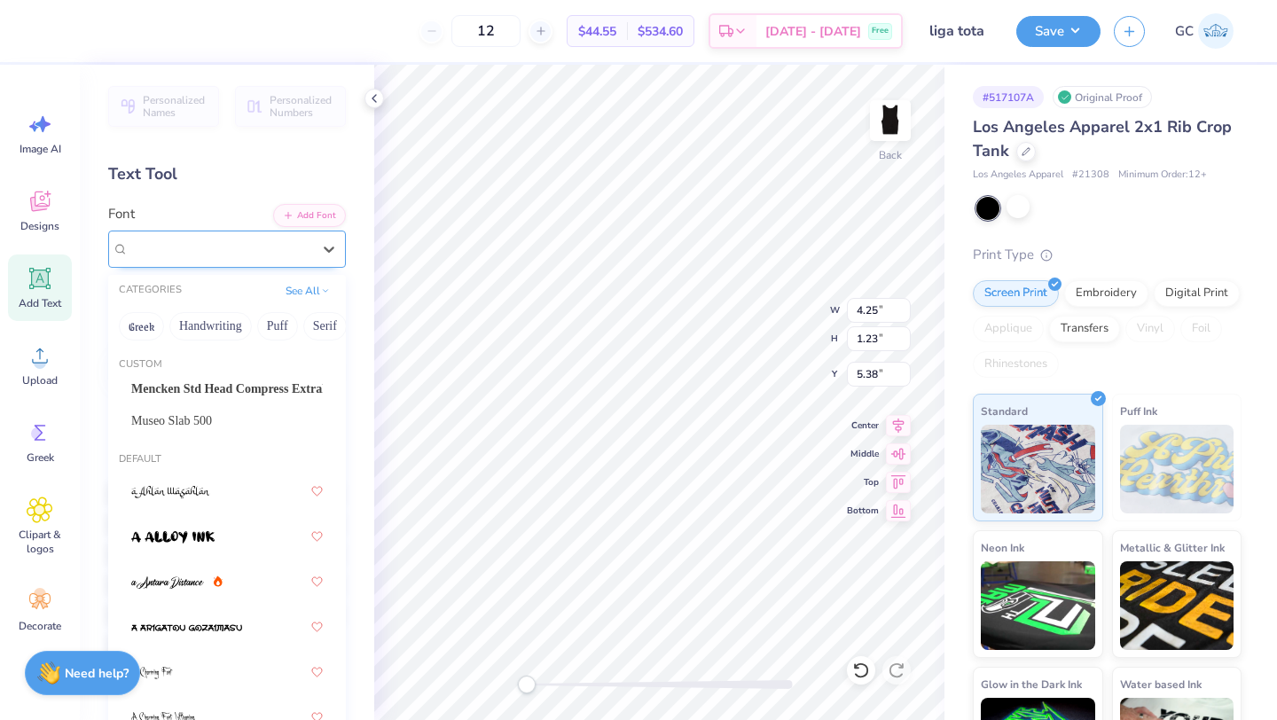
click at [201, 247] on div "Super Dream" at bounding box center [220, 248] width 186 height 27
click at [153, 327] on button "Greek" at bounding box center [141, 326] width 45 height 28
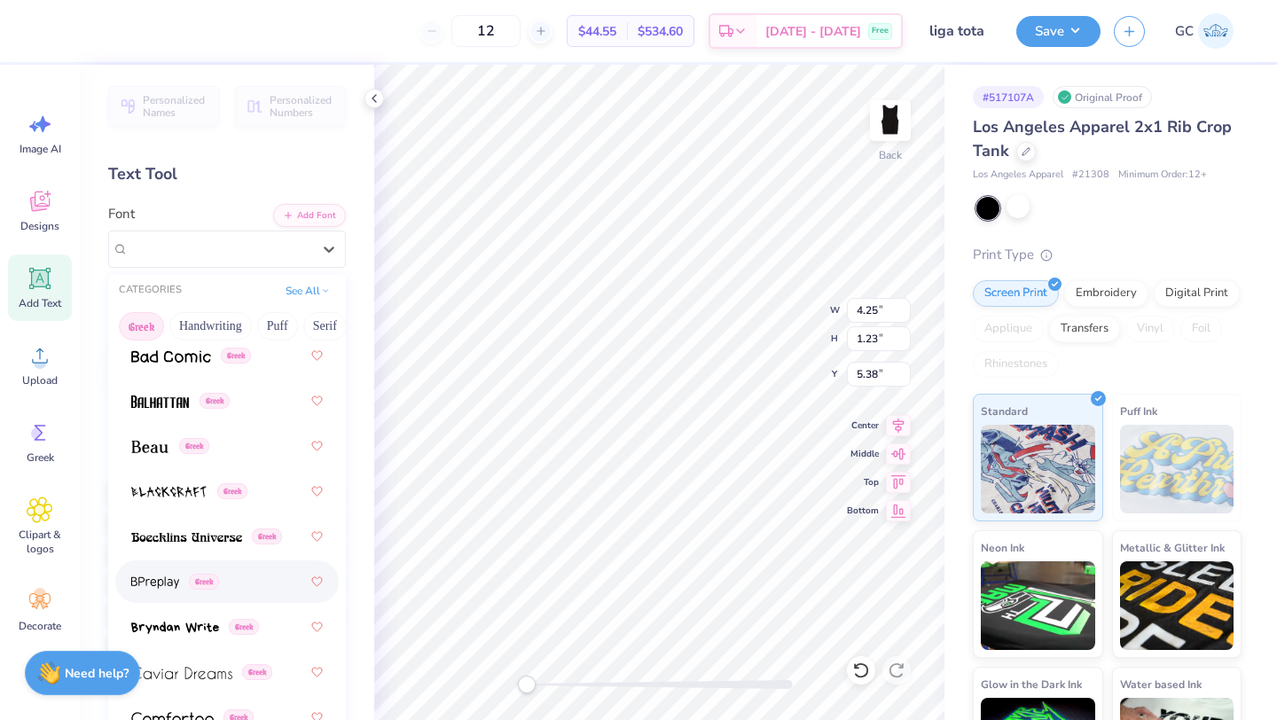
scroll to position [247, 0]
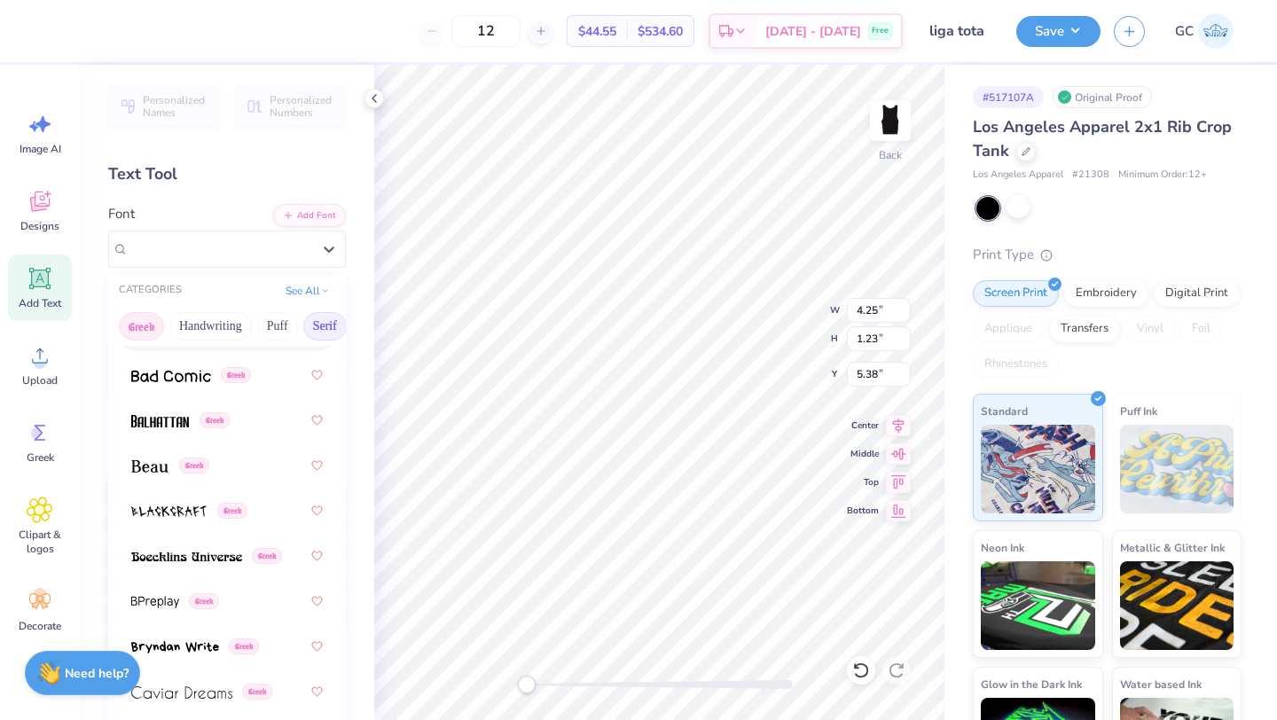
click at [317, 325] on button "Serif" at bounding box center [324, 326] width 43 height 28
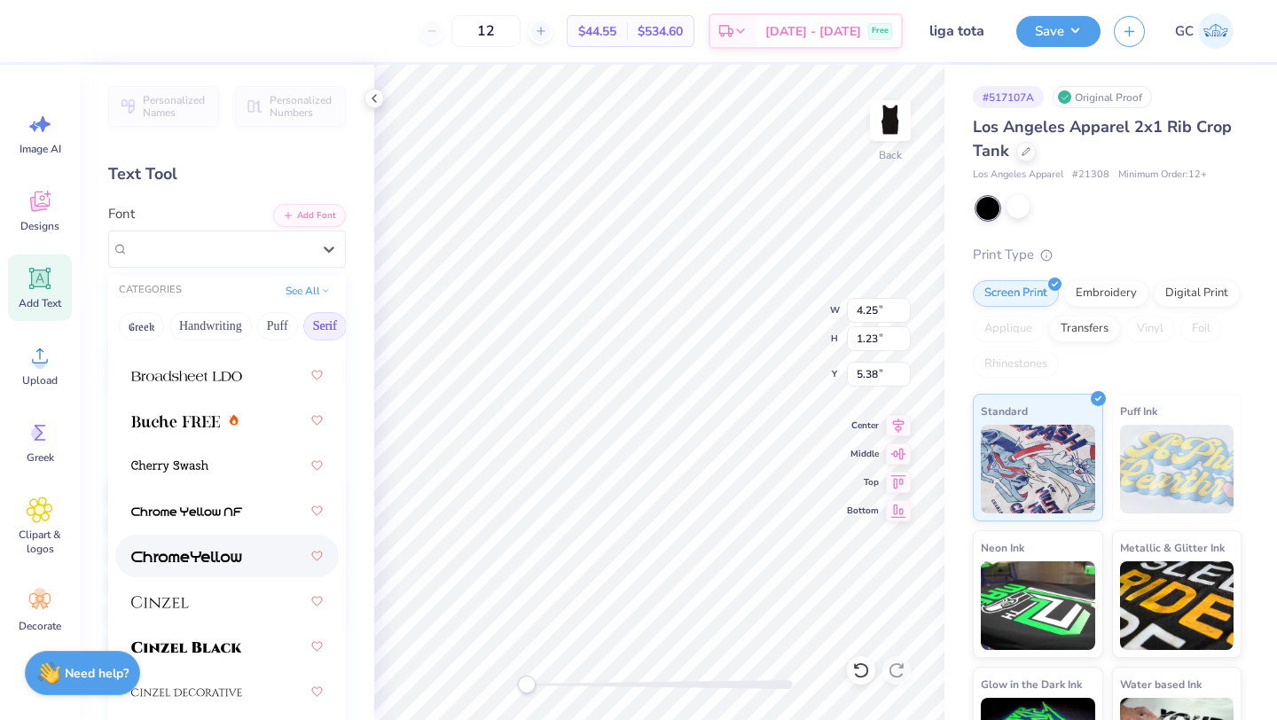
scroll to position [376, 0]
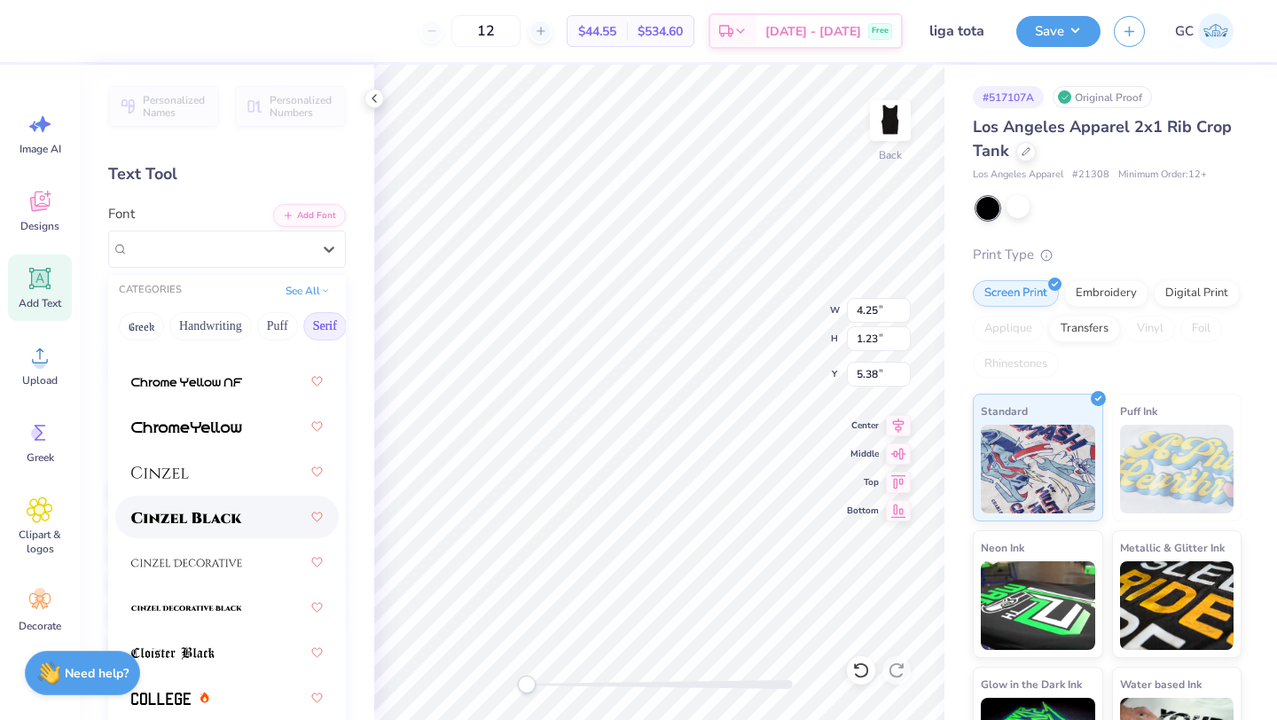
click at [234, 519] on img at bounding box center [186, 518] width 111 height 12
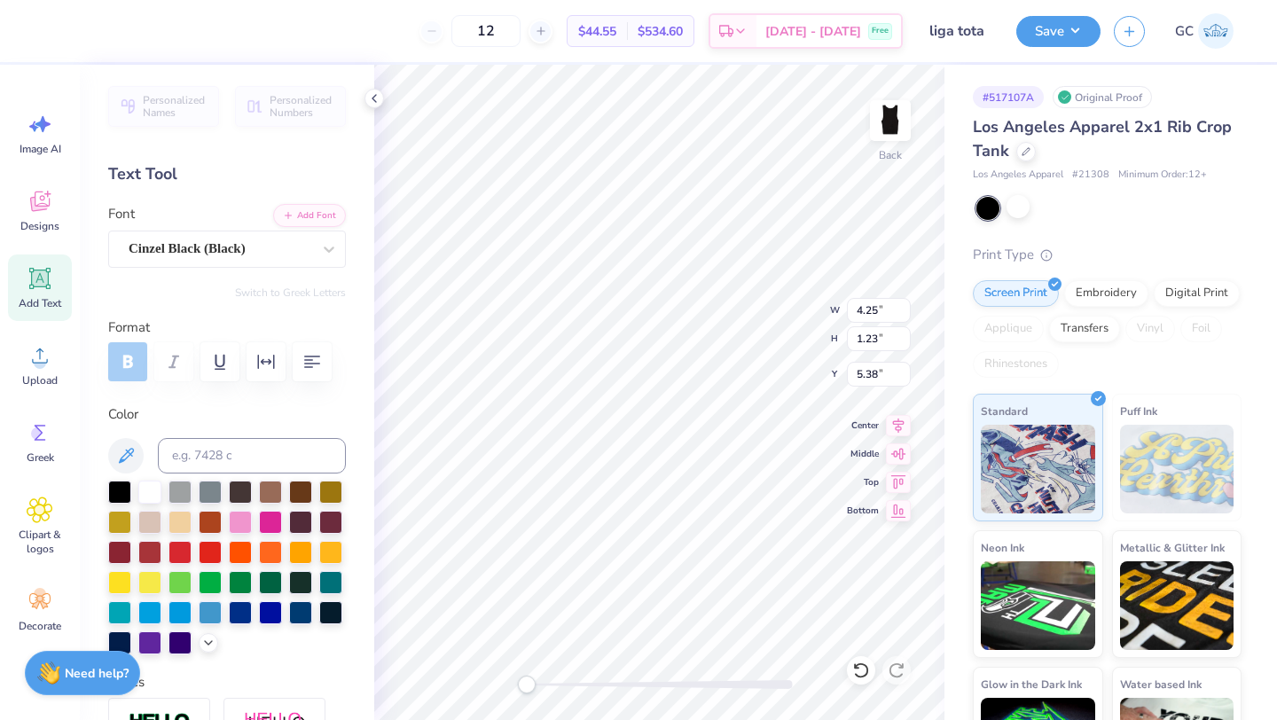
scroll to position [0, 4]
type textarea "LIGA FILPINA"
click at [140, 579] on div at bounding box center [149, 580] width 23 height 23
click at [194, 635] on div at bounding box center [227, 568] width 238 height 174
click at [184, 515] on div at bounding box center [179, 520] width 23 height 23
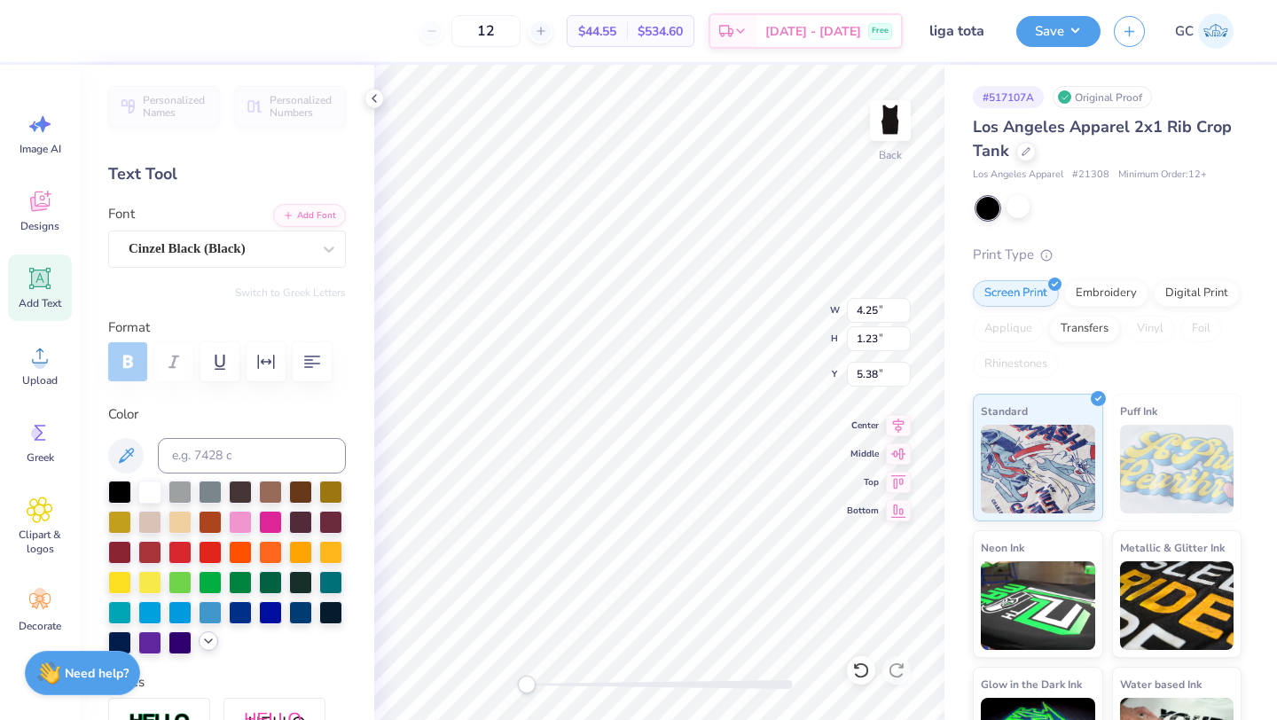
click at [202, 640] on icon at bounding box center [208, 641] width 14 height 14
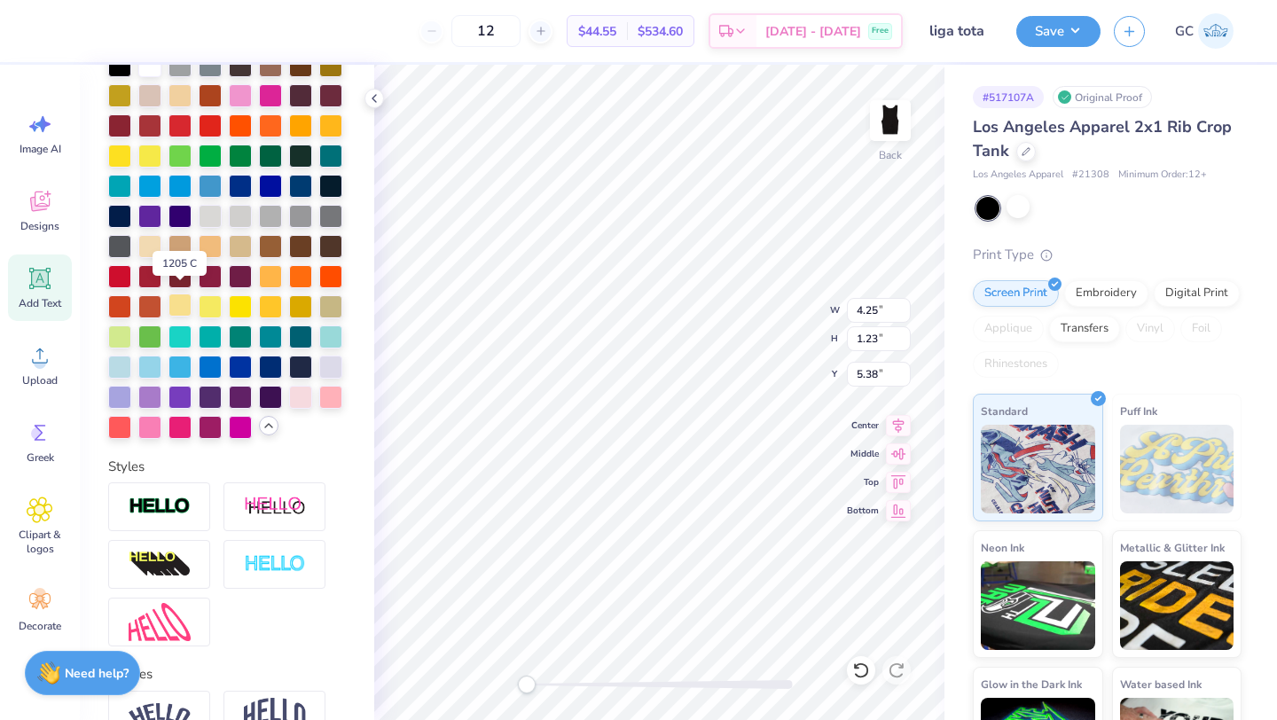
scroll to position [408, 0]
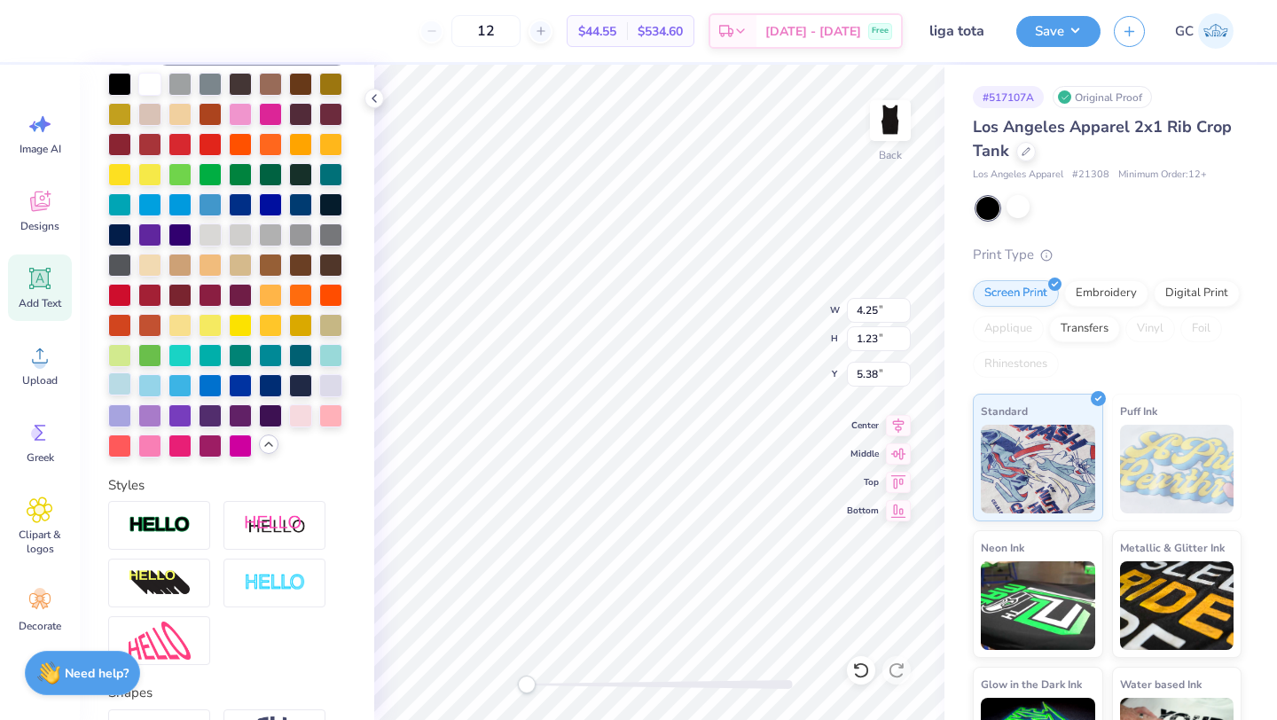
click at [121, 380] on div at bounding box center [119, 383] width 23 height 23
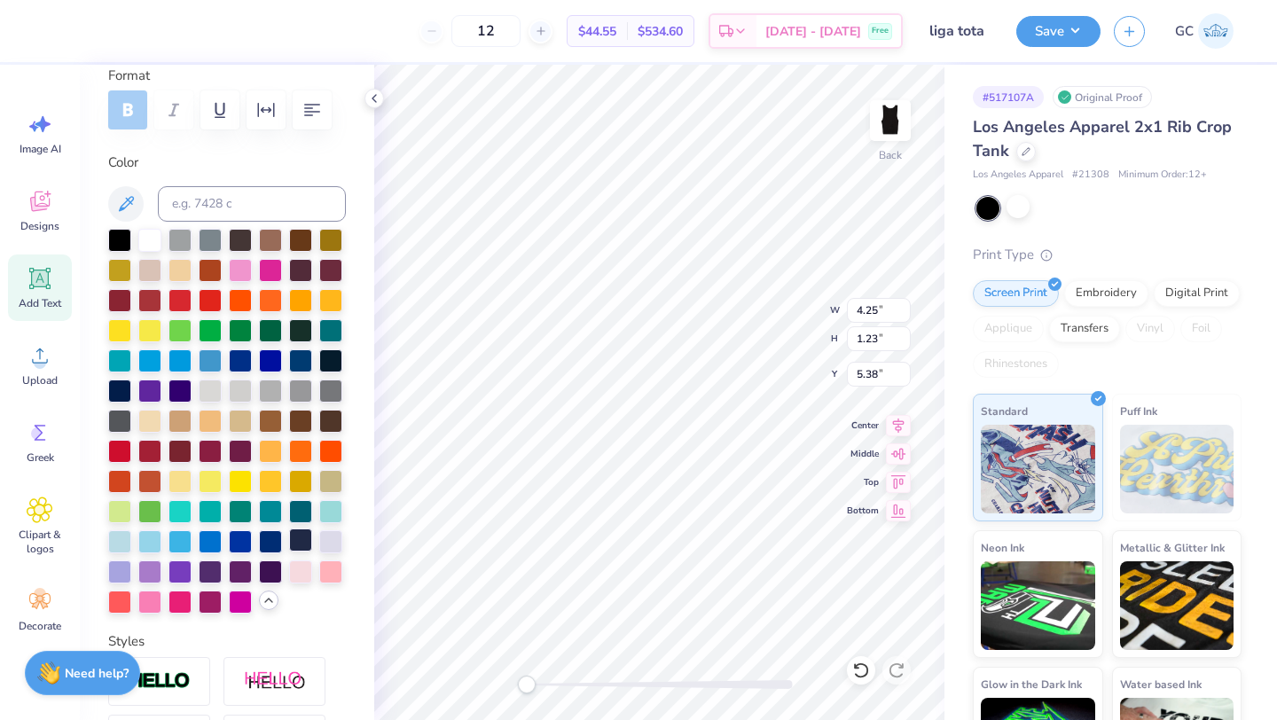
scroll to position [592, 0]
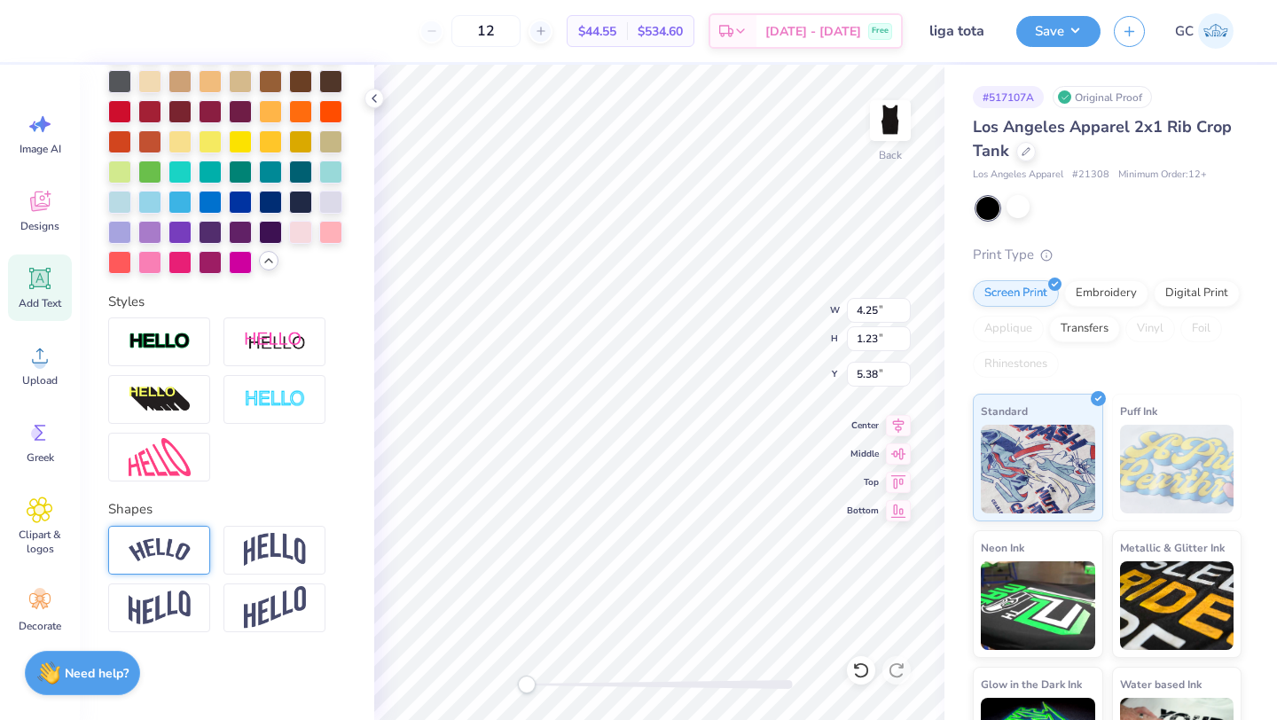
click at [189, 548] on img at bounding box center [160, 550] width 62 height 24
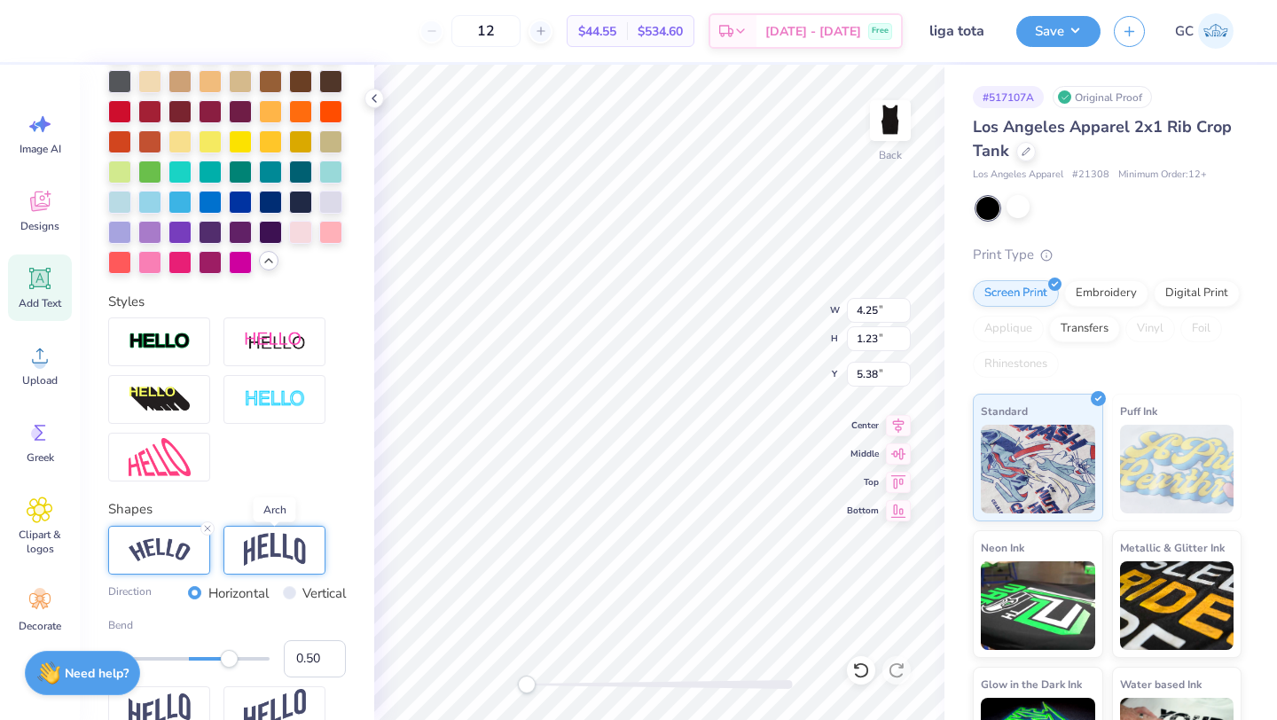
click at [296, 539] on img at bounding box center [275, 550] width 62 height 34
click at [175, 545] on img at bounding box center [160, 550] width 62 height 24
click at [178, 475] on div at bounding box center [159, 457] width 102 height 49
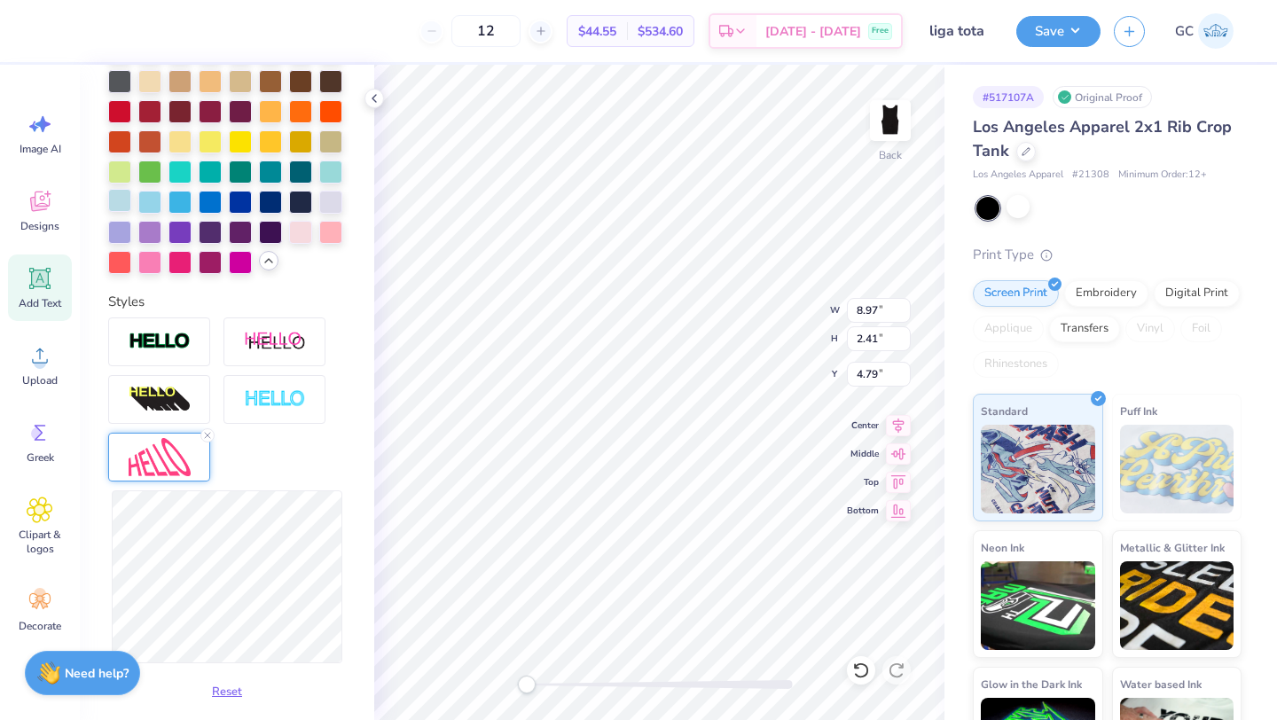
click at [124, 208] on div at bounding box center [119, 200] width 23 height 23
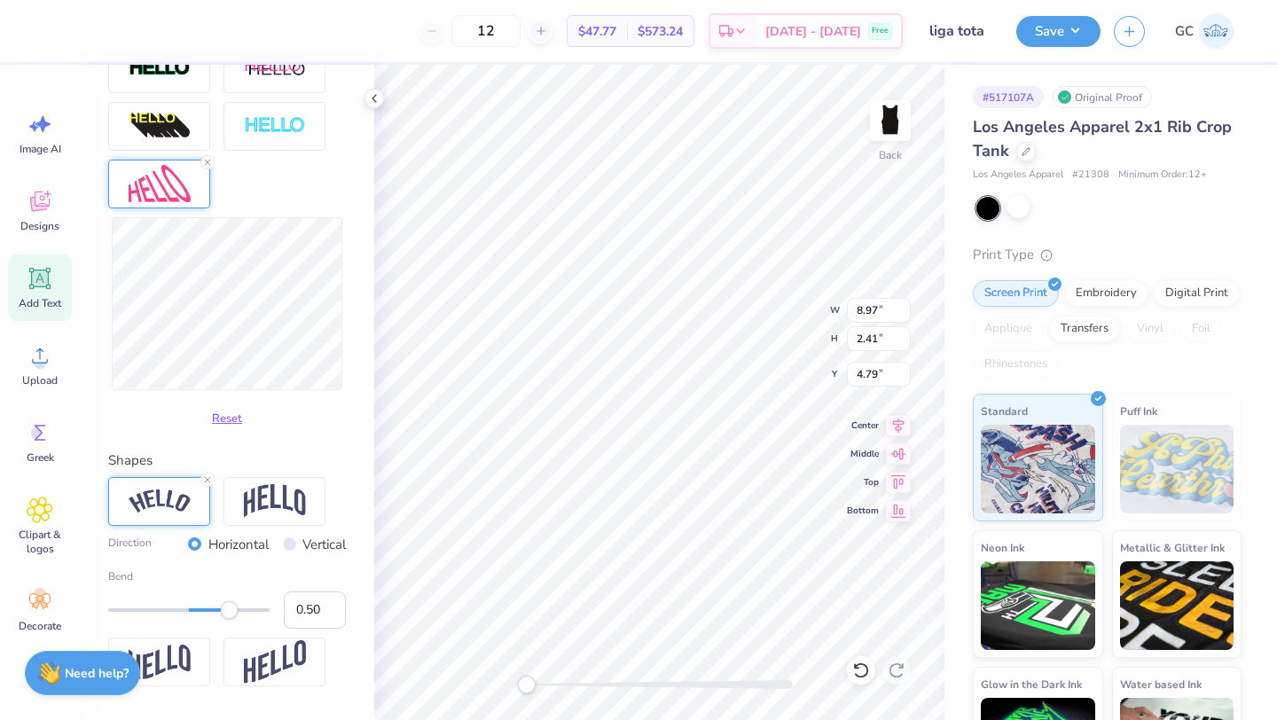
scroll to position [935, 0]
type input "0.21"
drag, startPoint x: 231, startPoint y: 608, endPoint x: 206, endPoint y: 611, distance: 25.9
click at [206, 611] on div "Accessibility label" at bounding box center [206, 609] width 18 height 18
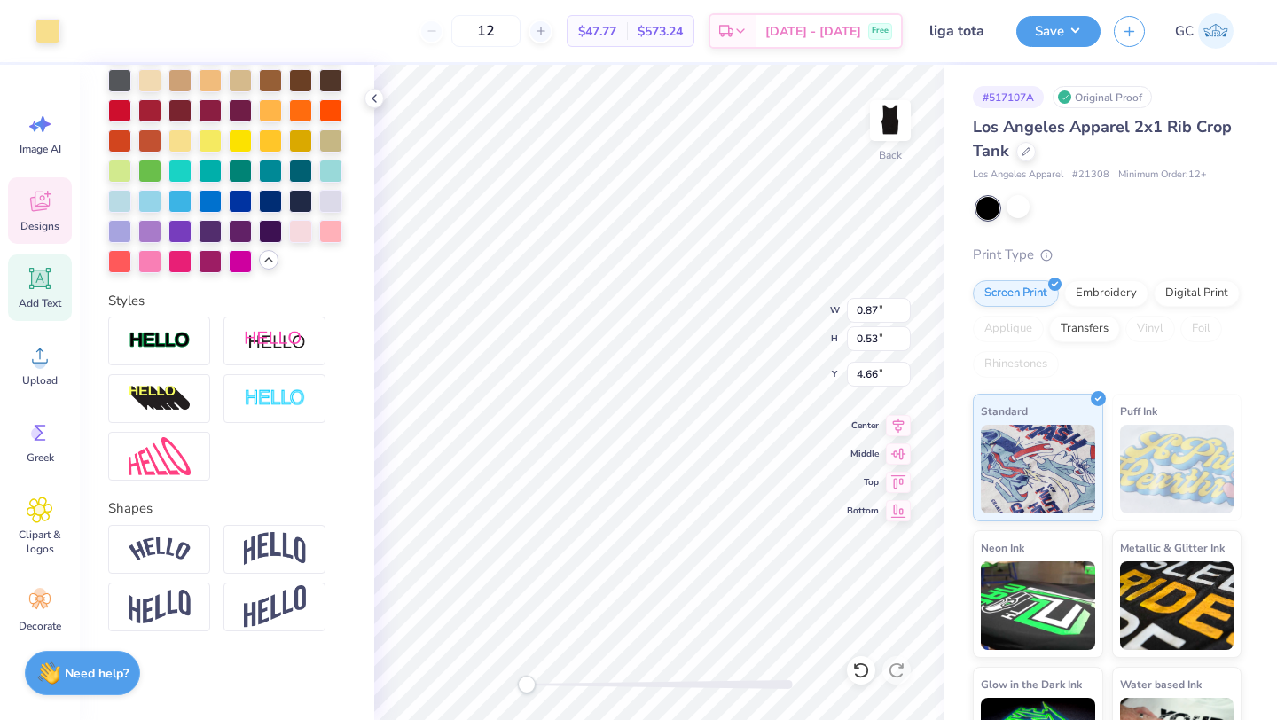
scroll to position [592, 0]
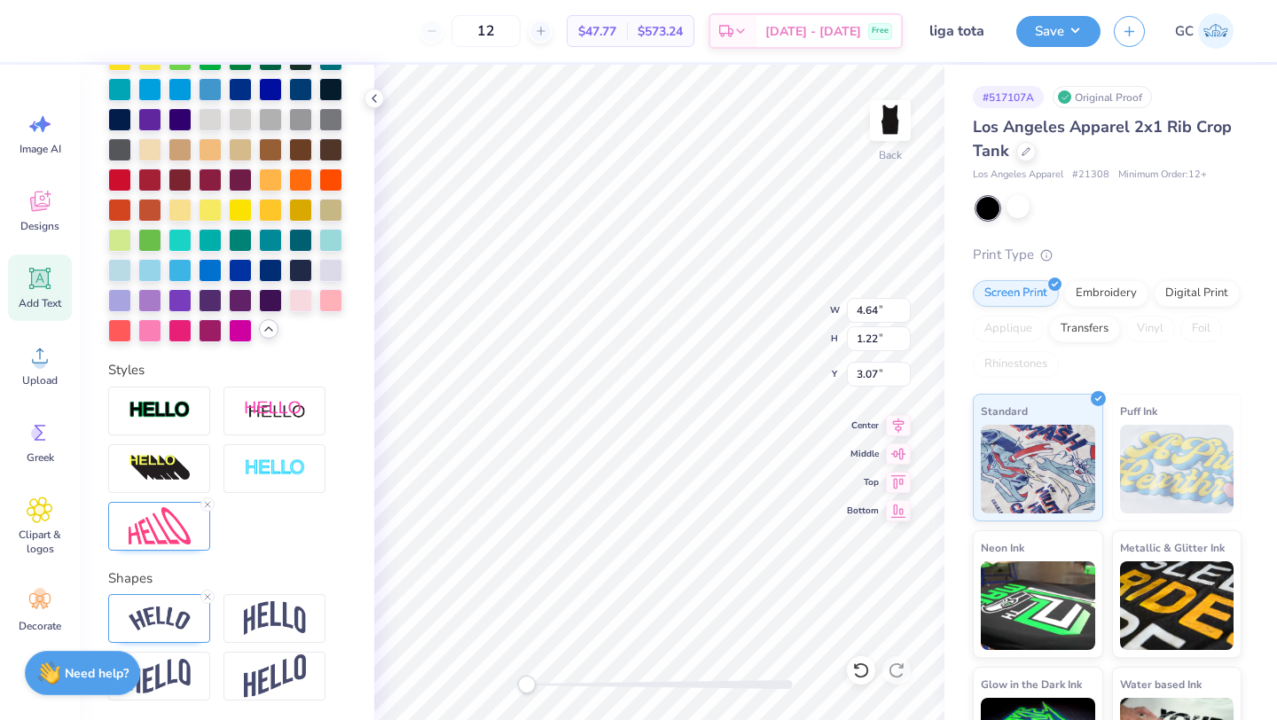
type input "4.64"
type input "1.22"
type input "3.07"
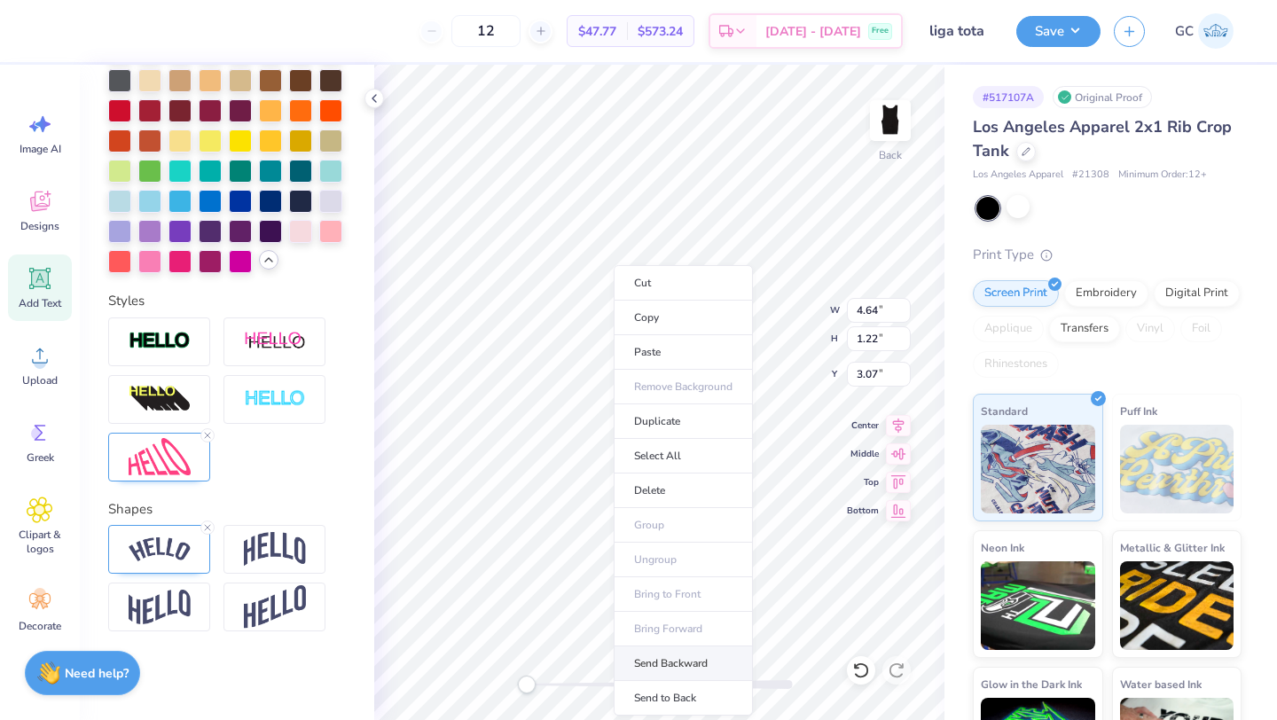
click at [648, 661] on li "Send Backward" at bounding box center [683, 663] width 139 height 35
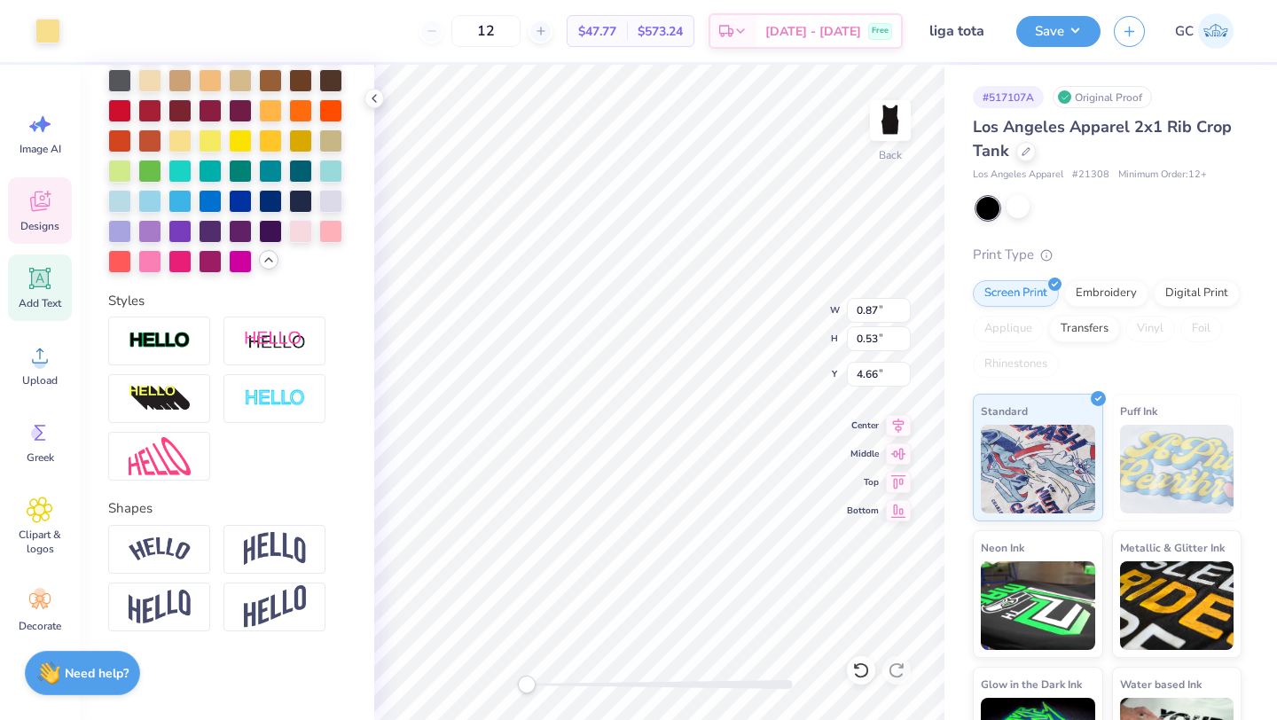
scroll to position [592, 0]
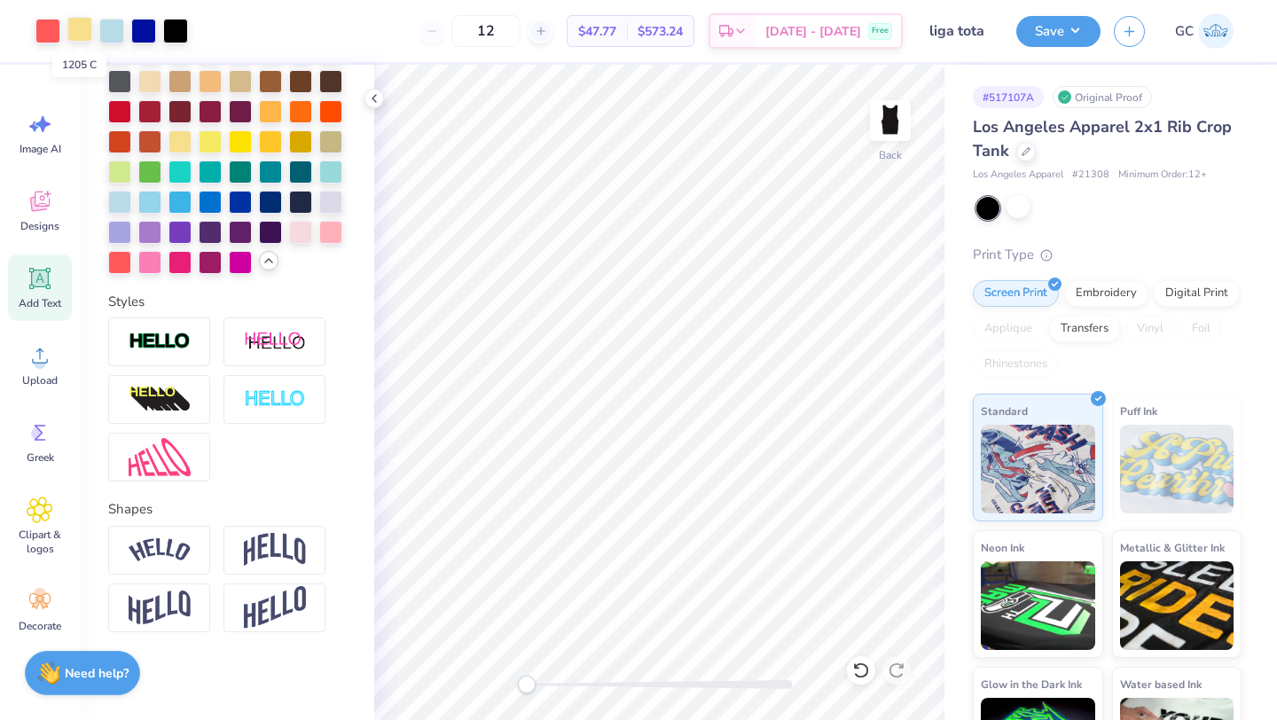
click at [68, 21] on div at bounding box center [79, 29] width 25 height 25
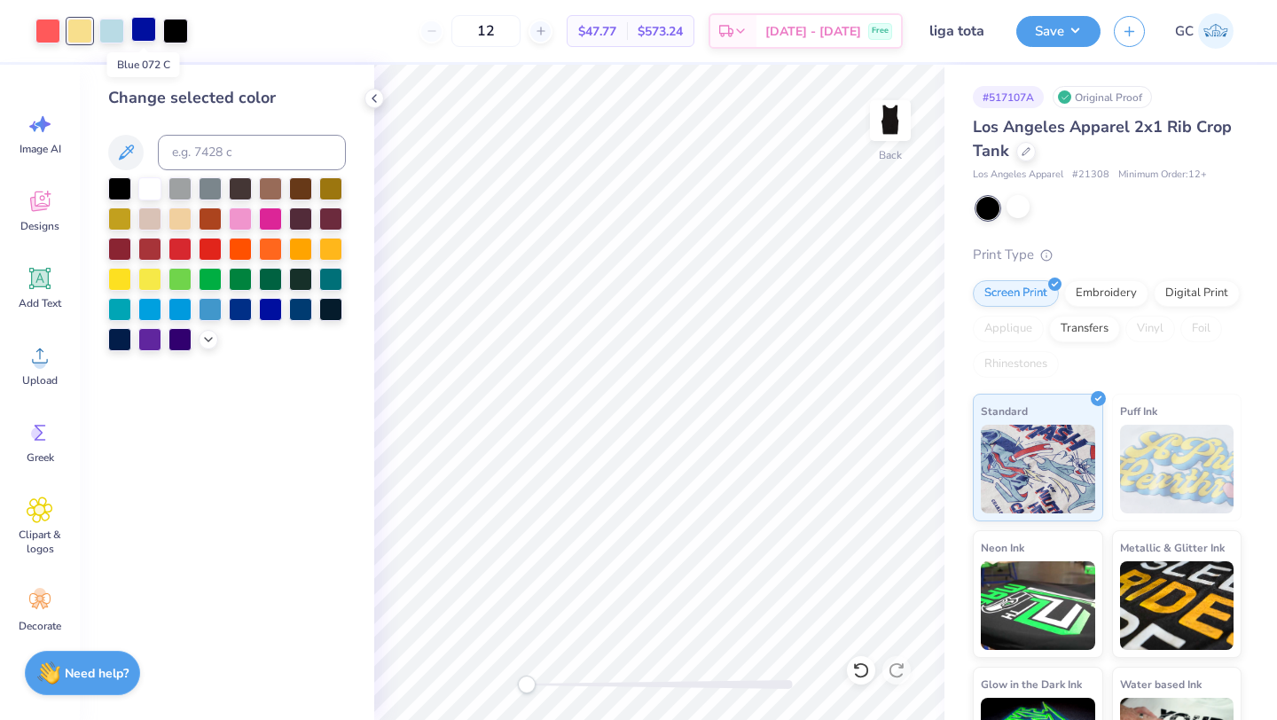
click at [153, 20] on div at bounding box center [143, 29] width 25 height 25
click at [204, 341] on icon at bounding box center [208, 338] width 14 height 14
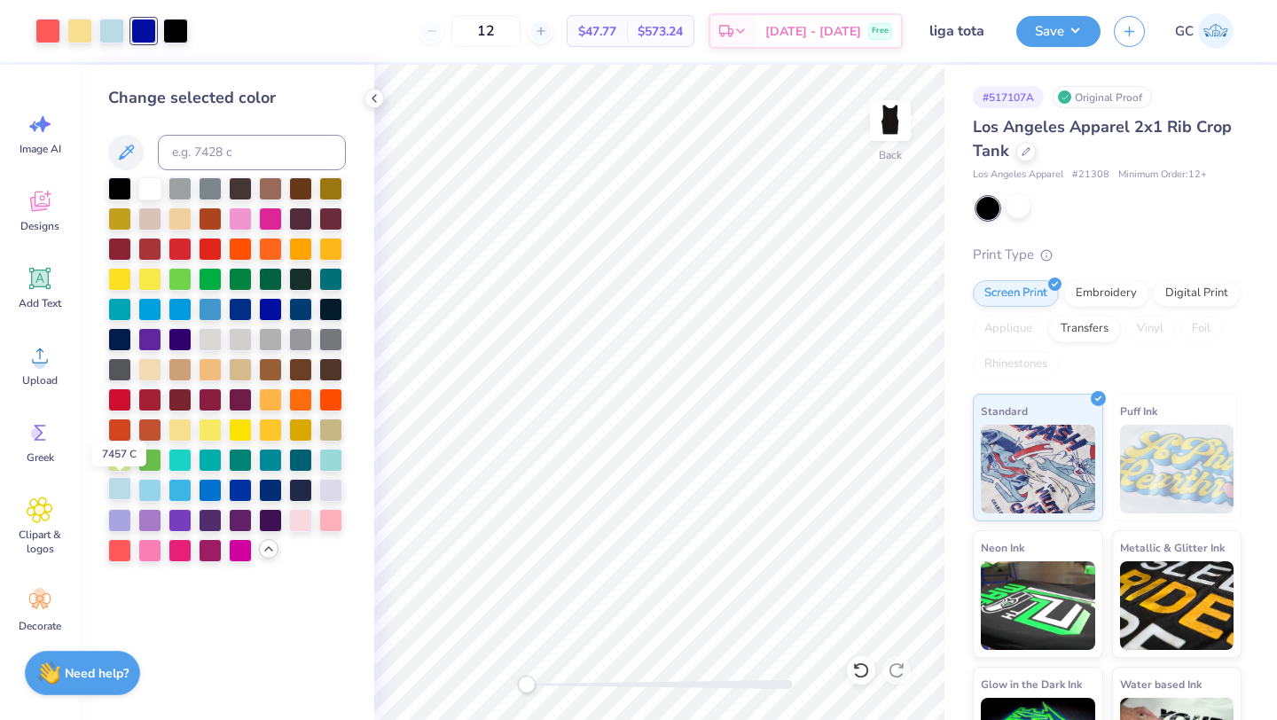
click at [121, 492] on div at bounding box center [119, 488] width 23 height 23
click at [144, 31] on div at bounding box center [143, 29] width 25 height 25
click at [74, 31] on div at bounding box center [79, 29] width 25 height 25
click at [114, 489] on div at bounding box center [119, 488] width 23 height 23
click at [51, 37] on div at bounding box center [47, 29] width 25 height 25
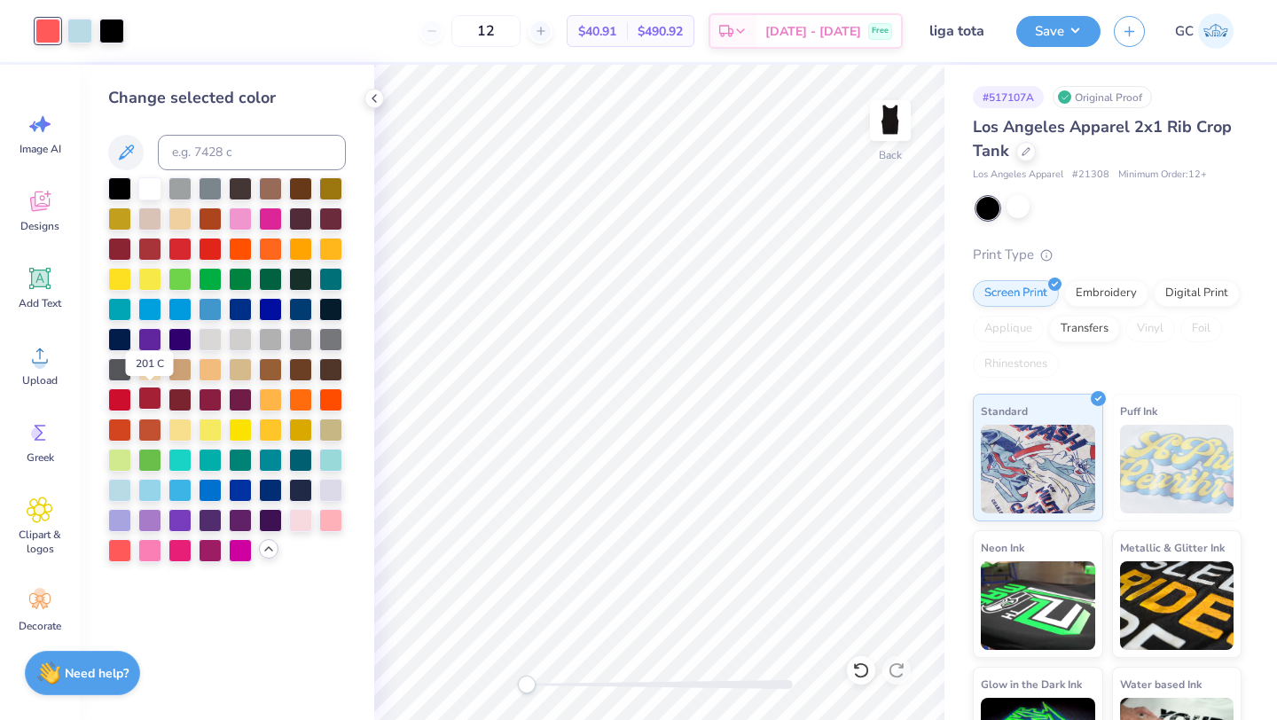
click at [147, 393] on div at bounding box center [149, 398] width 23 height 23
click at [373, 93] on icon at bounding box center [374, 98] width 14 height 14
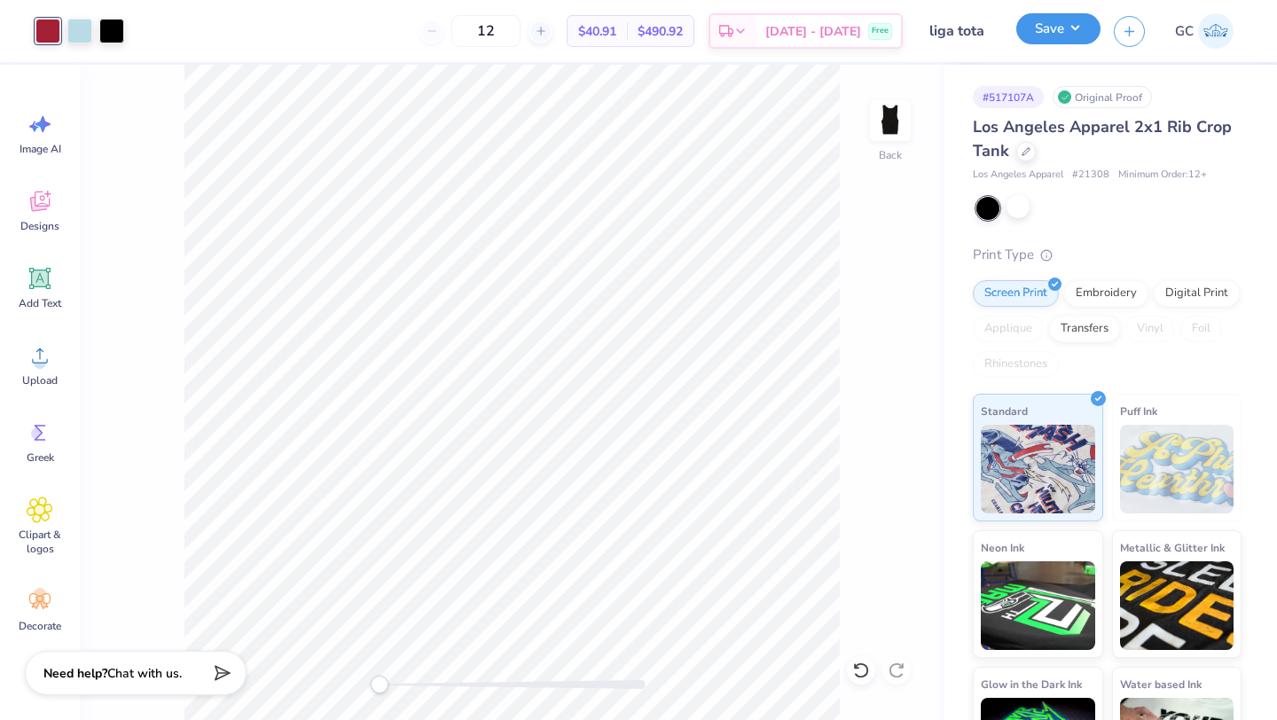
click at [1059, 35] on button "Save" at bounding box center [1058, 28] width 84 height 31
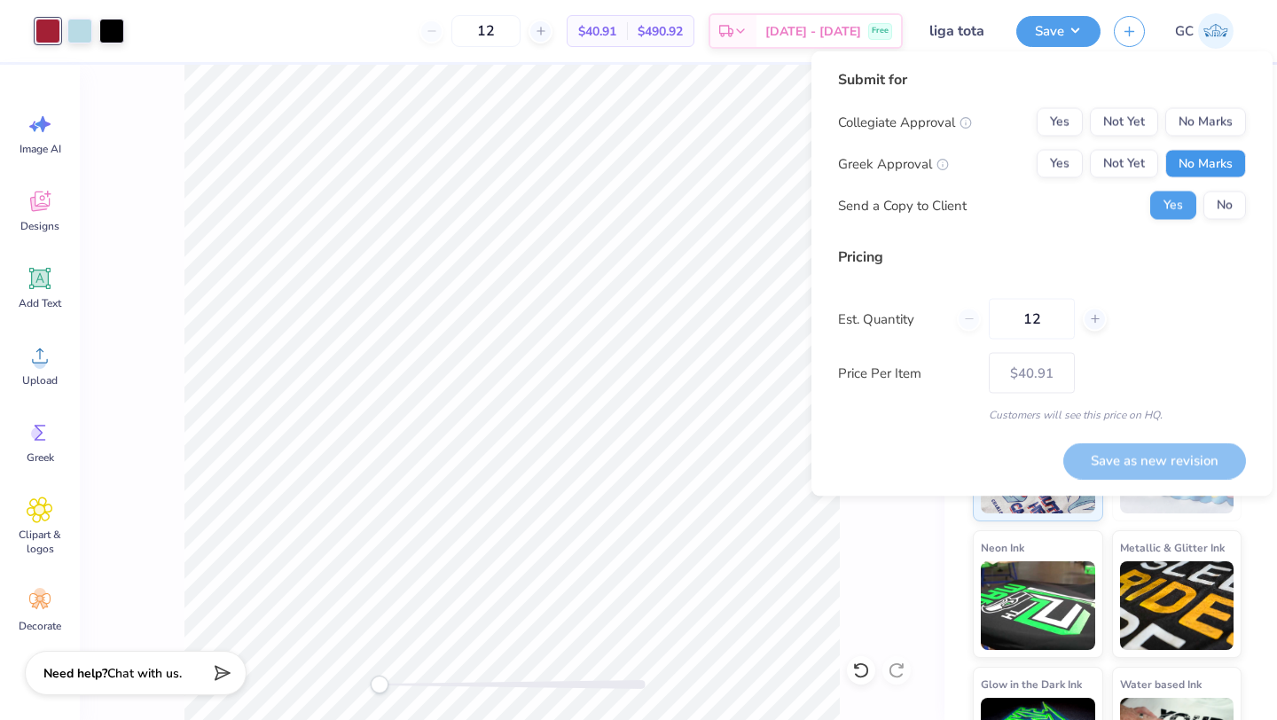
click at [1201, 170] on button "No Marks" at bounding box center [1205, 164] width 81 height 28
click at [1203, 125] on button "No Marks" at bounding box center [1205, 122] width 81 height 28
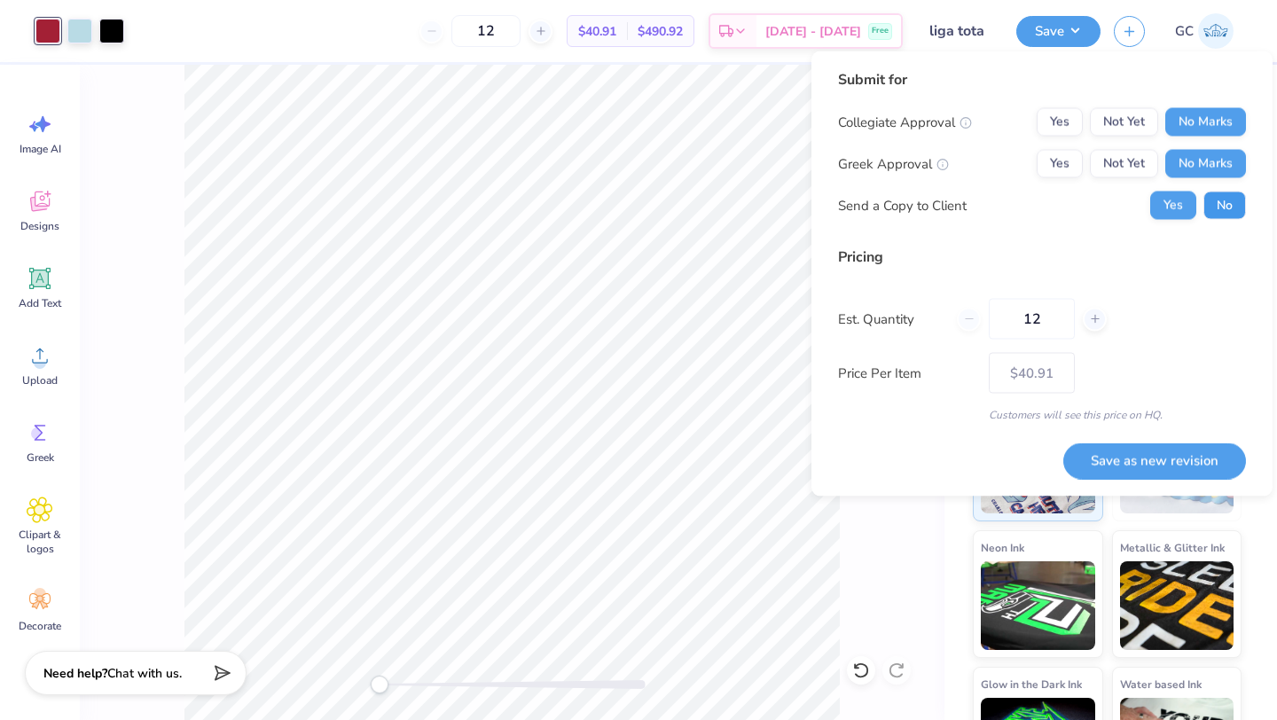
click at [1222, 200] on button "No" at bounding box center [1224, 206] width 43 height 28
click at [947, 35] on input "liga tota" at bounding box center [959, 30] width 87 height 35
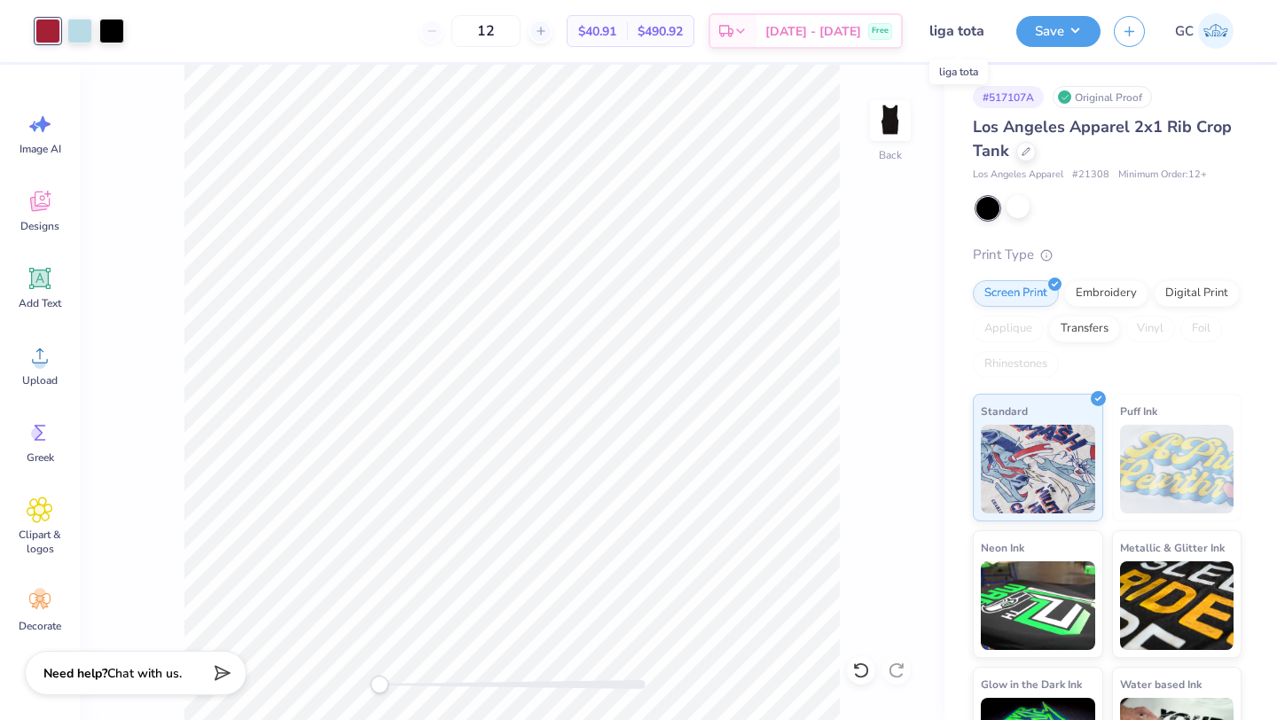
click at [978, 29] on input "liga tota" at bounding box center [959, 30] width 87 height 35
click at [1031, 35] on button "Save" at bounding box center [1058, 28] width 84 height 31
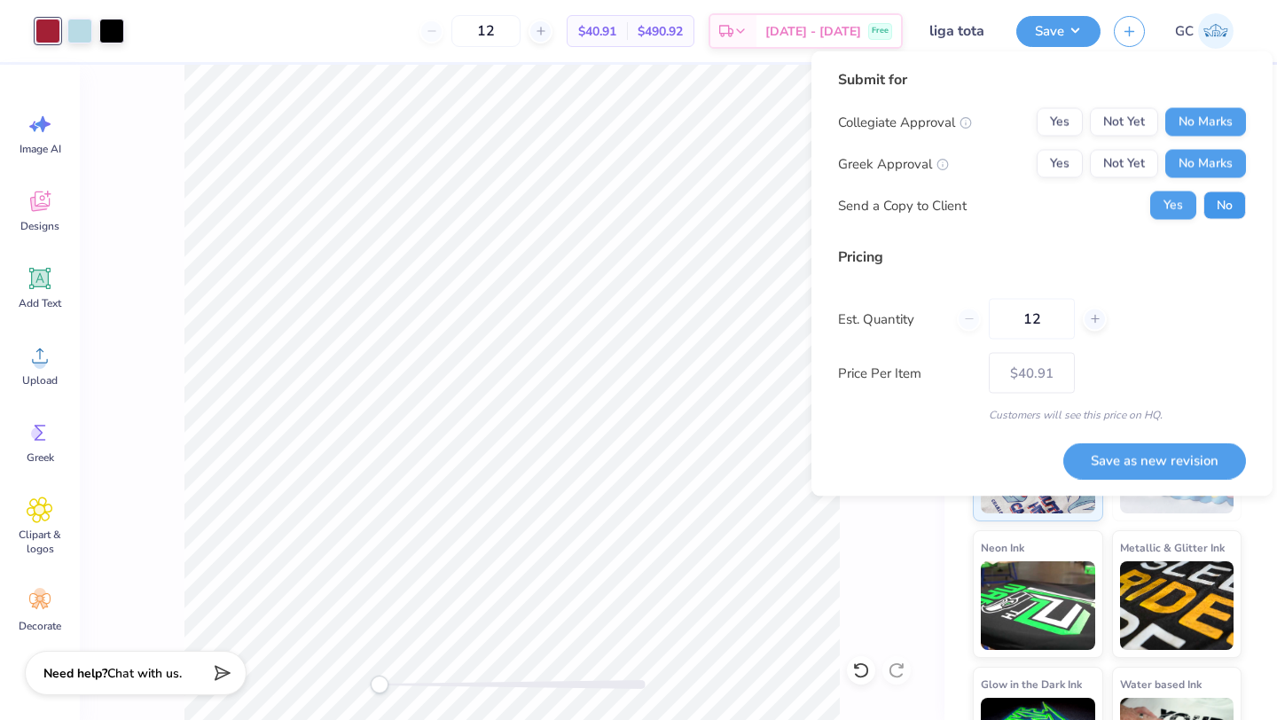
click at [1211, 205] on button "No" at bounding box center [1224, 206] width 43 height 28
click at [1124, 467] on button "Save as new revision" at bounding box center [1154, 461] width 183 height 36
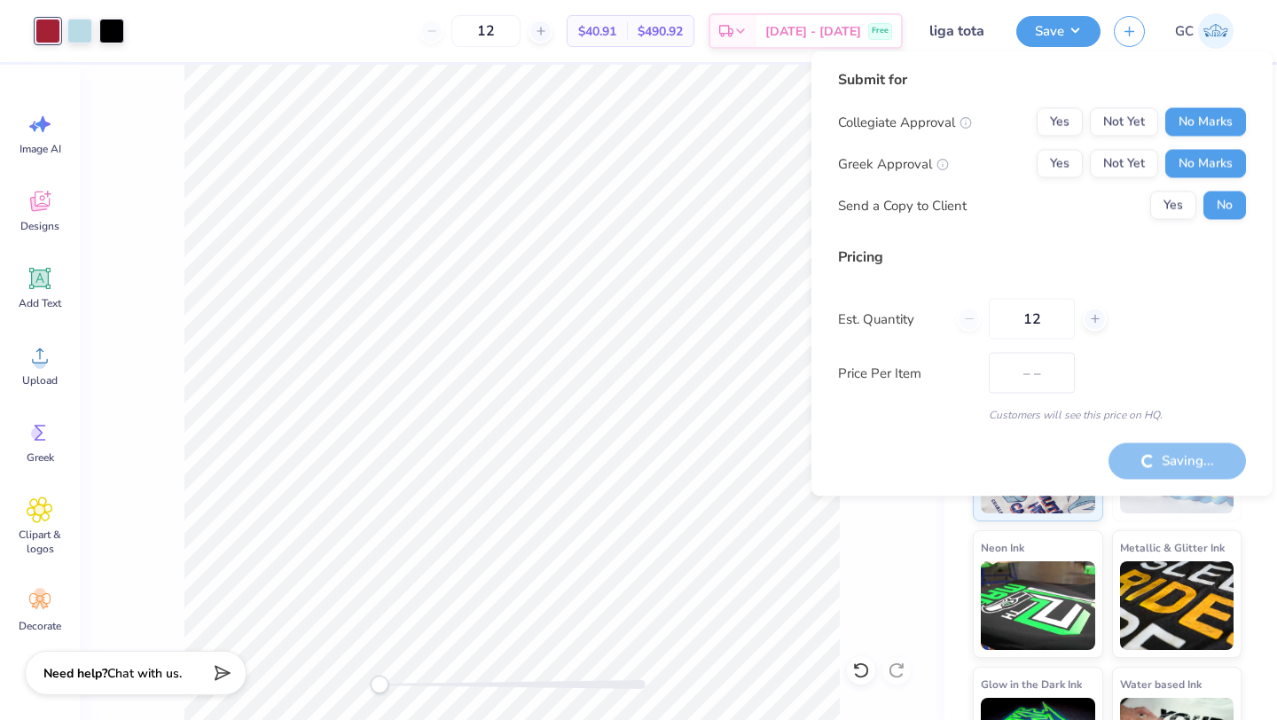
type input "$40.91"
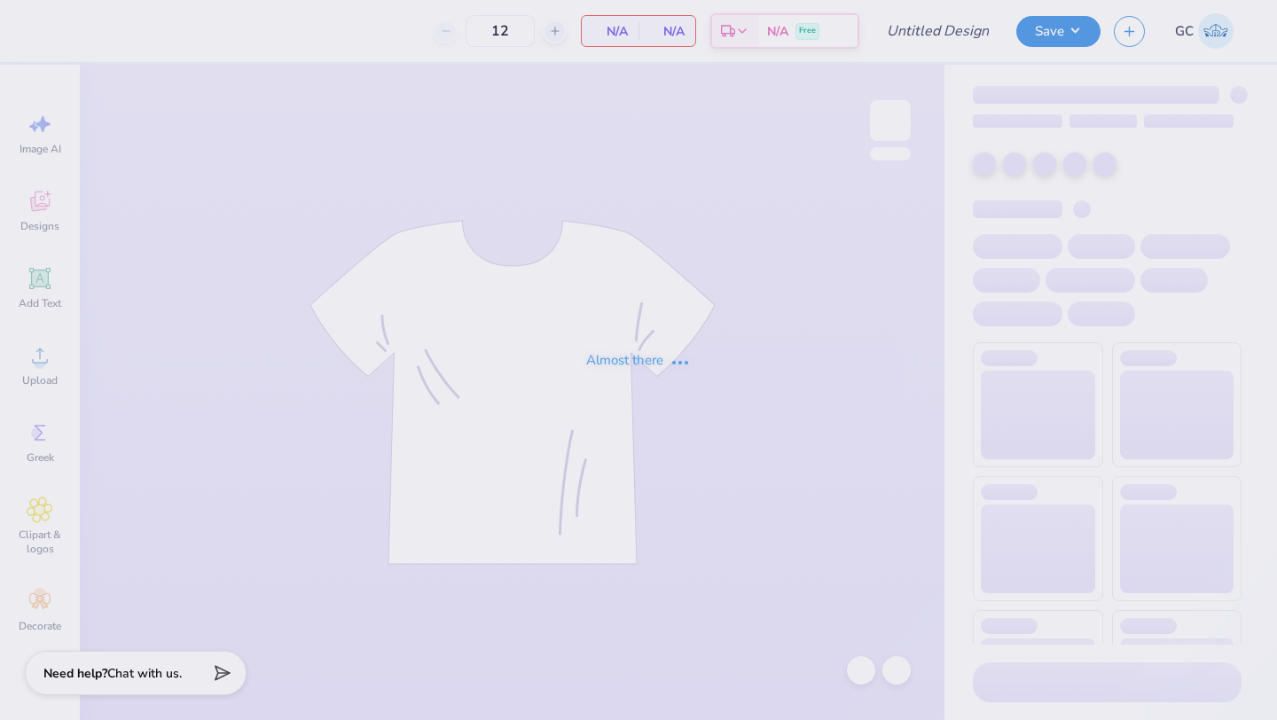
type input "liga tota"
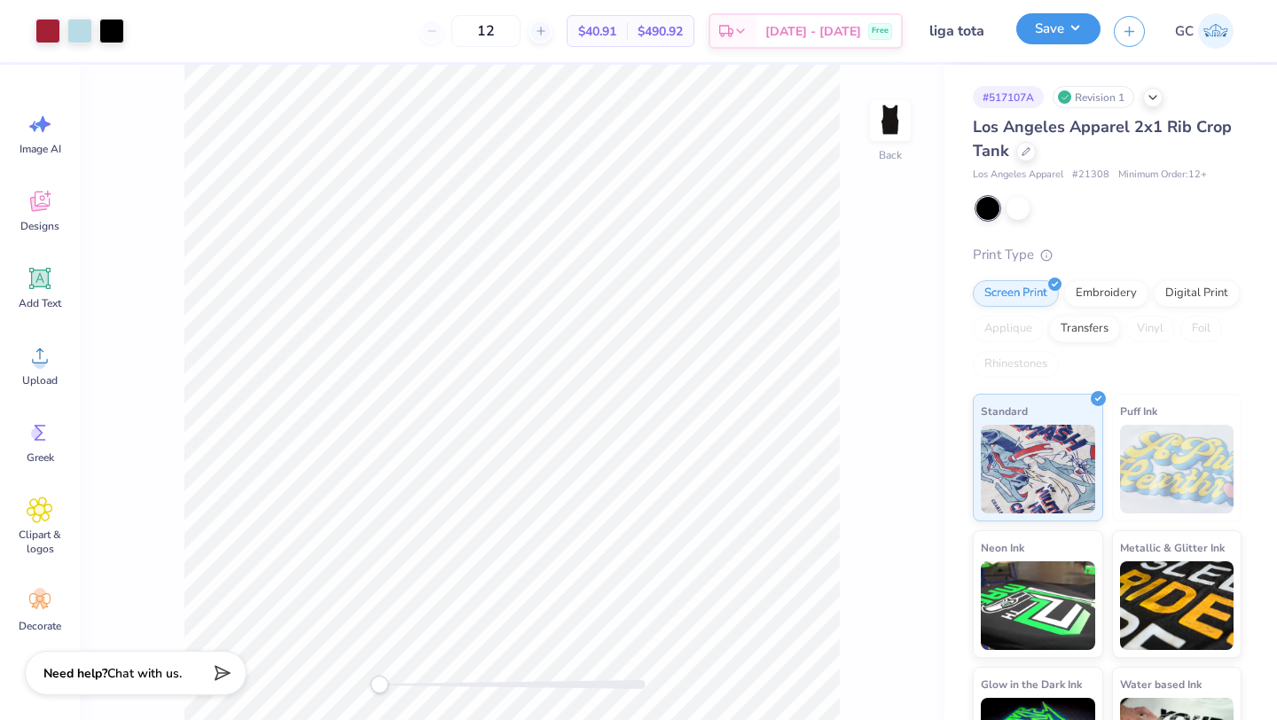
click at [1046, 31] on button "Save" at bounding box center [1058, 28] width 84 height 31
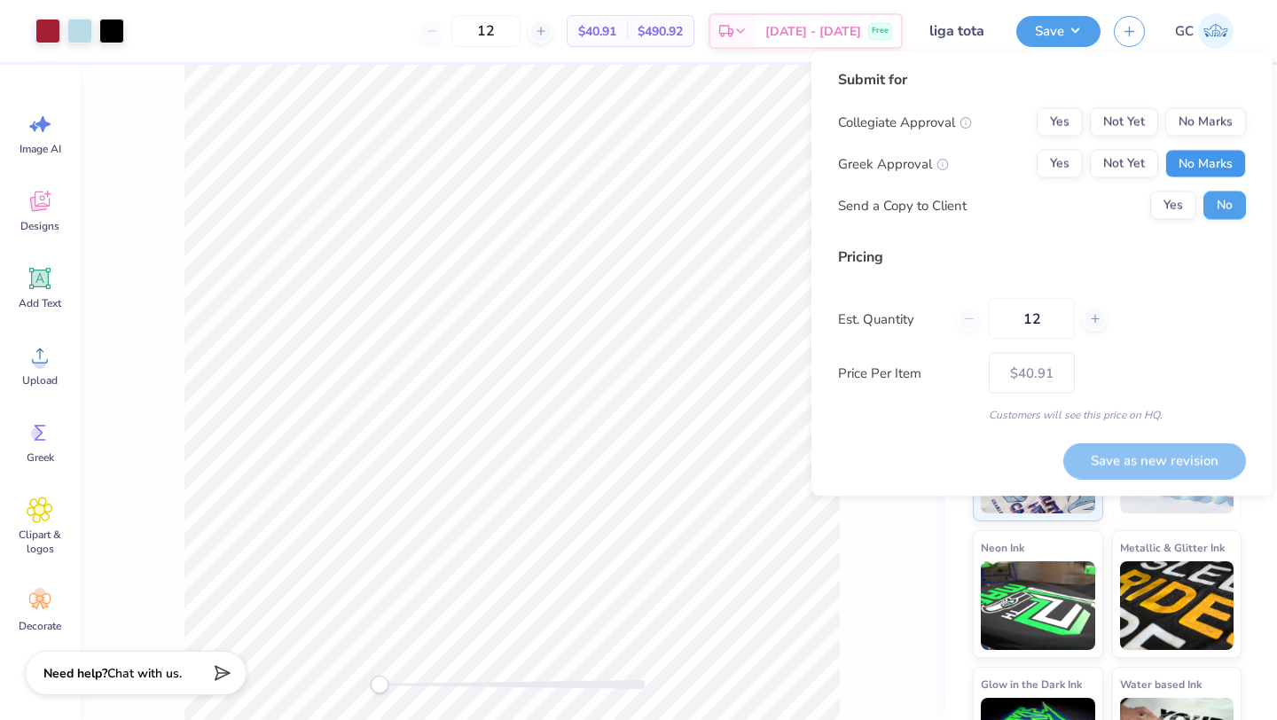
click at [1202, 159] on button "No Marks" at bounding box center [1205, 164] width 81 height 28
click at [1203, 135] on button "No Marks" at bounding box center [1205, 122] width 81 height 28
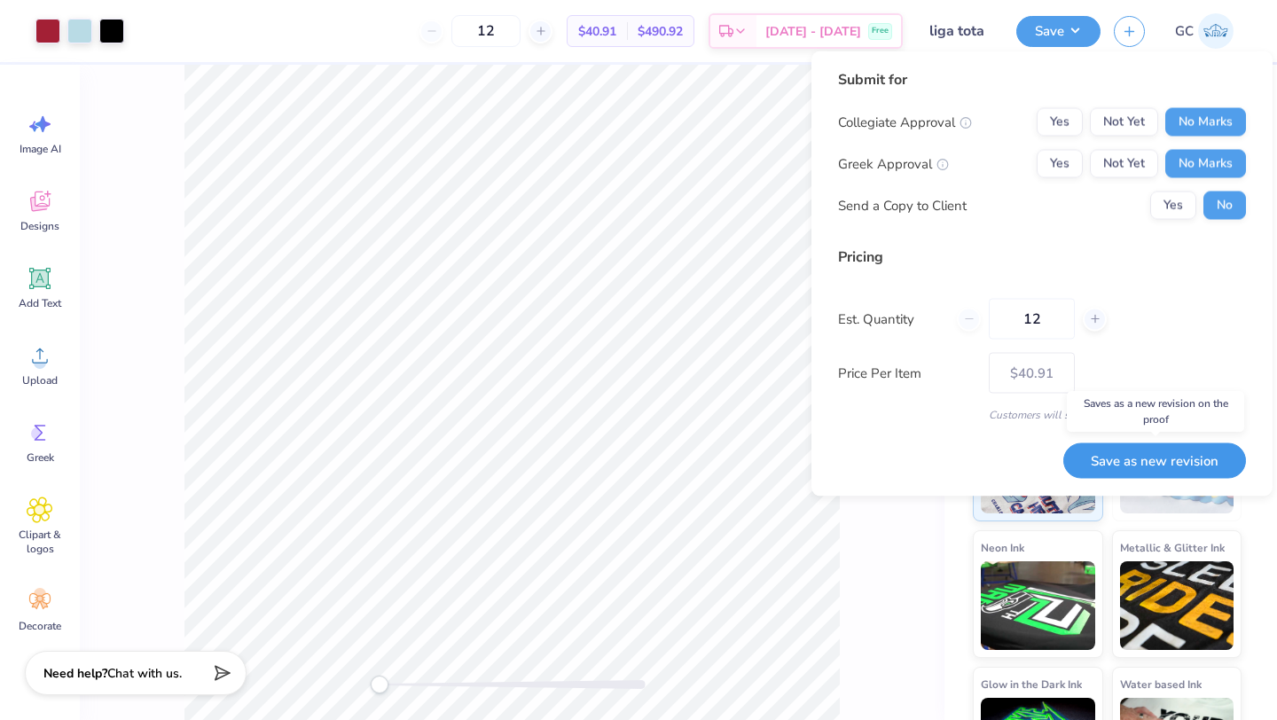
click at [1123, 469] on button "Save as new revision" at bounding box center [1154, 461] width 183 height 36
type input "$40.91"
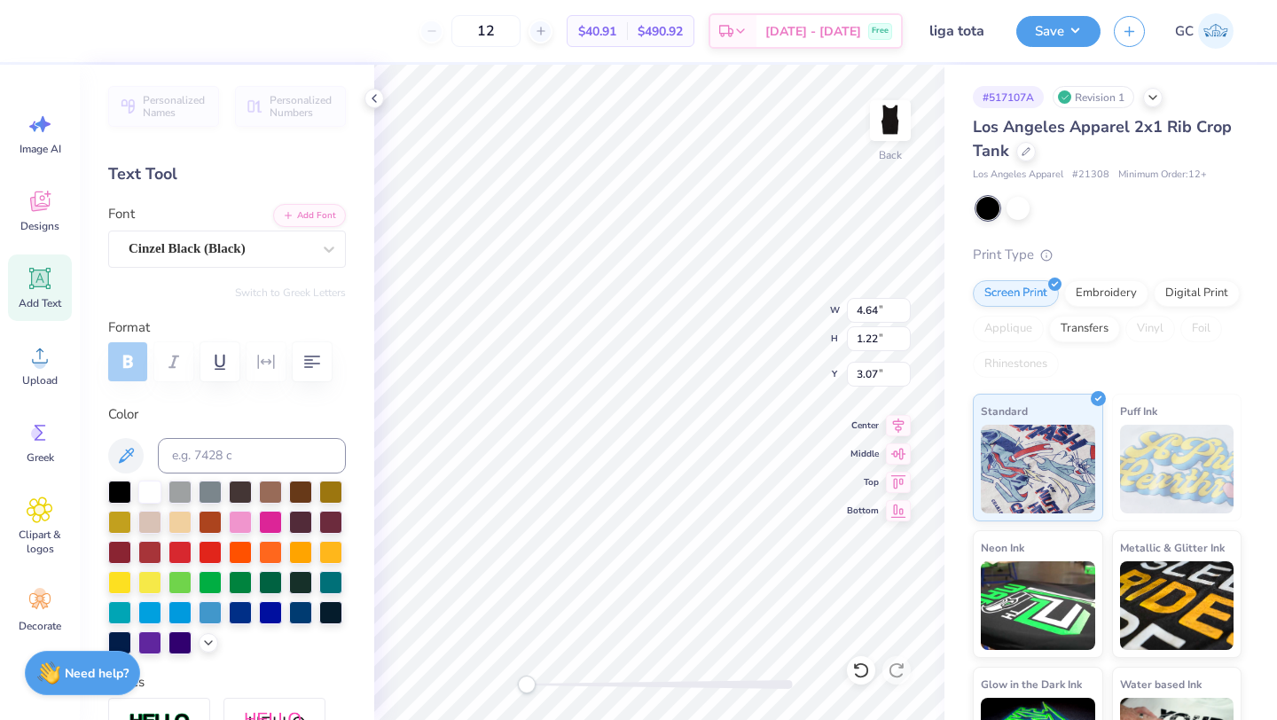
scroll to position [0, 4]
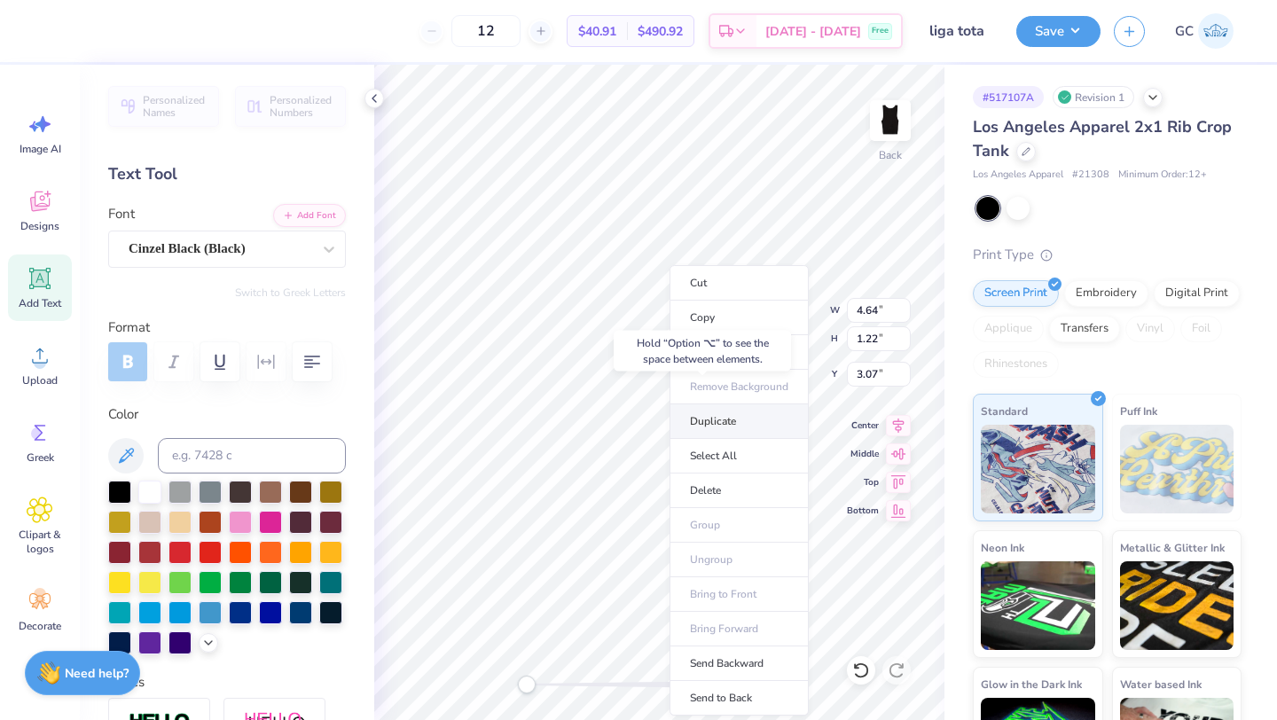
click at [693, 417] on li "Duplicate" at bounding box center [739, 421] width 139 height 35
type input "4.07"
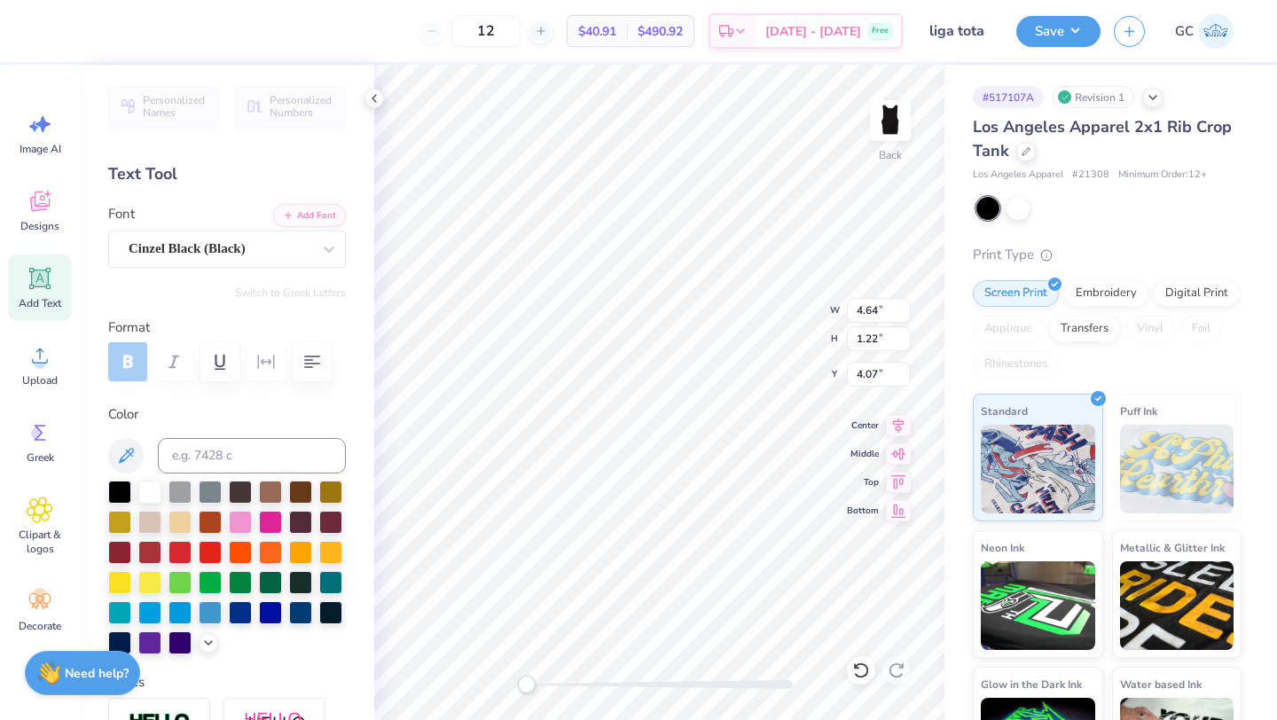
scroll to position [0, 0]
type textarea "new york"
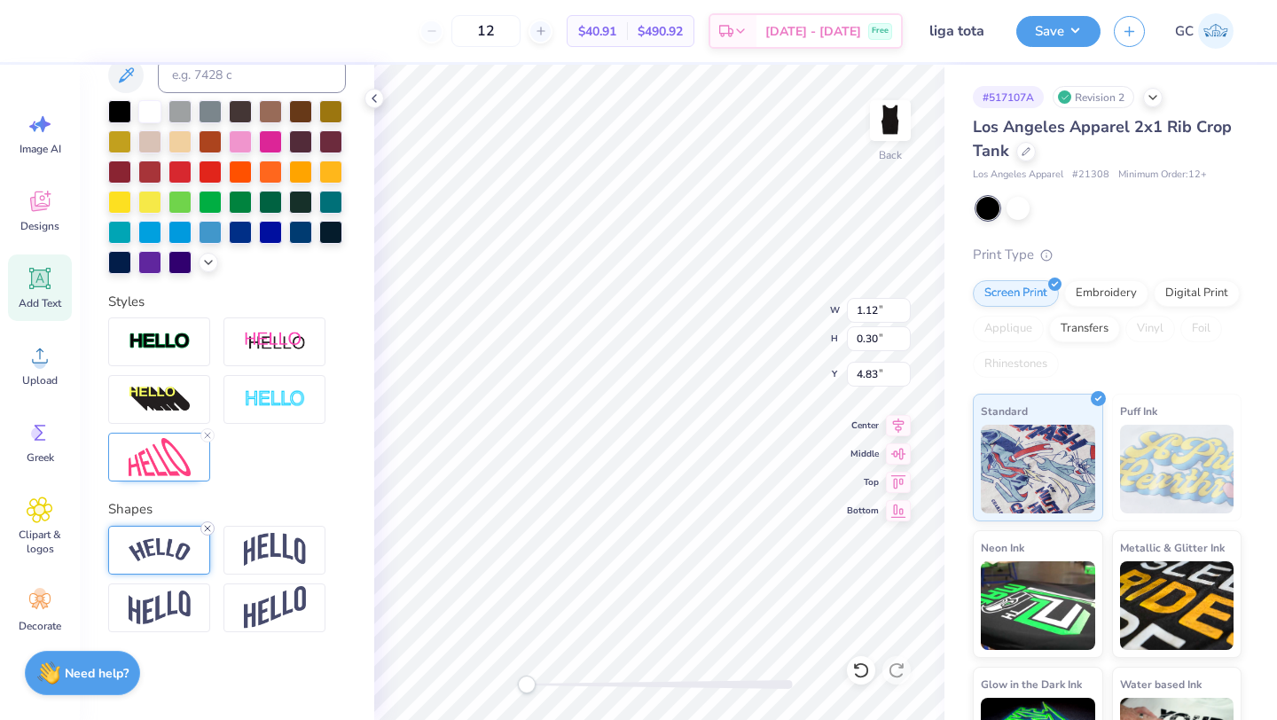
click at [208, 528] on icon at bounding box center [207, 528] width 11 height 11
click at [683, 684] on div at bounding box center [660, 684] width 266 height 9
drag, startPoint x: 678, startPoint y: 680, endPoint x: 589, endPoint y: 679, distance: 88.7
click at [576, 680] on div at bounding box center [660, 684] width 266 height 9
drag, startPoint x: 528, startPoint y: 688, endPoint x: 593, endPoint y: 691, distance: 65.7
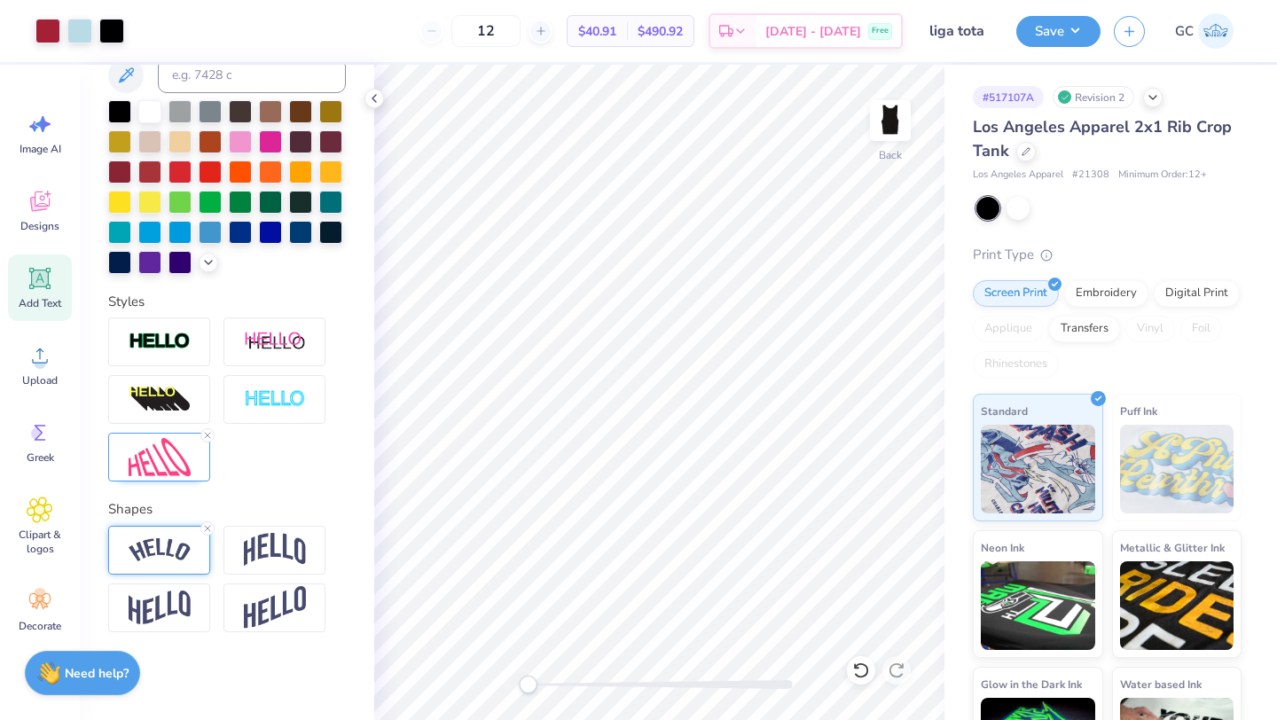
click at [528, 688] on div "Accessibility label" at bounding box center [528, 685] width 18 height 18
click at [583, 691] on div at bounding box center [660, 685] width 266 height 18
